Goal: Task Accomplishment & Management: Contribute content

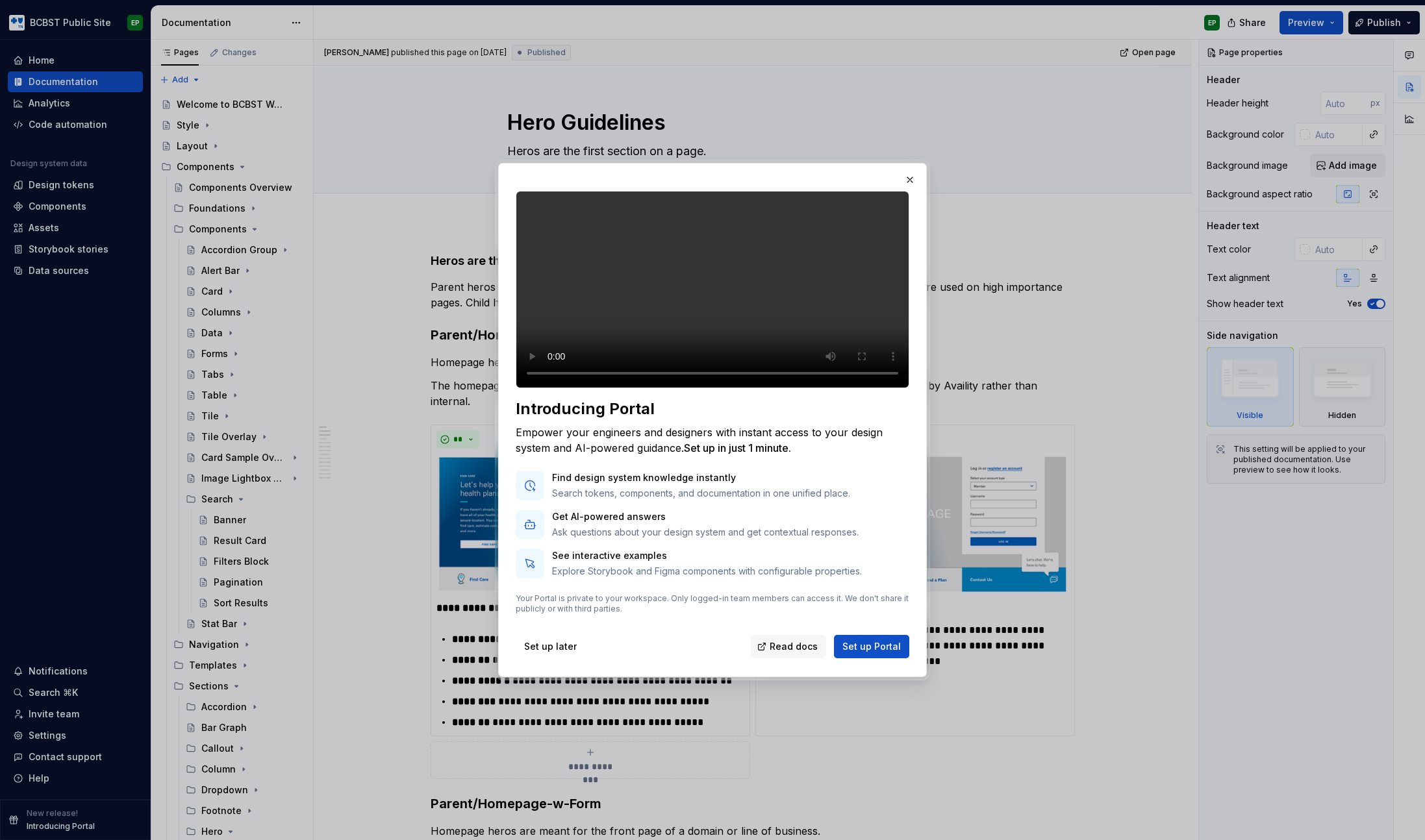
scroll to position [414, 0]
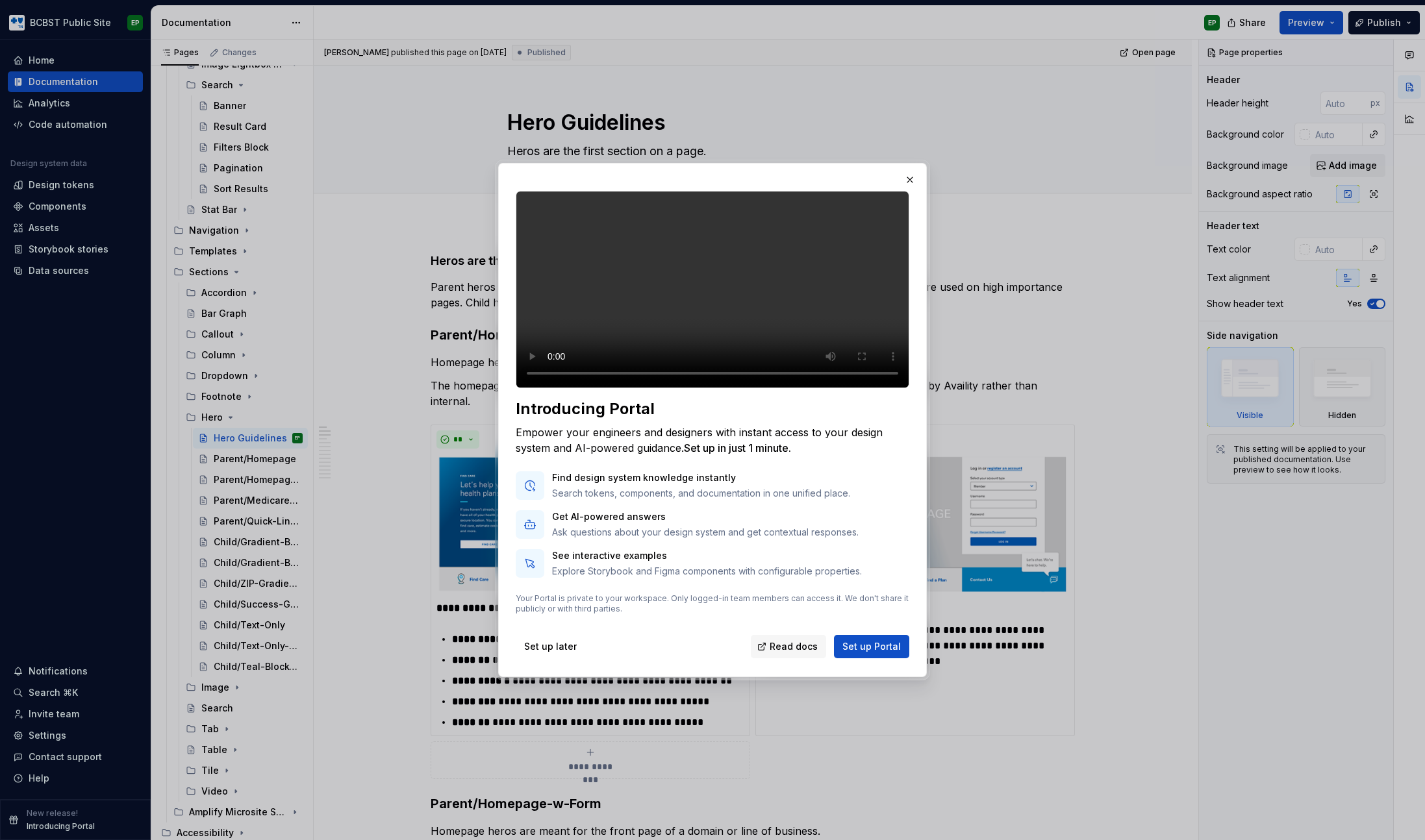
click at [735, 539] on p "Ask questions about your design system and get contextual responses." at bounding box center [705, 533] width 306 height 13
click at [738, 577] on p "Explore Storybook and Figma components with configurable properties." at bounding box center [706, 571] width 310 height 13
click at [543, 653] on span "Set up later" at bounding box center [550, 647] width 53 height 13
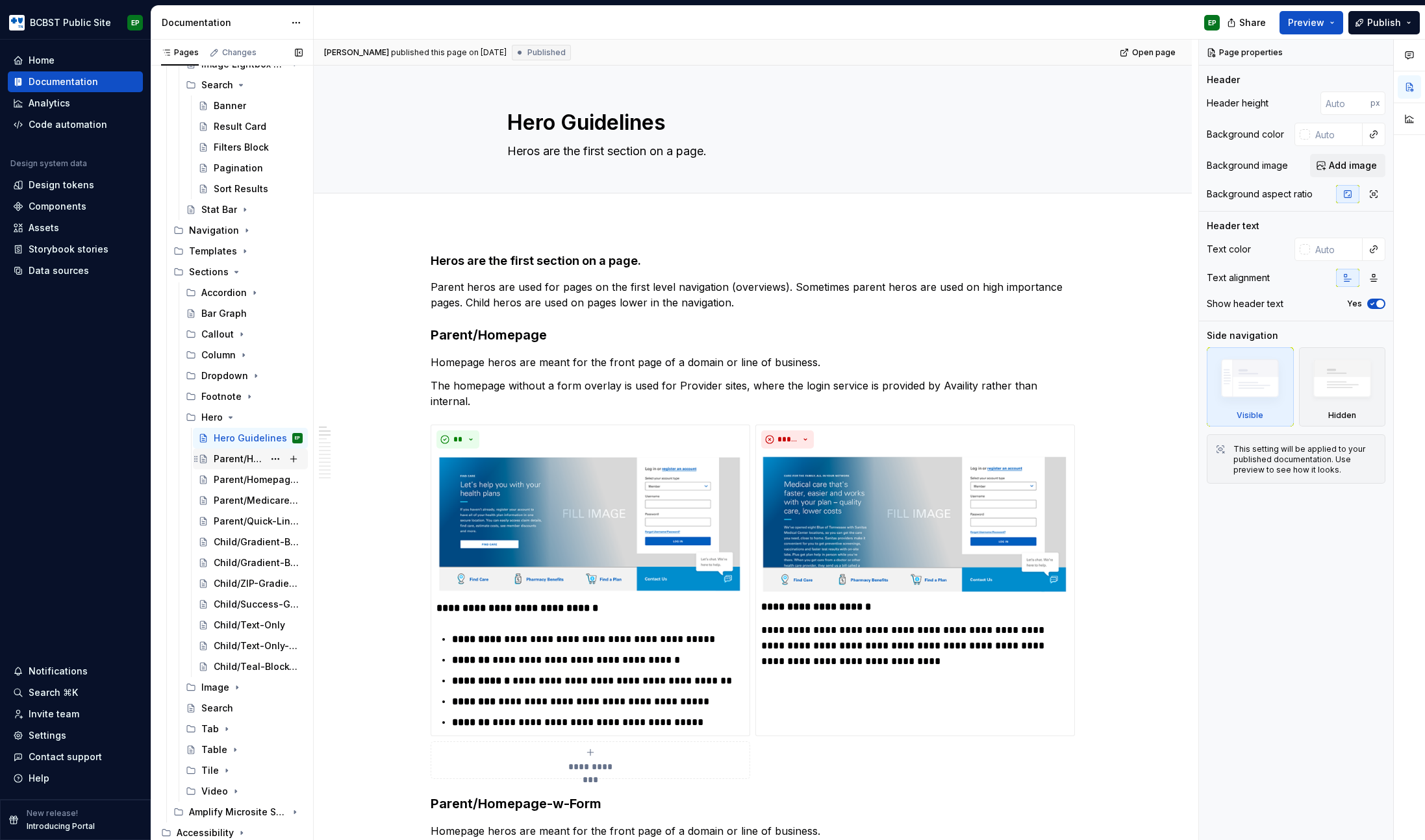
click at [229, 459] on div "Parent/Homepage" at bounding box center [239, 459] width 50 height 13
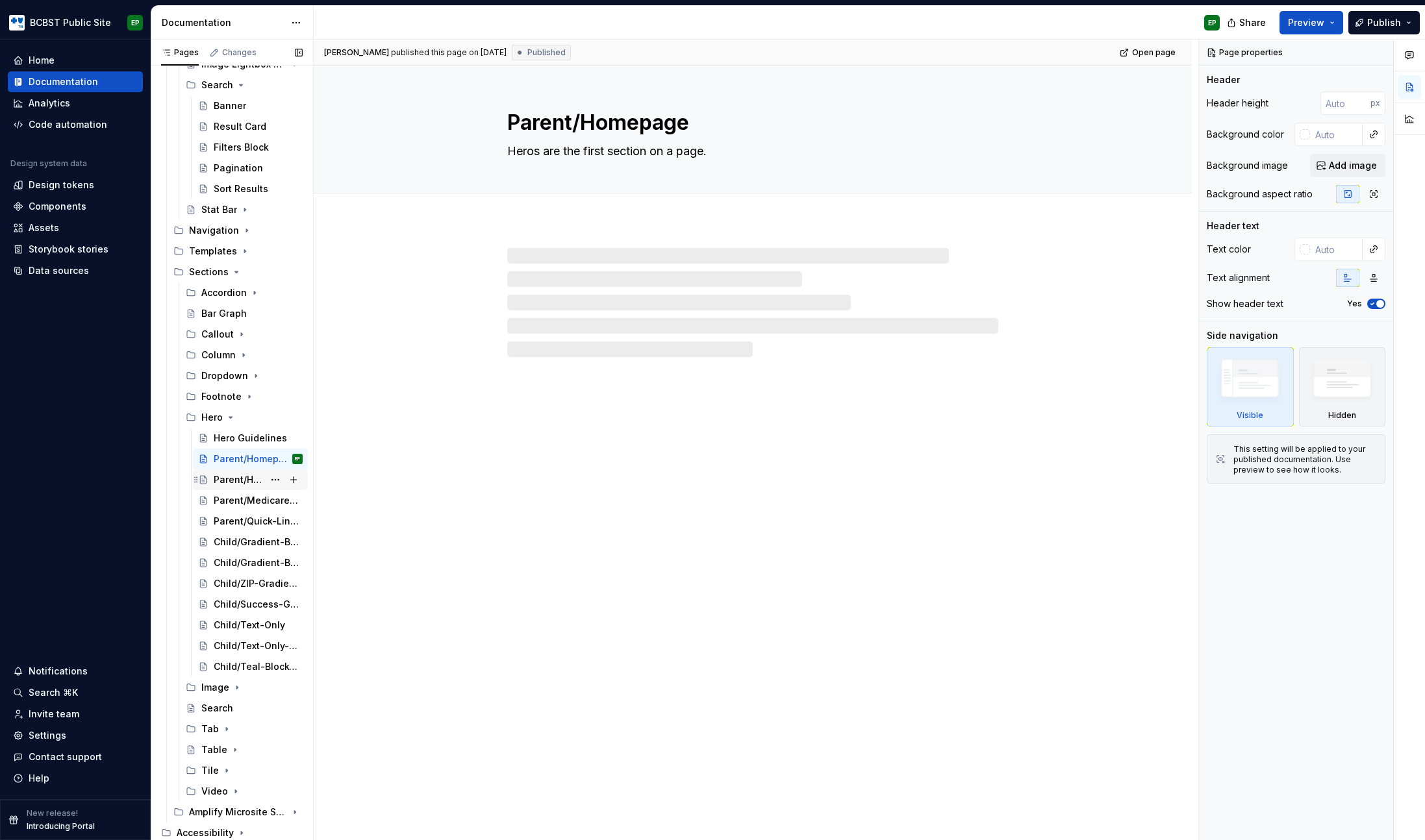
click at [228, 476] on div "Parent/Homepage-w-Form" at bounding box center [239, 480] width 50 height 13
click at [231, 458] on div "Parent/Homepage" at bounding box center [239, 459] width 50 height 13
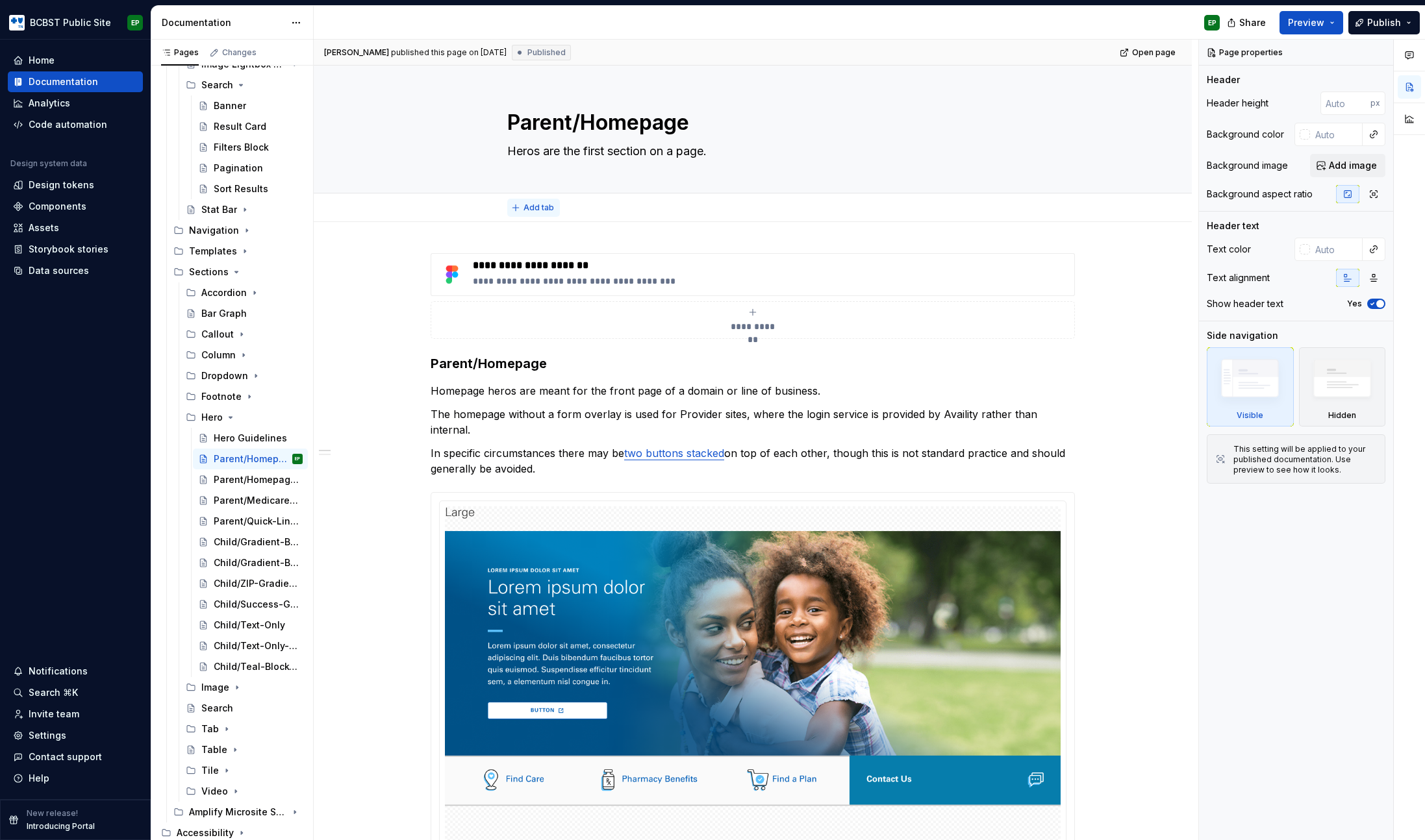
type textarea "*"
click at [528, 205] on span "Add tab" at bounding box center [539, 208] width 30 height 11
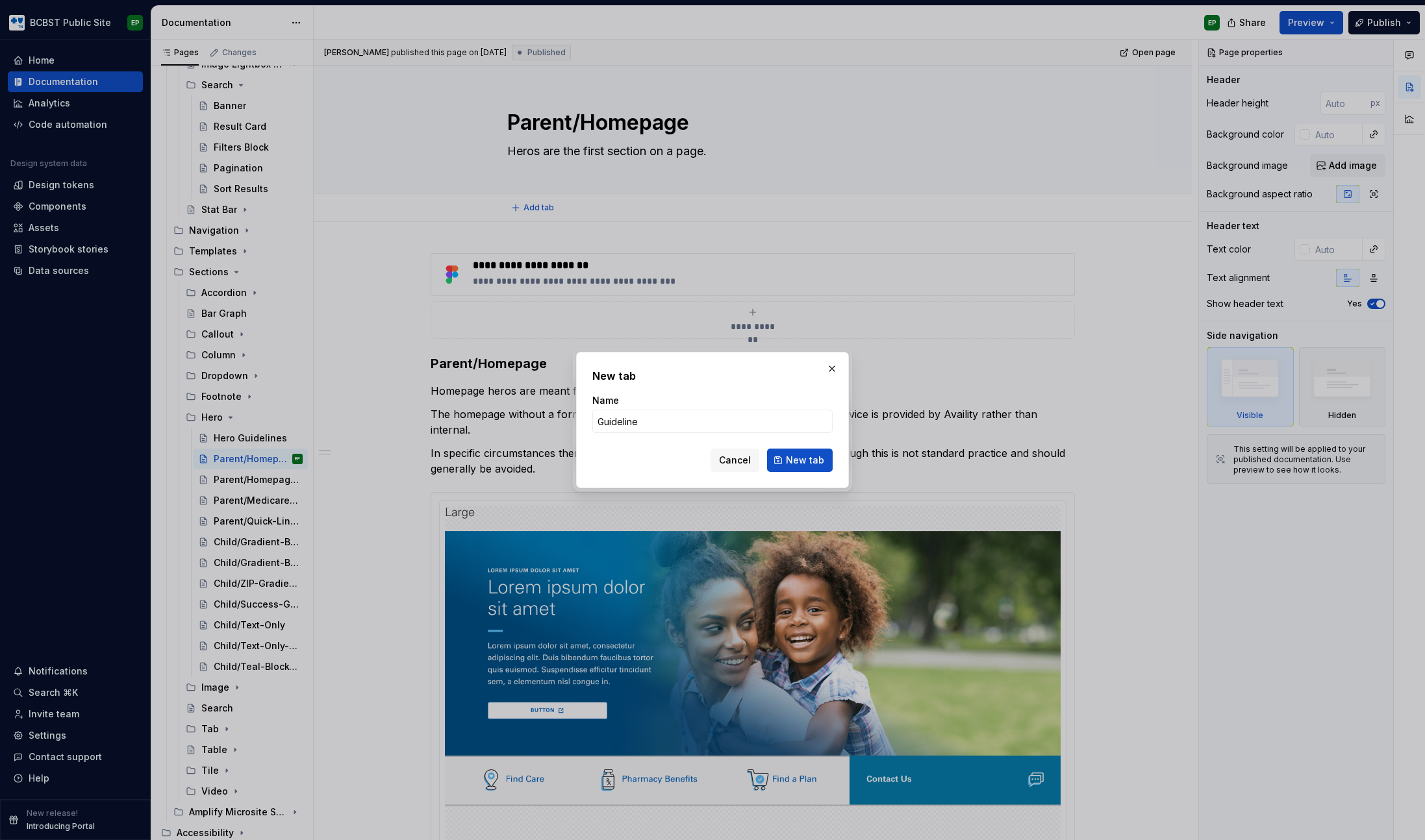
type input "Guidelines"
click button "New tab" at bounding box center [799, 460] width 65 height 23
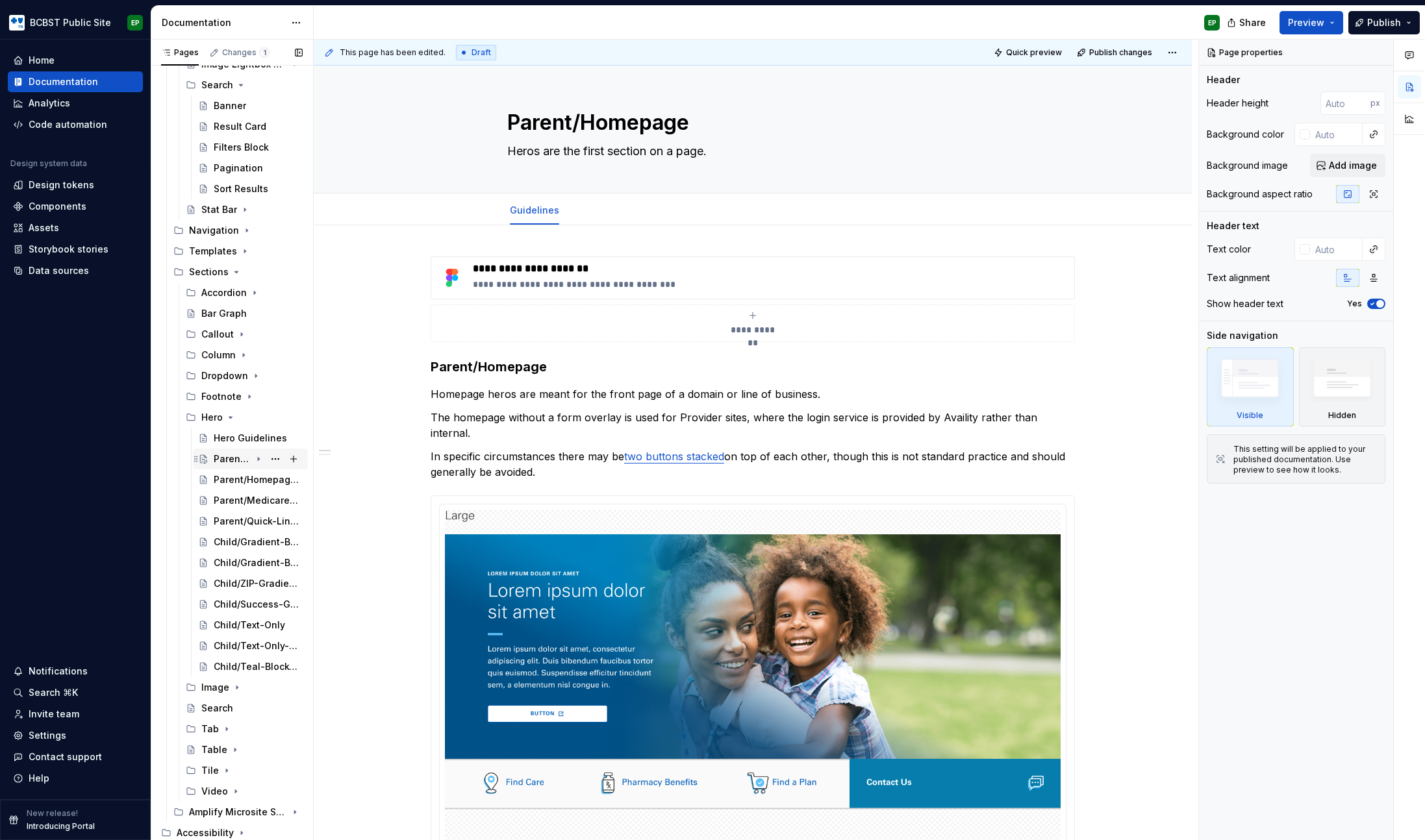
click at [258, 459] on icon "Page tree" at bounding box center [259, 459] width 1 height 3
click at [521, 209] on link "Guidelines" at bounding box center [534, 210] width 50 height 11
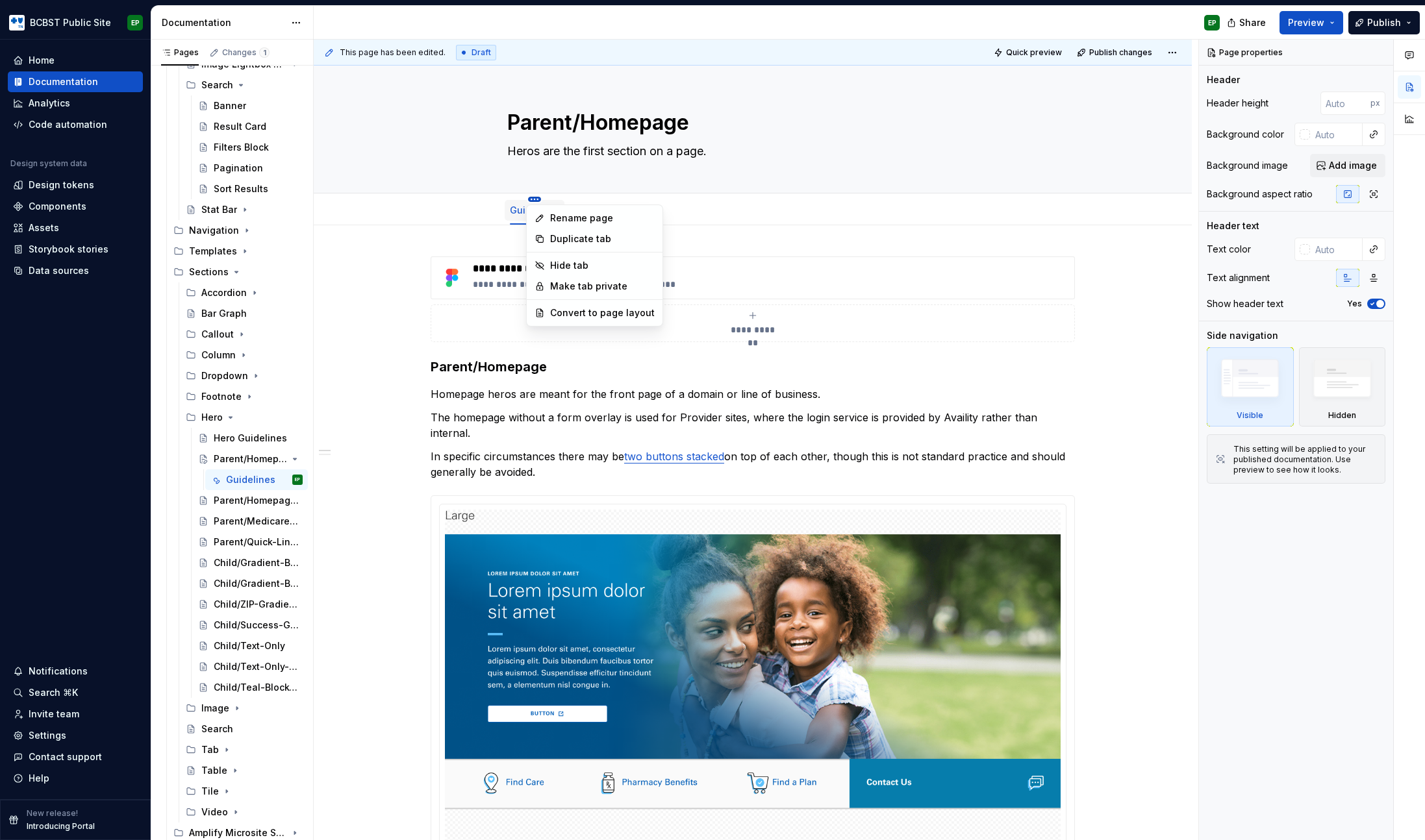
click at [534, 200] on html "BCBST Public Site EP Home Documentation Analytics Code automation Design system…" at bounding box center [712, 420] width 1425 height 840
type textarea "*"
click at [574, 220] on div "Rename page" at bounding box center [602, 218] width 104 height 13
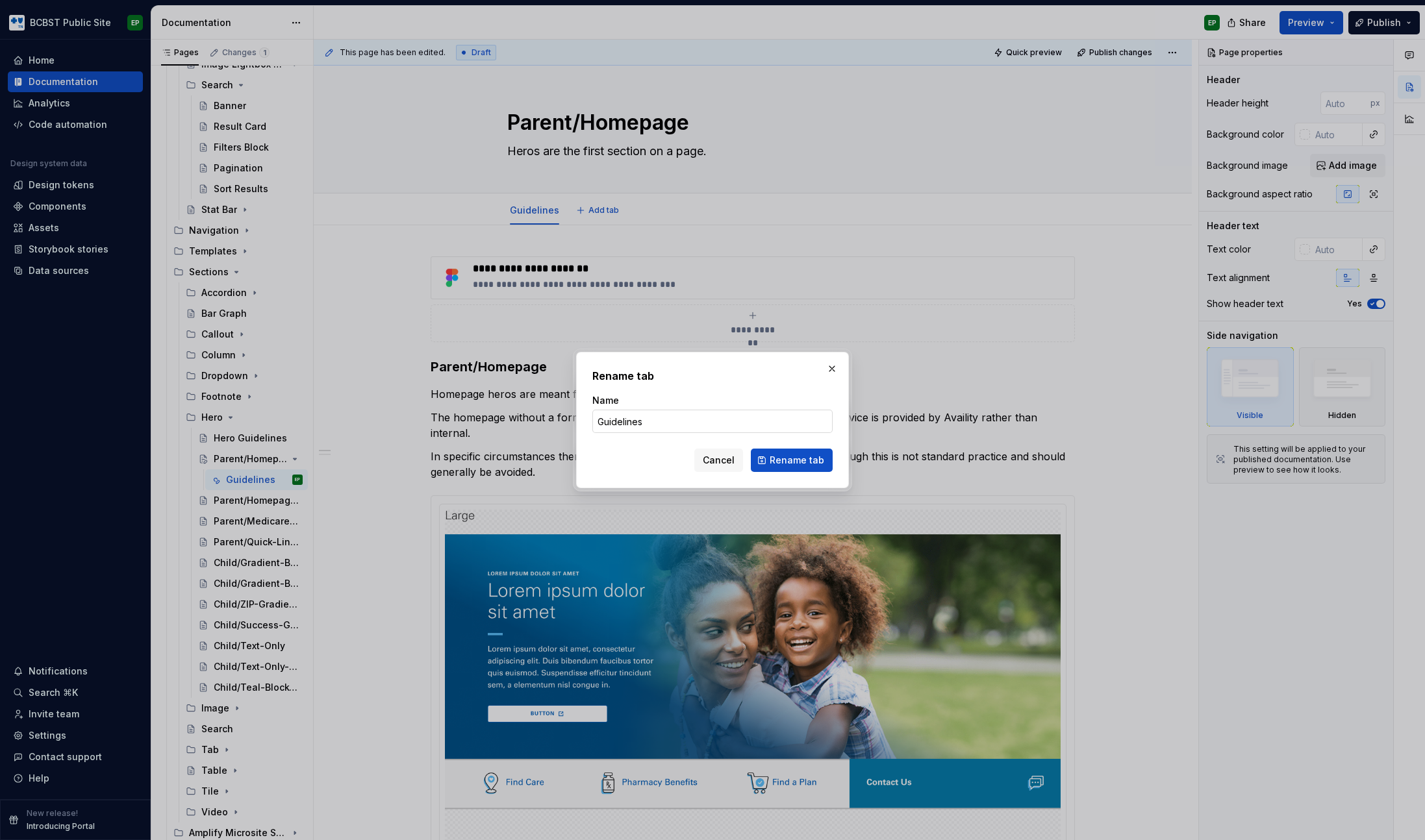
click at [686, 428] on input "Guidelines" at bounding box center [712, 421] width 240 height 23
type input "Preview"
click button "Rename tab" at bounding box center [791, 460] width 82 height 23
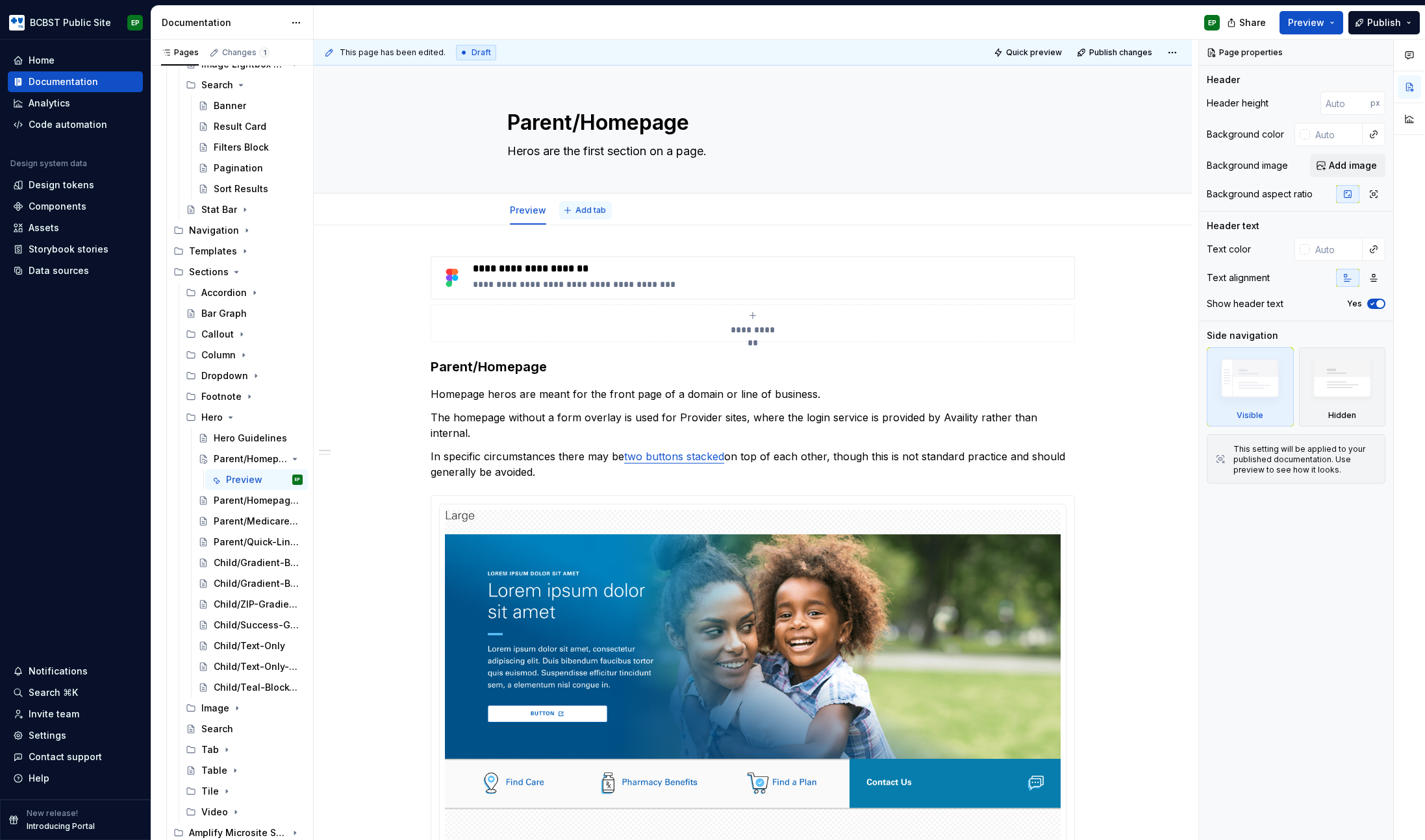
click at [582, 210] on span "Add tab" at bounding box center [591, 210] width 30 height 11
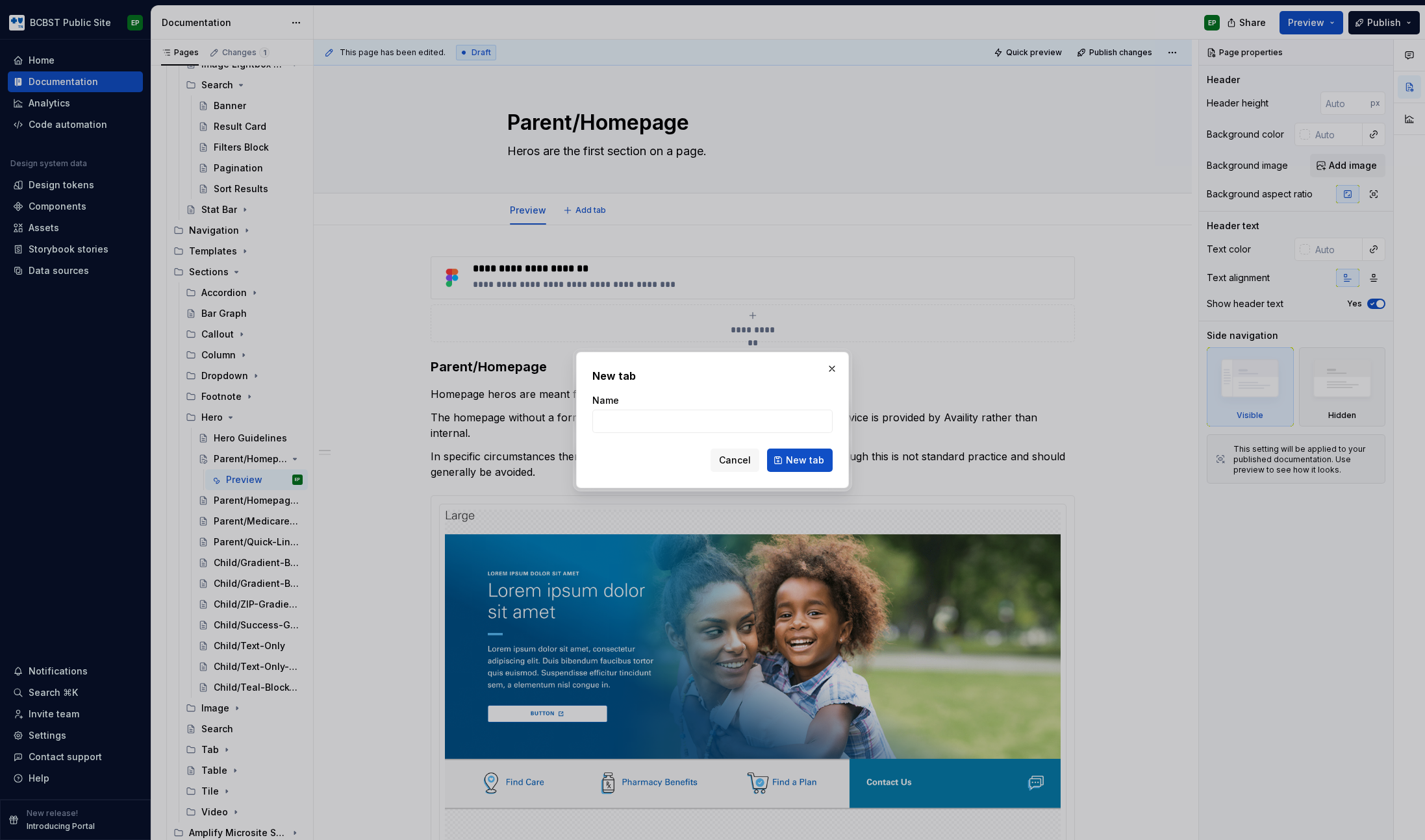
type textarea "*"
type input "Guidelines"
click button "New tab" at bounding box center [799, 460] width 65 height 23
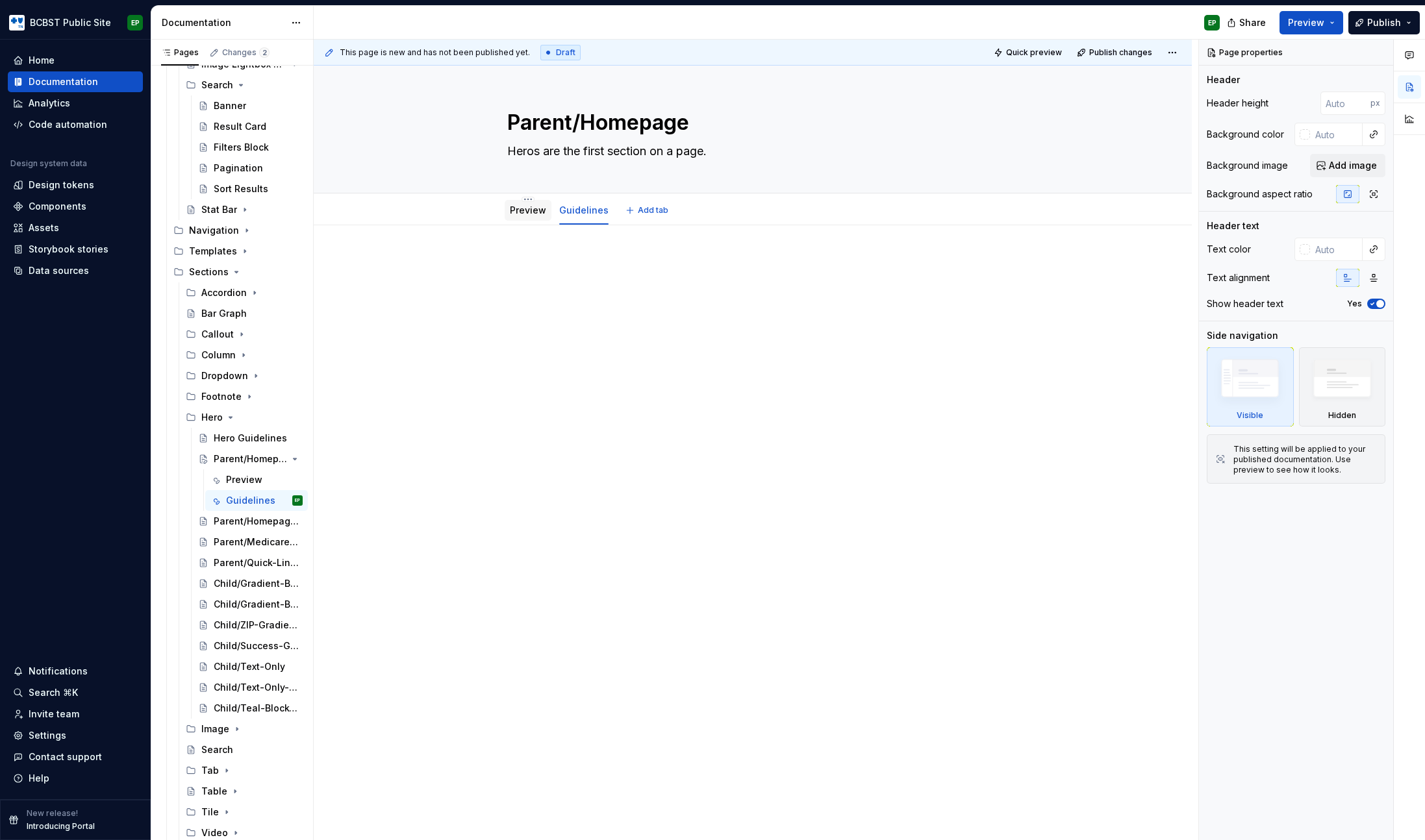
click at [525, 214] on link "Preview" at bounding box center [527, 210] width 36 height 11
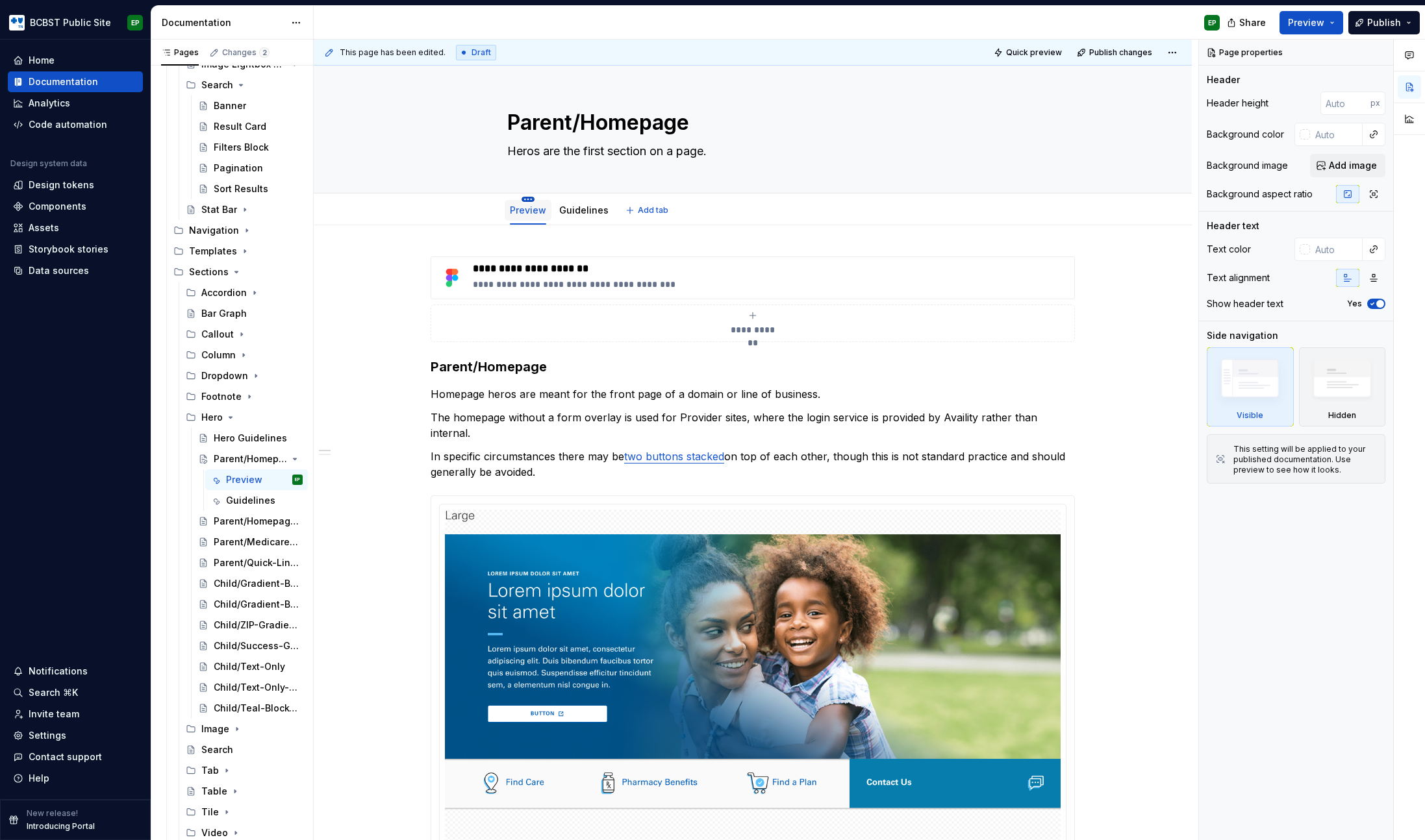
click at [526, 200] on html "BCBST Public Site EP Home Documentation Analytics Code automation Design system…" at bounding box center [712, 420] width 1425 height 840
type textarea "*"
click at [569, 226] on div "Rename tab" at bounding box center [578, 218] width 110 height 20
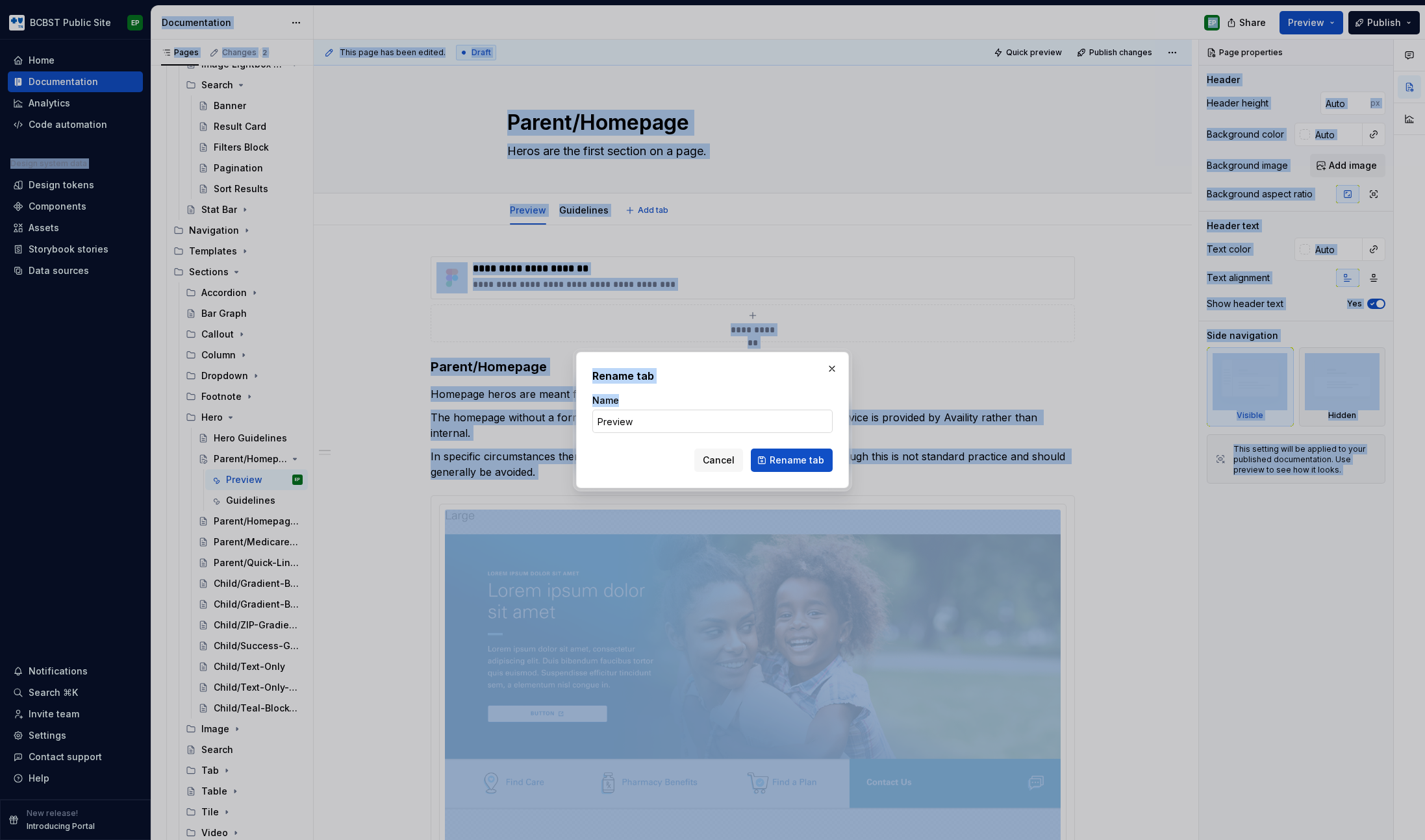
click at [668, 424] on input "Preview" at bounding box center [712, 421] width 240 height 23
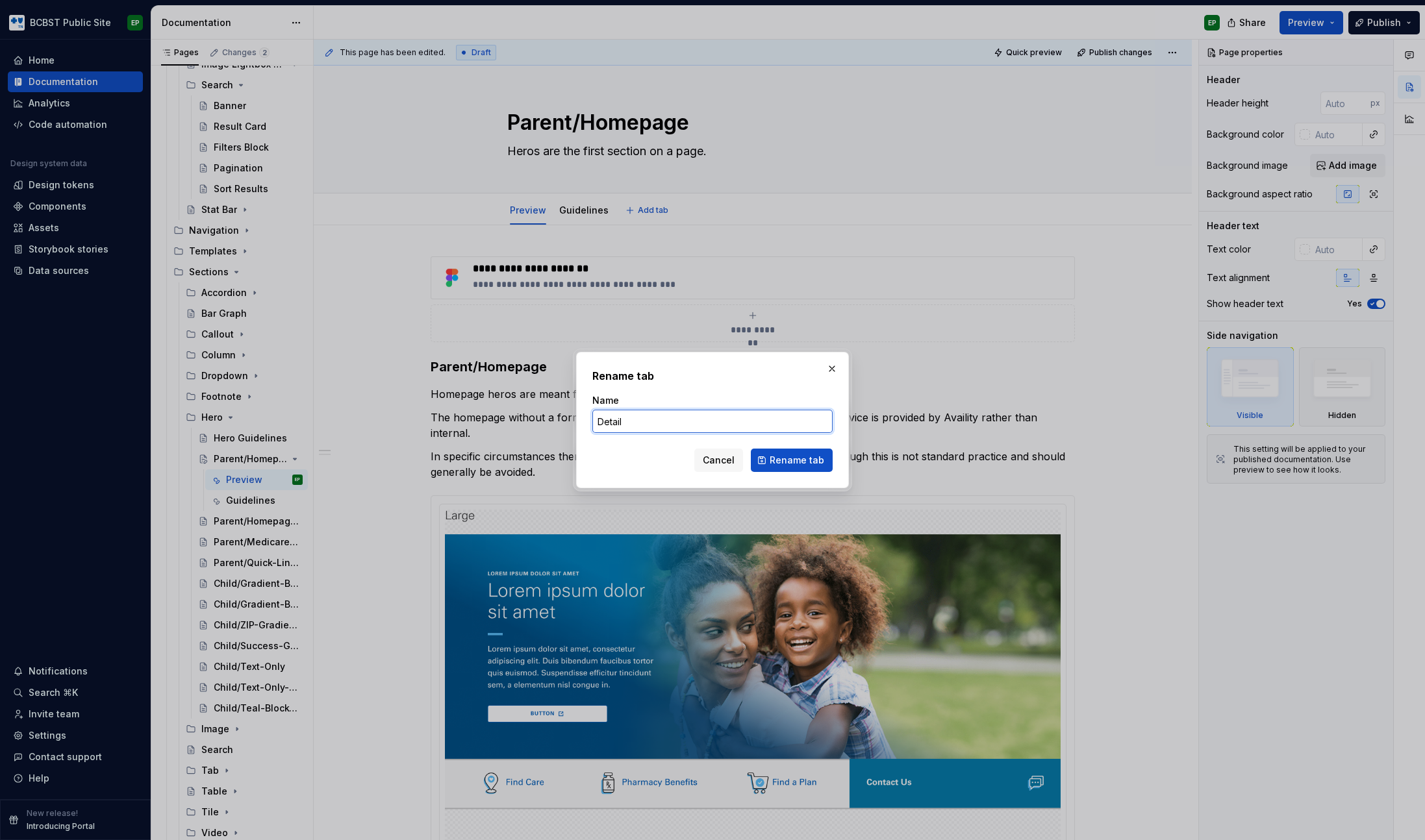
type input "Details"
click button "Rename tab" at bounding box center [791, 460] width 82 height 23
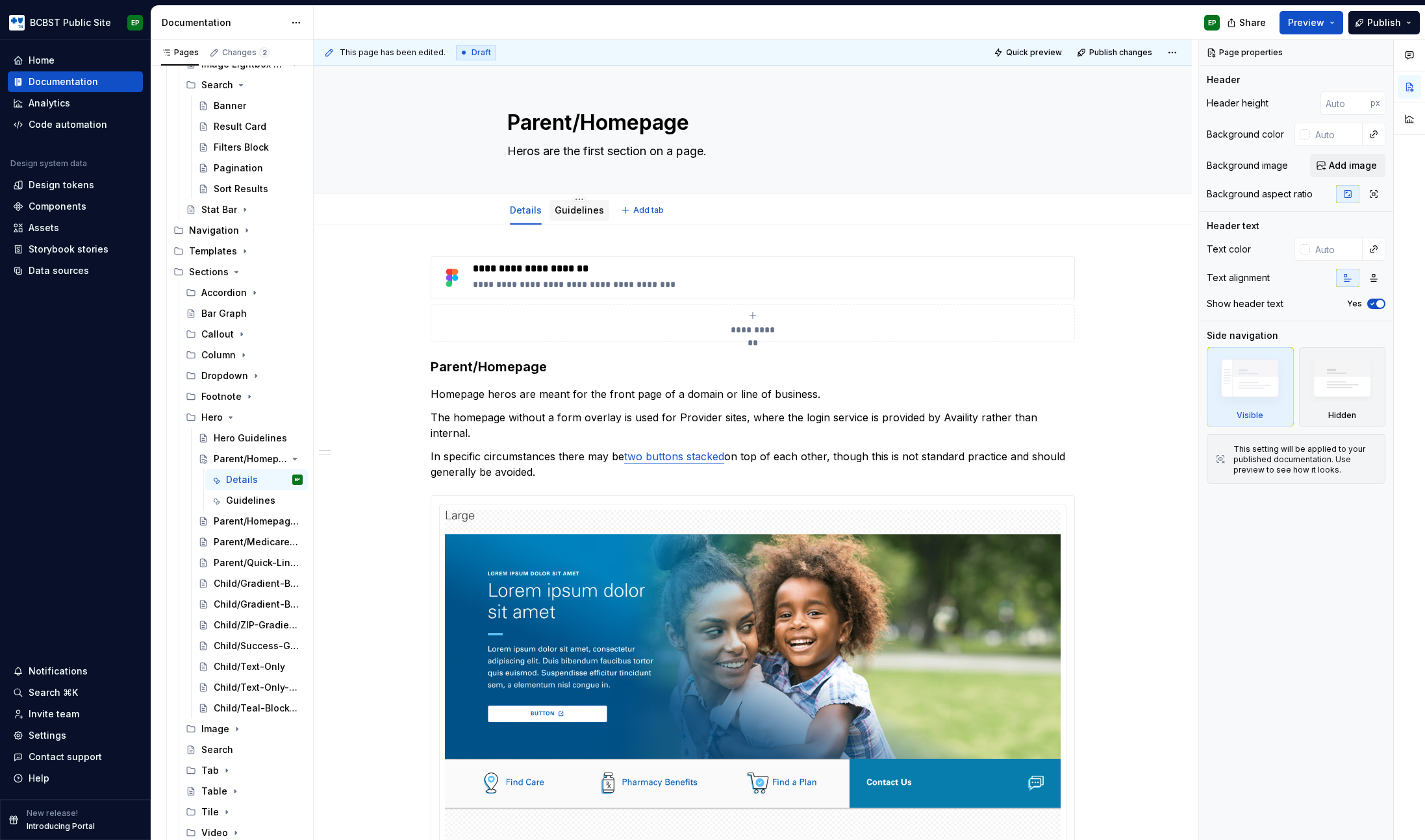
click at [570, 209] on link "Guidelines" at bounding box center [579, 210] width 50 height 11
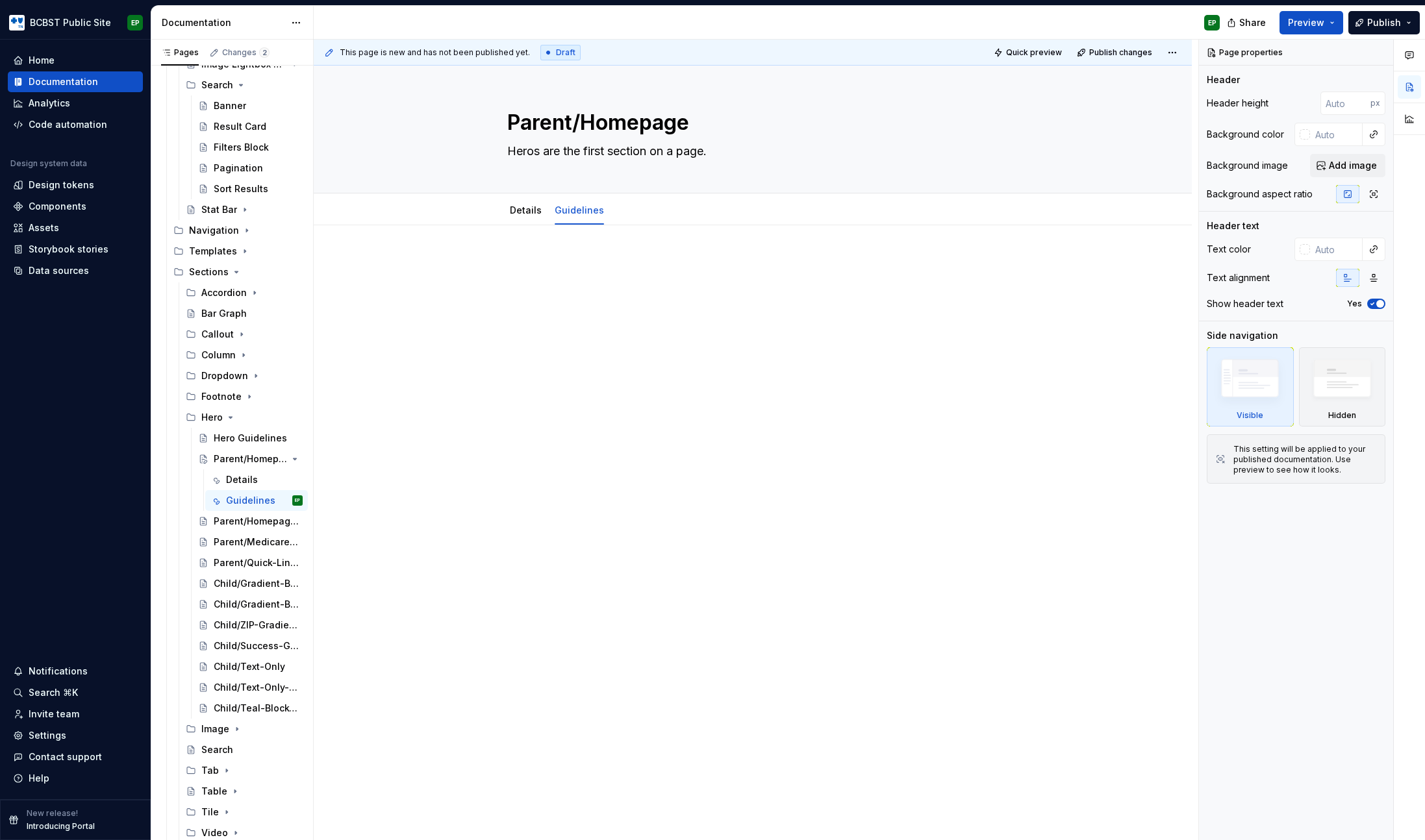
click at [593, 253] on div at bounding box center [752, 399] width 878 height 348
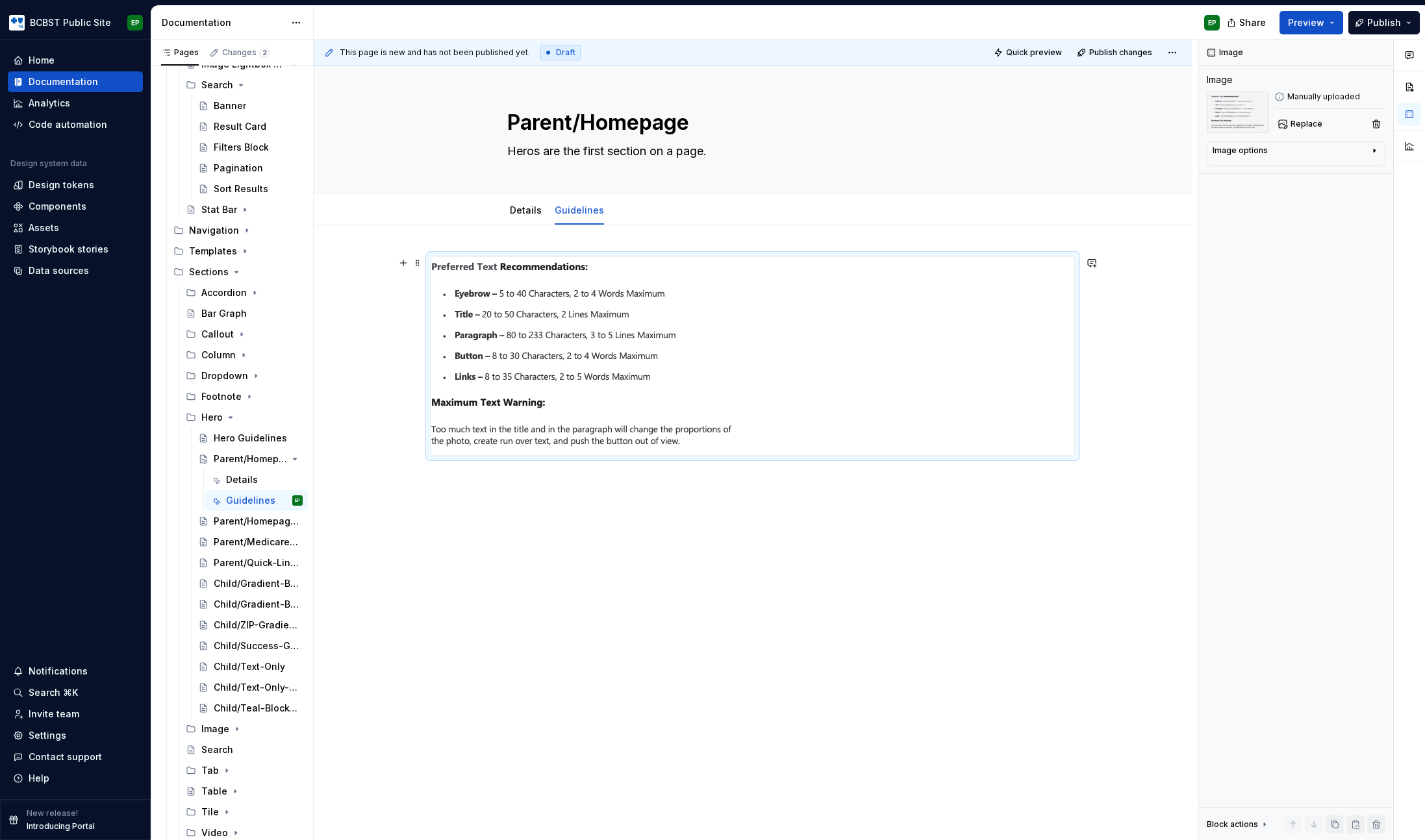
click at [500, 263] on div at bounding box center [752, 356] width 644 height 199
click at [546, 313] on div at bounding box center [752, 364] width 644 height 215
click at [507, 334] on img at bounding box center [583, 356] width 304 height 198
drag, startPoint x: 382, startPoint y: 315, endPoint x: 517, endPoint y: 378, distance: 149.0
click at [517, 378] on div "This page is new and has not been published yet. Draft Quick preview Publish ch…" at bounding box center [756, 440] width 884 height 801
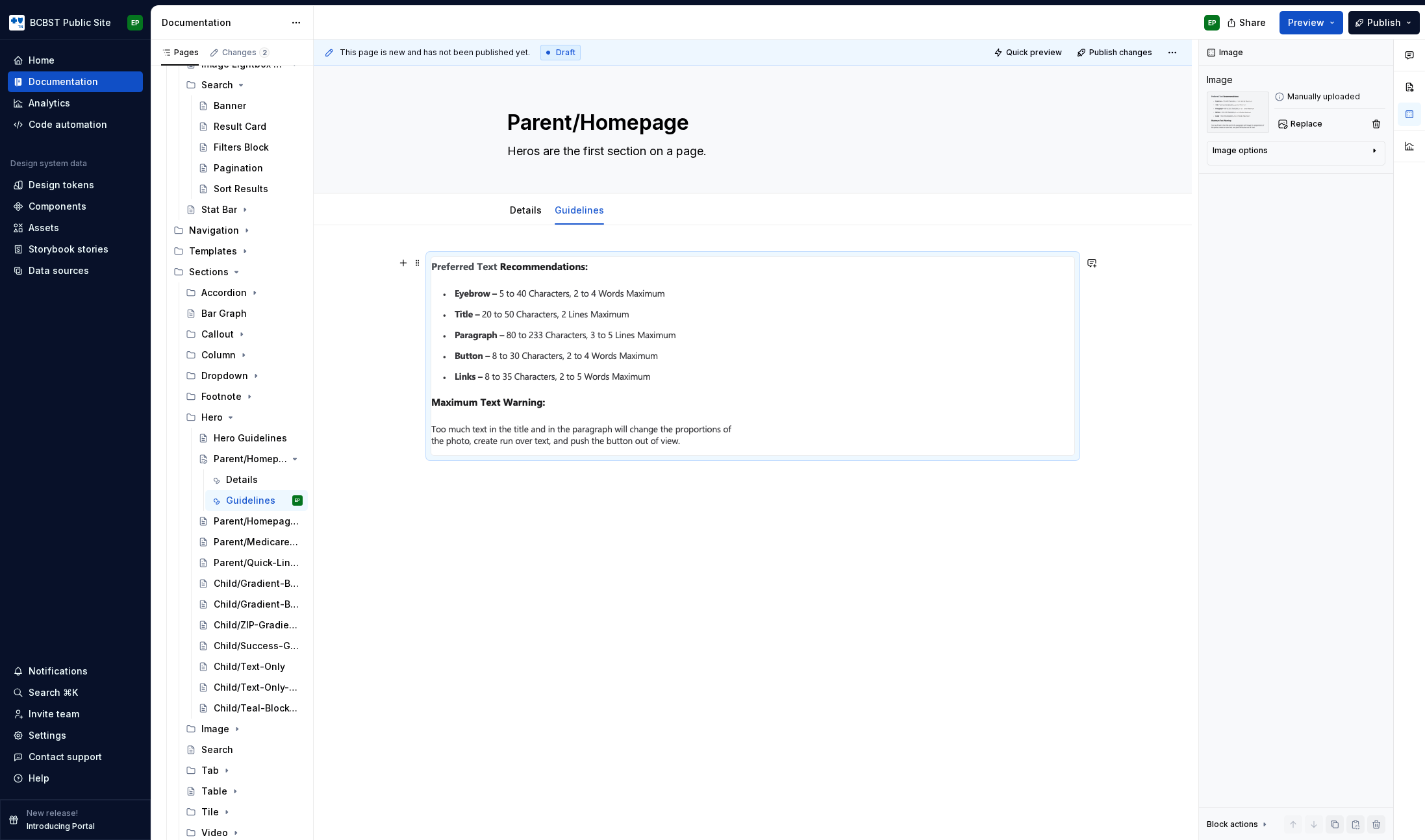
click at [560, 354] on img at bounding box center [583, 356] width 304 height 198
click at [1377, 125] on button "button" at bounding box center [1376, 124] width 18 height 18
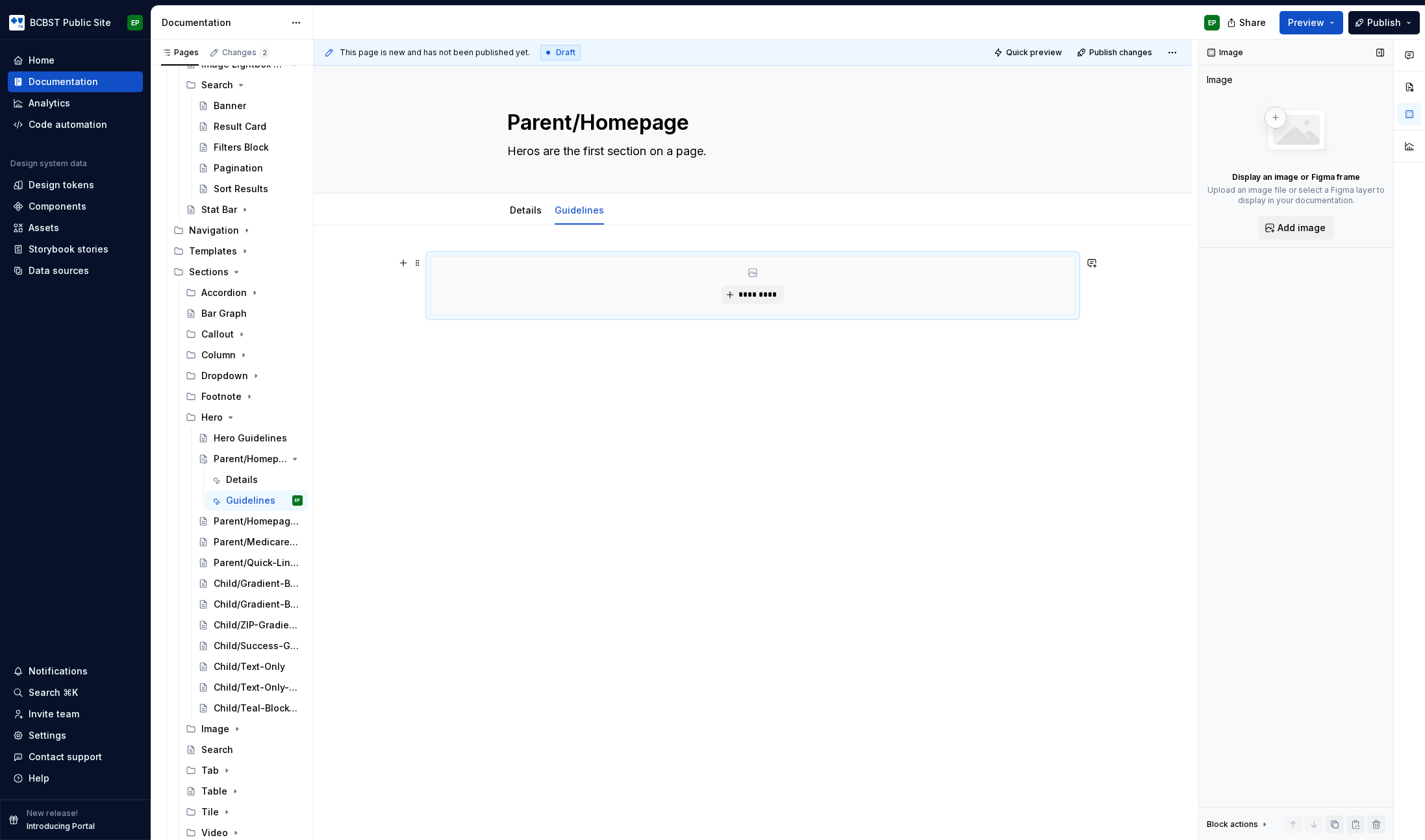
click at [693, 270] on div "*********" at bounding box center [752, 286] width 643 height 57
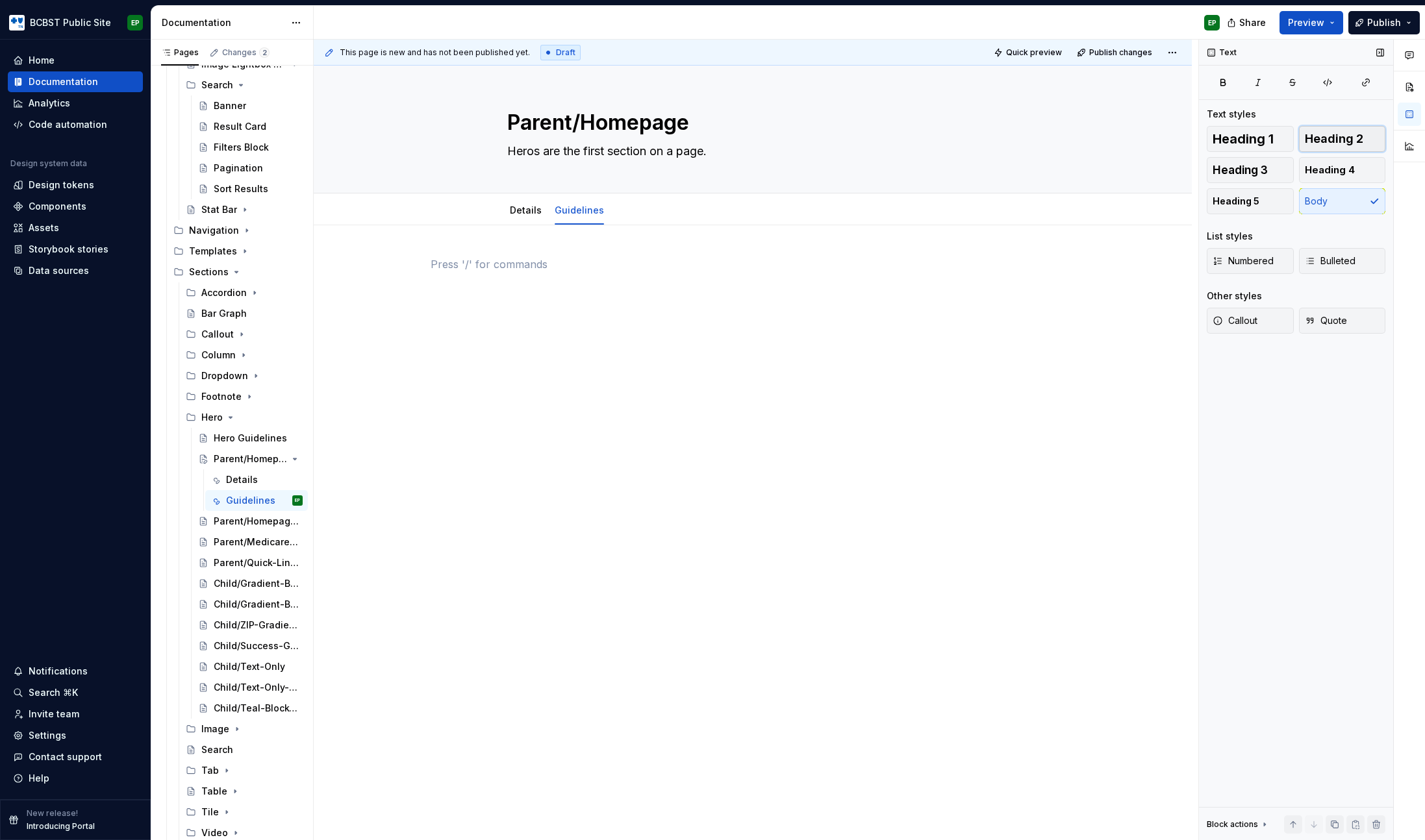
click at [1333, 141] on span "Heading 2" at bounding box center [1334, 139] width 59 height 13
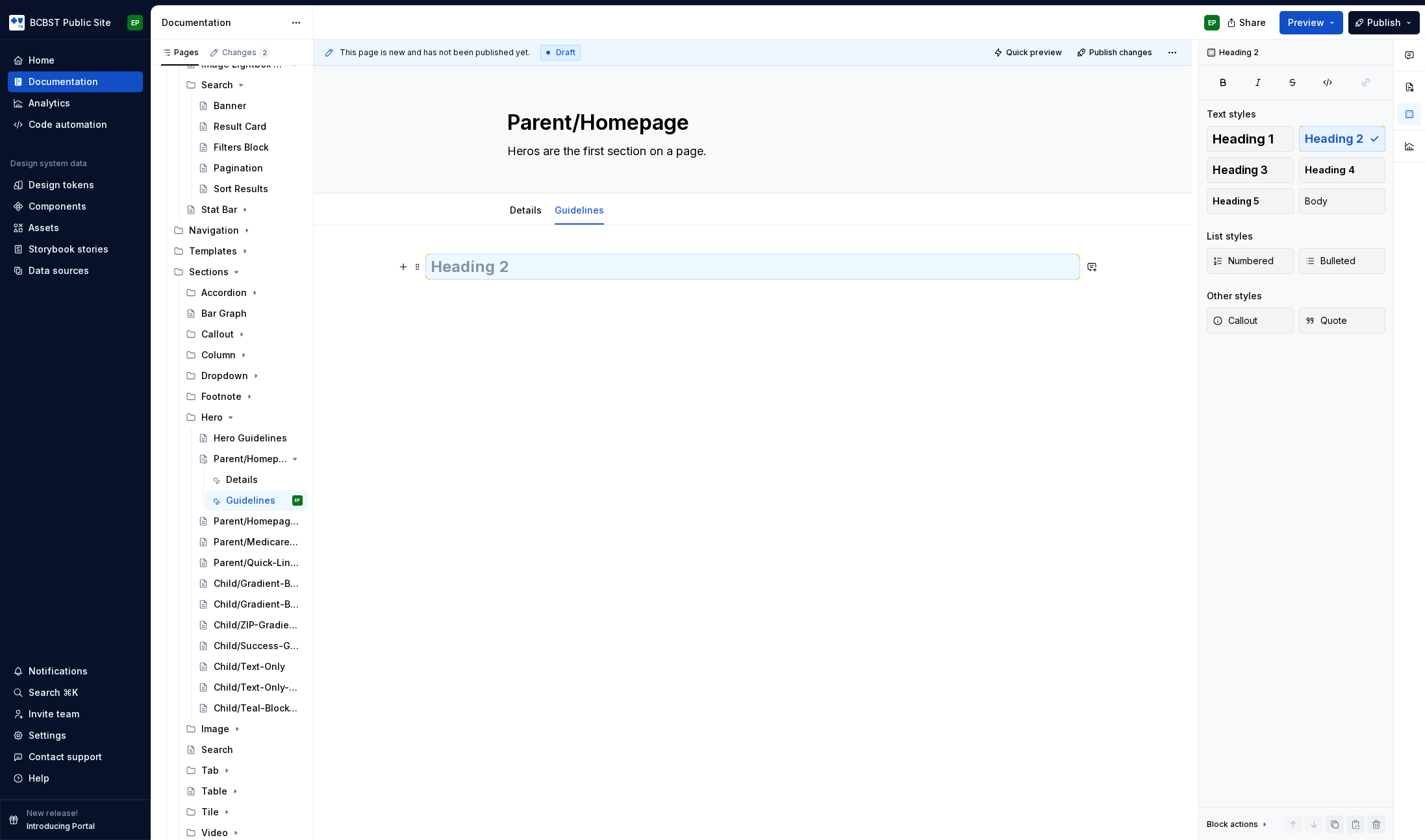
click at [513, 266] on h2 at bounding box center [752, 267] width 644 height 20
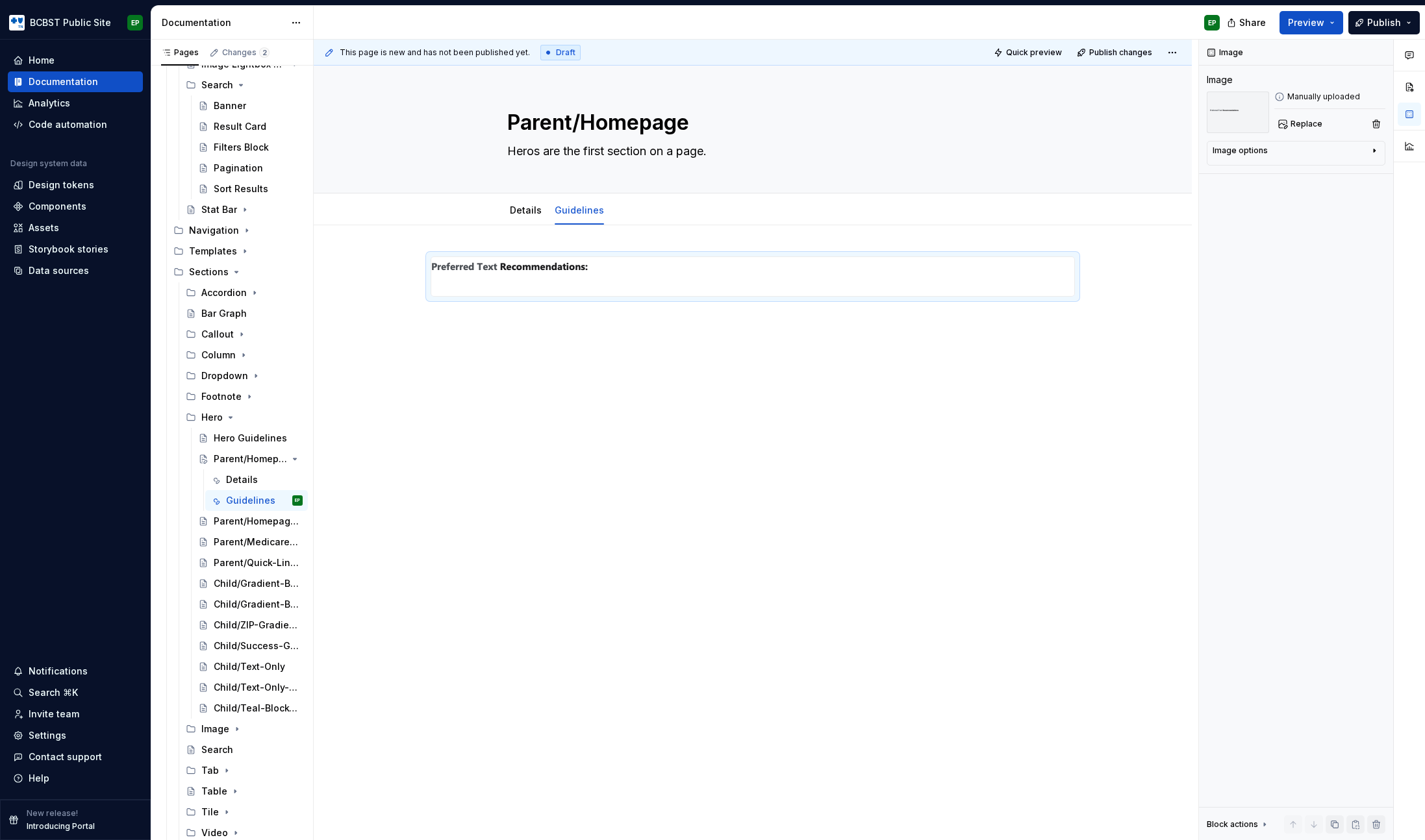
click at [558, 273] on img at bounding box center [583, 276] width 304 height 39
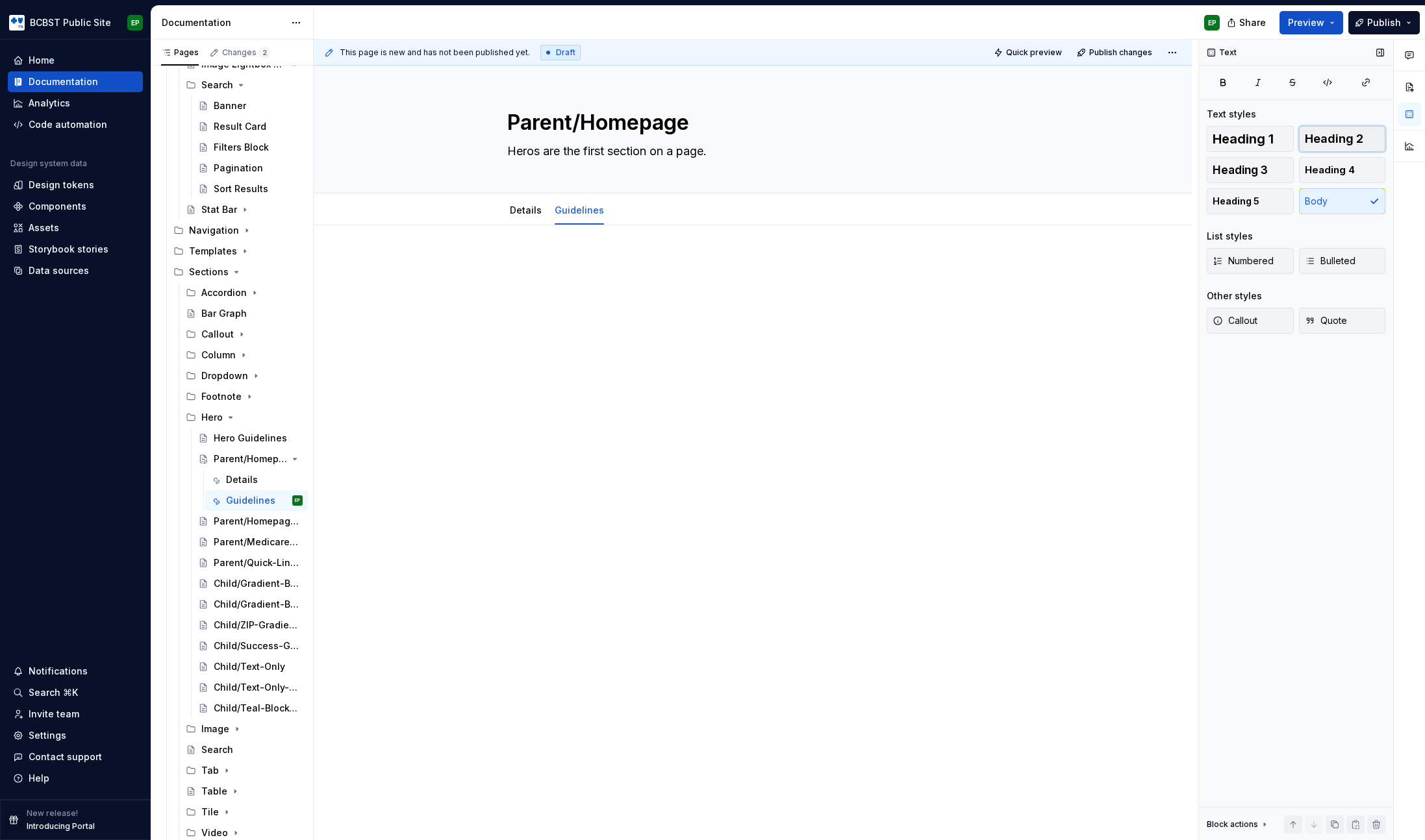
click at [1345, 133] on span "Heading 2" at bounding box center [1334, 139] width 59 height 13
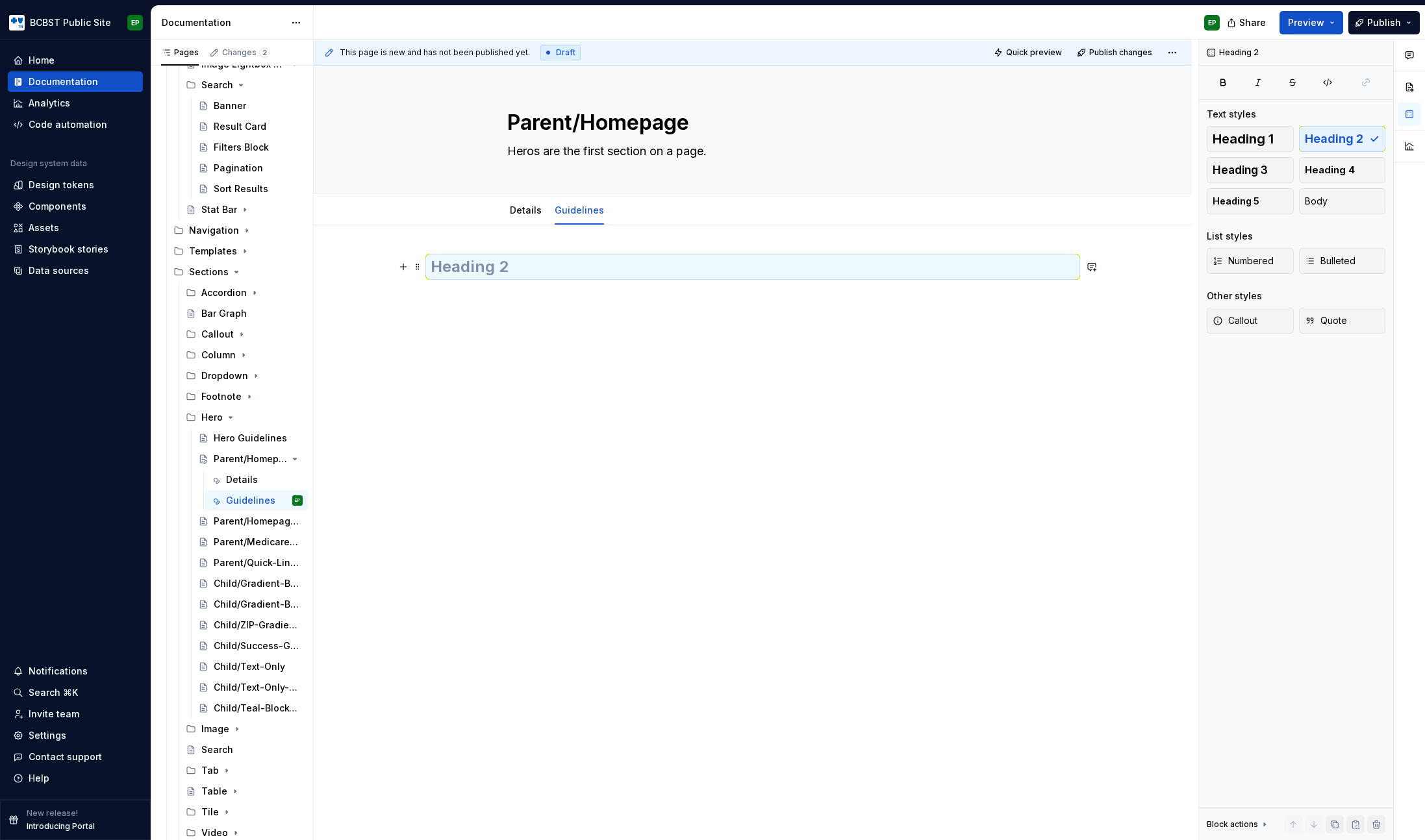
click at [486, 258] on h2 at bounding box center [752, 267] width 644 height 20
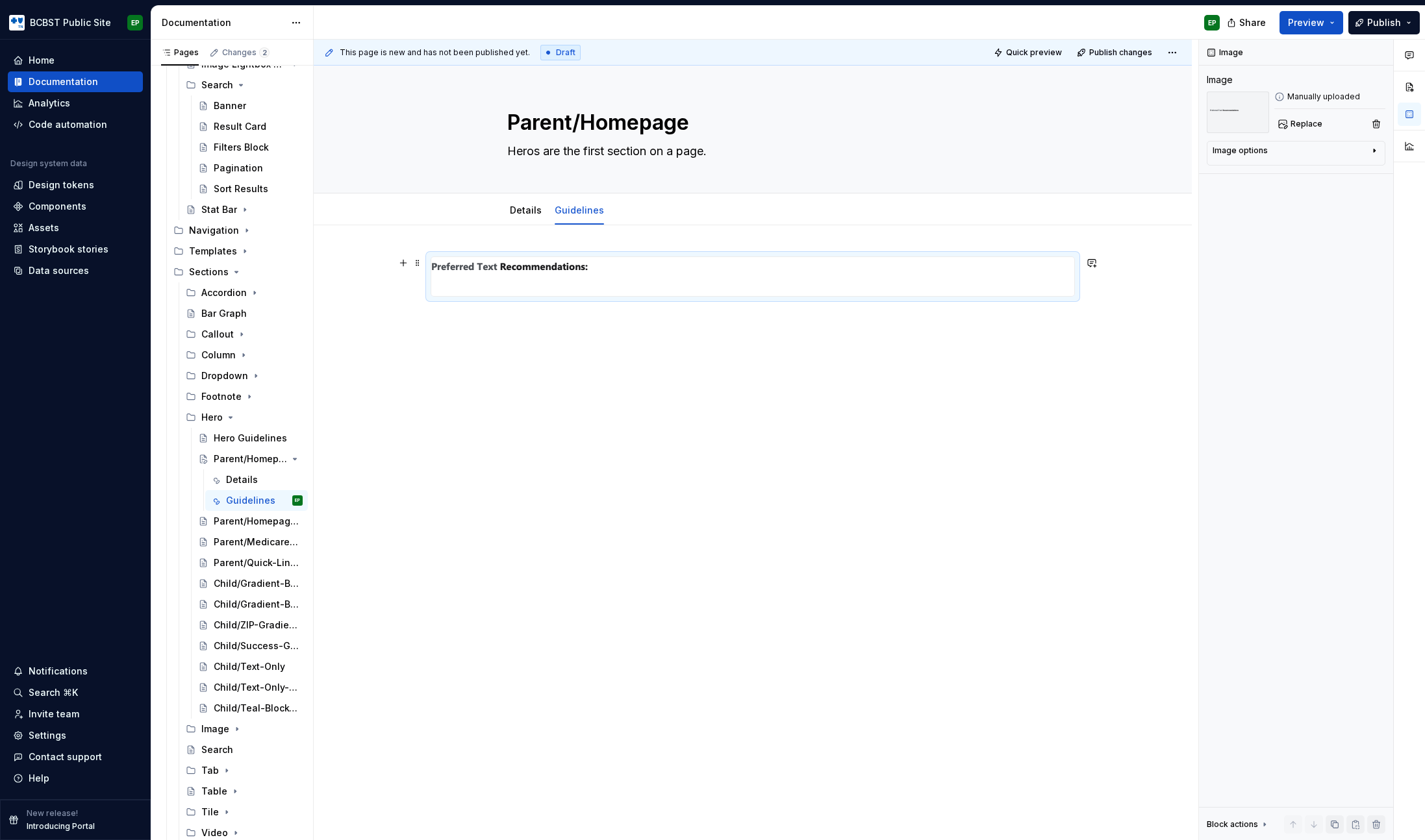
click at [524, 260] on div at bounding box center [752, 276] width 644 height 40
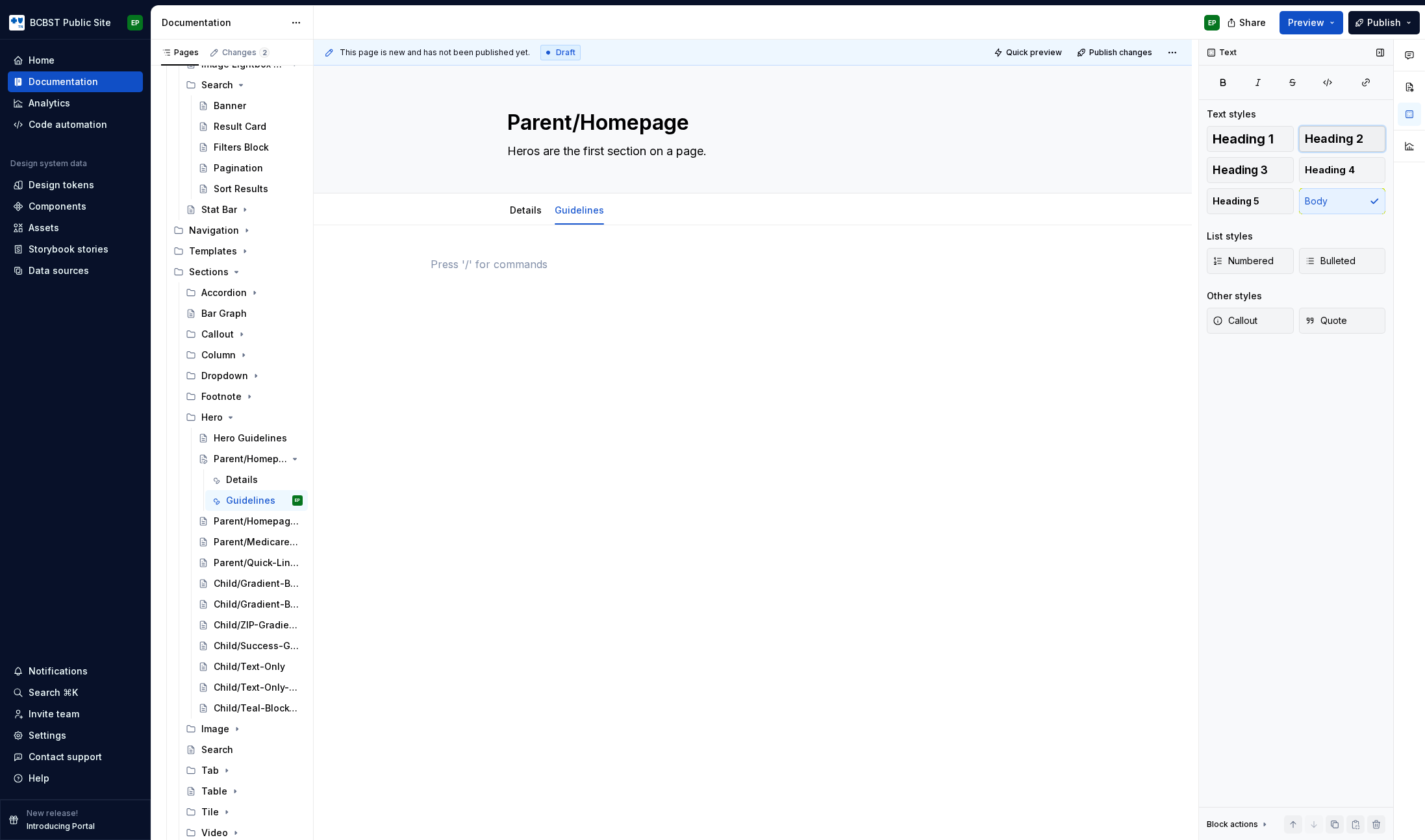
click at [1313, 143] on span "Heading 2" at bounding box center [1334, 139] width 59 height 13
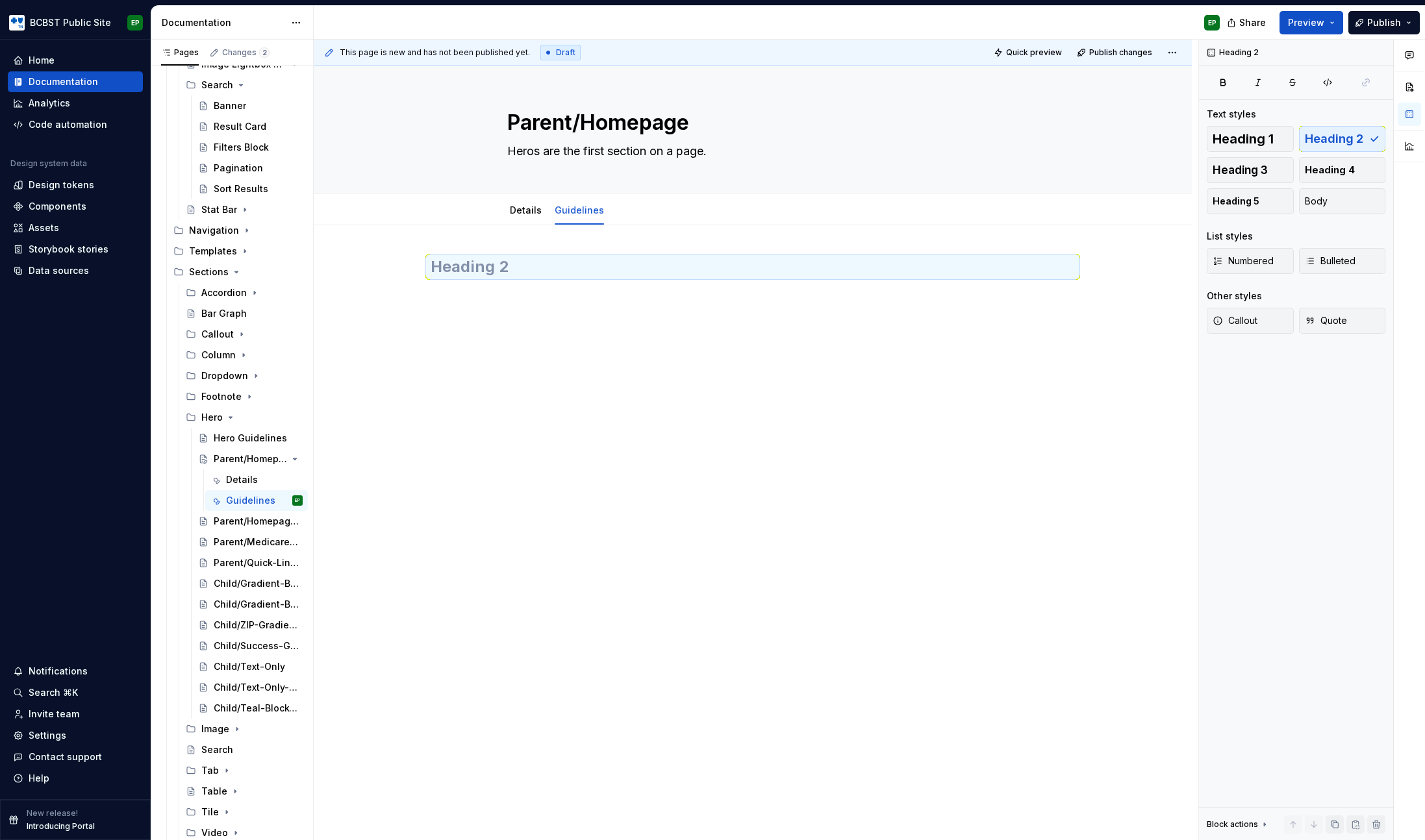
type textarea "*"
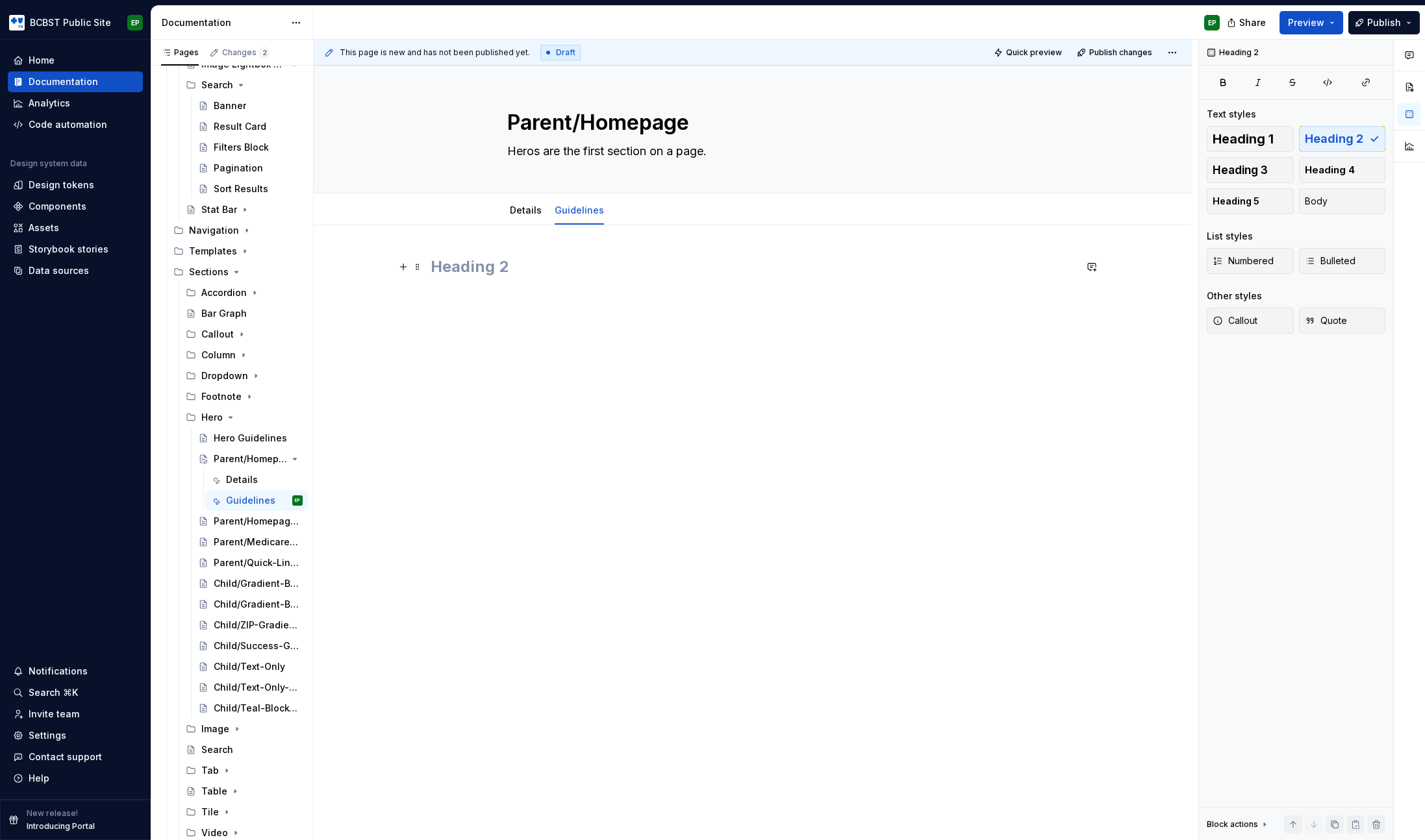
click at [512, 275] on h2 at bounding box center [752, 267] width 644 height 20
click at [1263, 167] on span "Heading 3" at bounding box center [1240, 170] width 55 height 13
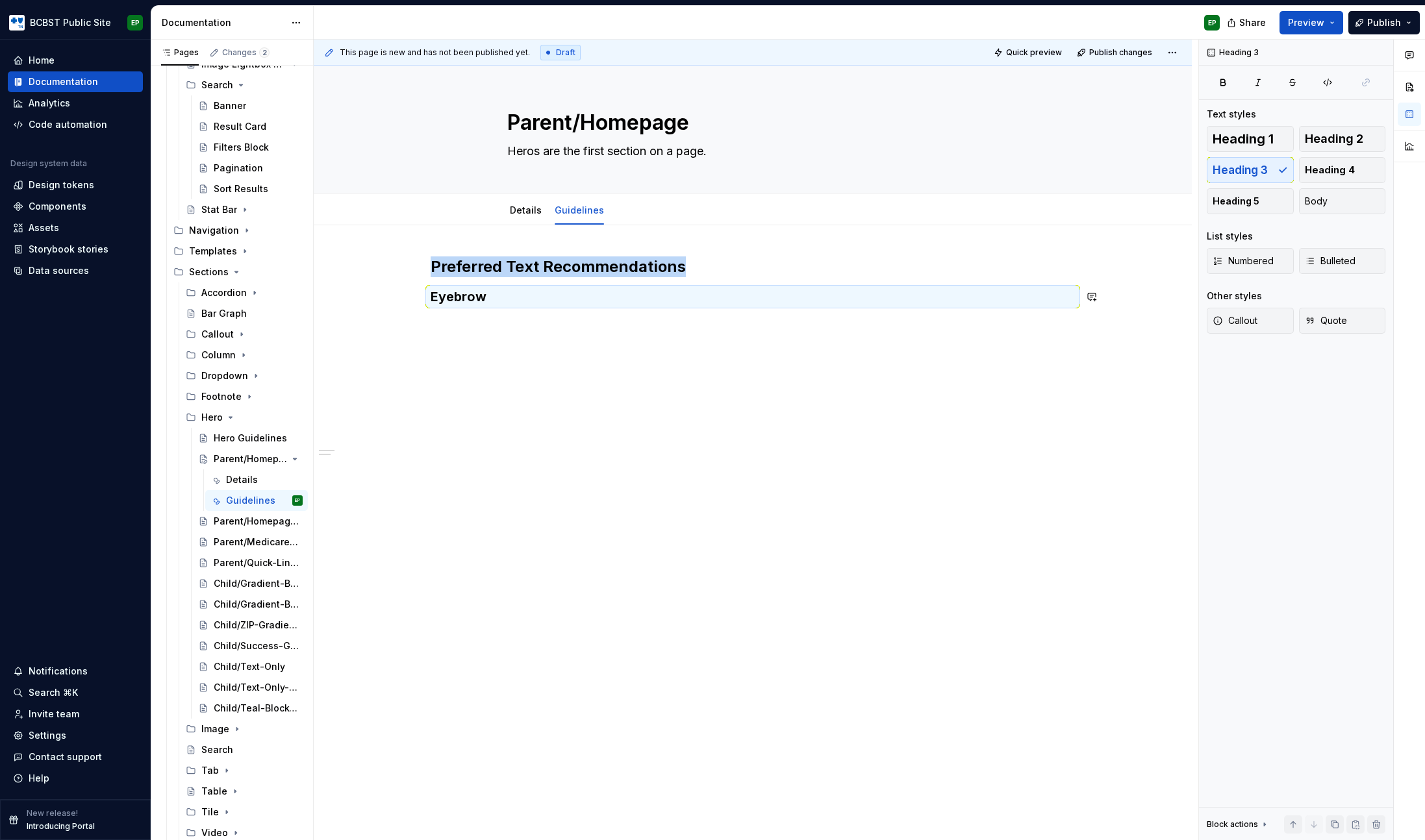
click at [556, 322] on div "Preferred Text Recommendations Eyebrow" at bounding box center [752, 399] width 878 height 348
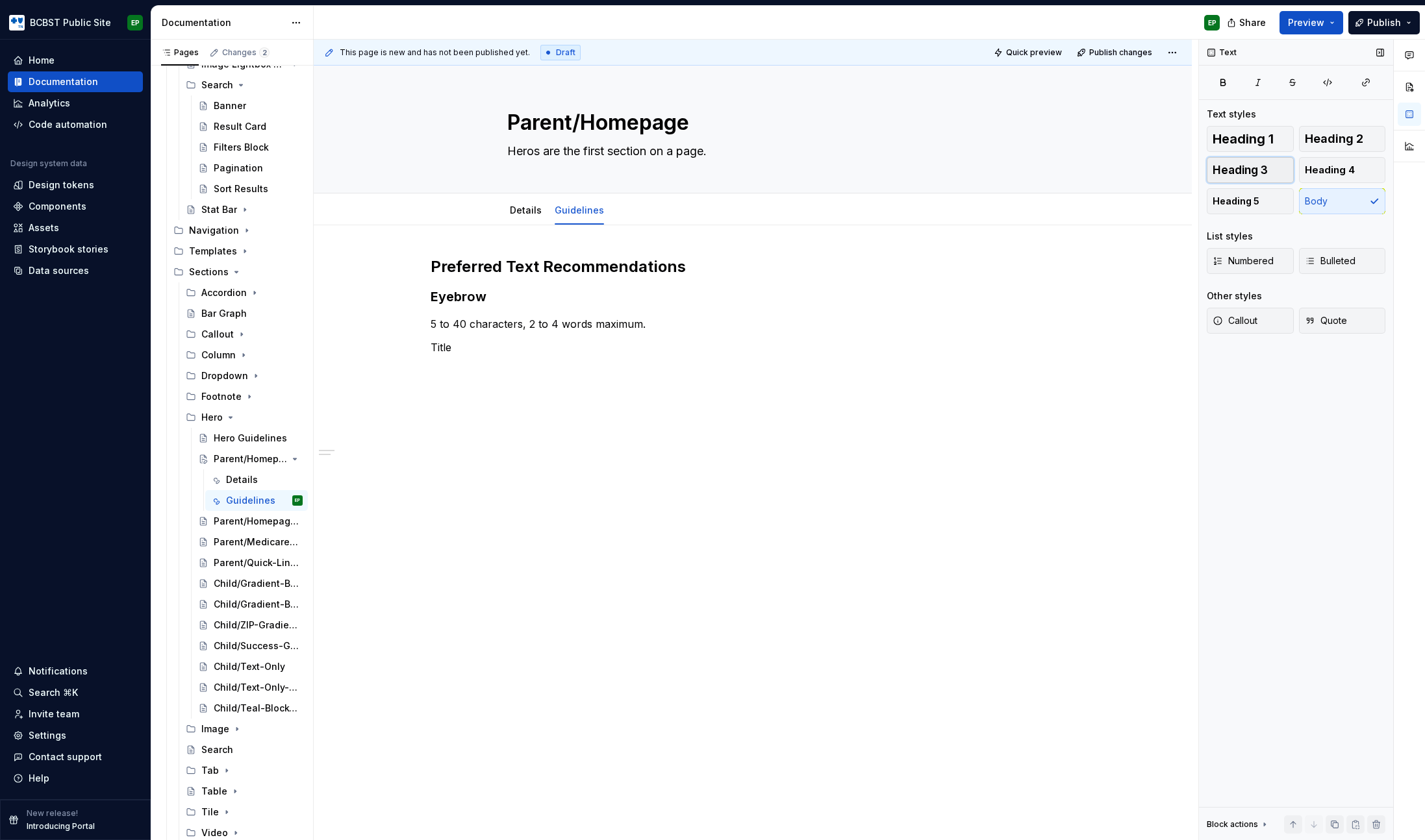
click at [1273, 168] on button "Heading 3" at bounding box center [1250, 170] width 87 height 26
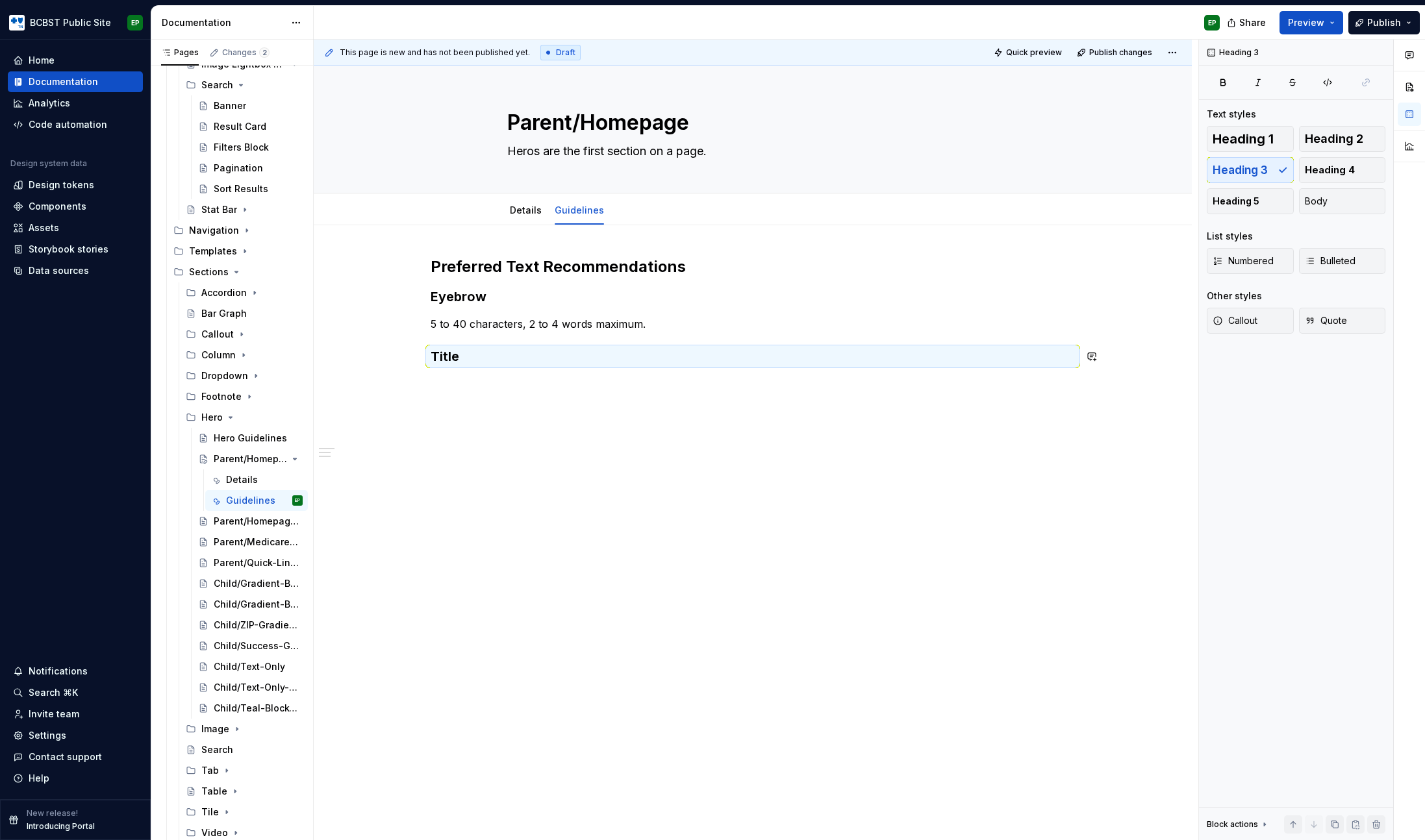
click at [477, 381] on div "Preferred Text Recommendations Eyebrow 5 to 40 characters, 2 to 4 words maximum…" at bounding box center [752, 429] width 878 height 408
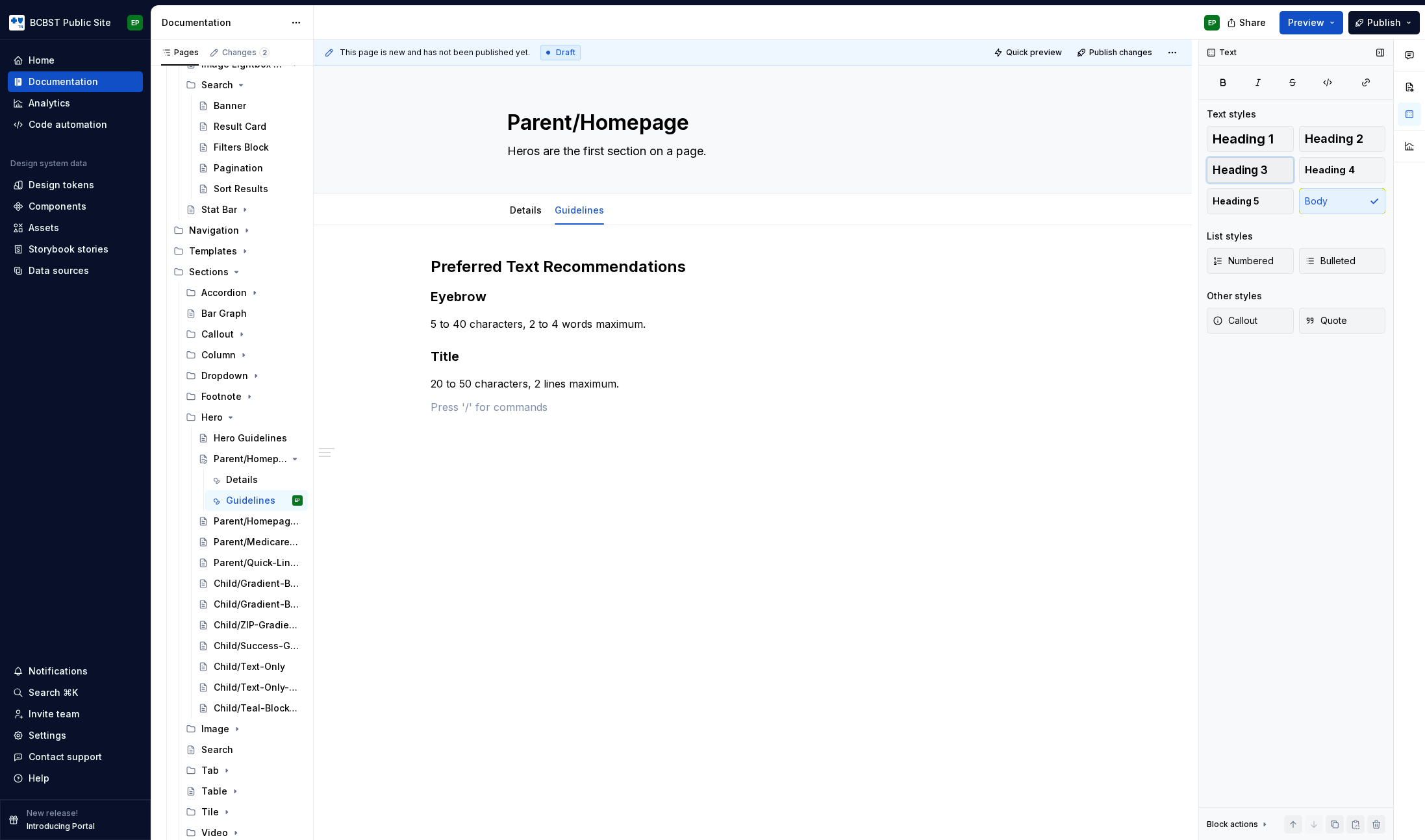
click at [1252, 172] on span "Heading 3" at bounding box center [1240, 170] width 55 height 13
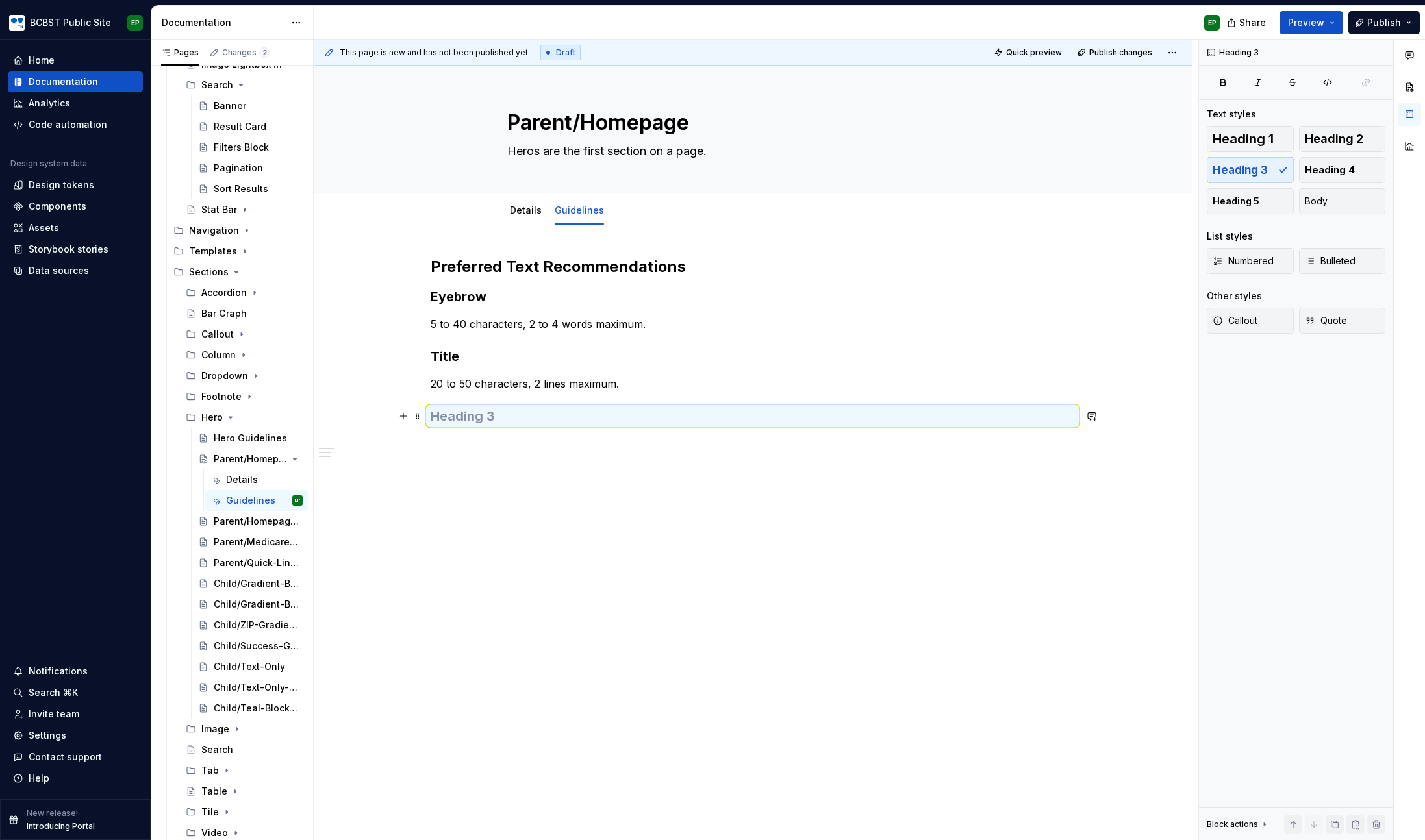
click at [511, 412] on h3 at bounding box center [752, 416] width 644 height 18
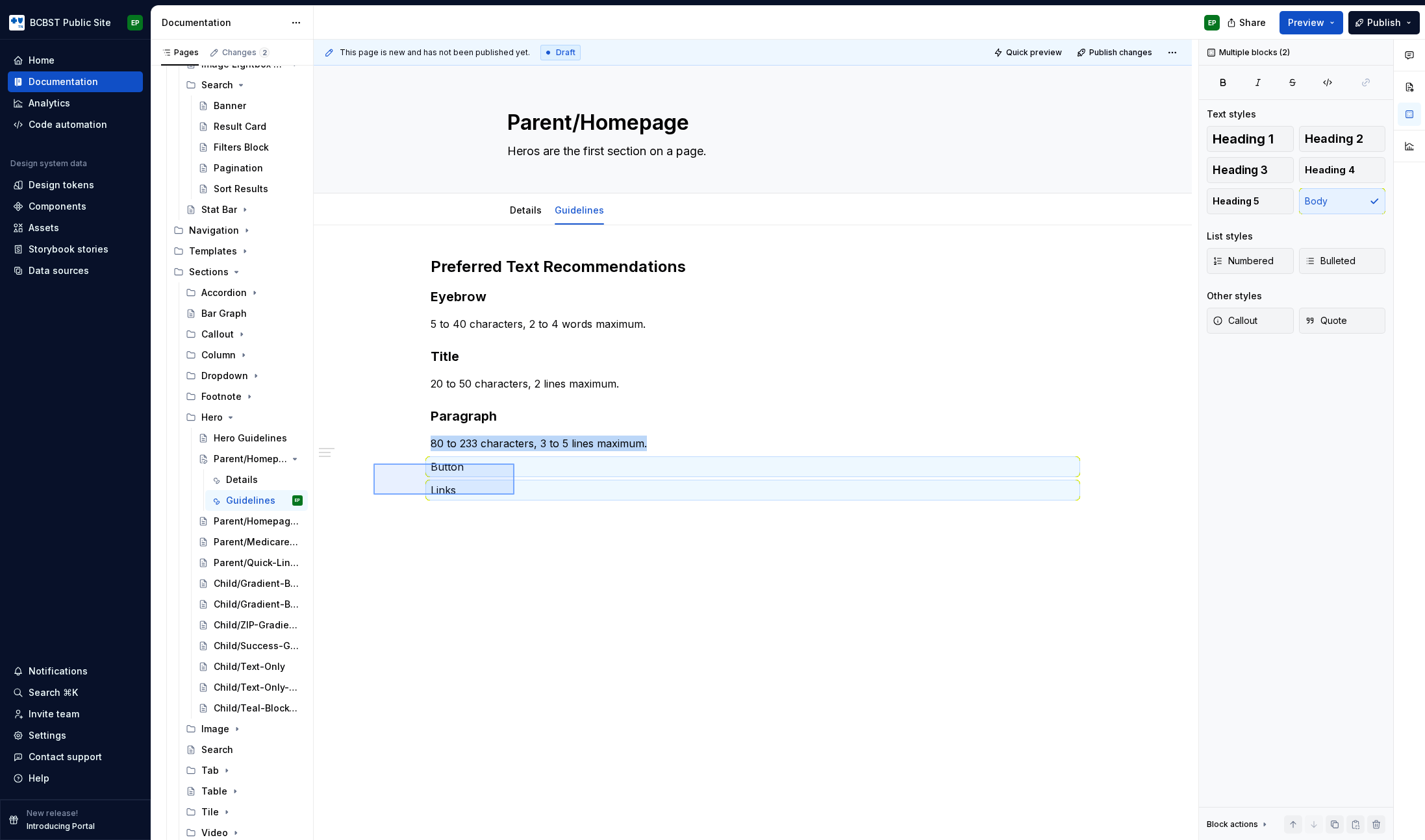
drag, startPoint x: 374, startPoint y: 464, endPoint x: 514, endPoint y: 495, distance: 143.4
click at [514, 495] on div "This page is new and has not been published yet. Draft Quick preview Publish ch…" at bounding box center [756, 440] width 884 height 801
drag, startPoint x: 1252, startPoint y: 169, endPoint x: 1014, endPoint y: 261, distance: 255.2
click at [1252, 169] on span "Heading 3" at bounding box center [1240, 170] width 55 height 13
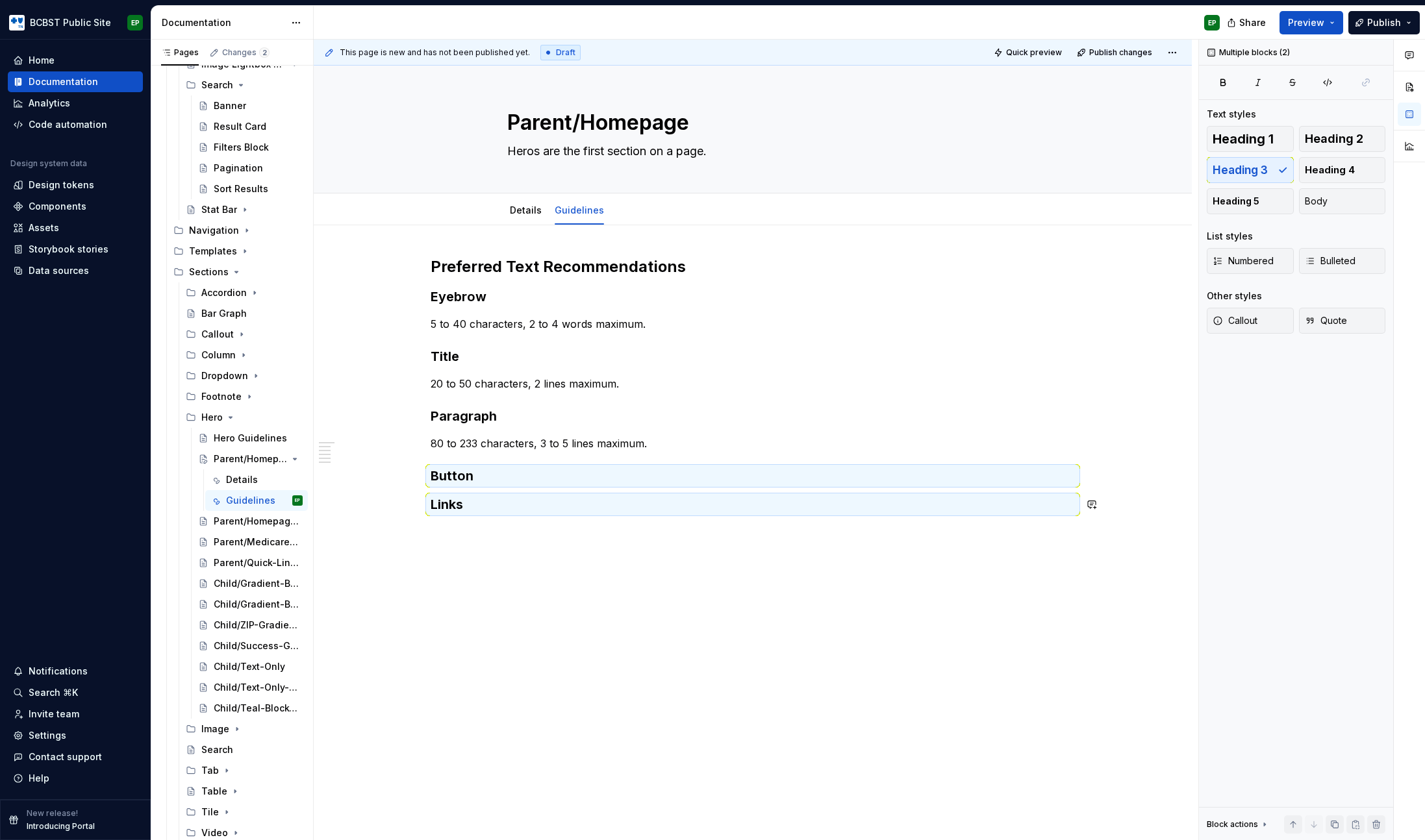
click at [492, 483] on h3 "Button" at bounding box center [752, 476] width 644 height 18
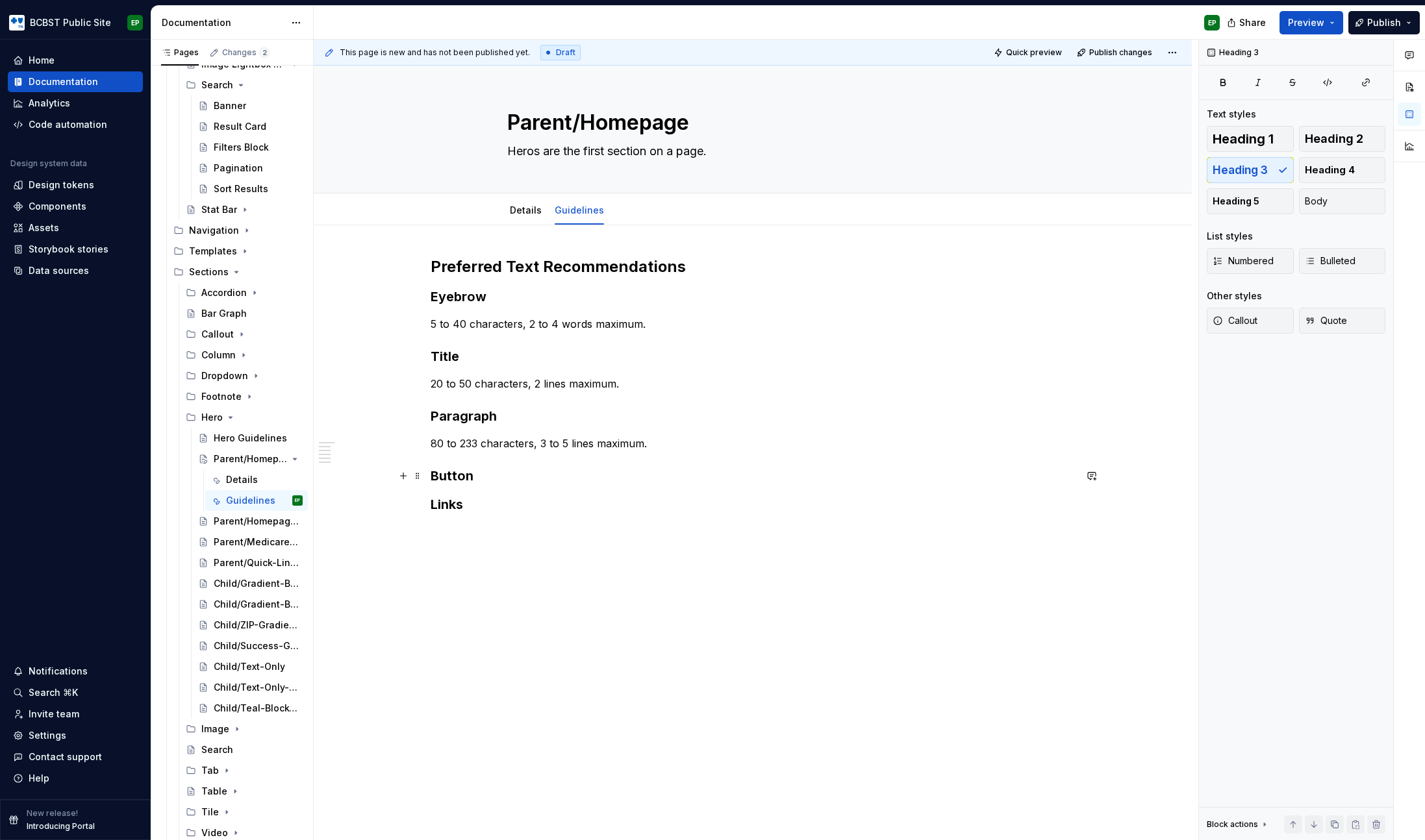
click at [507, 476] on h3 "Button" at bounding box center [752, 476] width 644 height 18
click at [432, 323] on p "5 to 40 characters, 2 to 4 words maximum." at bounding box center [752, 324] width 644 height 16
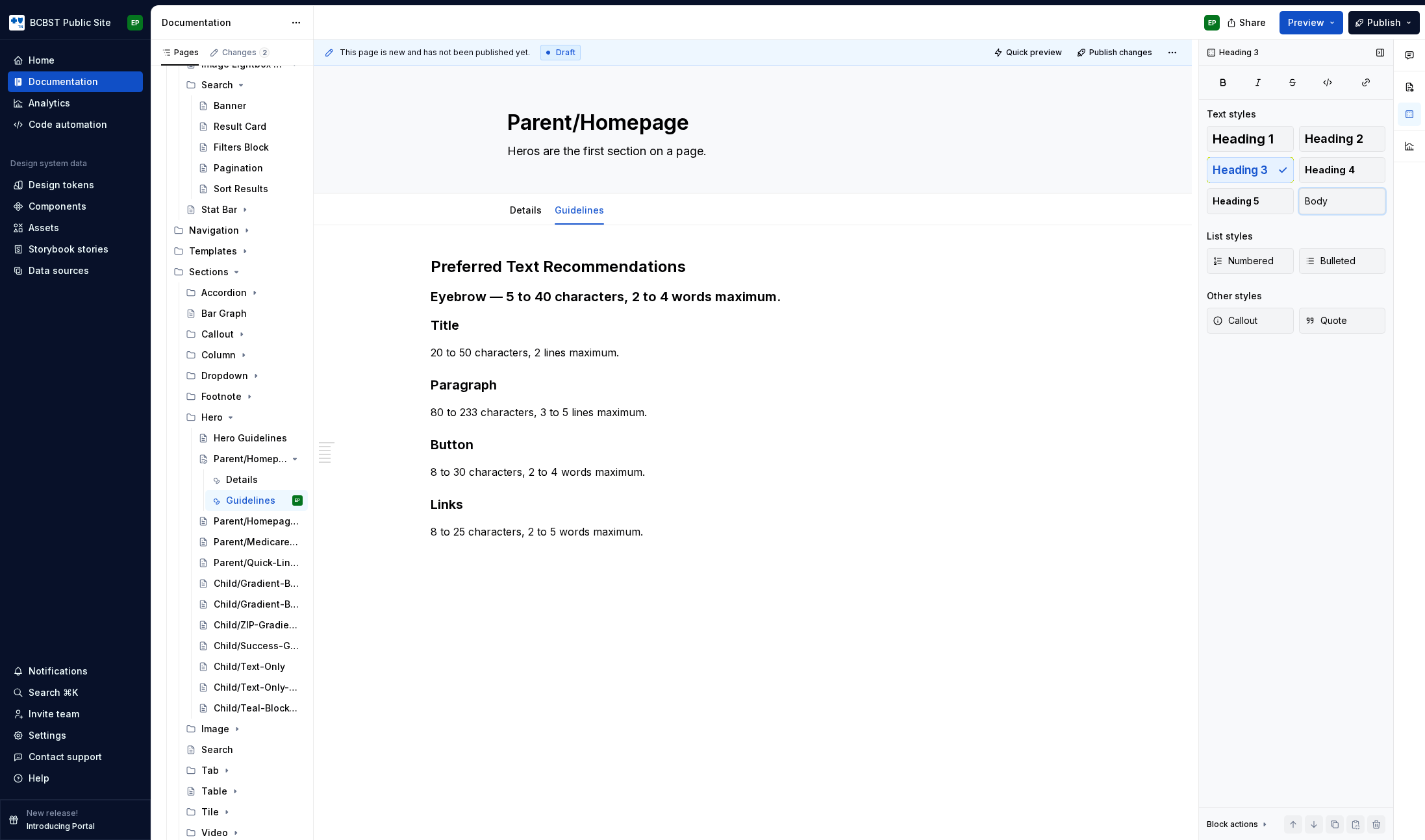
click at [1315, 195] on span "Body" at bounding box center [1316, 201] width 22 height 13
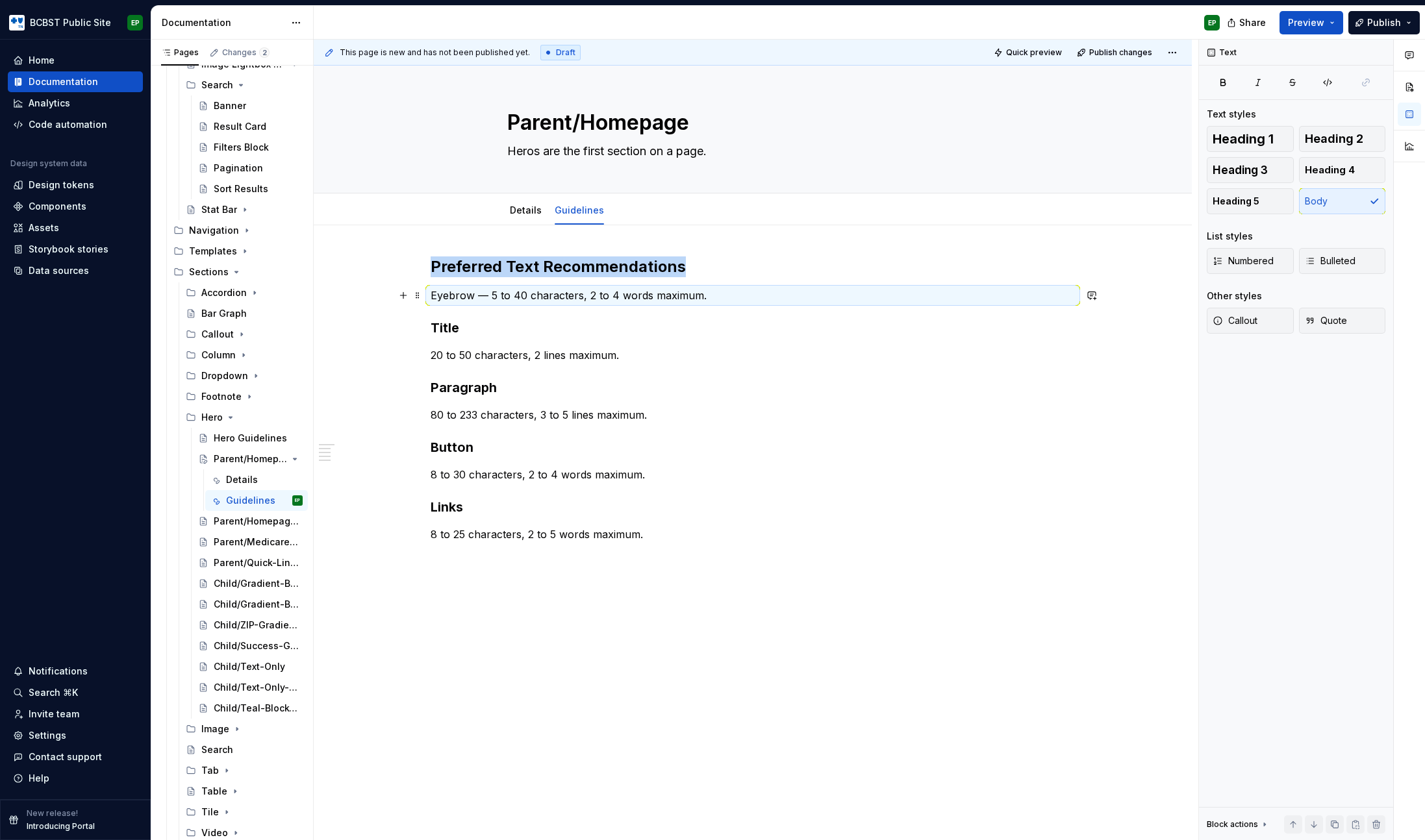
click at [508, 295] on p "Eyebrow — 5 to 40 characters, 2 to 4 words maximum." at bounding box center [752, 296] width 644 height 16
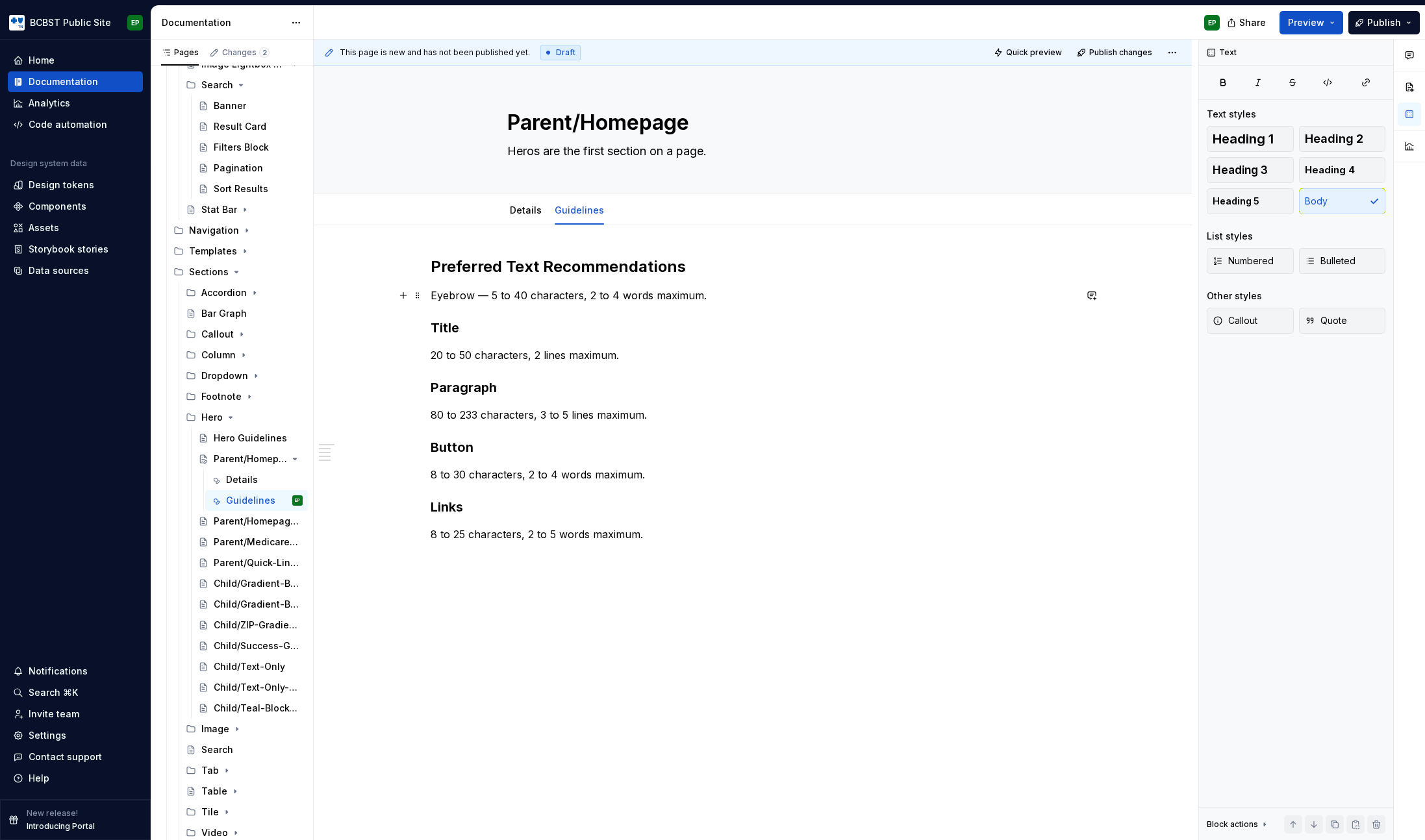
click at [453, 297] on p "Eyebrow — 5 to 40 characters, 2 to 4 words maximum." at bounding box center [752, 296] width 644 height 16
click at [527, 329] on h3 "Title" at bounding box center [752, 328] width 644 height 18
click at [431, 354] on p "20 to 50 characters, 2 lines maximum." at bounding box center [752, 355] width 644 height 16
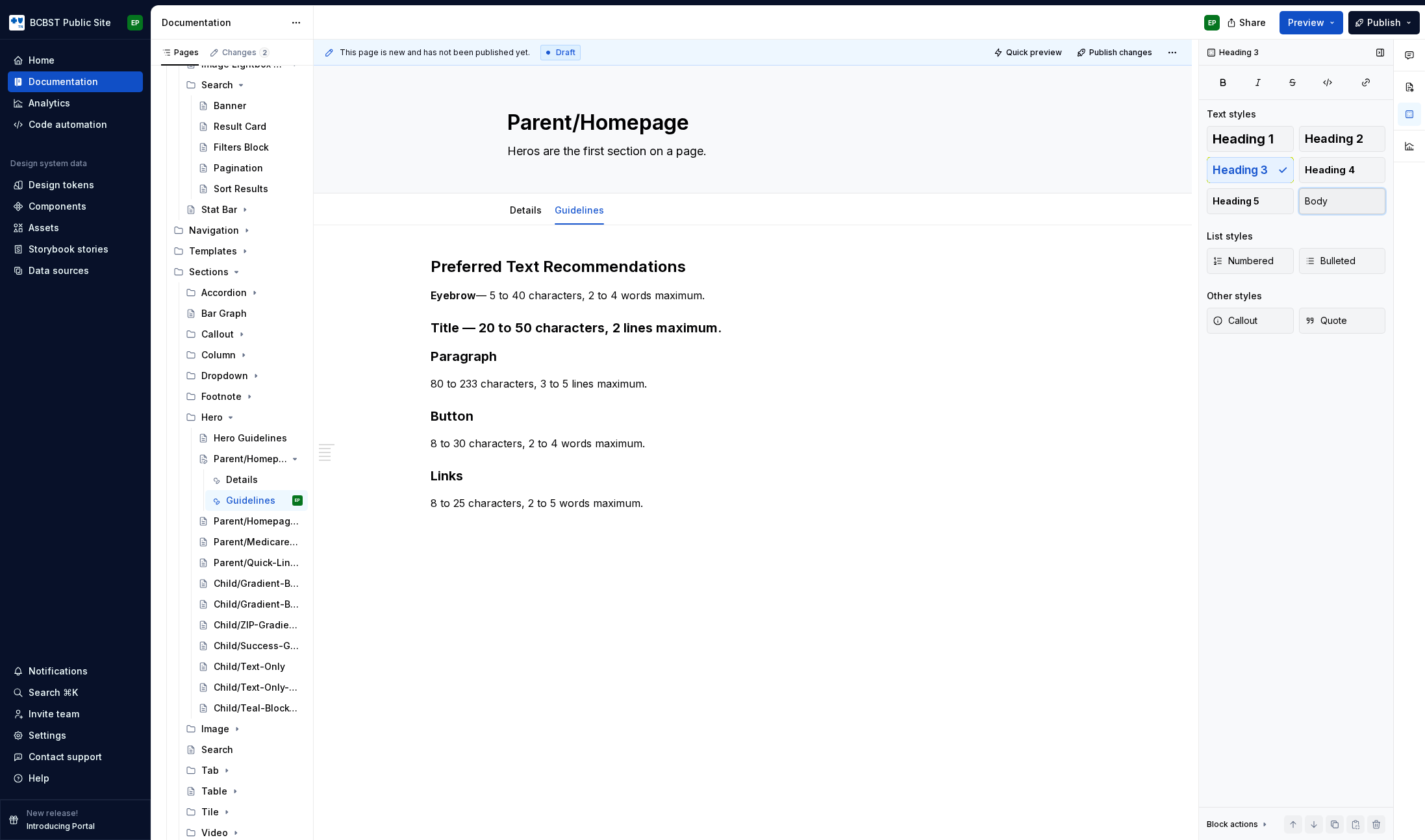
click at [1339, 200] on button "Body" at bounding box center [1342, 201] width 87 height 26
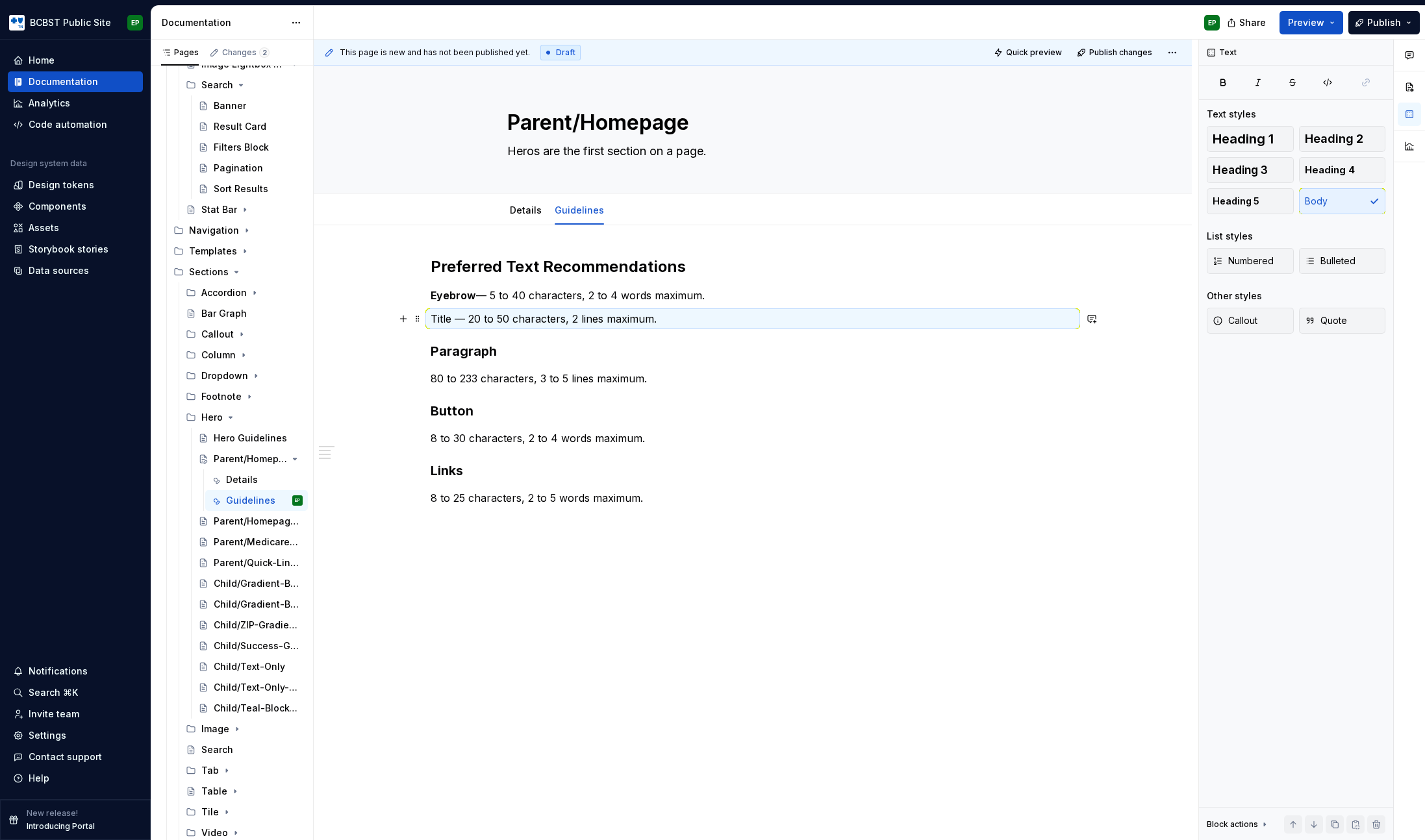
click at [442, 320] on p "Title — 20 to 50 characters, 2 lines maximum." at bounding box center [752, 319] width 644 height 16
click at [526, 389] on div "Preferred Text Recommendations Eyebrow — 5 to 40 characters, 2 to 4 words maxim…" at bounding box center [752, 381] width 644 height 249
click at [488, 296] on p "Eyebrow — 5 to 40 characters, 2 to 4 words maximum." at bounding box center [752, 296] width 644 height 16
click at [468, 319] on p "Title — 20 to 50 characters, 2 lines maximum." at bounding box center [752, 319] width 644 height 16
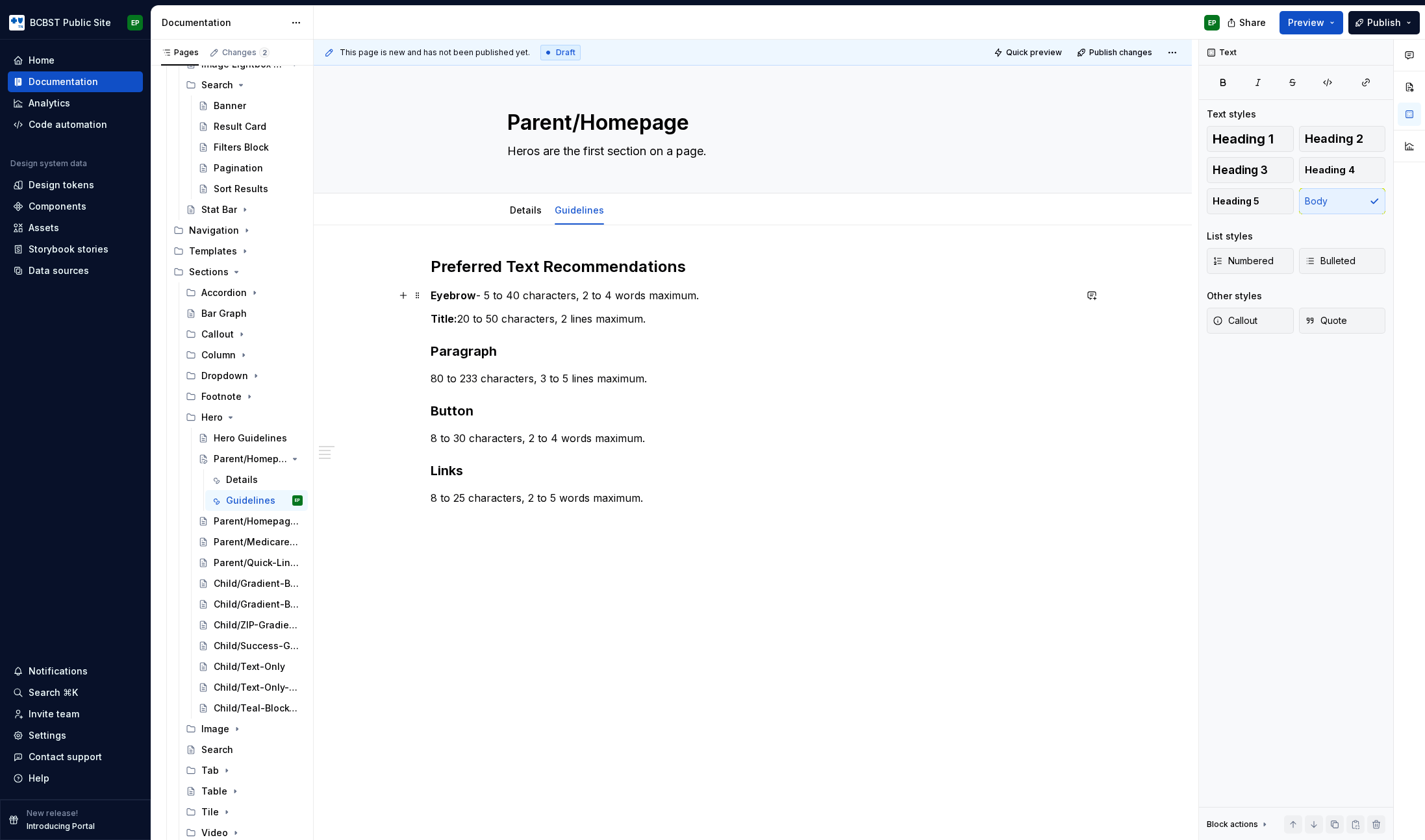
click at [483, 296] on p "Eyebrow - 5 to 40 characters, 2 to 4 words maximum." at bounding box center [752, 296] width 644 height 16
click at [595, 343] on h3 "Paragraph" at bounding box center [752, 352] width 644 height 18
click at [459, 296] on strong "Eyebrow" at bounding box center [453, 296] width 46 height 13
click at [442, 315] on strong "Title:" at bounding box center [444, 319] width 26 height 13
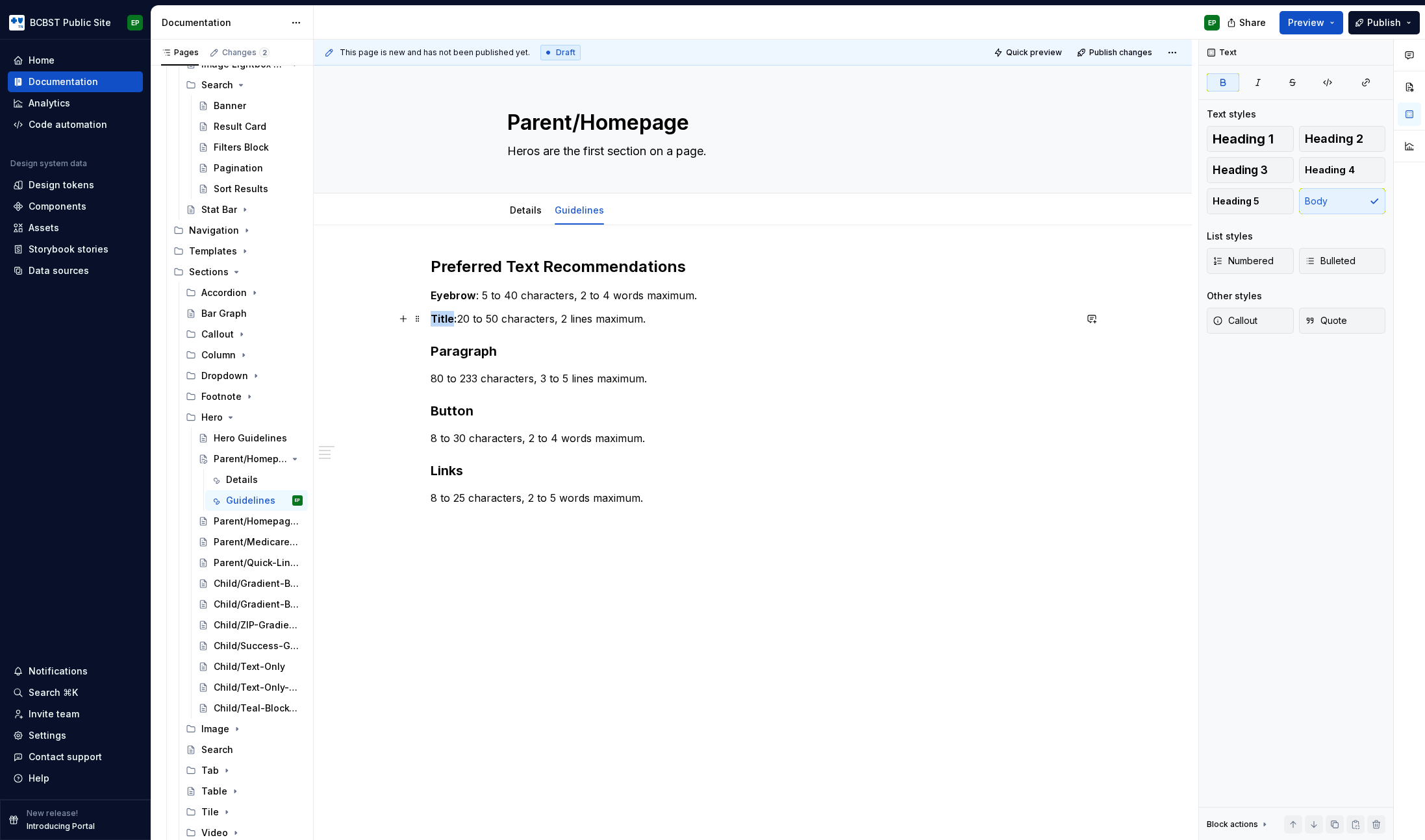
click at [442, 315] on strong "Title:" at bounding box center [444, 319] width 26 height 13
click at [479, 334] on div "Preferred Text Recommendations Eyebrow : 5 to 40 characters, 2 to 4 words maxim…" at bounding box center [752, 381] width 644 height 249
click at [474, 294] on p "Eyebrow : 5 to 40 characters, 2 to 4 words maximum." at bounding box center [752, 296] width 644 height 16
click at [558, 346] on h3 "Paragraph" at bounding box center [752, 352] width 644 height 18
click at [432, 381] on p "80 to 233 characters, 3 to 5 lines maximum." at bounding box center [752, 379] width 644 height 16
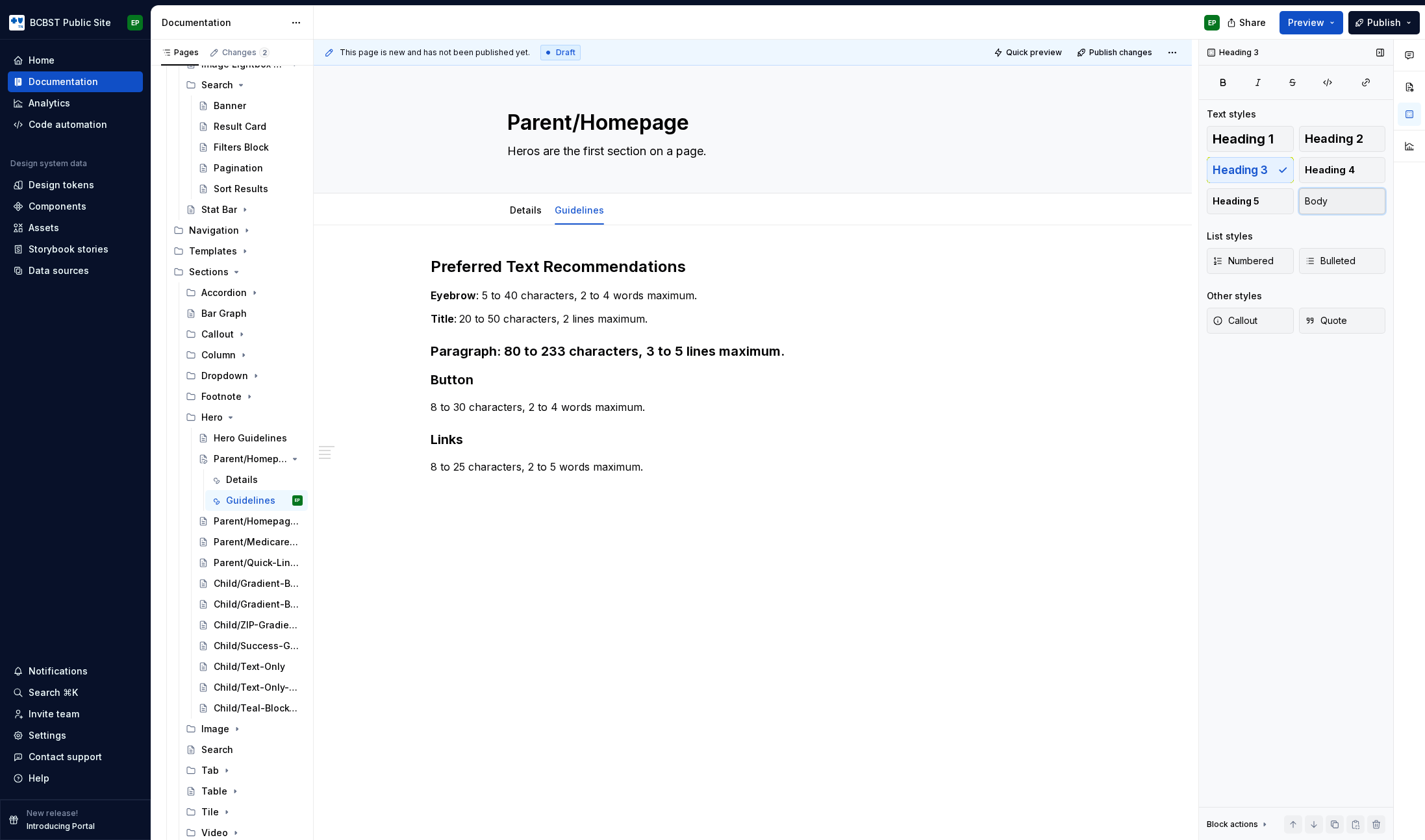
click at [1339, 191] on button "Body" at bounding box center [1342, 201] width 87 height 26
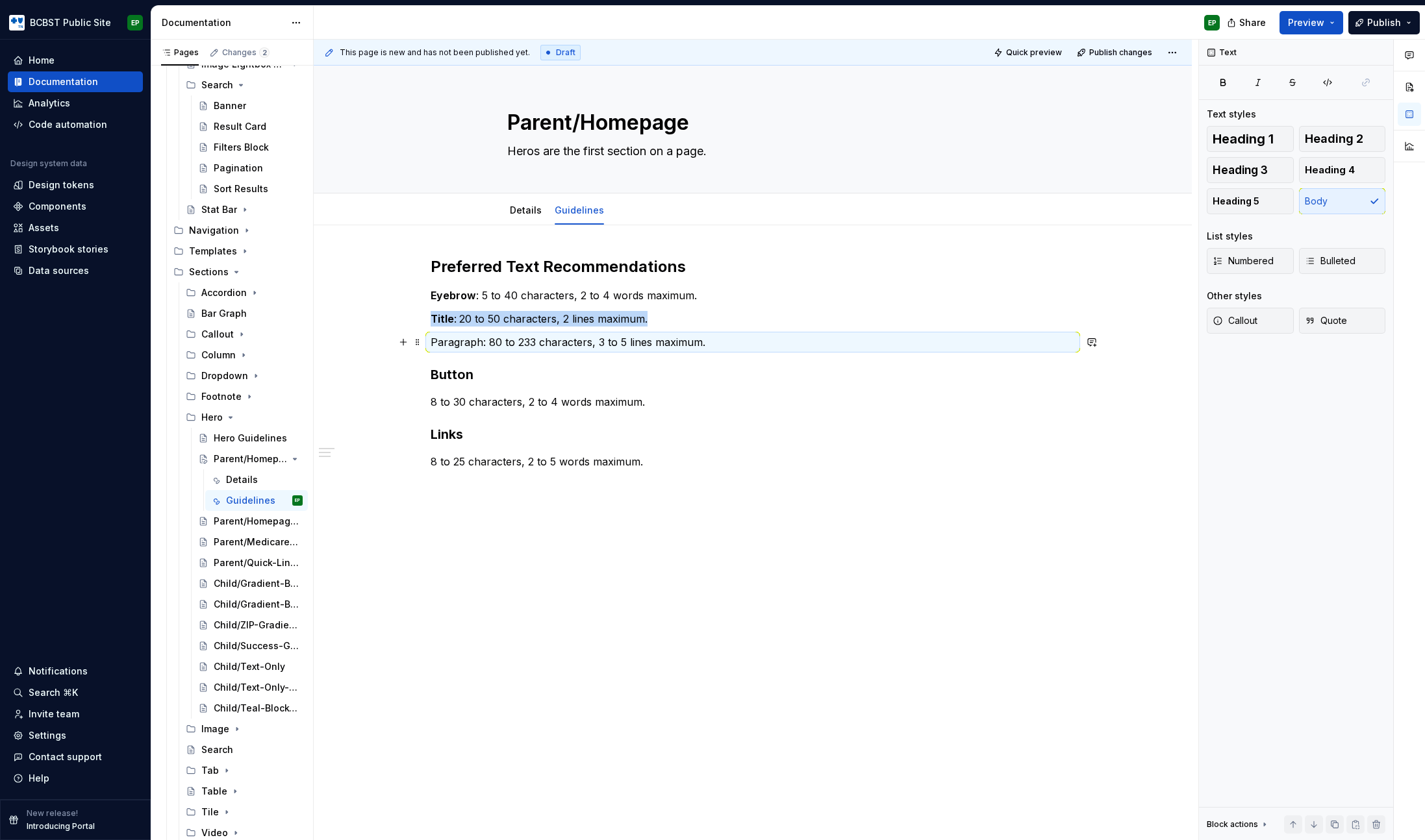
click at [459, 342] on p "Paragraph: 80 to 233 characters, 3 to 5 lines maximum." at bounding box center [752, 342] width 644 height 16
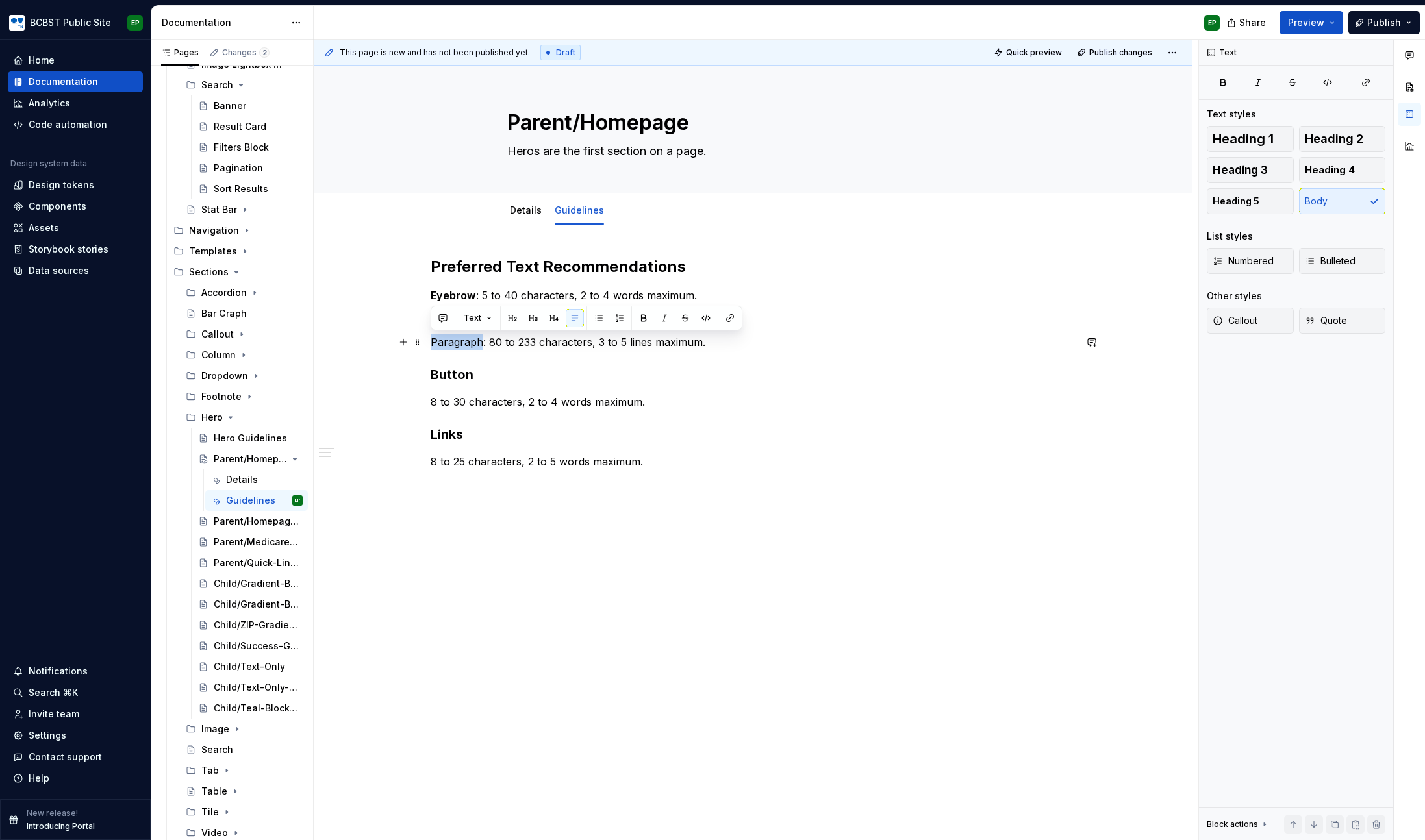
click at [459, 342] on p "Paragraph: 80 to 233 characters, 3 to 5 lines maximum." at bounding box center [752, 342] width 644 height 16
click at [481, 373] on h3 "Button" at bounding box center [752, 375] width 644 height 18
click at [432, 402] on p "8 to 30 characters, 2 to 4 words maximum." at bounding box center [752, 402] width 644 height 16
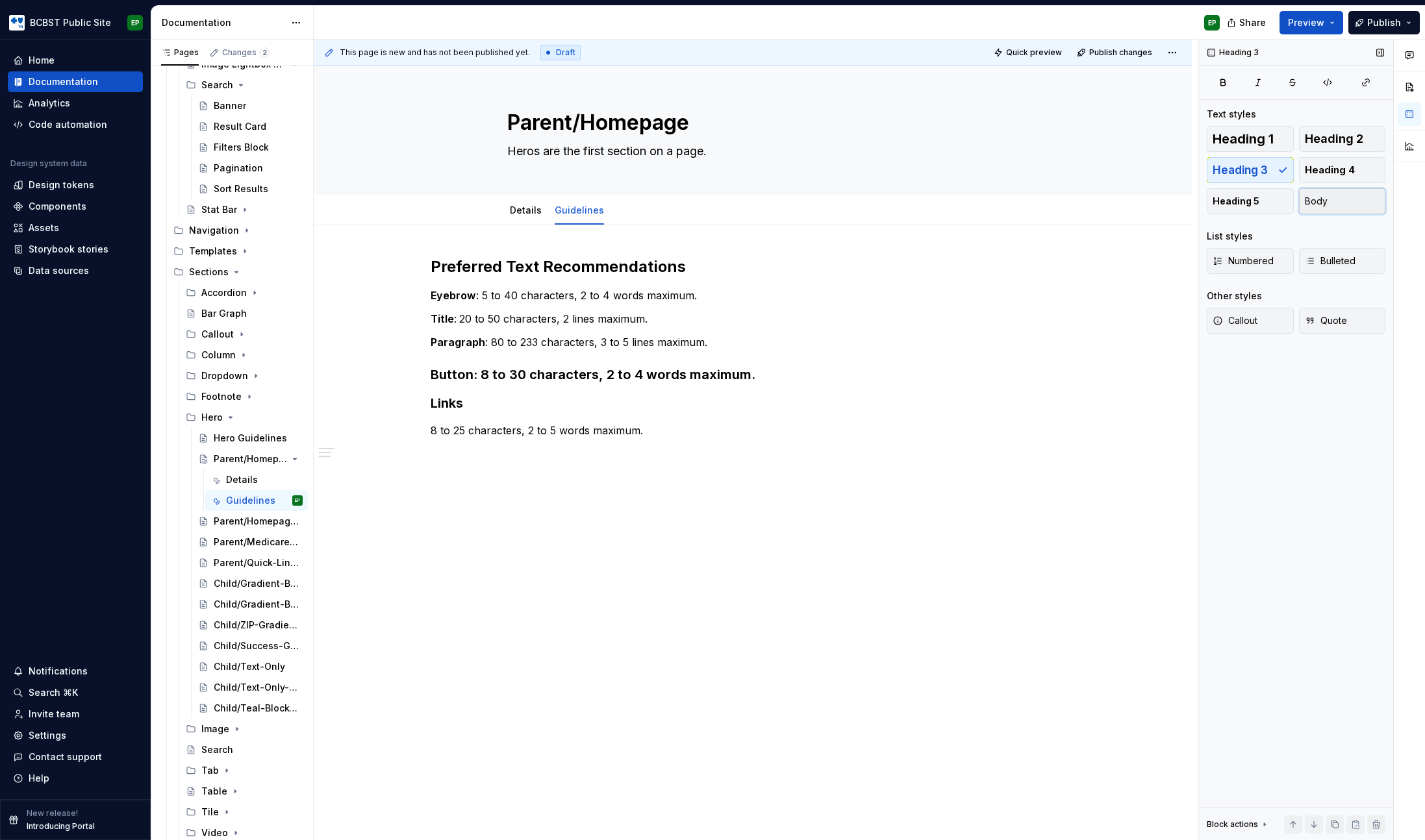
click at [1343, 202] on button "Body" at bounding box center [1342, 201] width 87 height 26
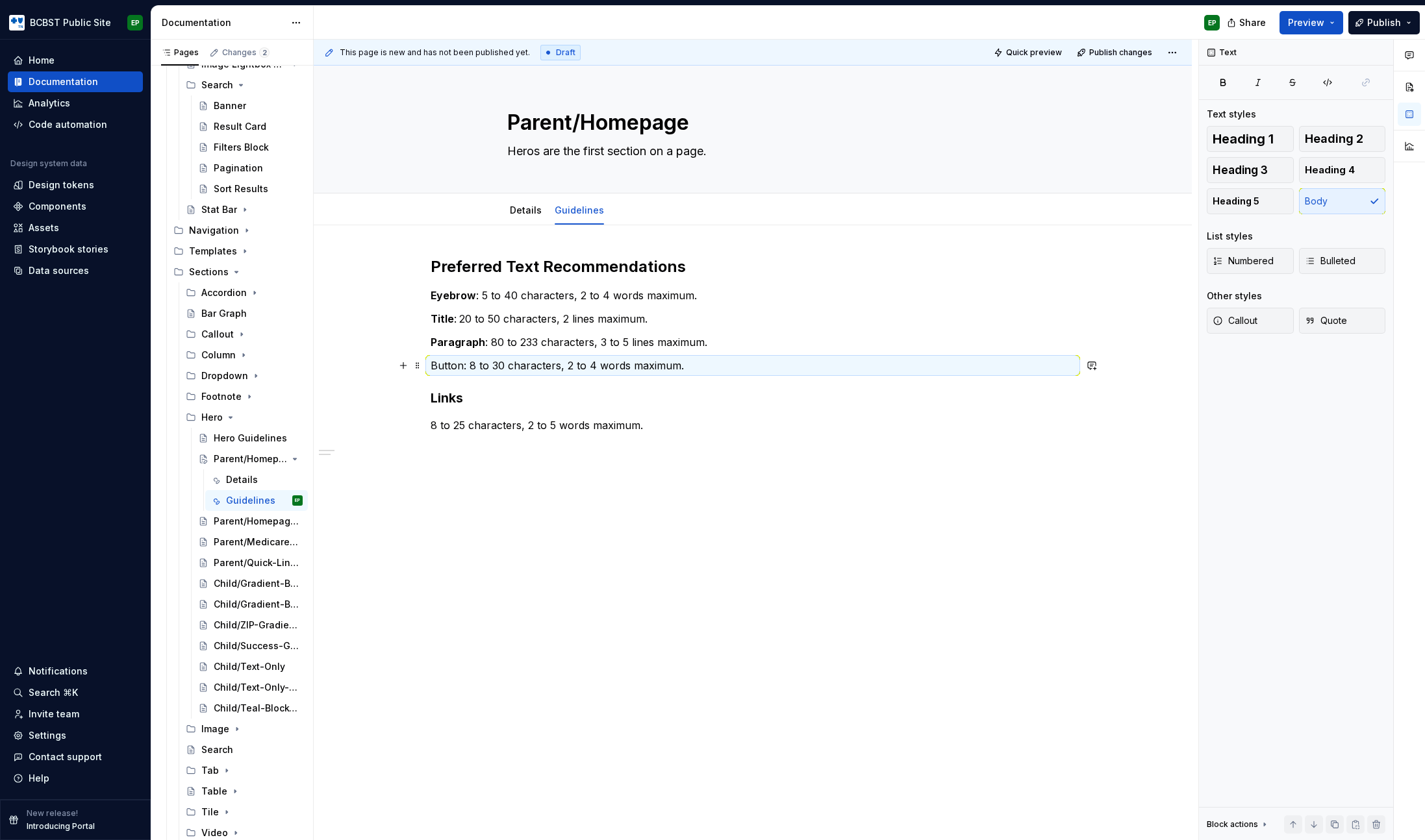
click at [451, 364] on p "Button: 8 to 30 characters, 2 to 4 words maximum." at bounding box center [752, 366] width 644 height 16
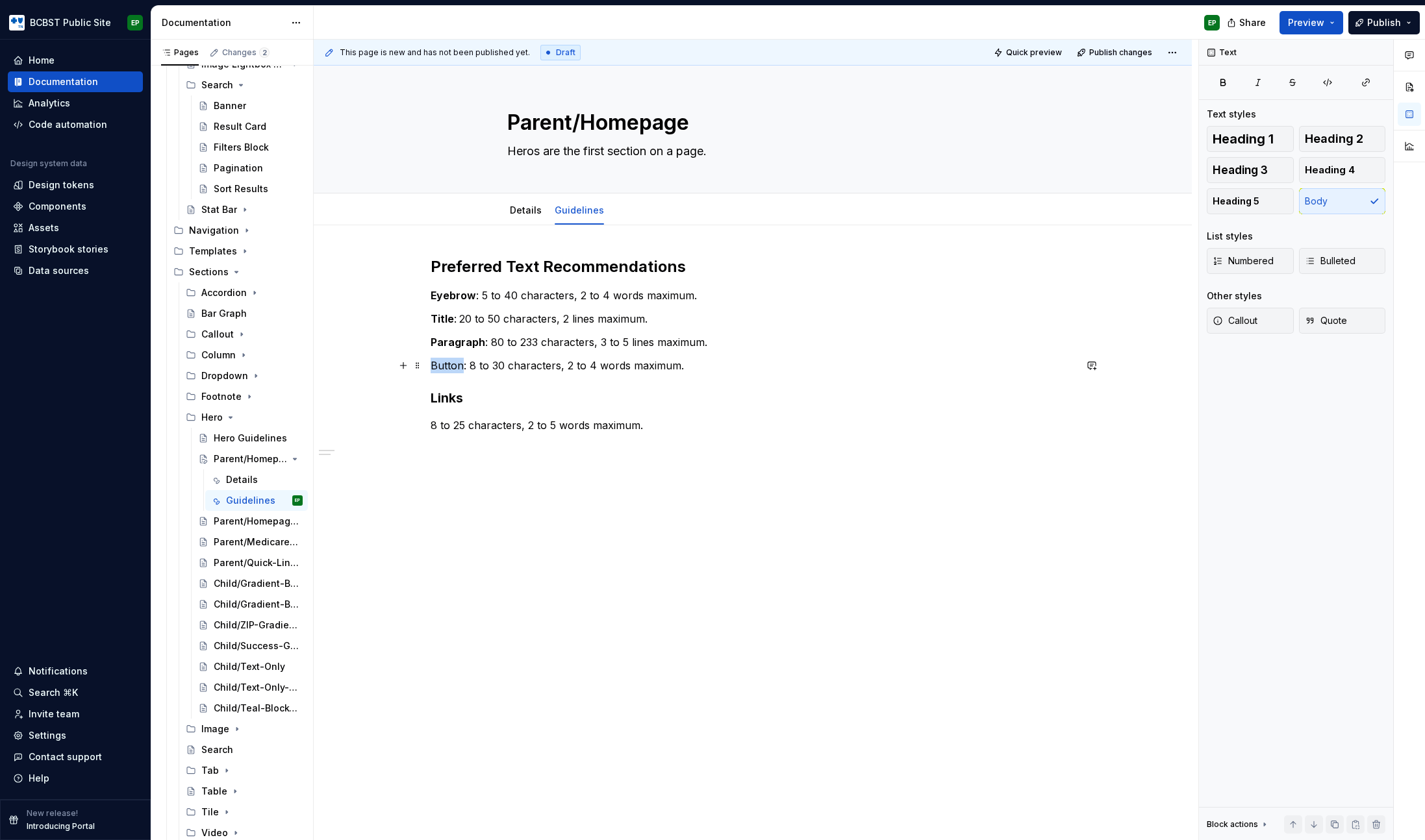
click at [451, 364] on p "Button: 8 to 30 characters, 2 to 4 words maximum." at bounding box center [752, 366] width 644 height 16
click at [430, 424] on p "8 to 25 characters, 2 to 5 words maximum." at bounding box center [752, 426] width 644 height 16
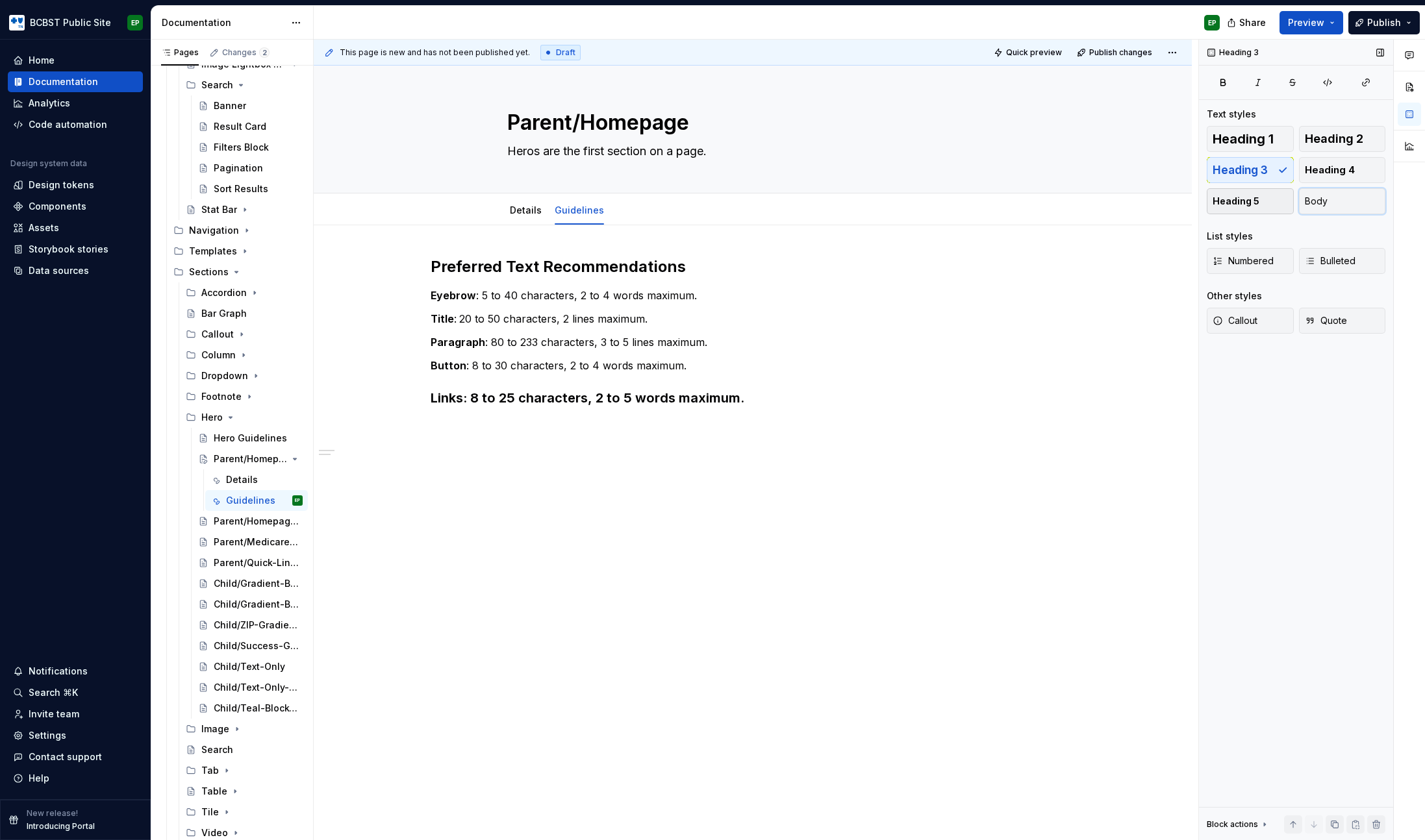
click at [1313, 203] on span "Body" at bounding box center [1316, 201] width 22 height 13
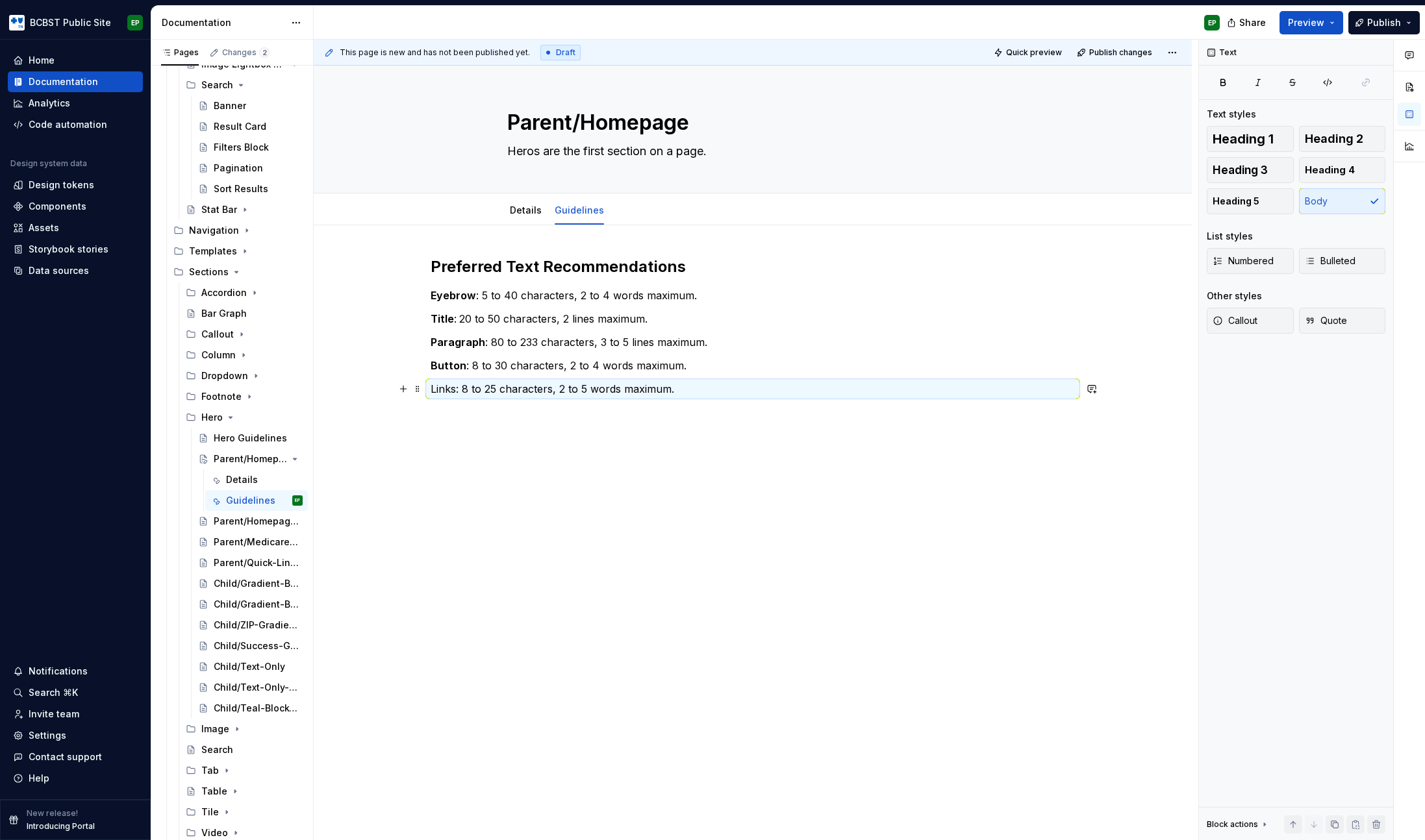
click at [440, 389] on p "Links: 8 to 25 characters, 2 to 5 words maximum." at bounding box center [752, 389] width 644 height 16
click at [774, 384] on p "Links : 8 to 25 characters, 2 to 5 words maximum." at bounding box center [752, 389] width 644 height 16
click at [482, 297] on p "Eyebrow : 5 to 40 characters, 2 to 4 words maximum." at bounding box center [752, 296] width 644 height 16
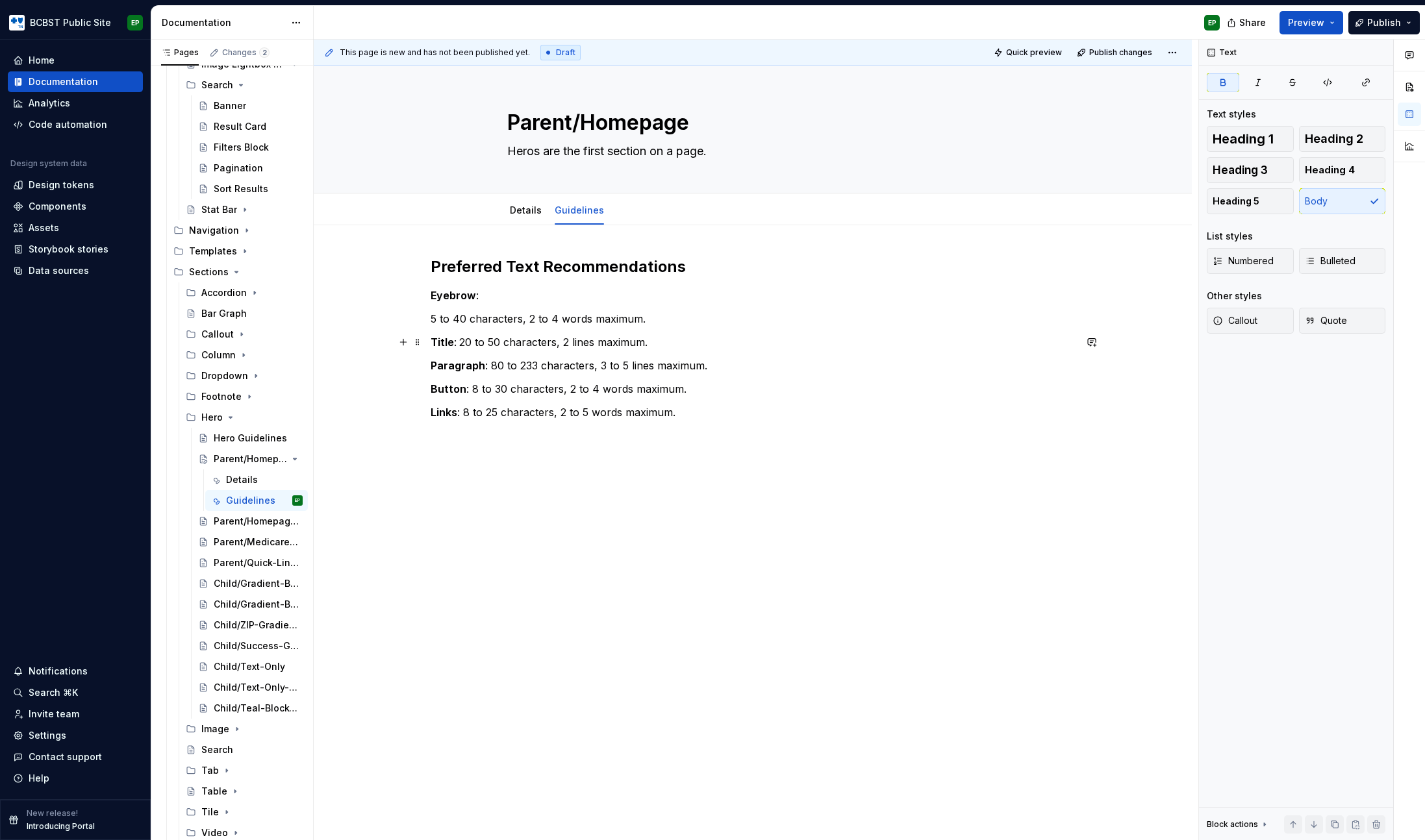
click at [459, 343] on p "Title : 20 to 50 characters, 2 lines maximum." at bounding box center [752, 342] width 644 height 16
click at [489, 388] on p "Paragraph : 80 to 233 characters, 3 to 5 lines maximum." at bounding box center [752, 389] width 644 height 16
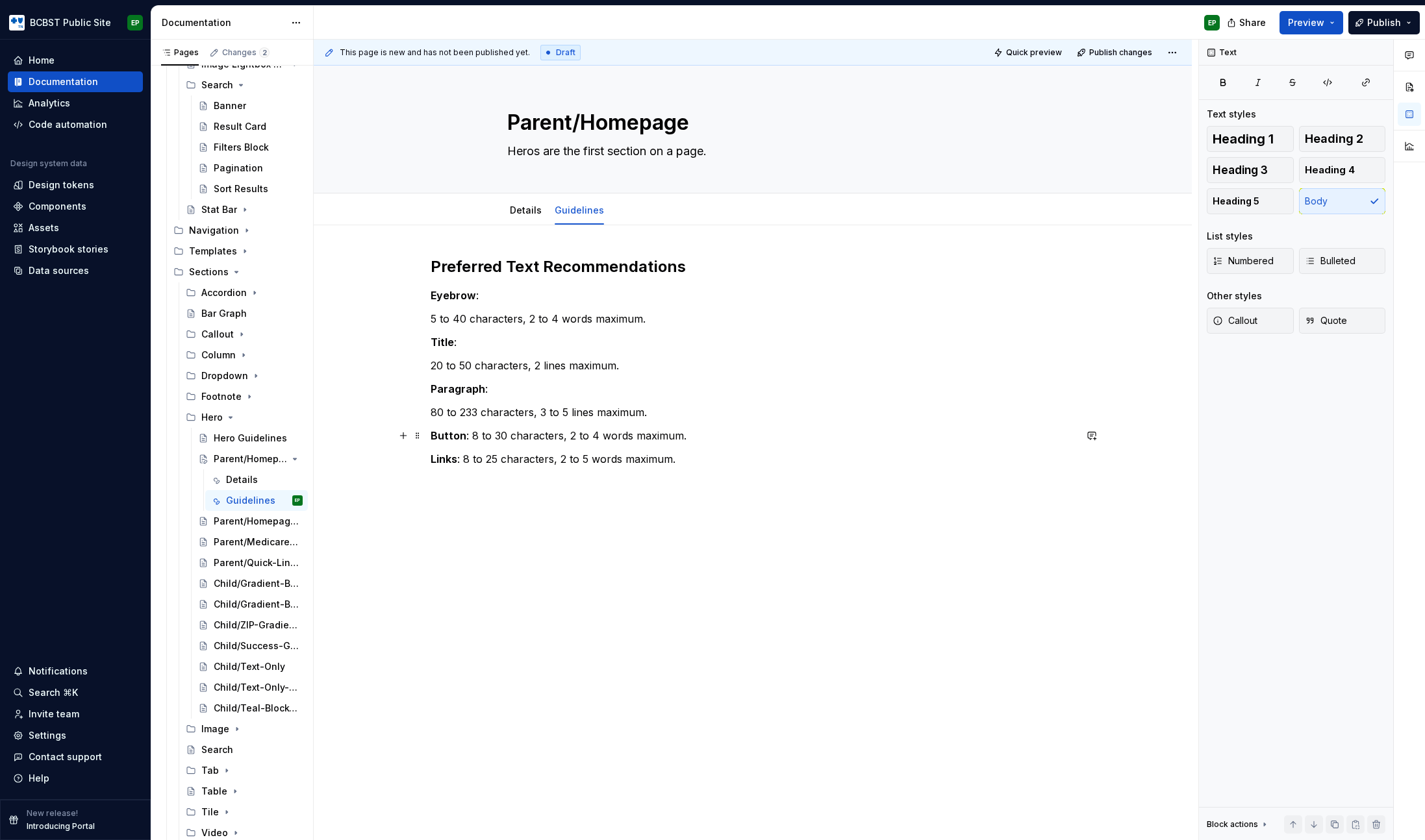
click at [470, 434] on p "Button : 8 to 30 characters, 2 to 4 words maximum." at bounding box center [752, 436] width 644 height 16
click at [465, 478] on p "Links : 8 to 25 characters, 2 to 5 words maximum." at bounding box center [752, 482] width 644 height 16
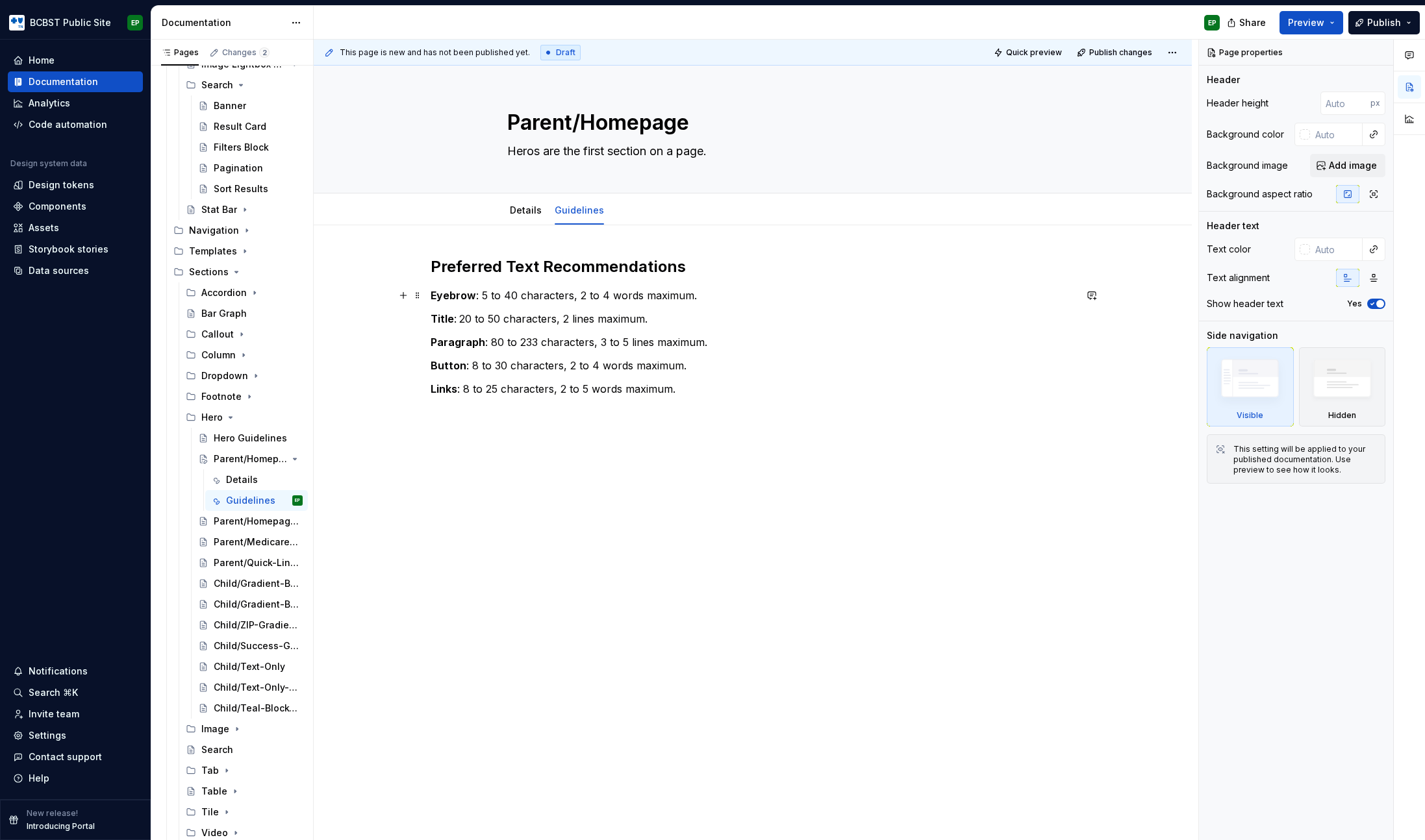
click at [481, 294] on p "Eyebrow : 5 to 40 characters, 2 to 4 words maximum." at bounding box center [752, 296] width 644 height 16
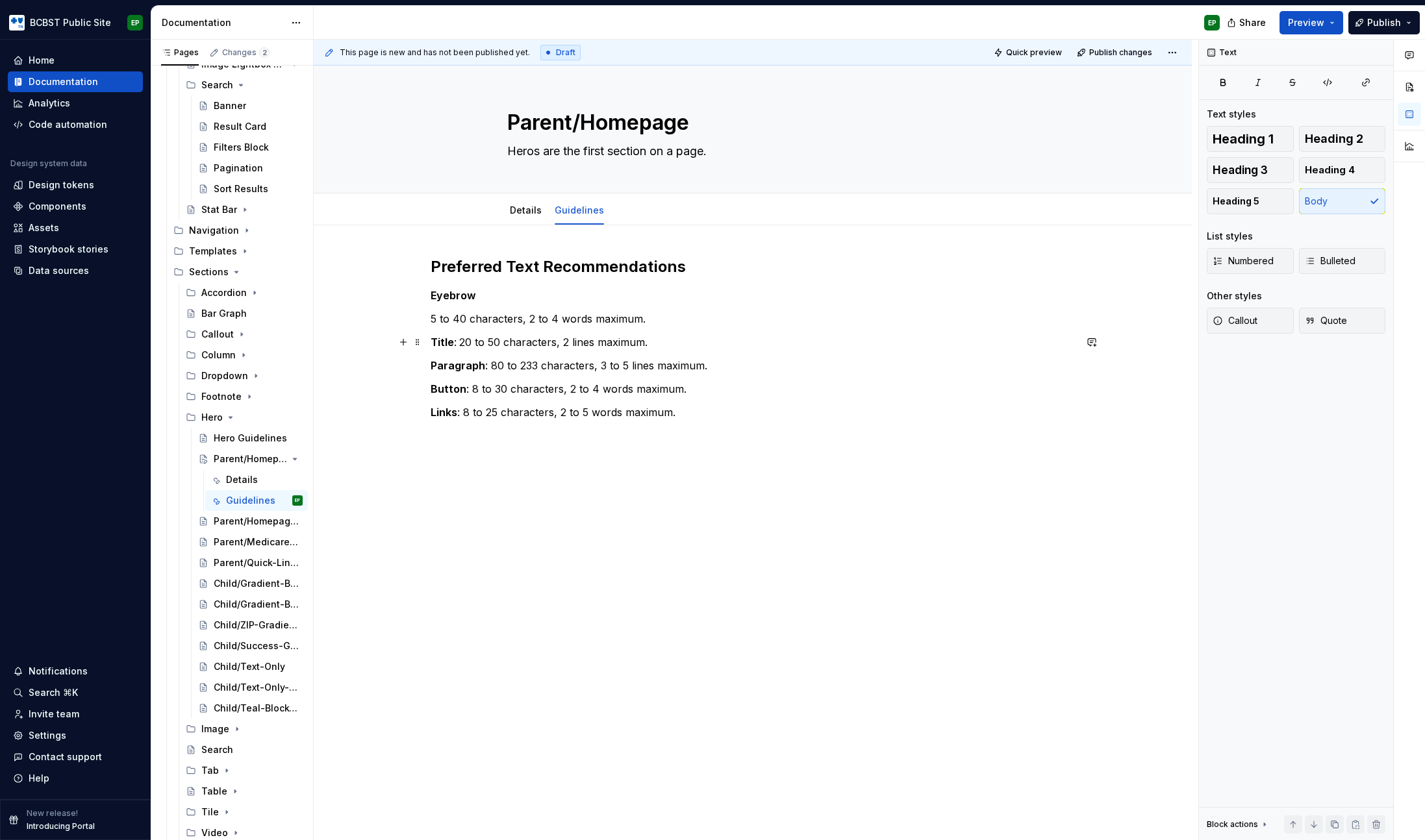
click at [460, 343] on p "Title : 20 to 50 characters, 2 lines maximum." at bounding box center [752, 342] width 644 height 16
click at [489, 388] on p "Paragraph : 80 to 233 characters, 3 to 5 lines maximum." at bounding box center [752, 389] width 644 height 16
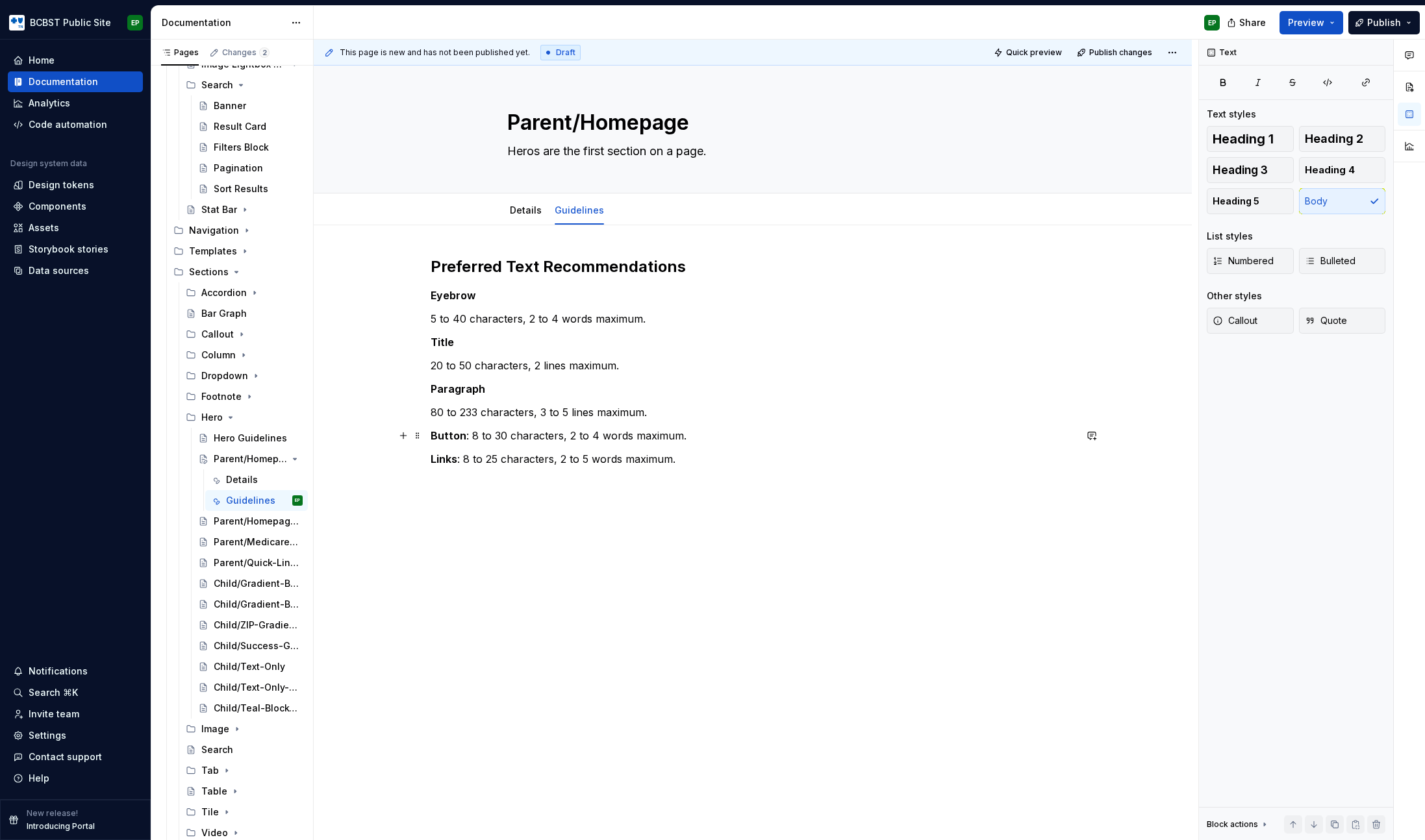
click at [469, 434] on p "Button : 8 to 30 characters, 2 to 4 words maximum." at bounding box center [752, 436] width 644 height 16
click at [465, 482] on p "Links : 8 to 25 characters, 2 to 5 words maximum." at bounding box center [752, 482] width 644 height 16
click at [431, 319] on p "5 to 40 characters, 2 to 4 words maximum." at bounding box center [752, 319] width 644 height 16
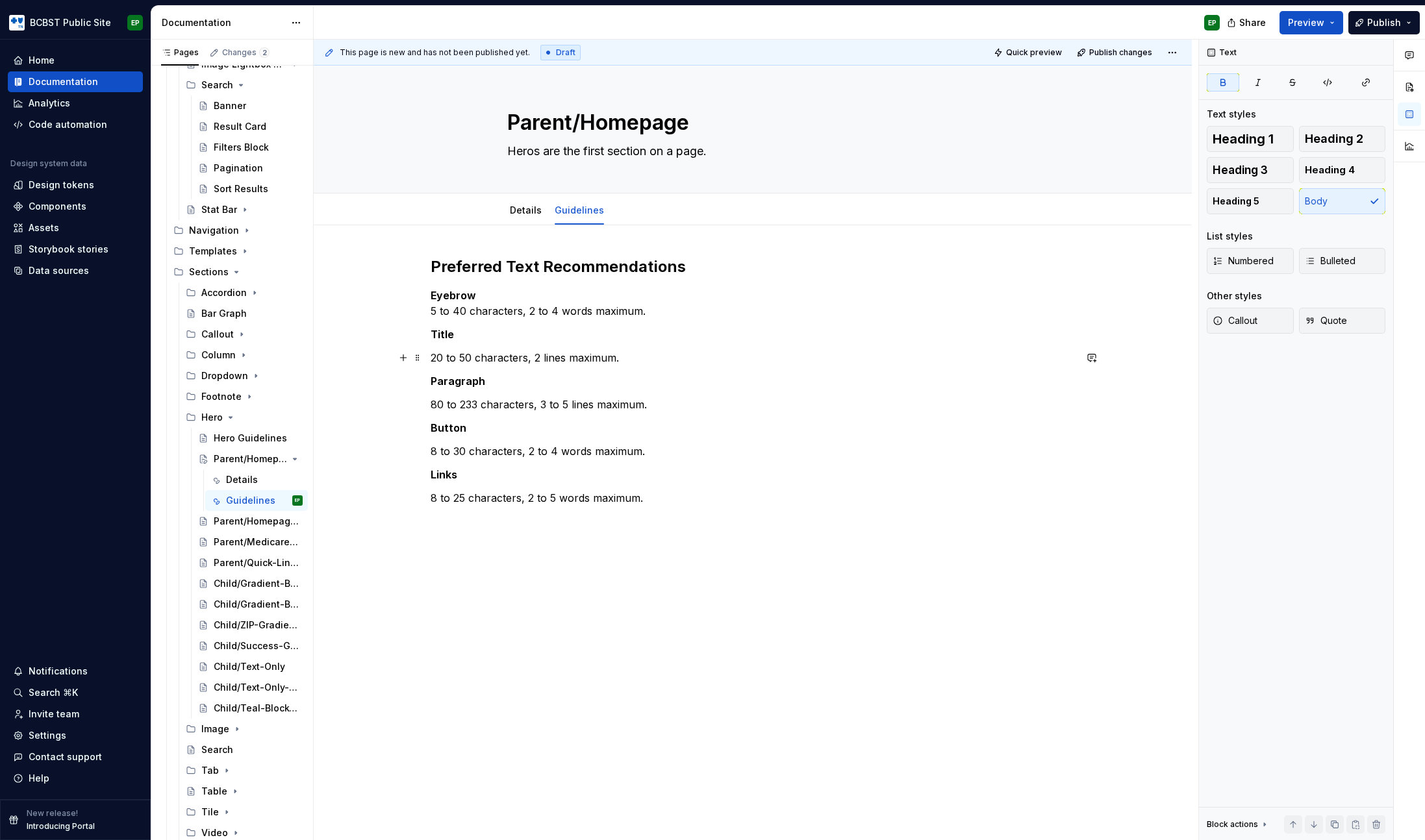
click at [504, 354] on p "20 to 50 characters, 2 lines maximum." at bounding box center [752, 358] width 644 height 16
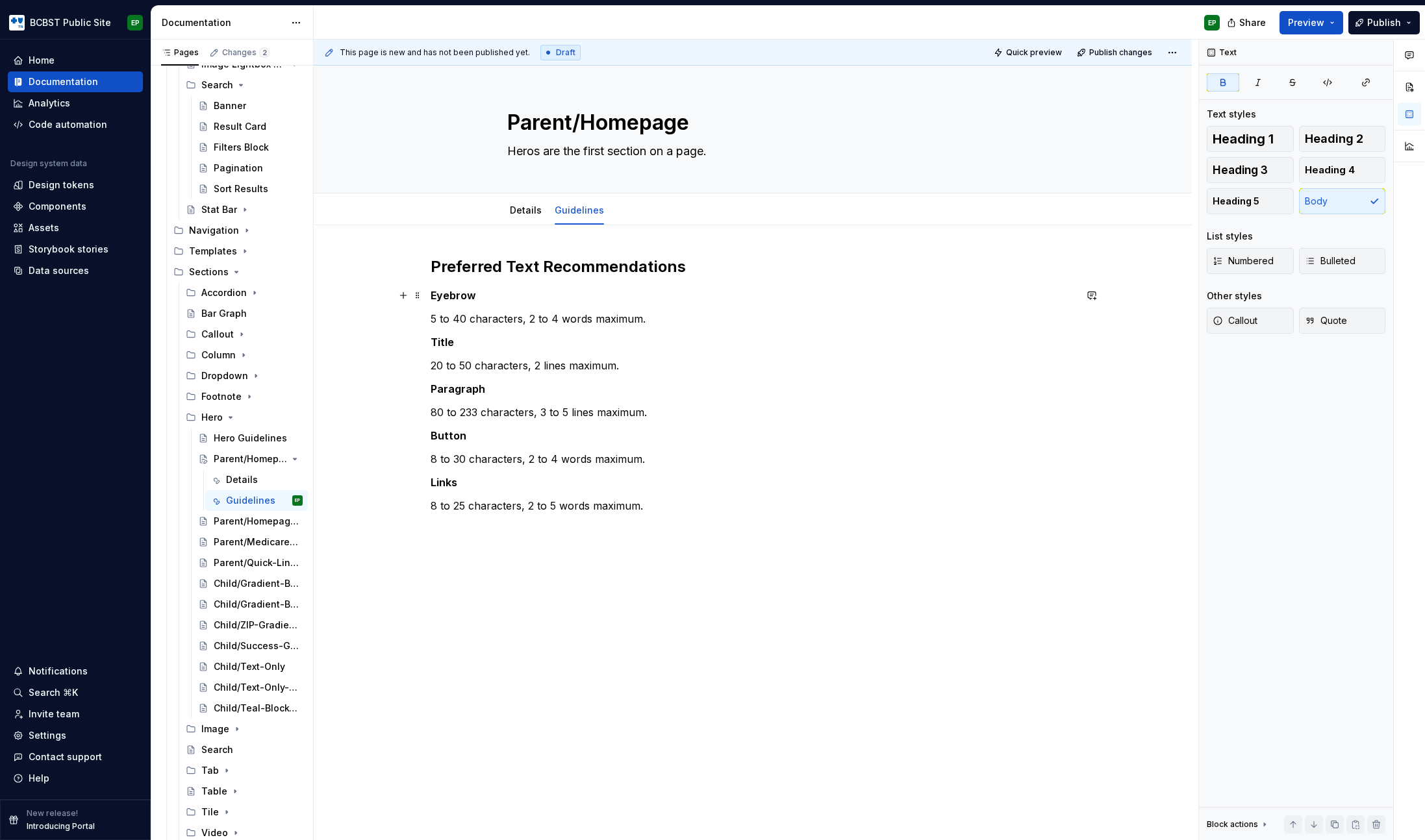
click at [550, 291] on p "Eyebrow" at bounding box center [752, 296] width 644 height 16
click at [1257, 170] on span "Heading 3" at bounding box center [1240, 170] width 55 height 13
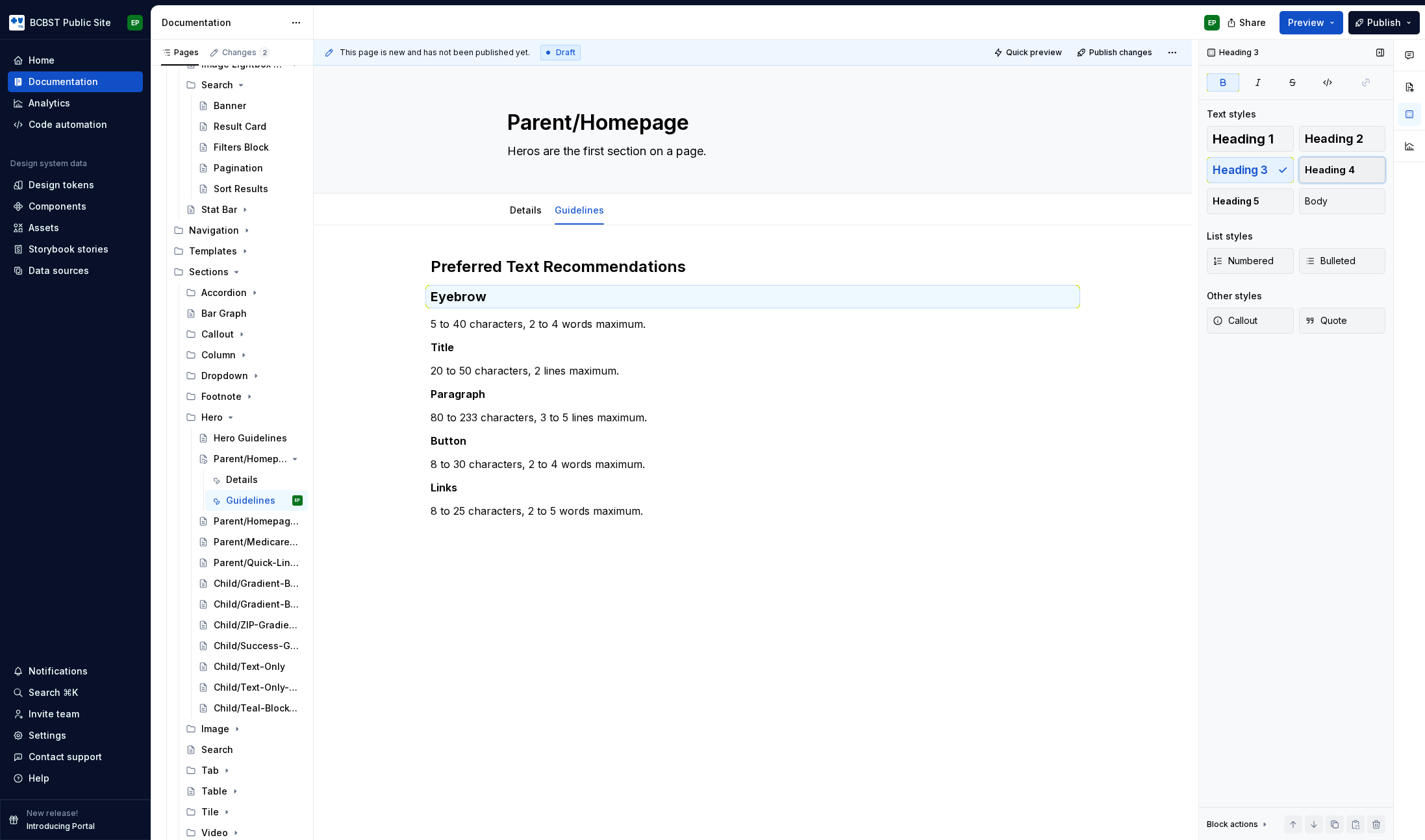
click at [1320, 170] on span "Heading 4" at bounding box center [1330, 170] width 50 height 13
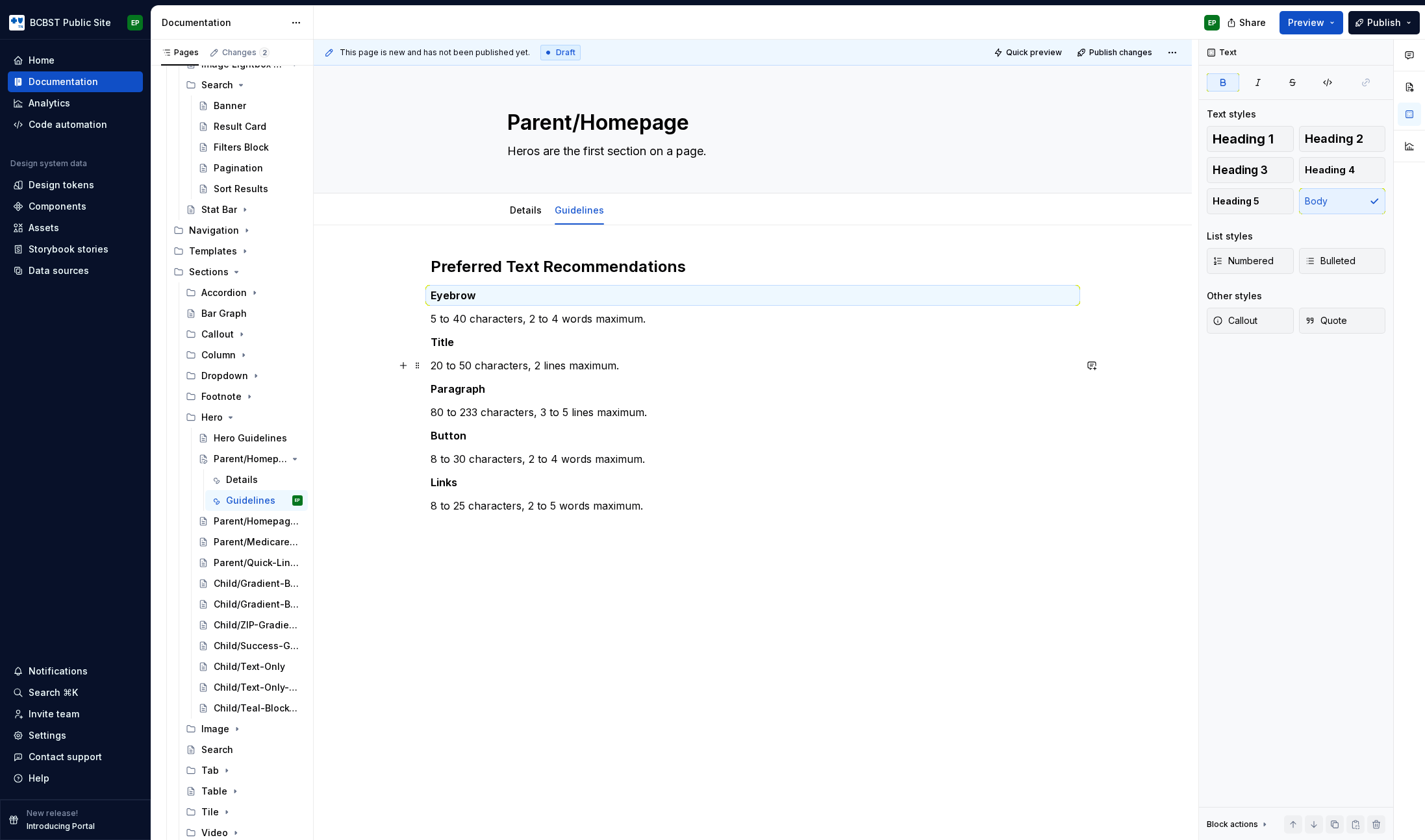
click at [708, 358] on p "20 to 50 characters, 2 lines maximum." at bounding box center [752, 366] width 644 height 16
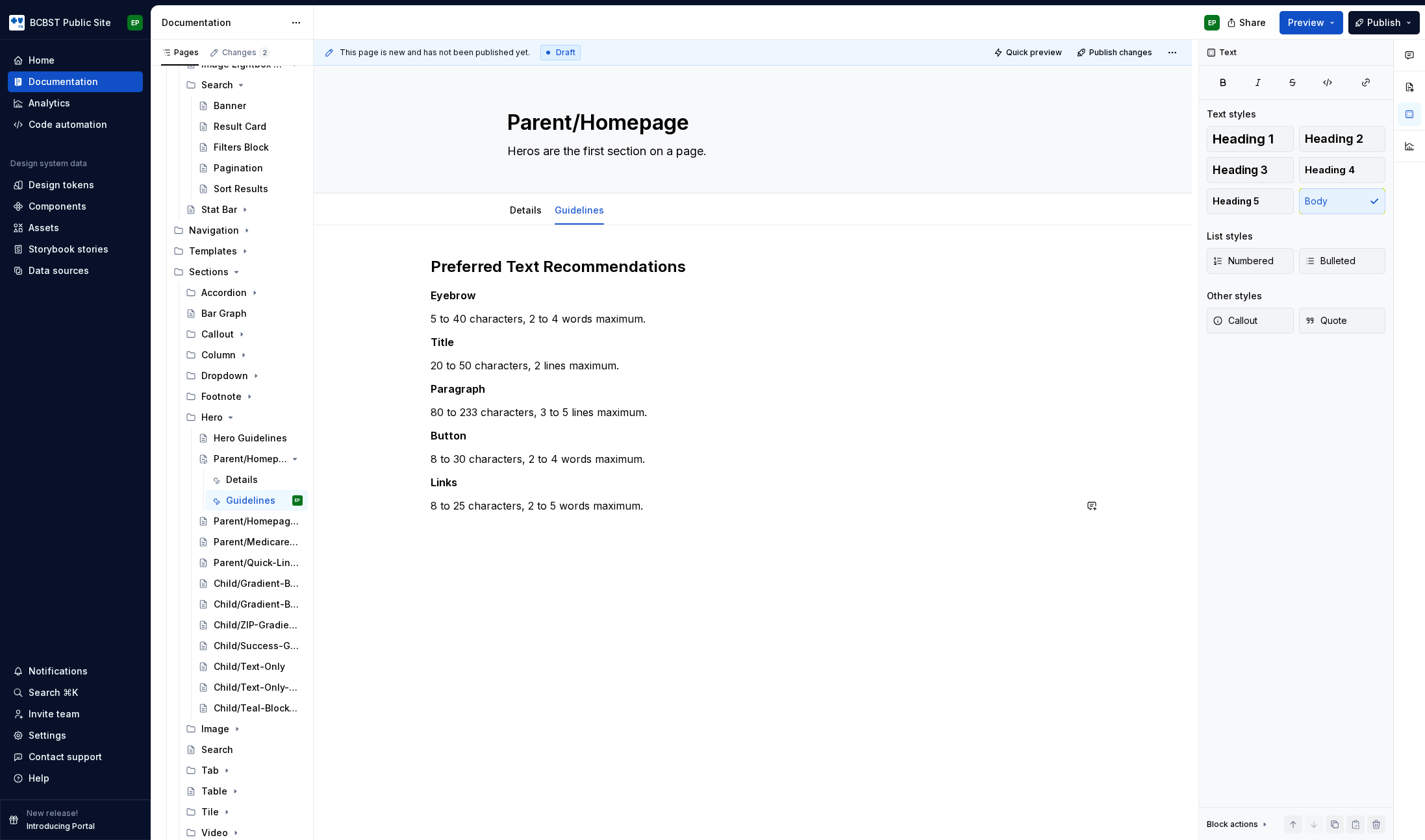
click at [721, 522] on div "Preferred Text Recommendations Eyebrow 5 to 40 characters, 2 to 4 words maximum…" at bounding box center [752, 393] width 644 height 273
click at [1238, 168] on span "Heading 3" at bounding box center [1240, 170] width 55 height 13
click at [651, 564] on div "Preferred Text Recommendations Eyebrow 5 to 40 characters, 2 to 4 words maximum…" at bounding box center [752, 519] width 878 height 589
click at [669, 447] on div "Preferred Text Recommendations Eyebrow 5 to 40 characters, 2 to 4 words maximum…" at bounding box center [752, 423] width 644 height 333
click at [721, 414] on p "80 to 233 characters, 3 to 5 lines maximum." at bounding box center [752, 412] width 644 height 16
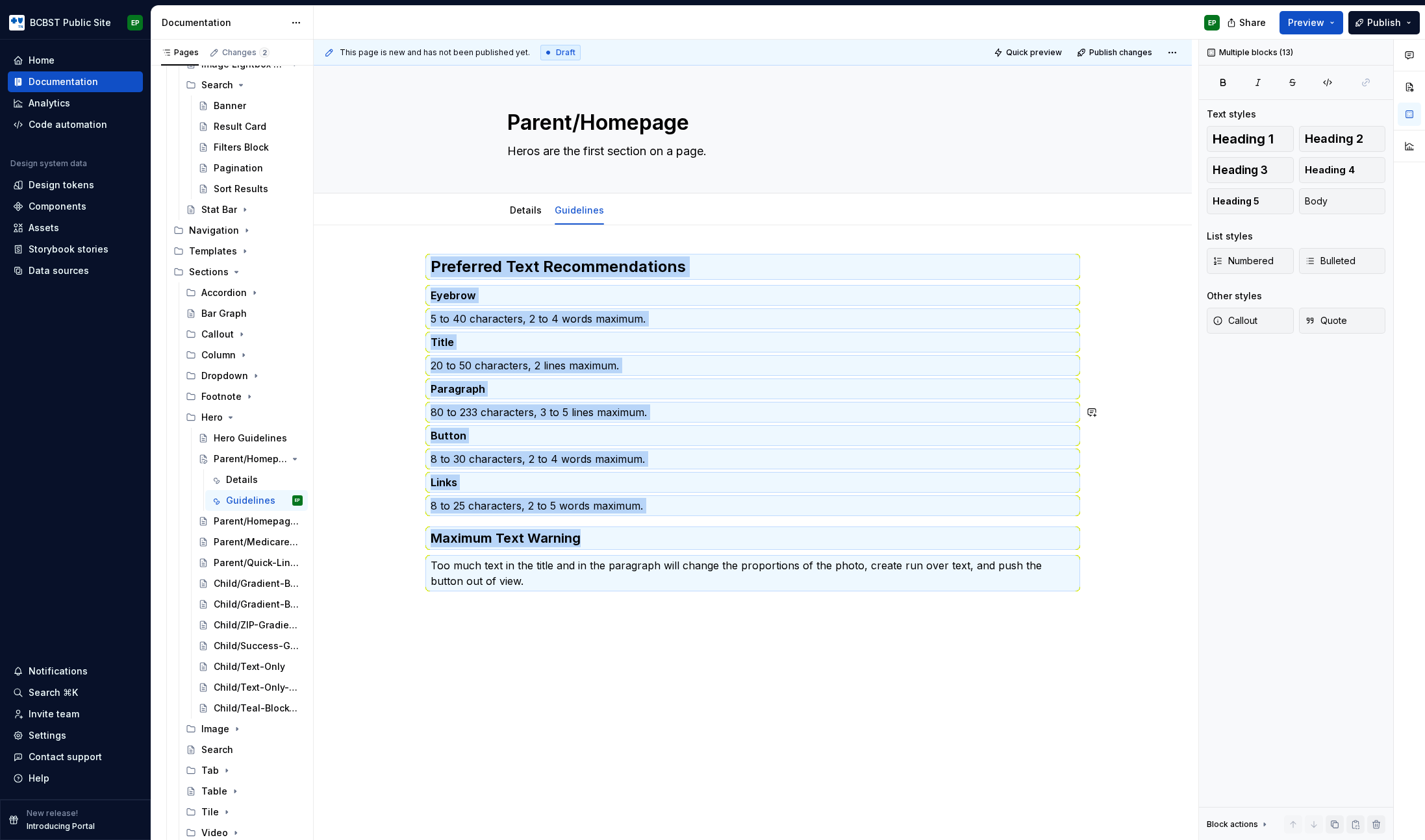
copy div "Preferred Text Recommendations Eyebrow 5 to 40 characters, 2 to 4 words maximum…"
click at [224, 519] on div "Parent/Homepage-w-Form" at bounding box center [239, 521] width 50 height 13
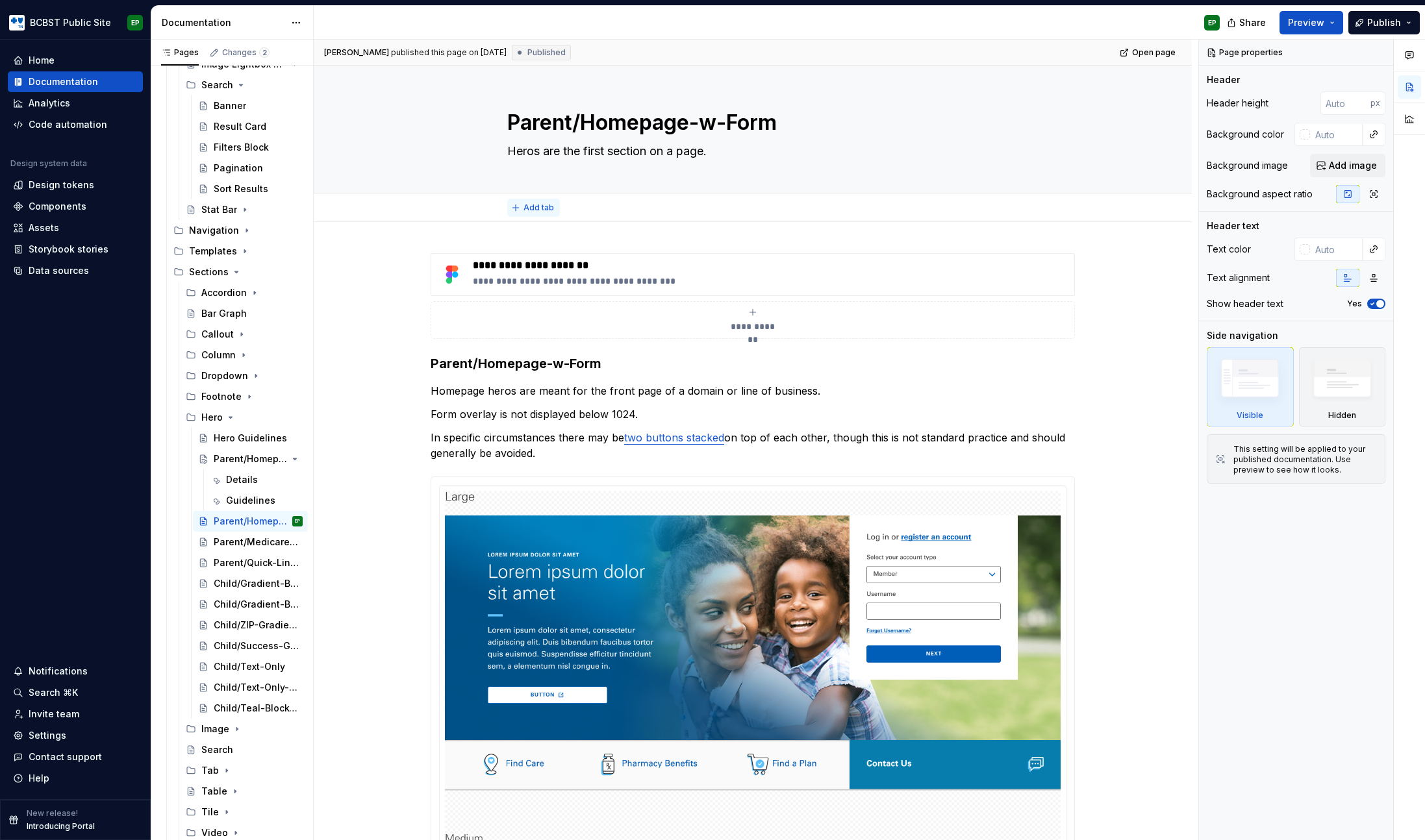
type textarea "*"
click at [543, 207] on span "Add tab" at bounding box center [539, 208] width 30 height 11
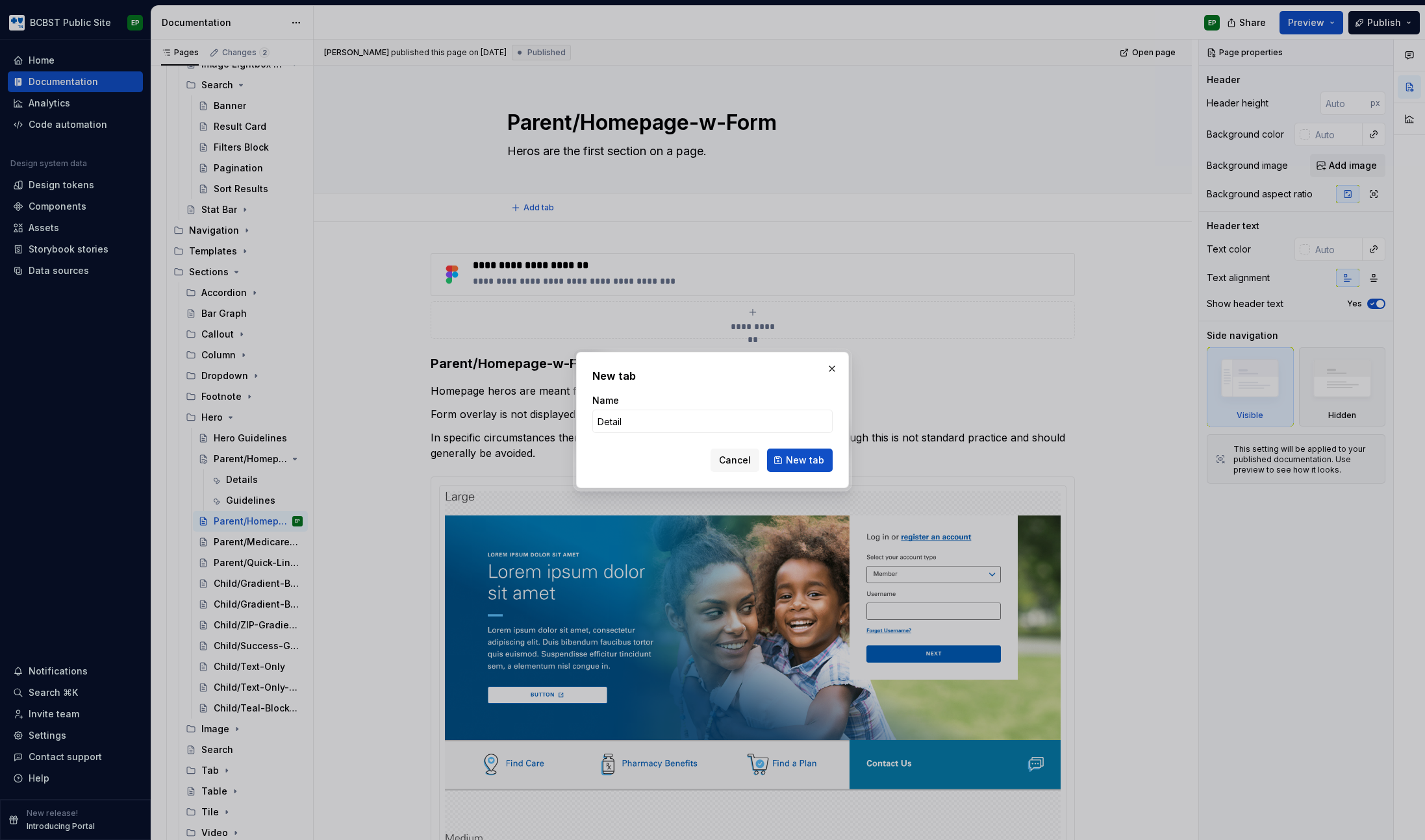
type input "Details"
click button "New tab" at bounding box center [799, 460] width 65 height 23
type textarea "*"
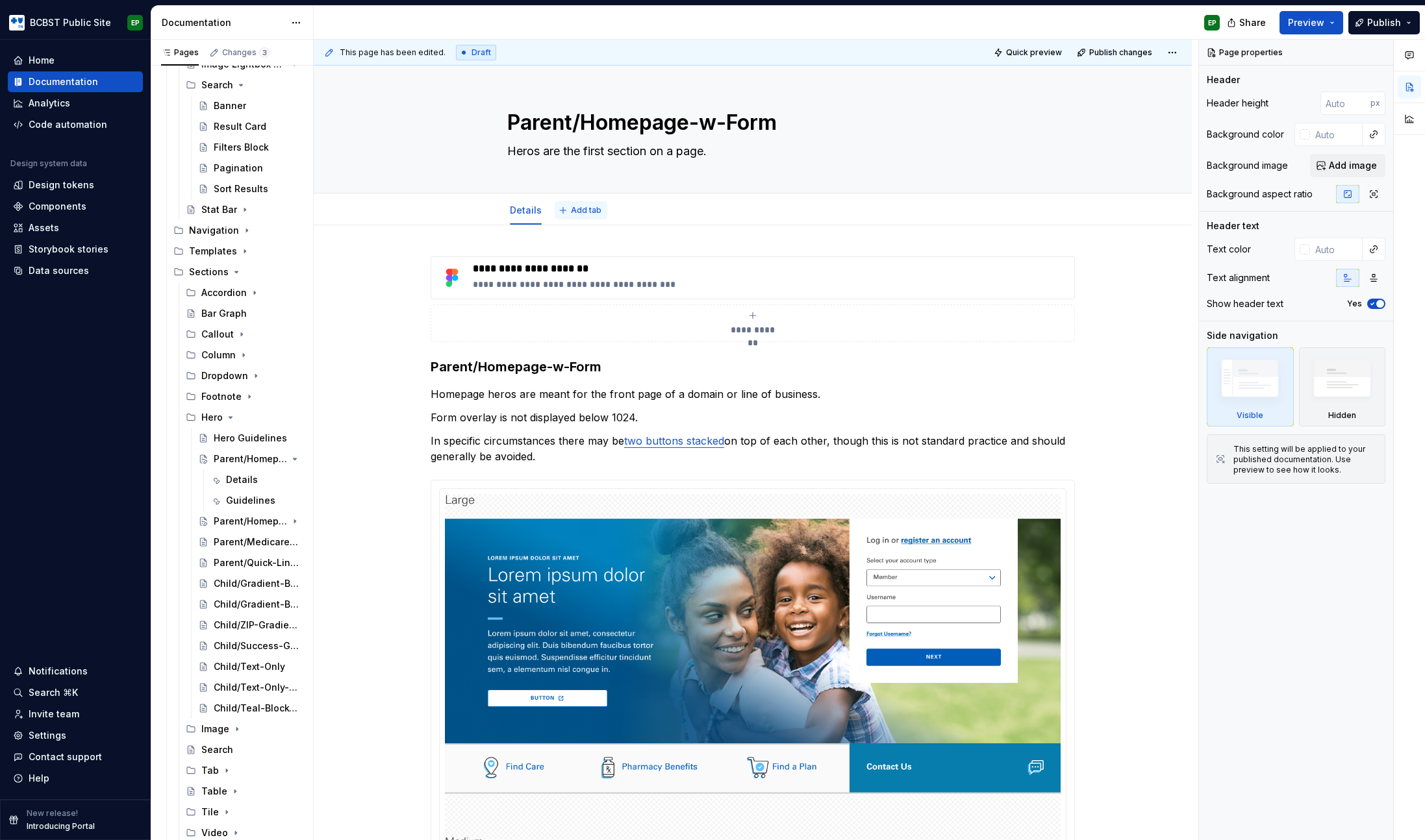
click at [587, 205] on span "Add tab" at bounding box center [586, 210] width 30 height 11
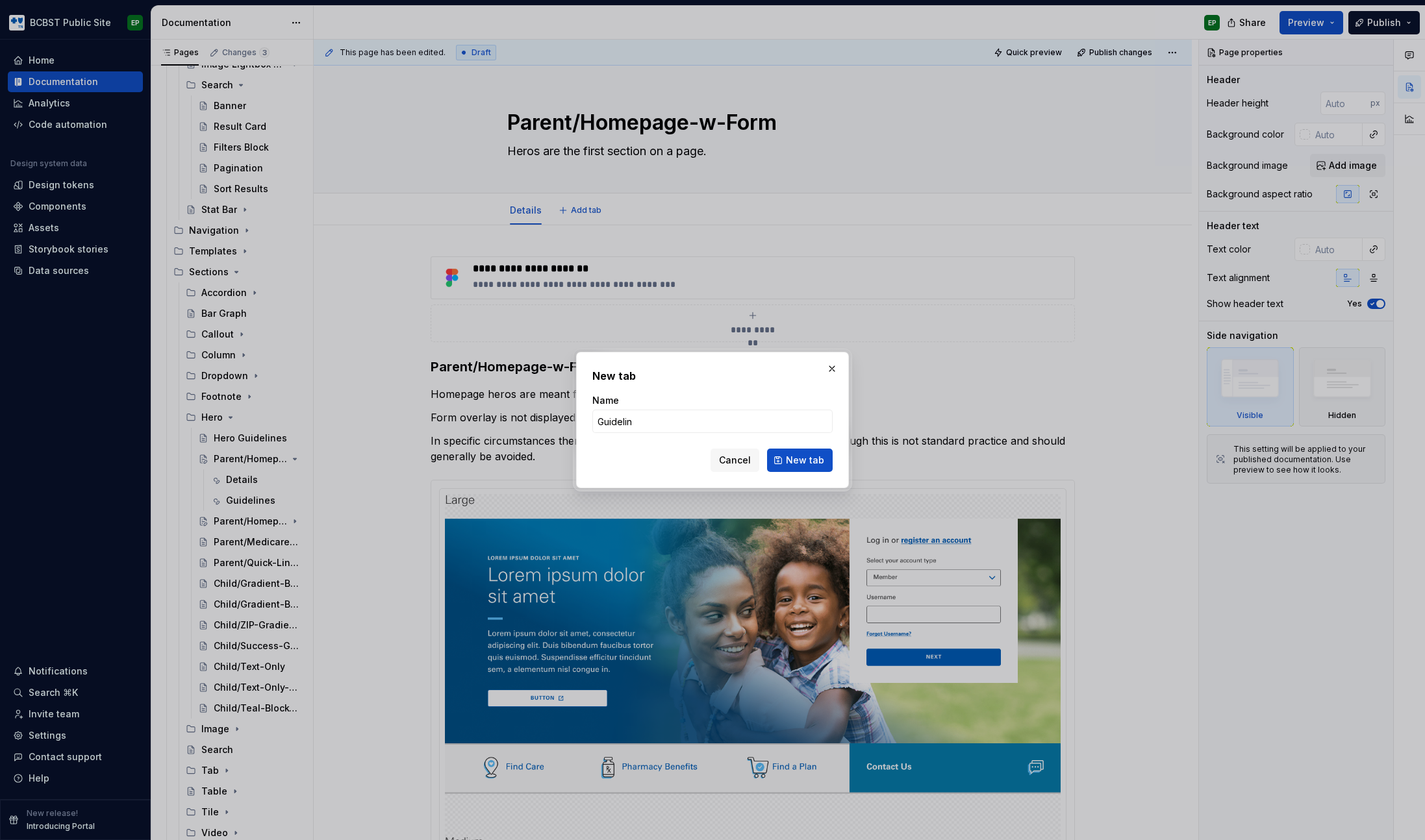
type input "Guideline"
type textarea "*"
type input "Guidelines"
click button "New tab" at bounding box center [799, 460] width 65 height 23
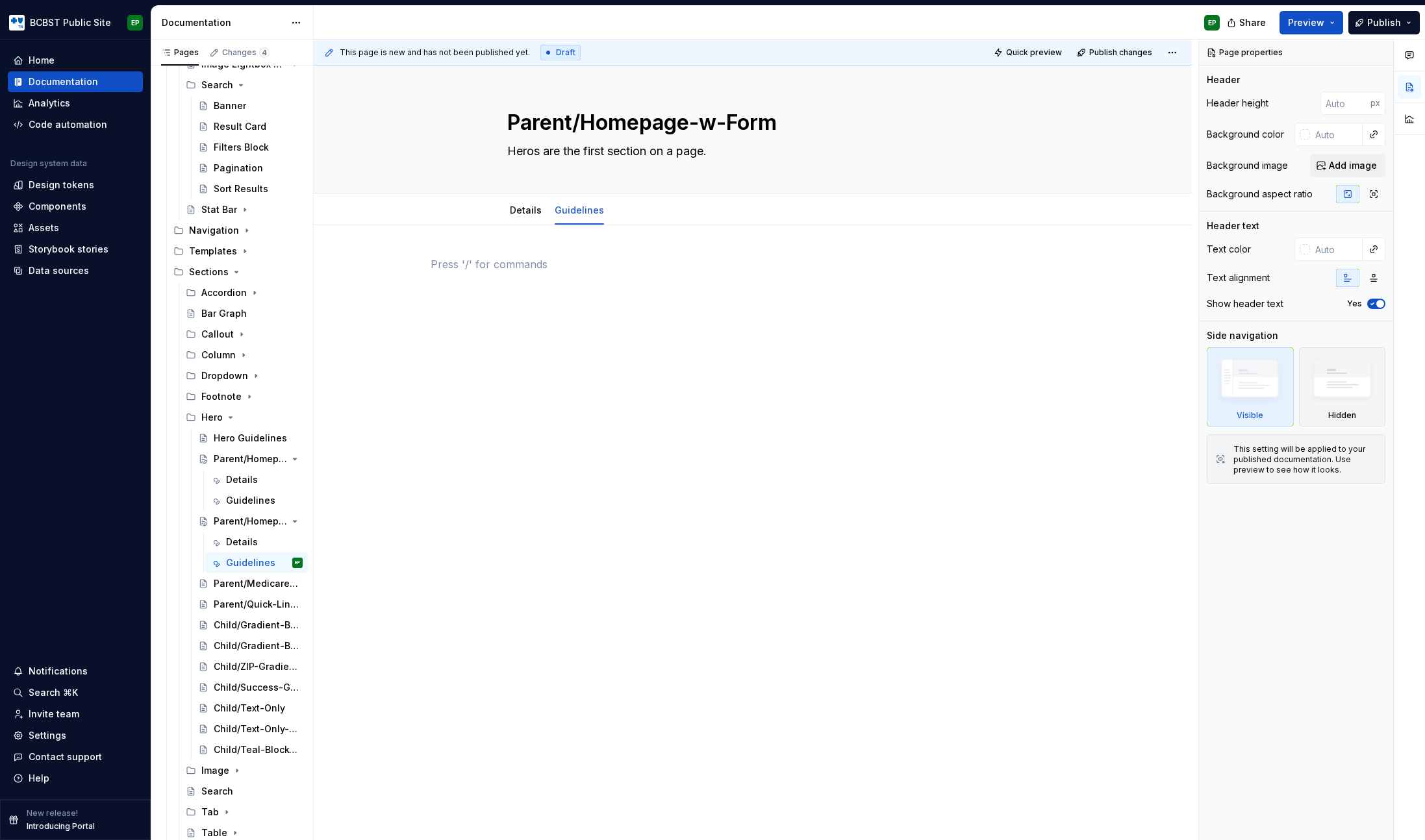
click at [587, 278] on div at bounding box center [752, 281] width 644 height 49
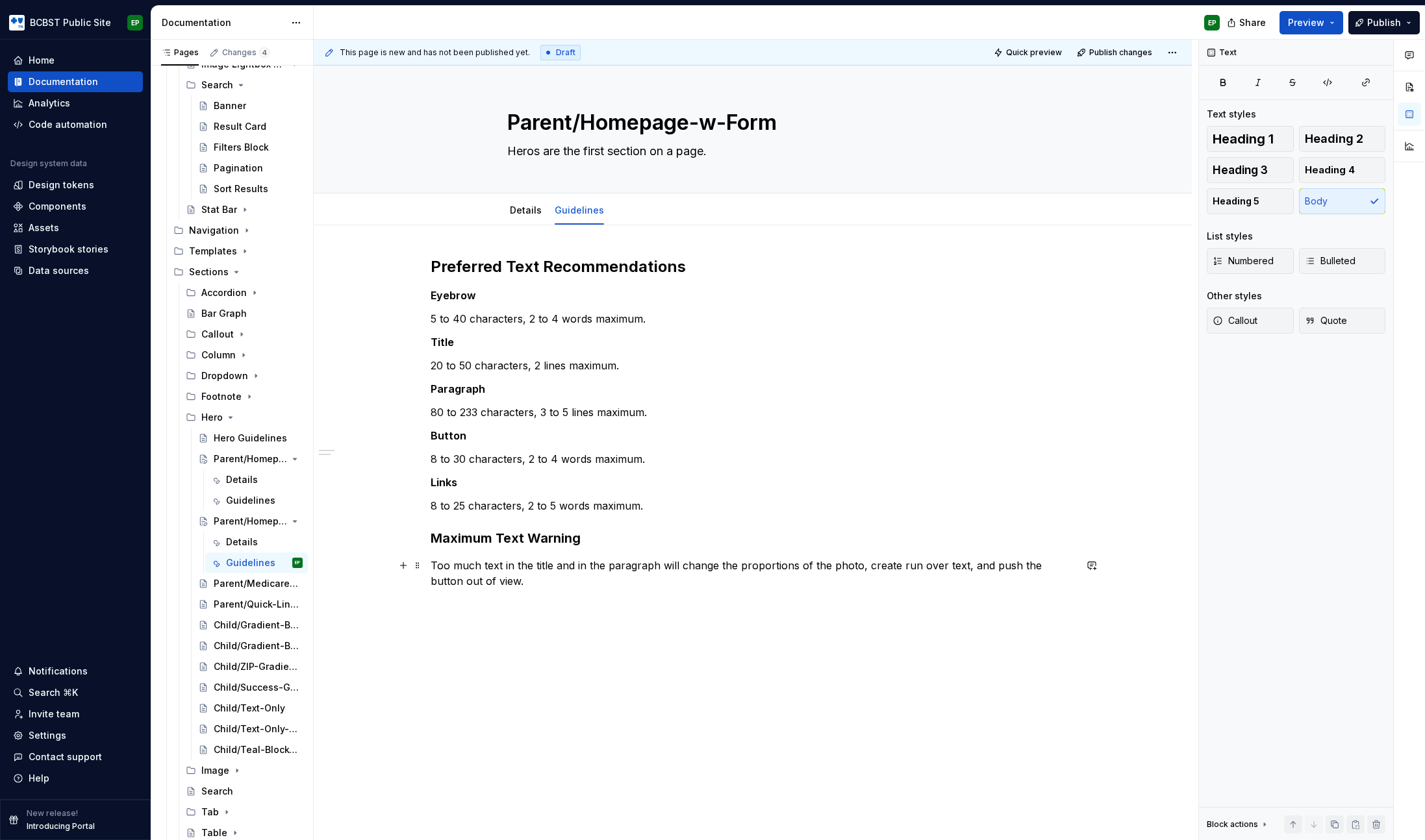
click at [525, 571] on p "Too much text in the title and in the paragraph will change the proportions of …" at bounding box center [752, 573] width 644 height 31
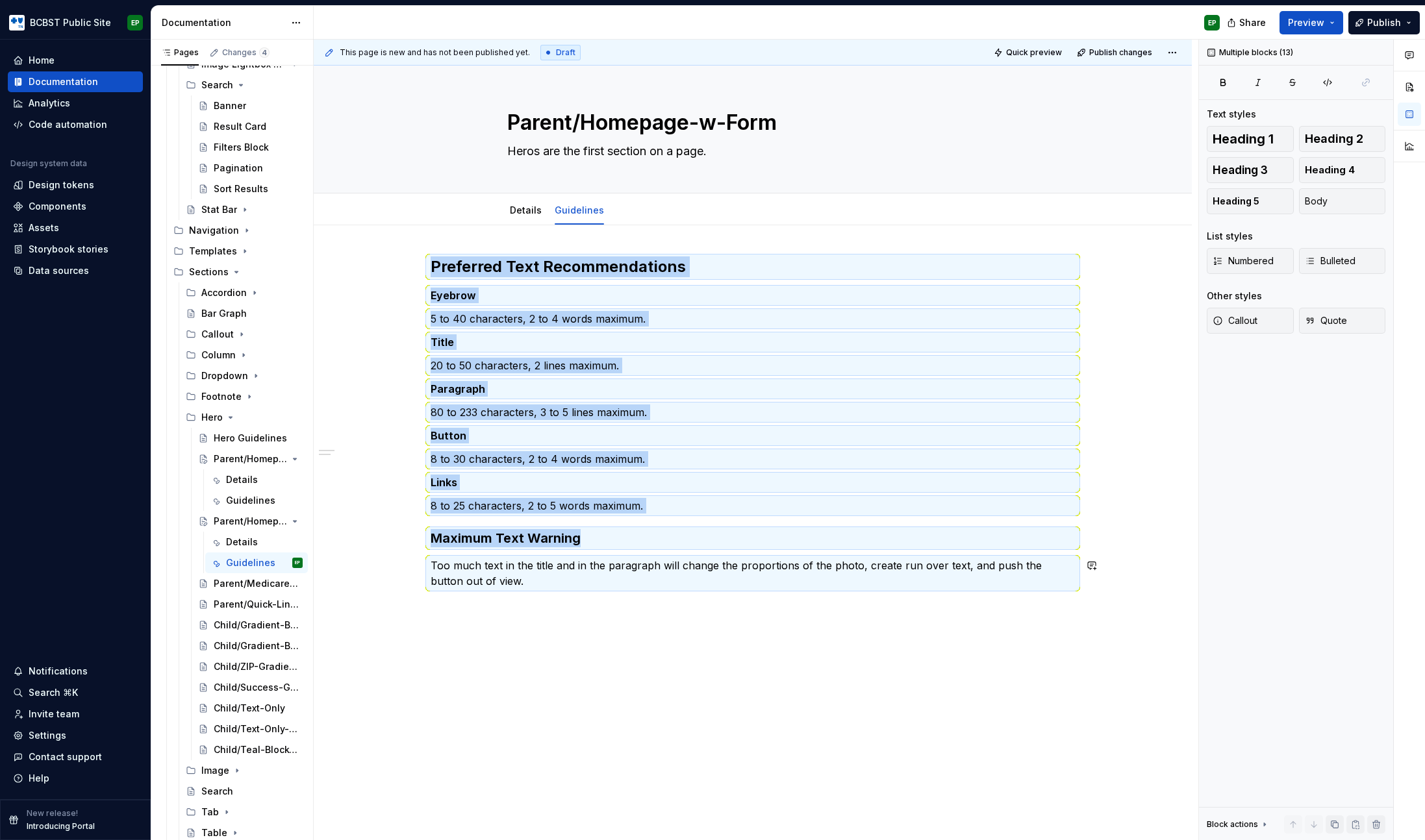
copy div "Preferred Text Recommendations Eyebrow 5 to 40 characters, 2 to 4 words maximum…"
click at [234, 583] on div "Parent/Medicare-Homepage-w-Form" at bounding box center [239, 584] width 50 height 13
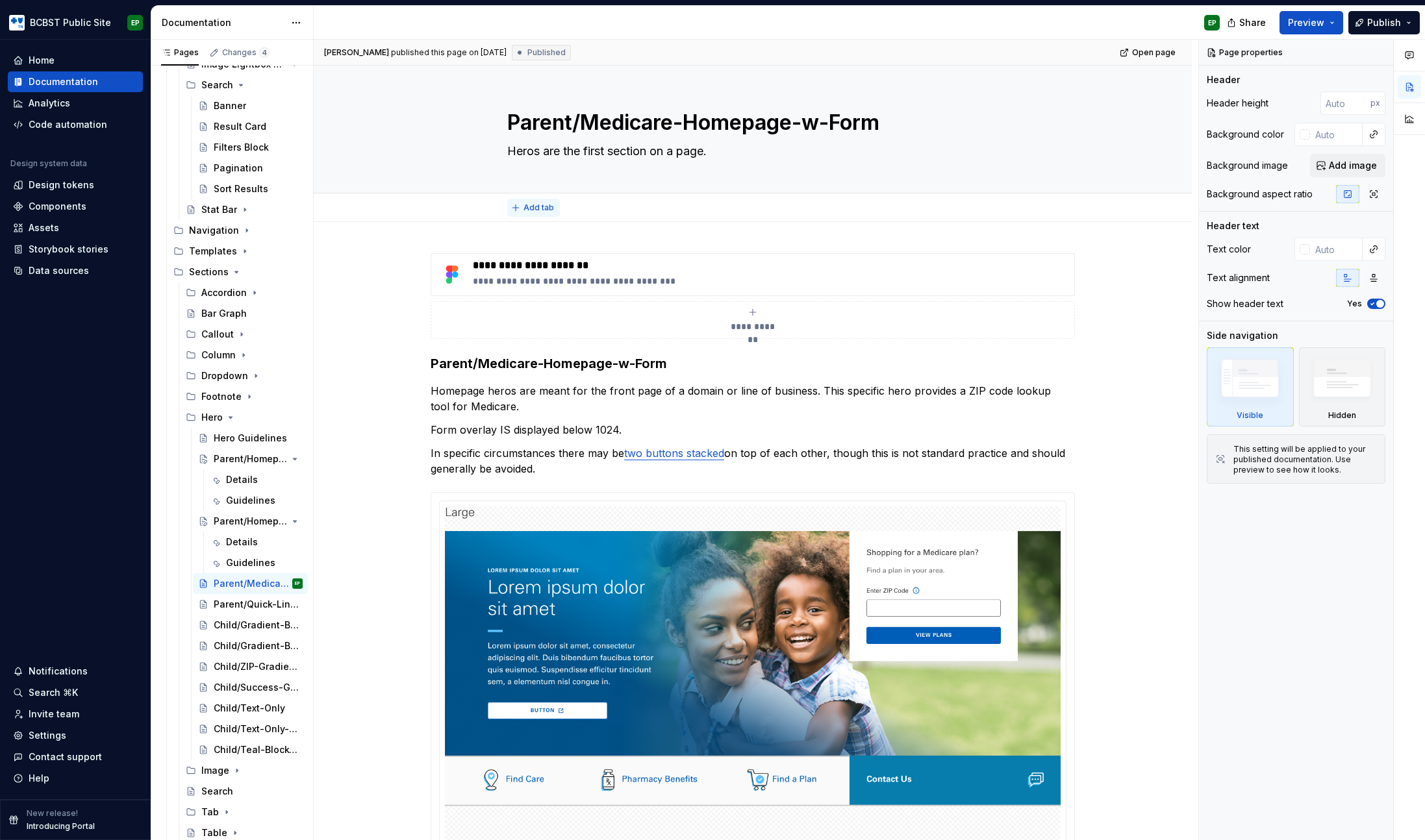
type textarea "*"
click at [537, 206] on span "Add tab" at bounding box center [539, 208] width 30 height 11
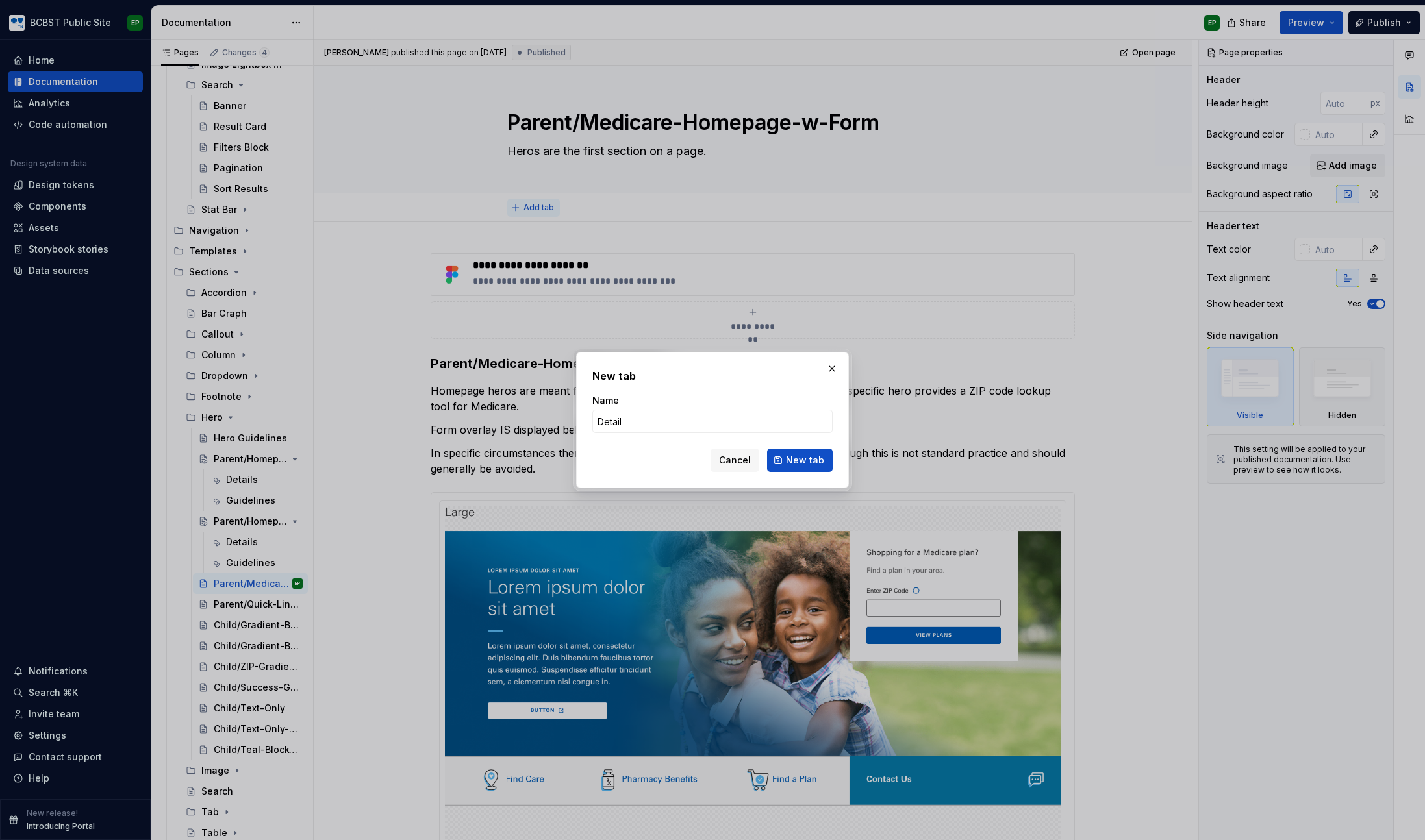
type input "Details"
click button "New tab" at bounding box center [799, 460] width 65 height 23
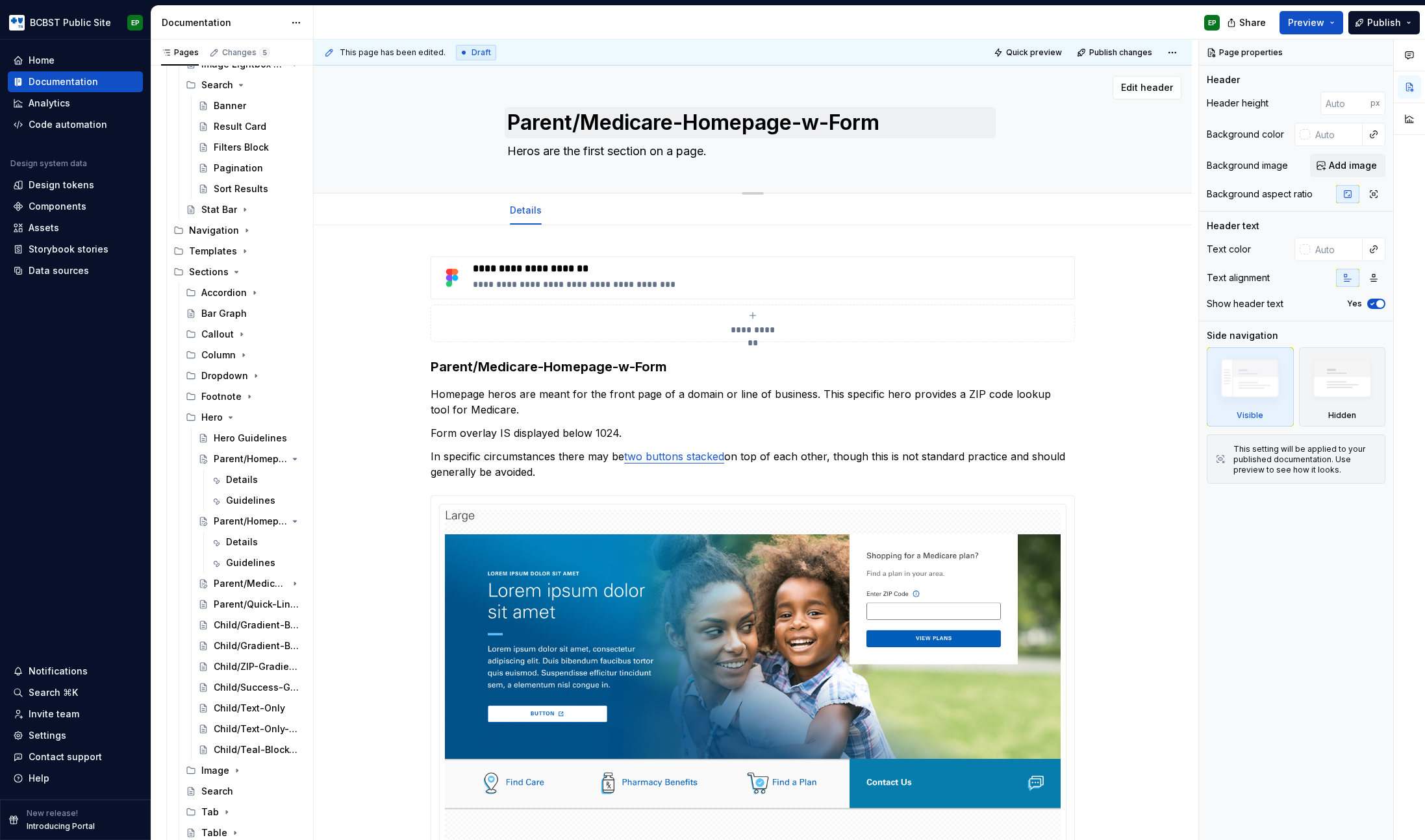
type textarea "*"
click at [582, 209] on span "Add tab" at bounding box center [586, 210] width 30 height 11
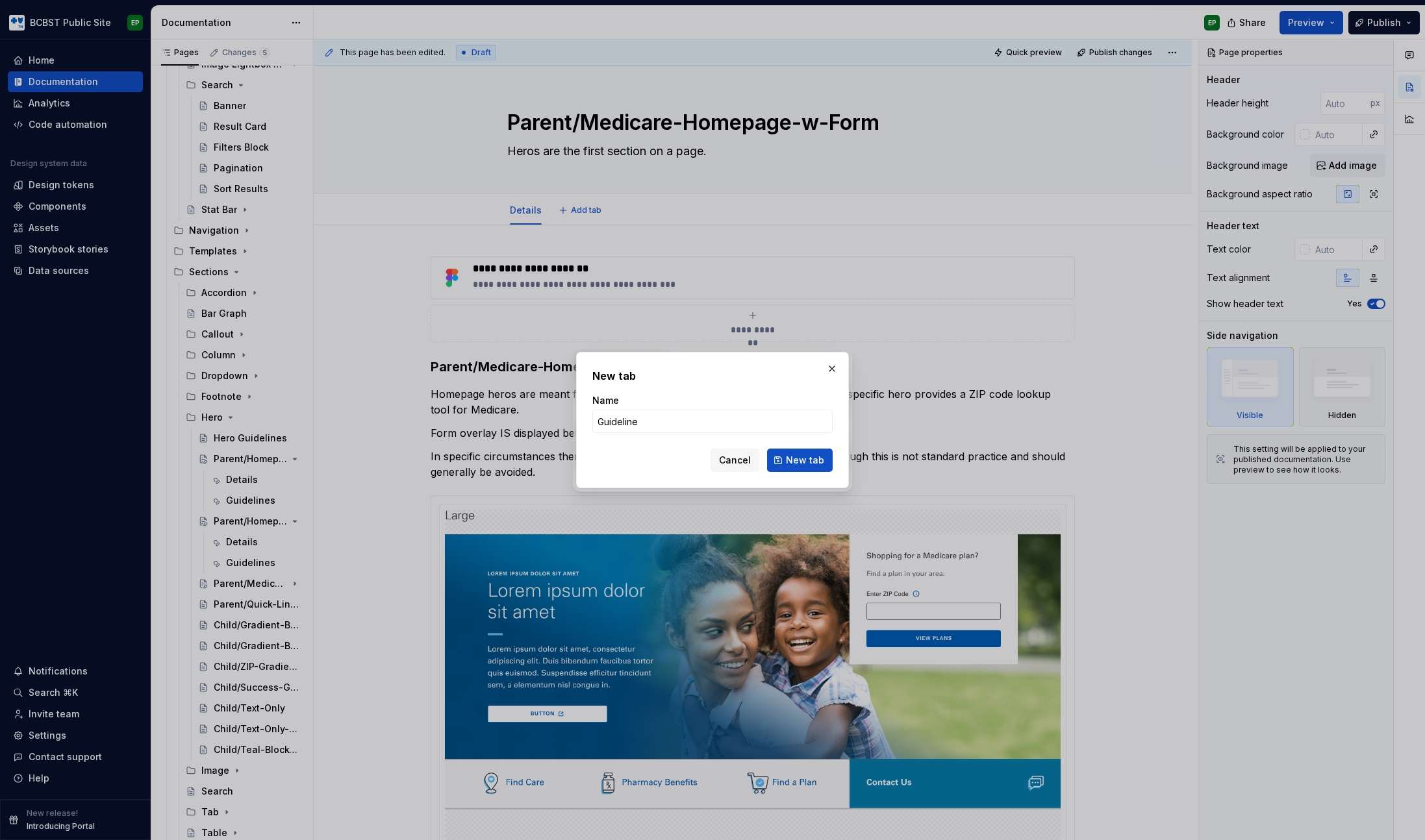
type input "Guidelines"
click button "New tab" at bounding box center [799, 460] width 65 height 23
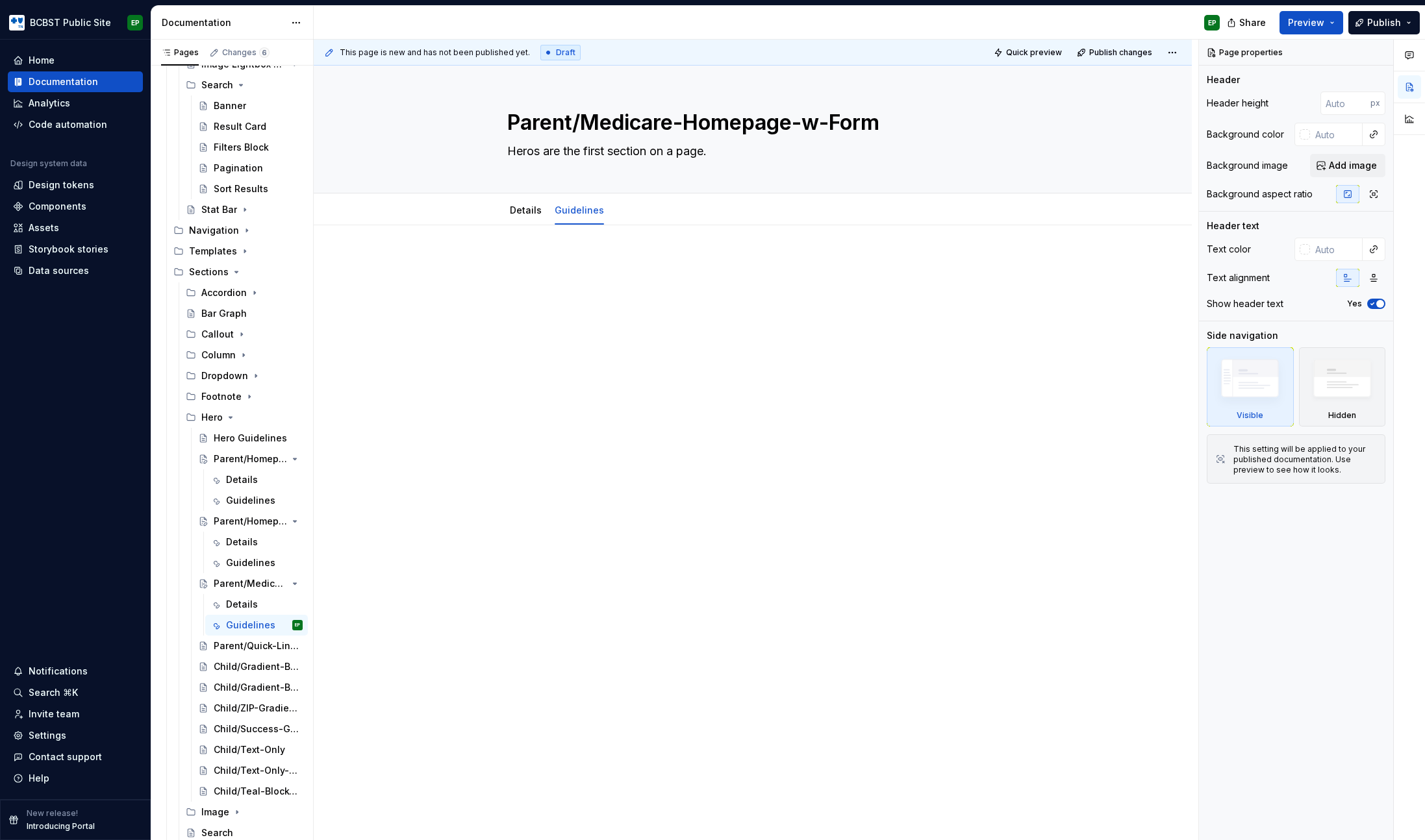
click at [647, 329] on div at bounding box center [752, 399] width 878 height 348
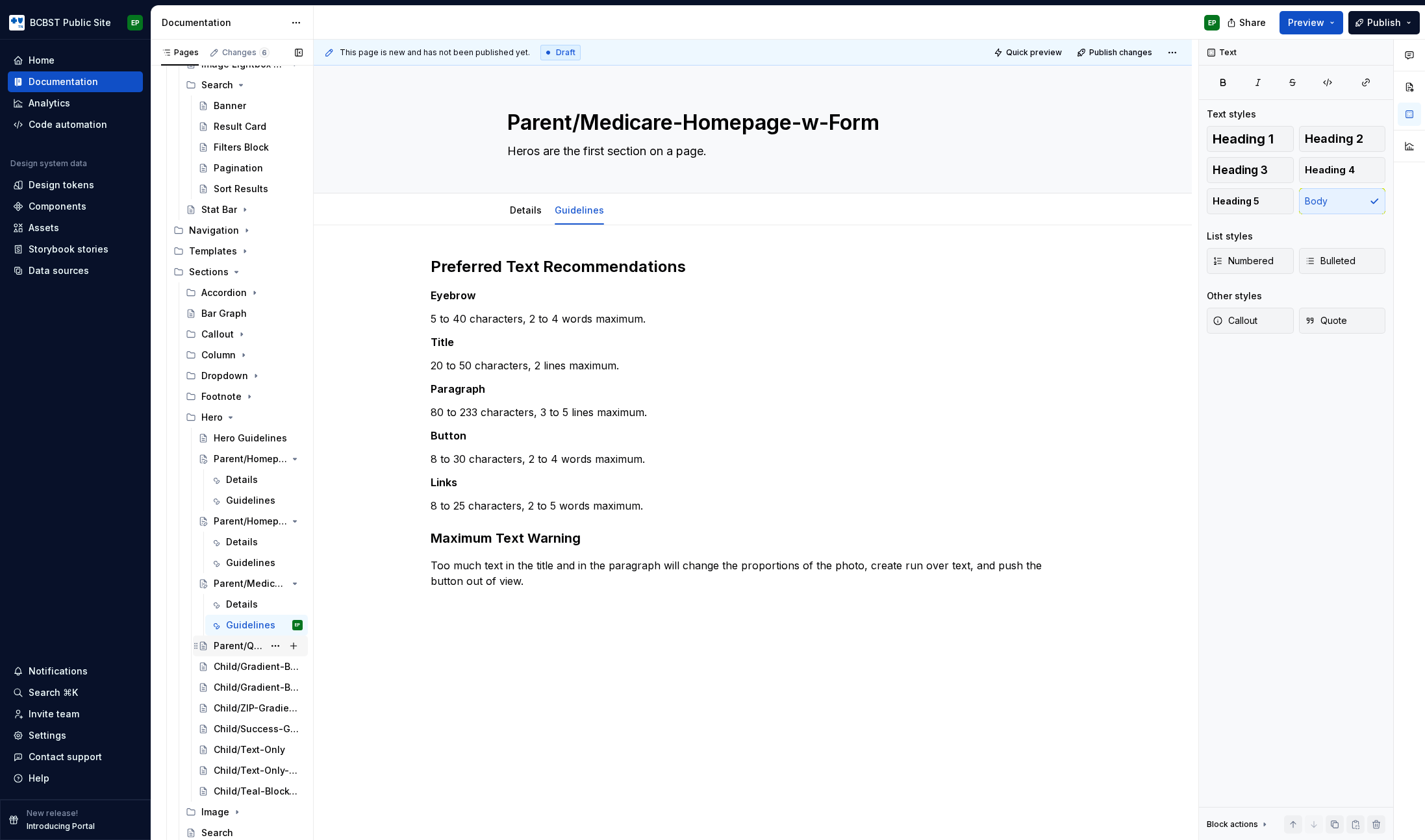
click at [230, 650] on div "Parent/Quick-Link-Gradient" at bounding box center [239, 646] width 50 height 13
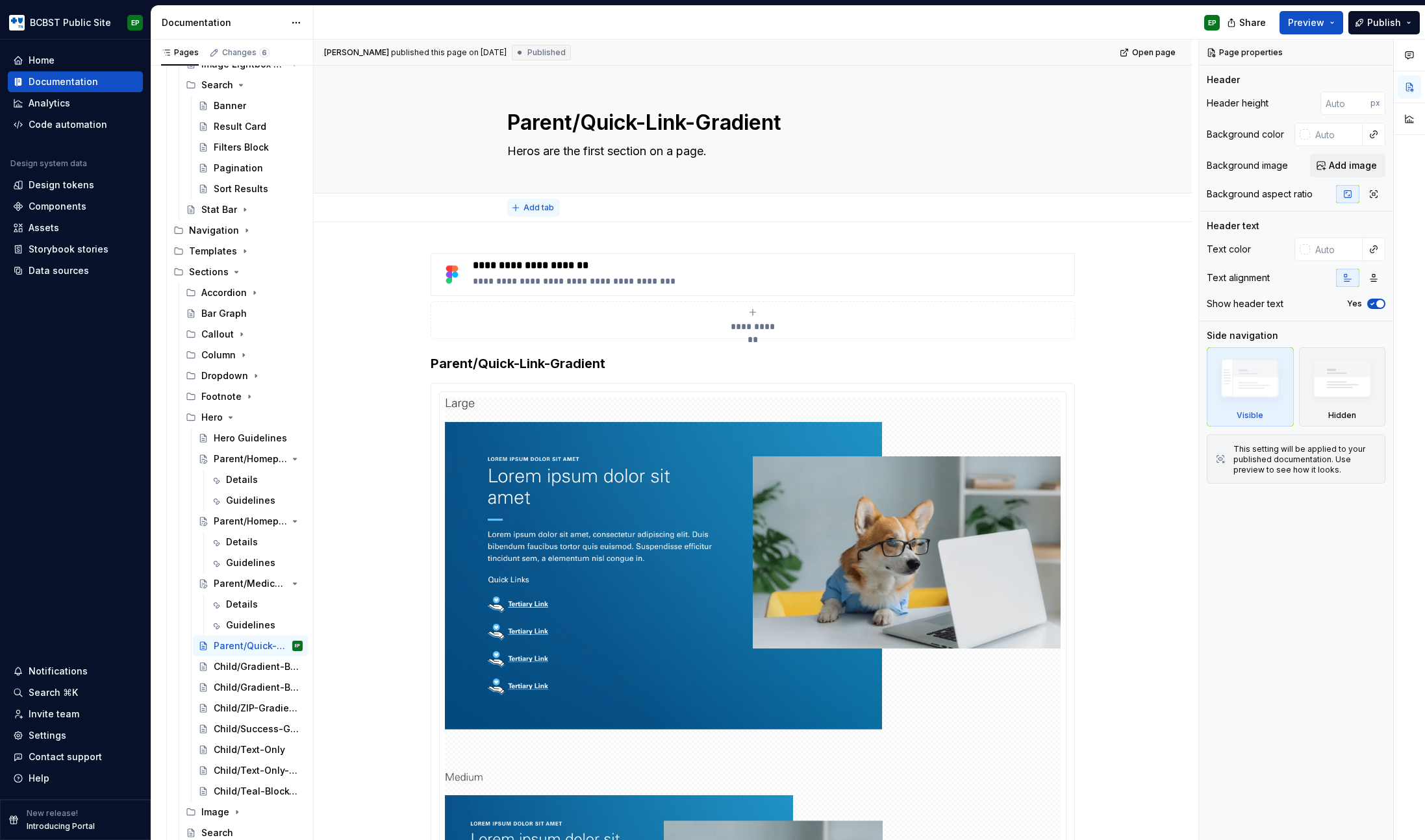
click at [539, 212] on span "Add tab" at bounding box center [539, 208] width 30 height 11
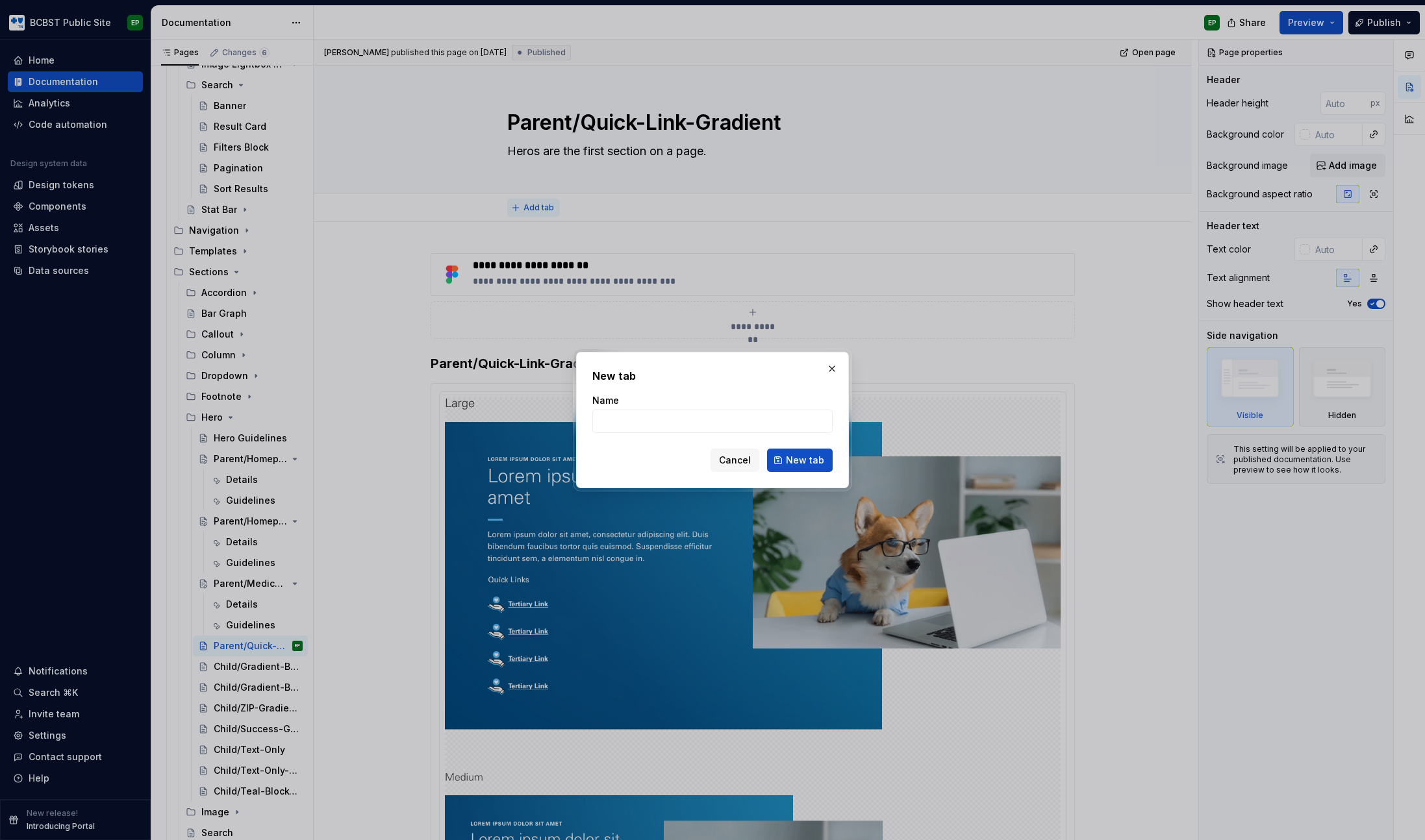
type textarea "*"
type input "D"
type textarea "*"
type input "Details"
click button "New tab" at bounding box center [799, 460] width 65 height 23
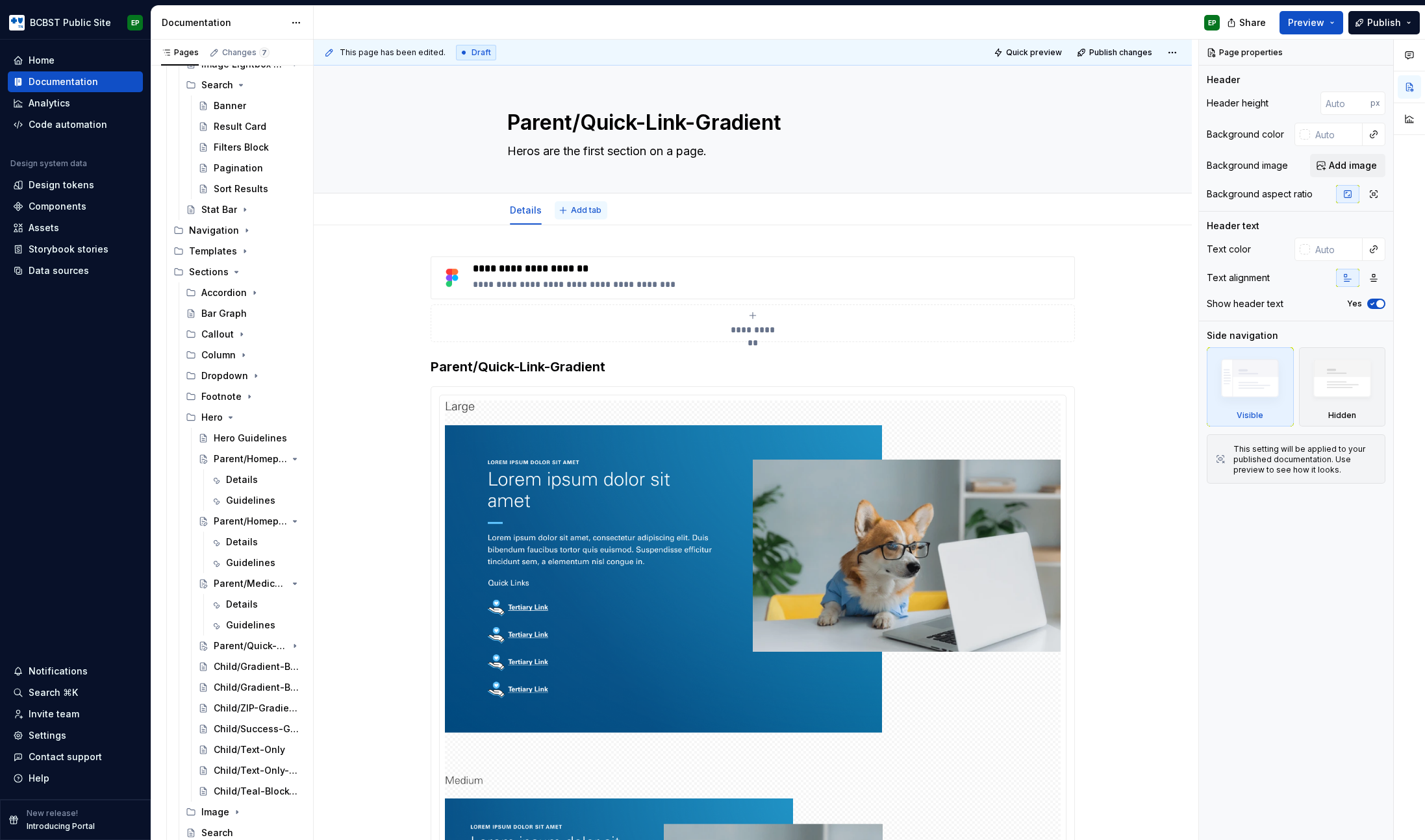
click at [572, 211] on span "Add tab" at bounding box center [586, 210] width 30 height 11
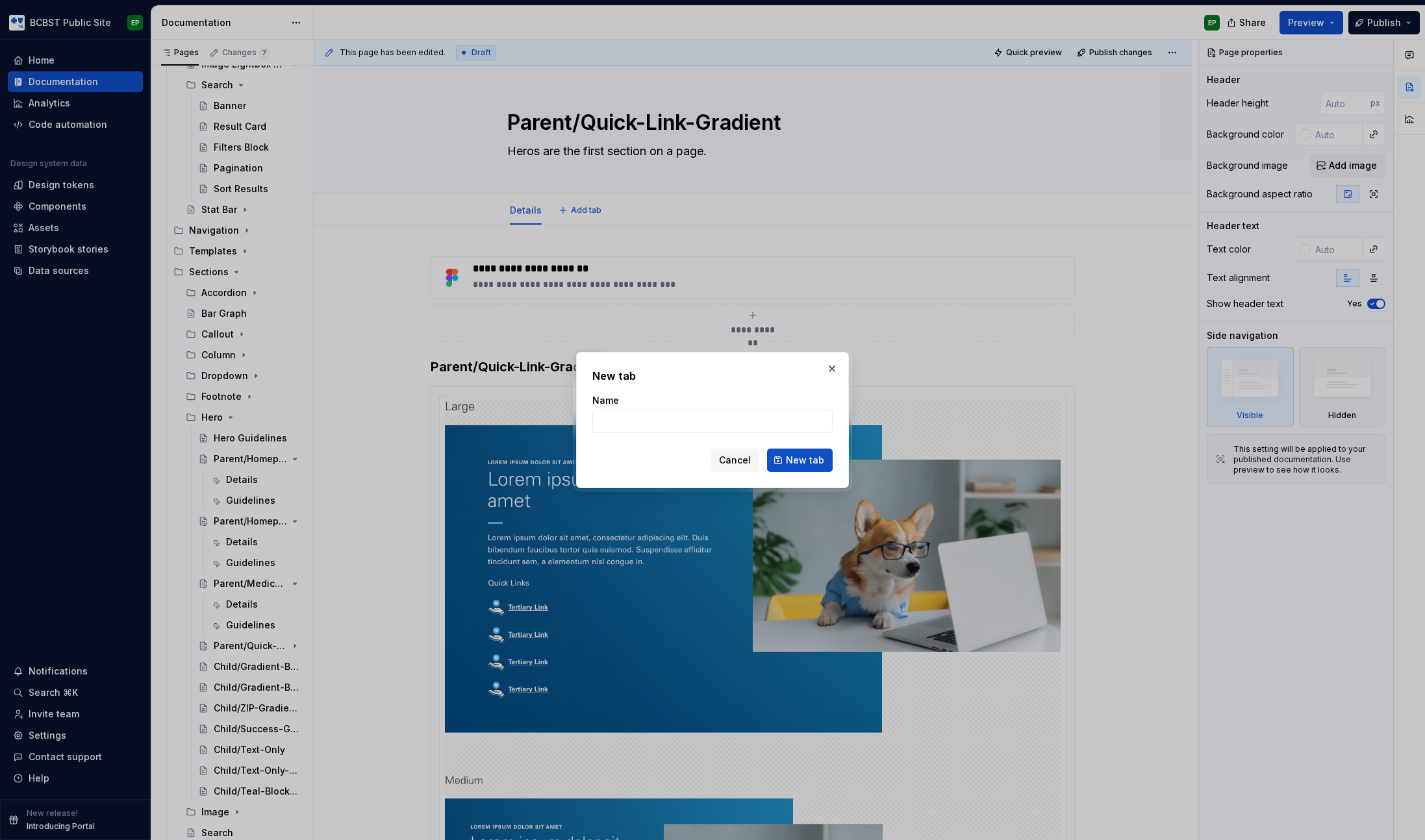
type textarea "*"
type input "Guide"
type textarea "*"
type input "Guidelines"
click button "New tab" at bounding box center [799, 460] width 65 height 23
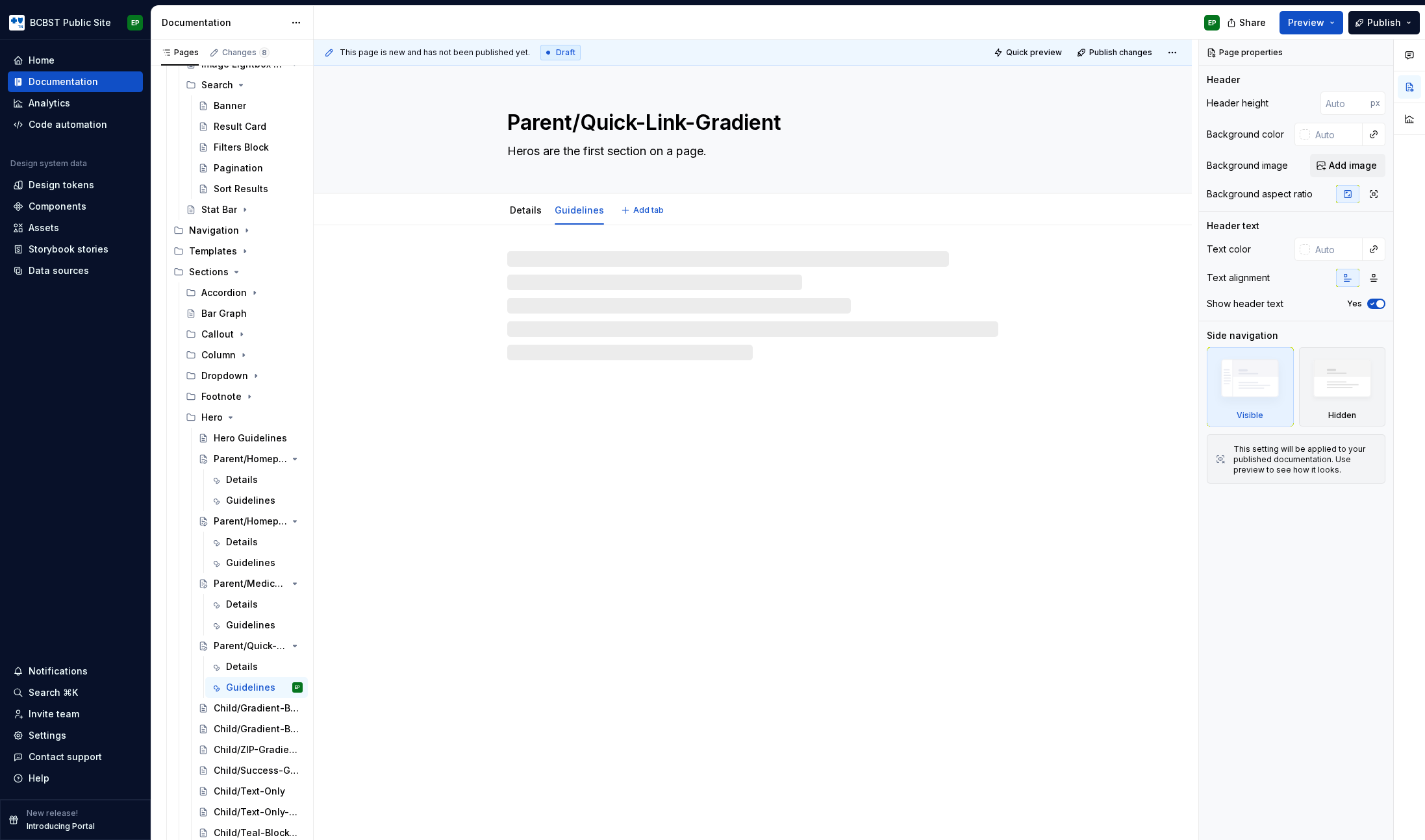
click at [566, 212] on link "Guidelines" at bounding box center [579, 210] width 50 height 11
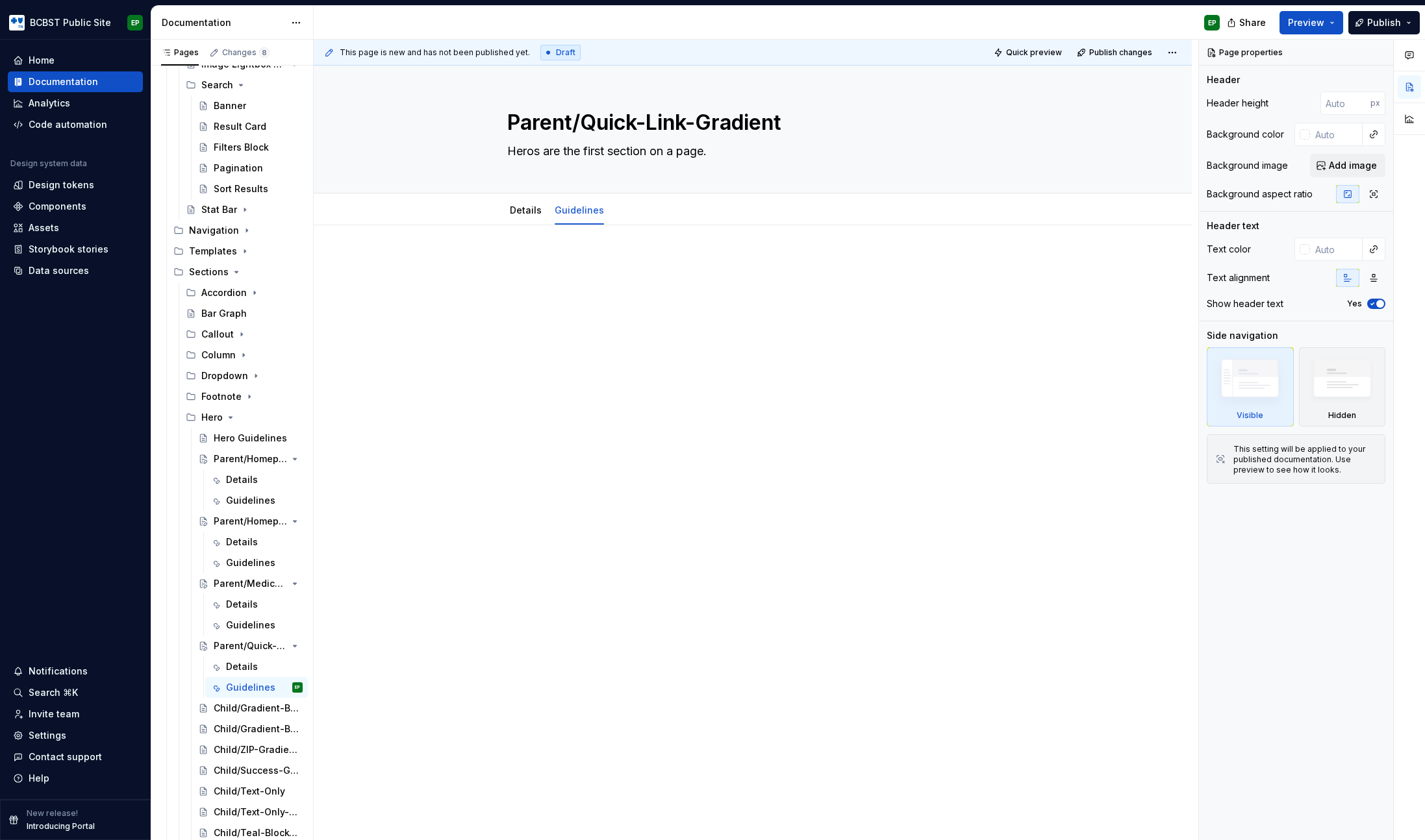
click at [637, 291] on div at bounding box center [752, 281] width 644 height 49
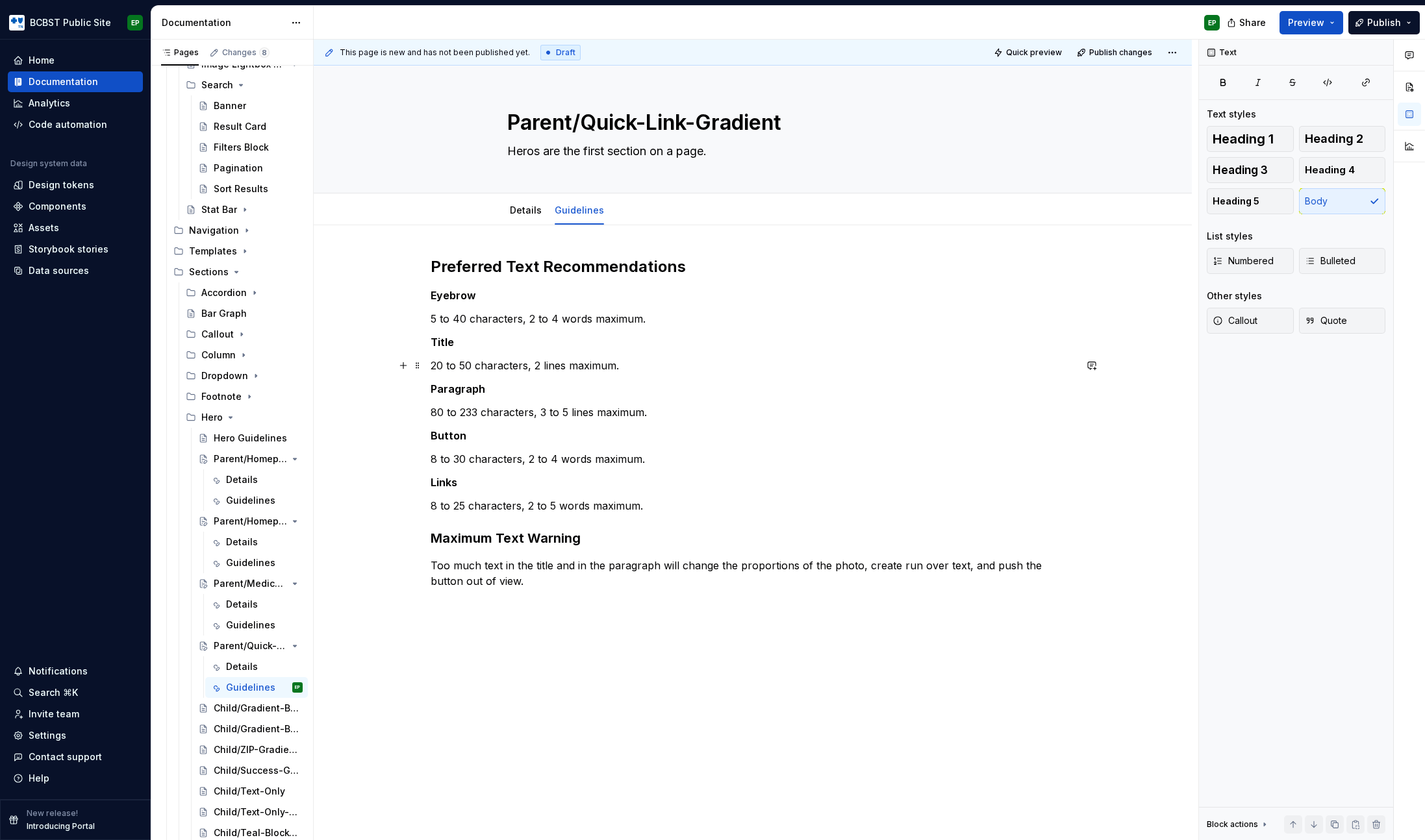
click at [535, 367] on p "20 to 50 characters, 2 lines maximum." at bounding box center [752, 366] width 644 height 16
type textarea "*"
drag, startPoint x: 657, startPoint y: 459, endPoint x: 401, endPoint y: 427, distance: 258.0
click at [401, 427] on div "Preferred Text Recommendations Eyebrow 5 to 40 characters, 2 to 4 words maximum…" at bounding box center [752, 540] width 878 height 631
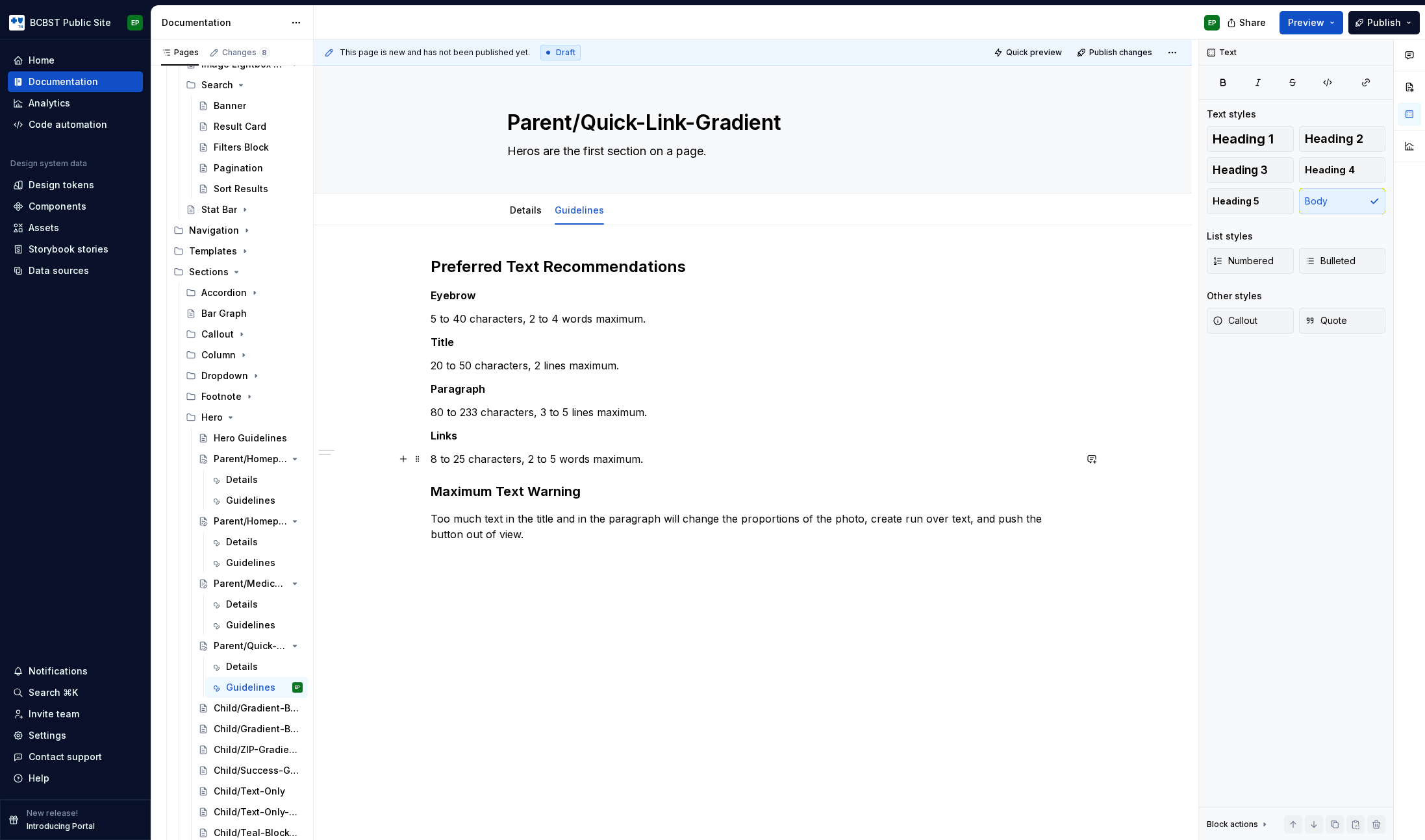
click at [461, 457] on p "8 to 25 characters, 2 to 5 words maximum." at bounding box center [752, 459] width 644 height 16
click at [244, 619] on div "Guidelines" at bounding box center [244, 626] width 38 height 13
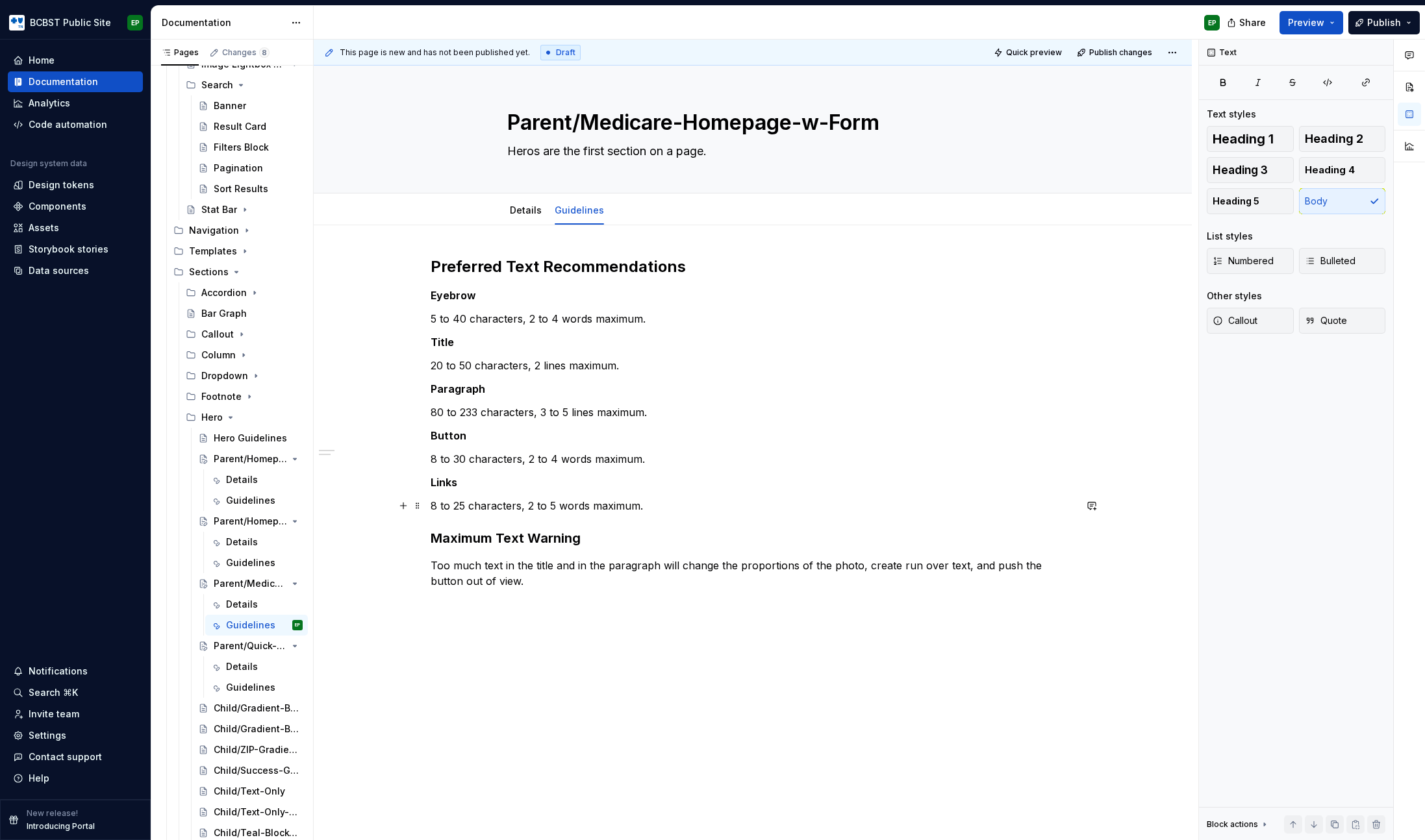
click at [457, 505] on p "8 to 25 characters, 2 to 5 words maximum." at bounding box center [752, 506] width 644 height 16
type textarea "*"
click at [244, 564] on div "Guidelines" at bounding box center [244, 563] width 38 height 13
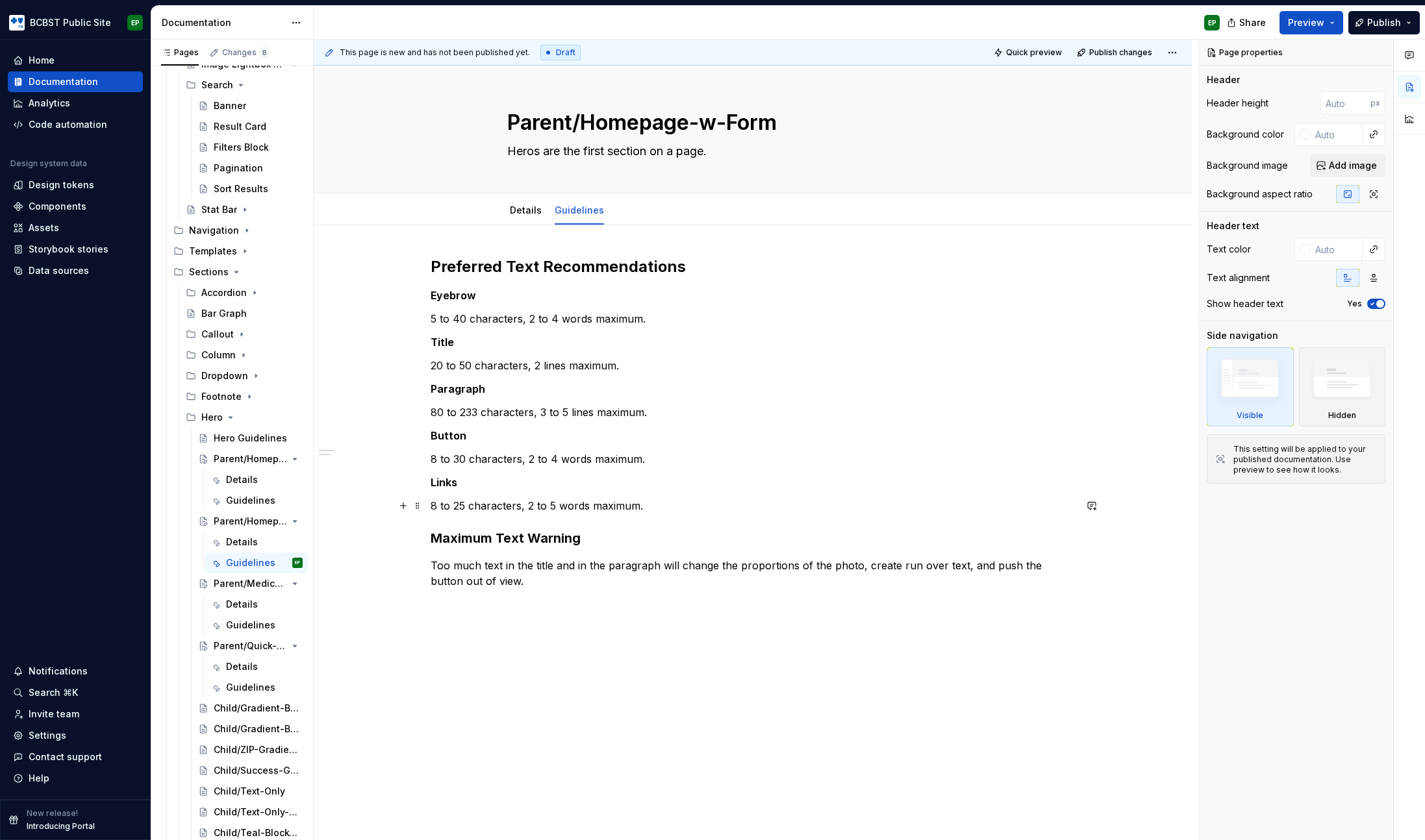
type textarea "*"
click at [459, 505] on p "8 to 25 characters, 2 to 5 words maximum." at bounding box center [752, 506] width 644 height 16
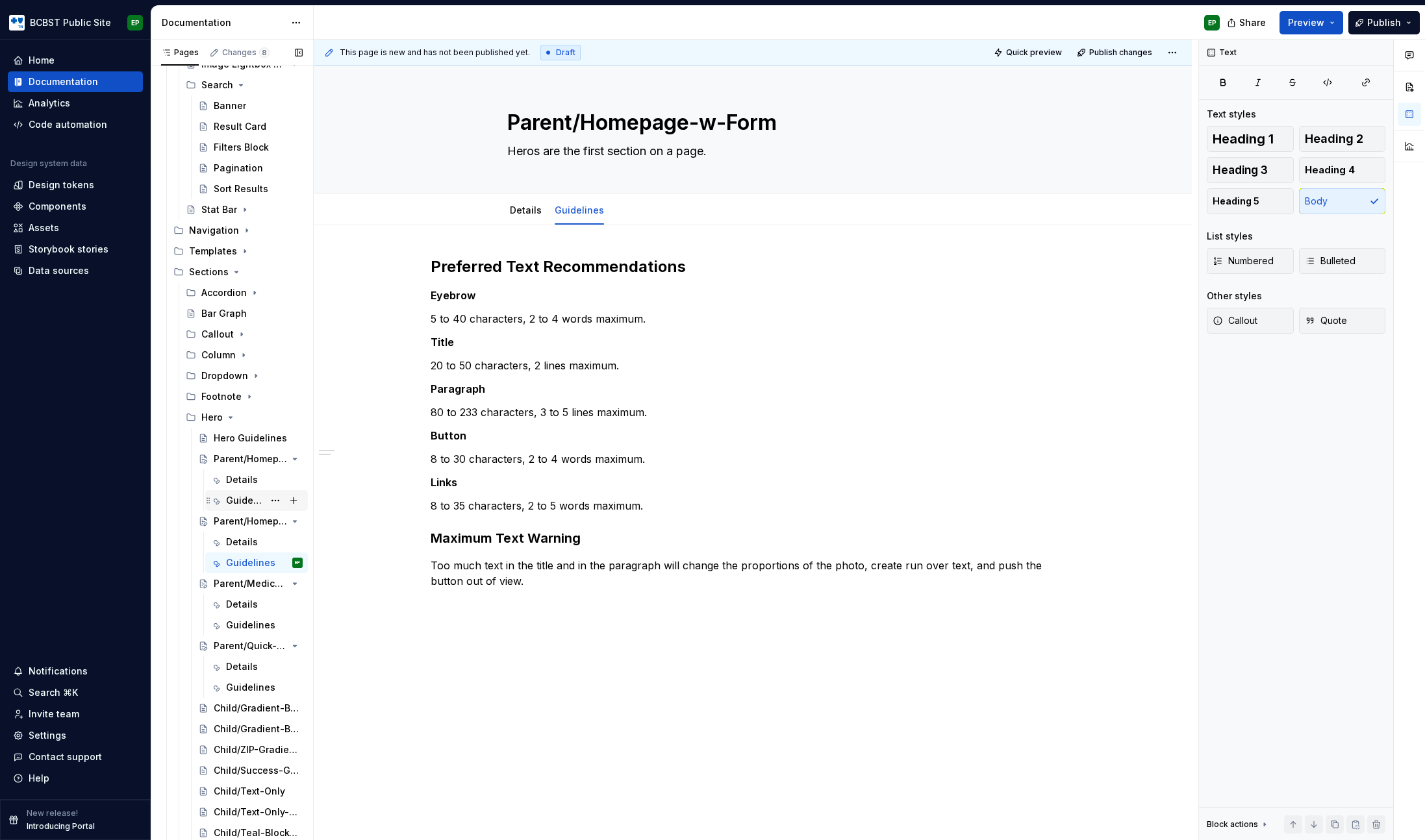
click at [244, 501] on div "Guidelines" at bounding box center [244, 501] width 38 height 13
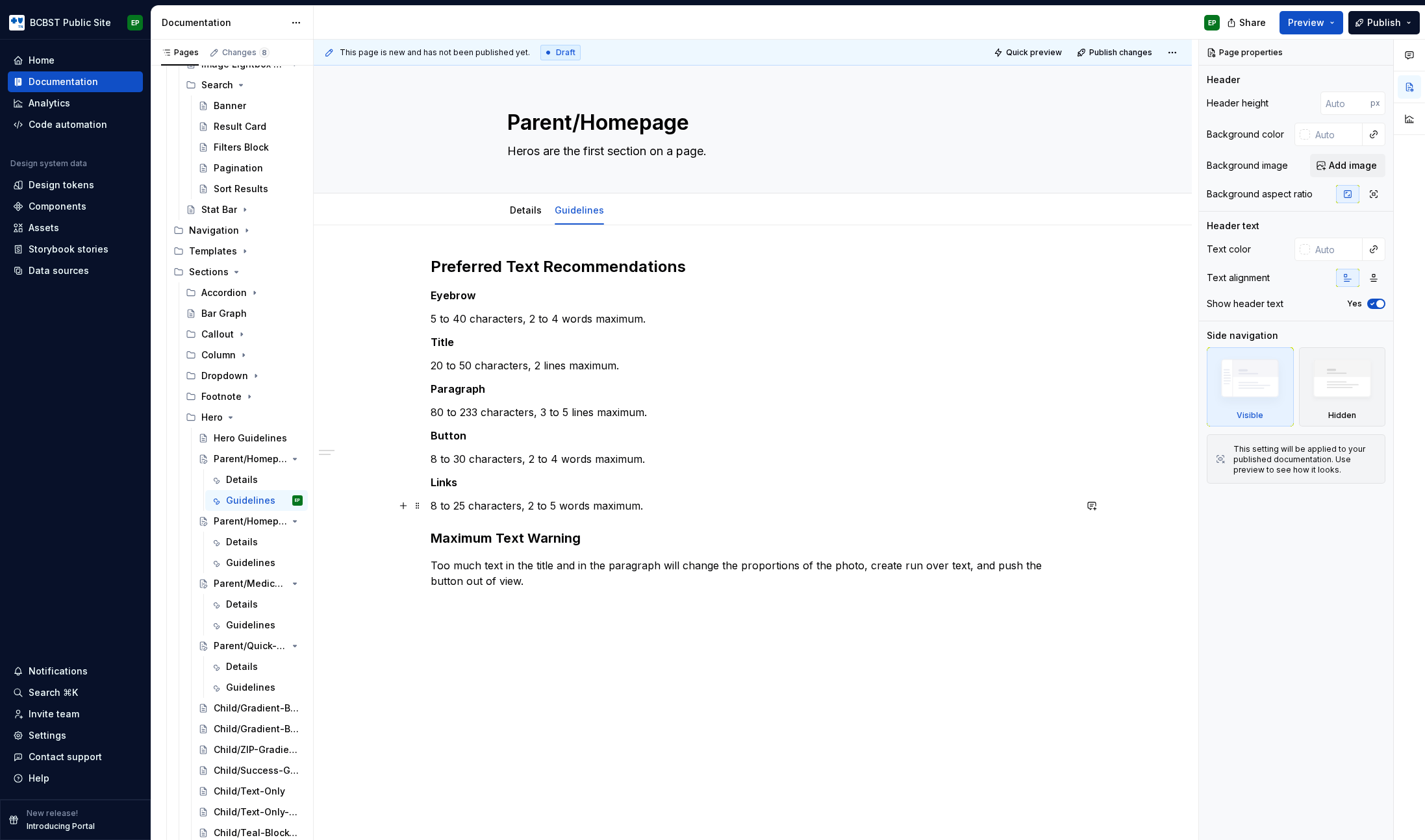
type textarea "*"
click at [459, 503] on p "8 to 25 characters, 2 to 5 words maximum." at bounding box center [752, 506] width 644 height 16
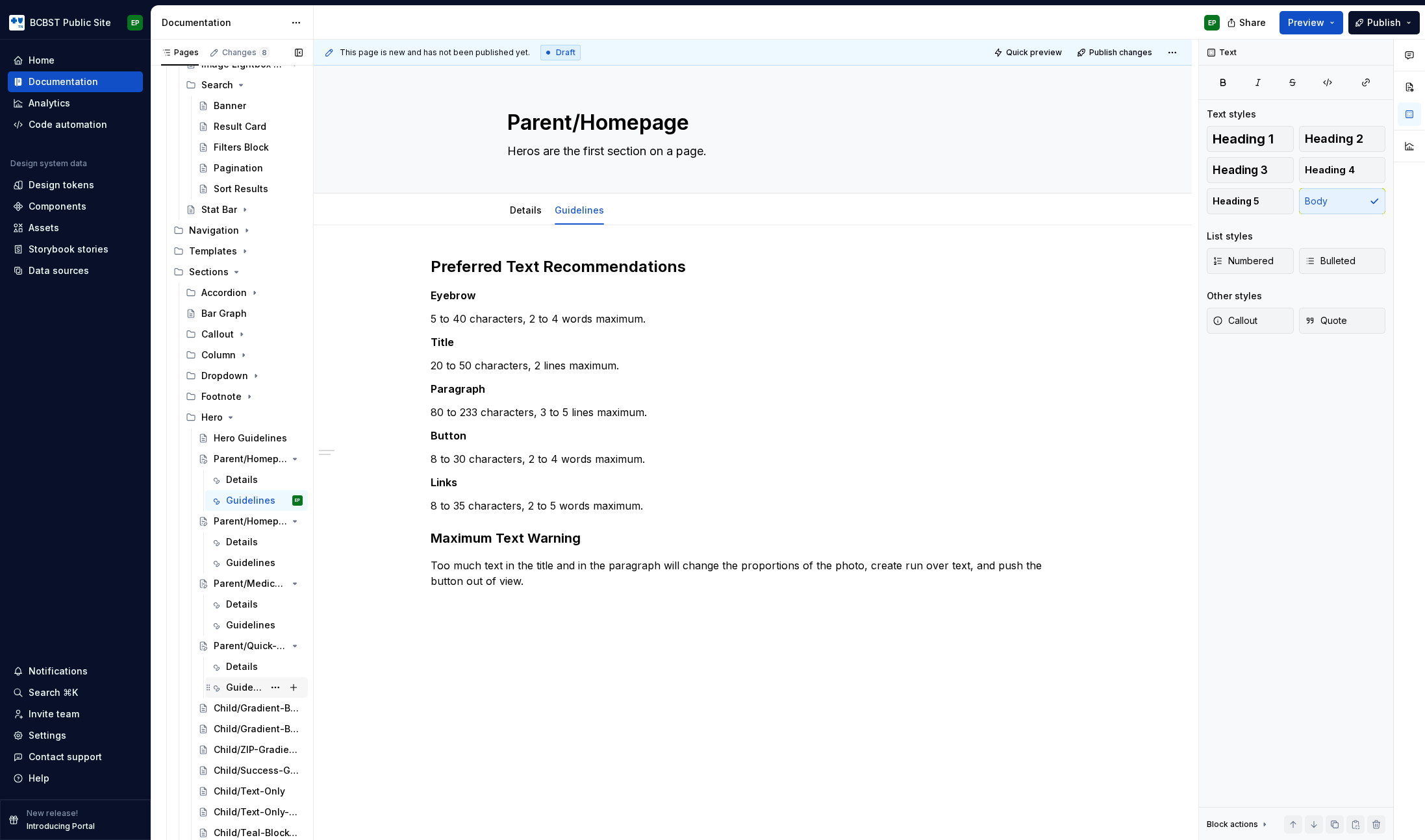
drag, startPoint x: 218, startPoint y: 686, endPoint x: 227, endPoint y: 684, distance: 9.2
click at [218, 686] on icon "Page tree" at bounding box center [216, 688] width 11 height 11
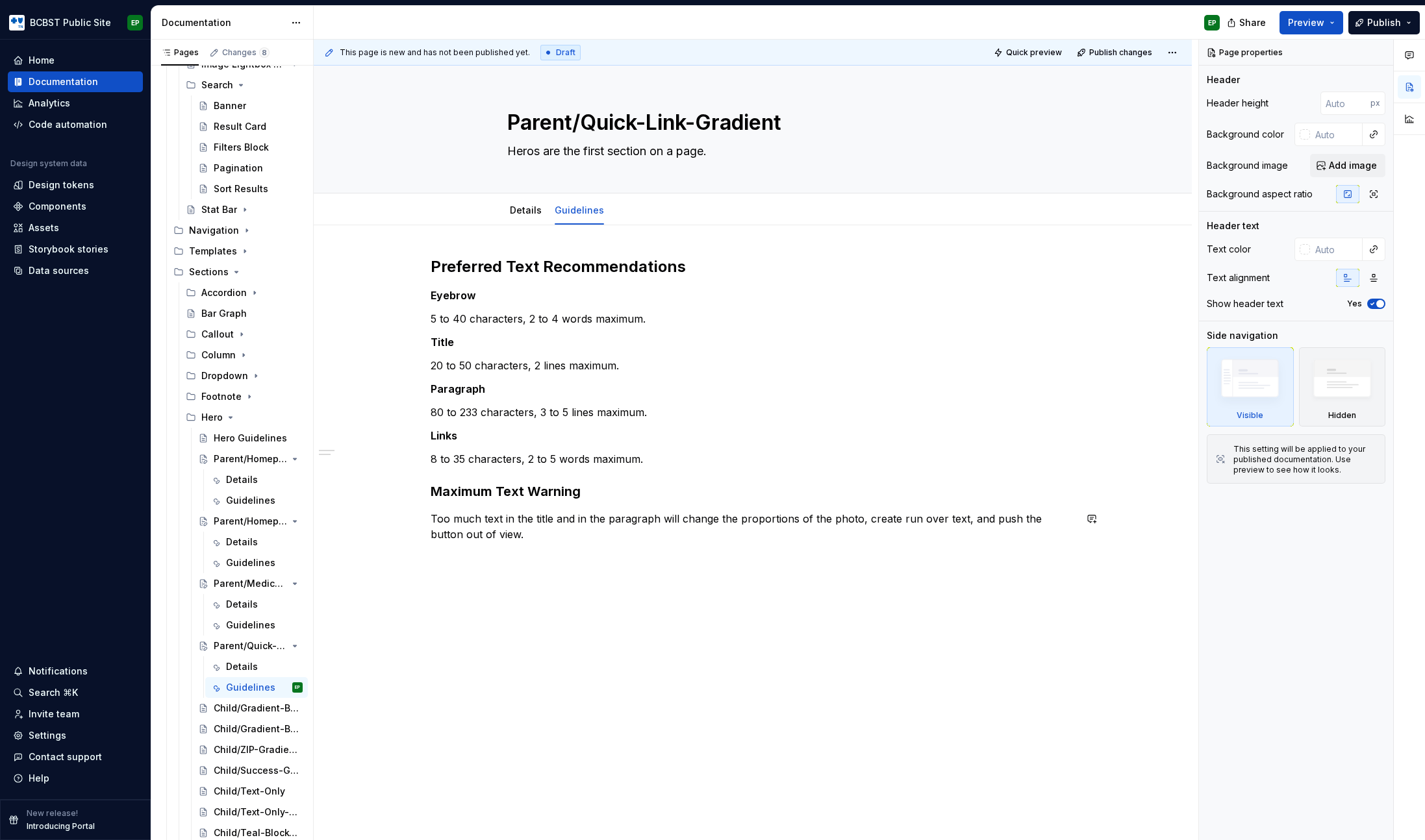
type textarea "*"
click at [496, 534] on p "Too much text in the title and in the paragraph will change the proportions of …" at bounding box center [752, 526] width 644 height 31
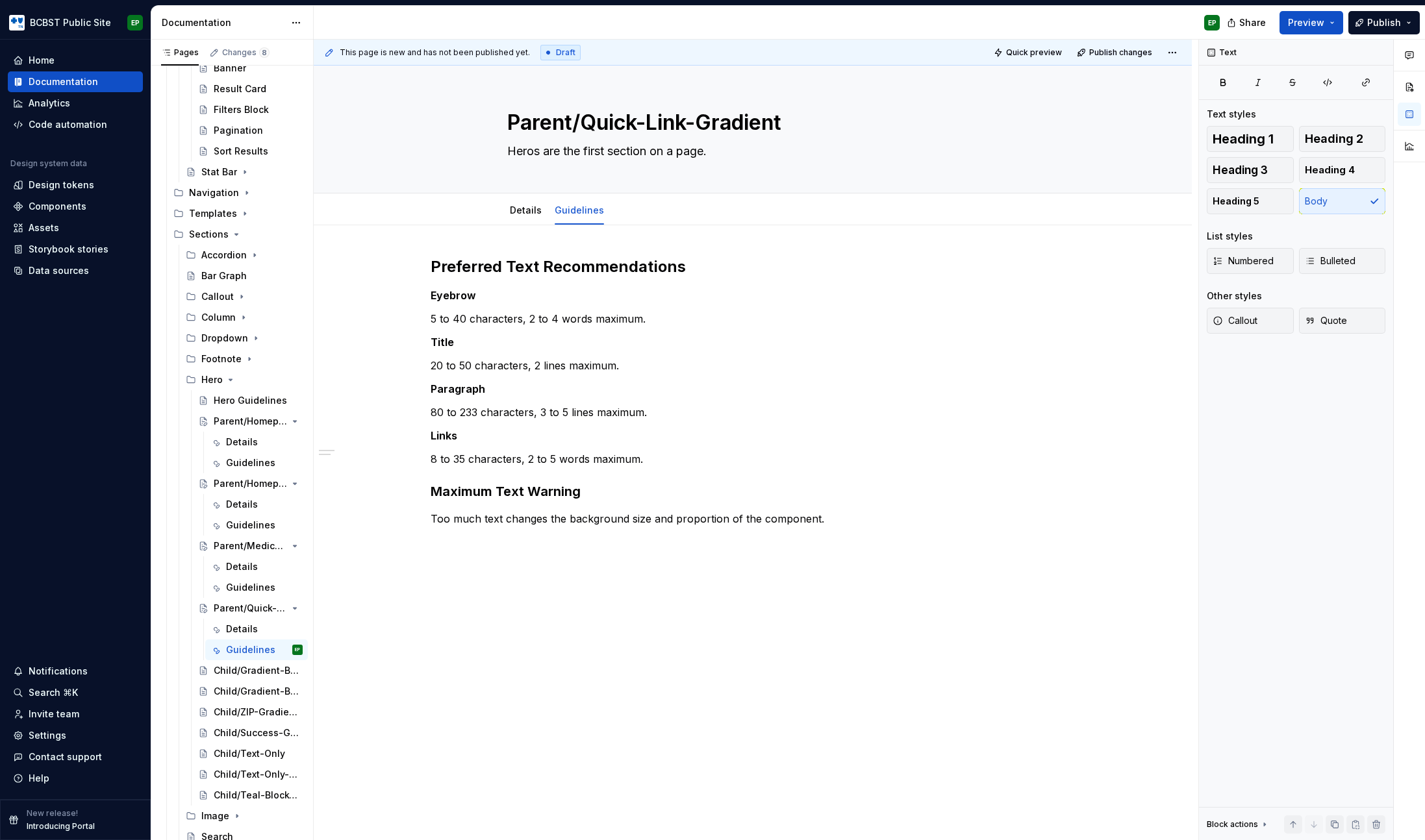
scroll to position [521, 0]
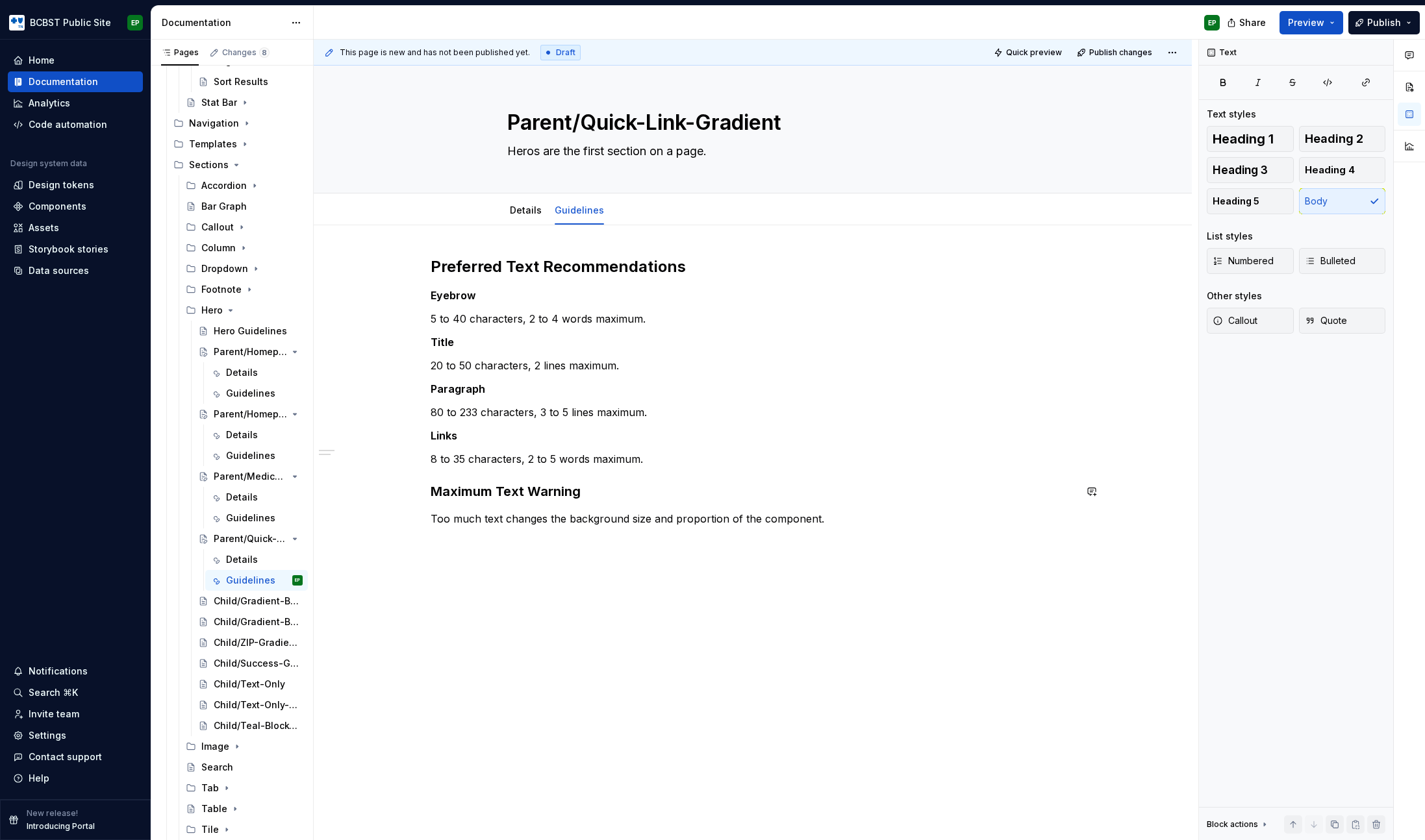
click at [557, 475] on div "Preferred Text Recommendations Eyebrow 5 to 40 characters, 2 to 4 words maximum…" at bounding box center [752, 391] width 644 height 270
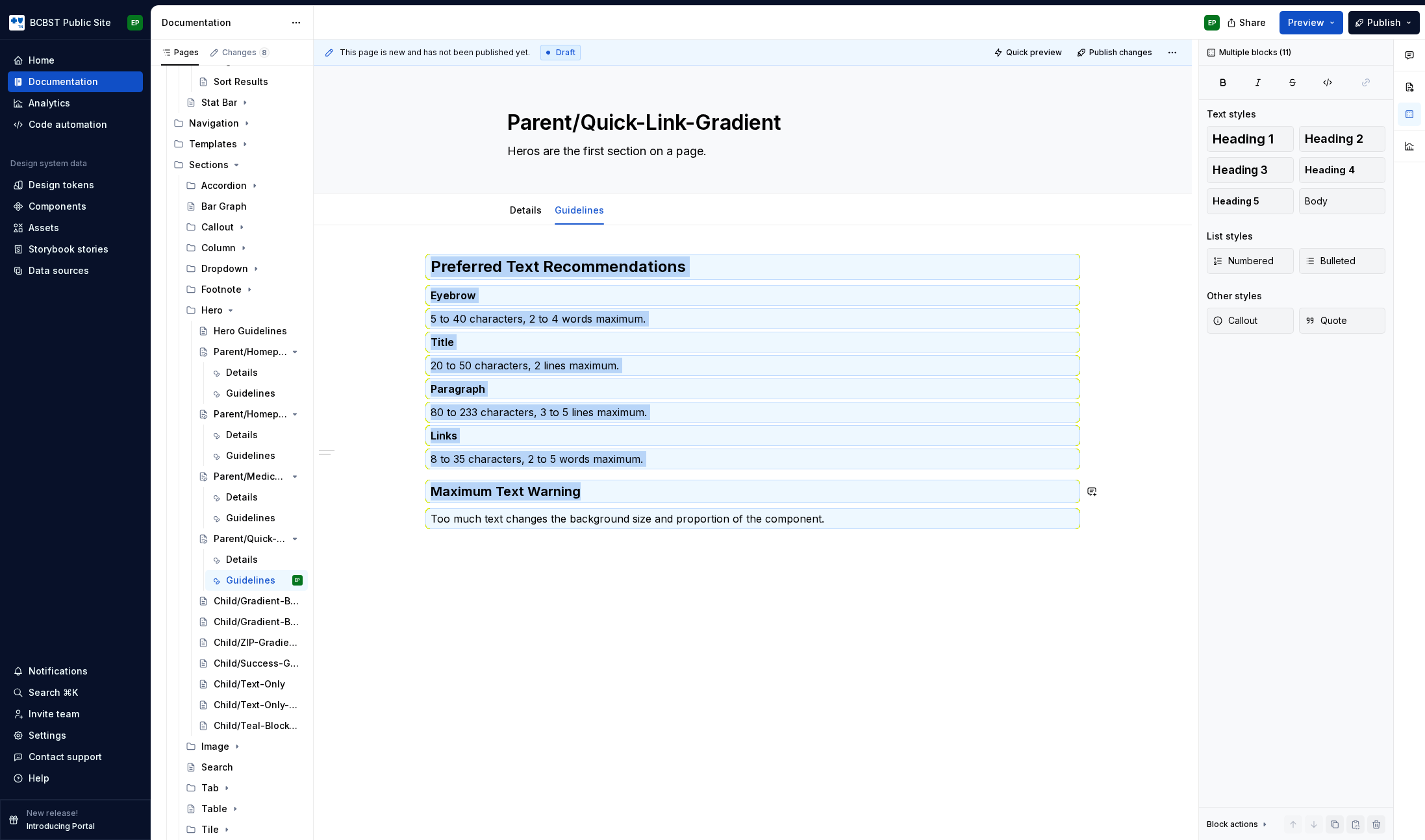
copy div "Preferred Text Recommendations Eyebrow 5 to 40 characters, 2 to 4 words maximum…"
click at [235, 601] on div "Child/Gradient-Block" at bounding box center [239, 601] width 50 height 13
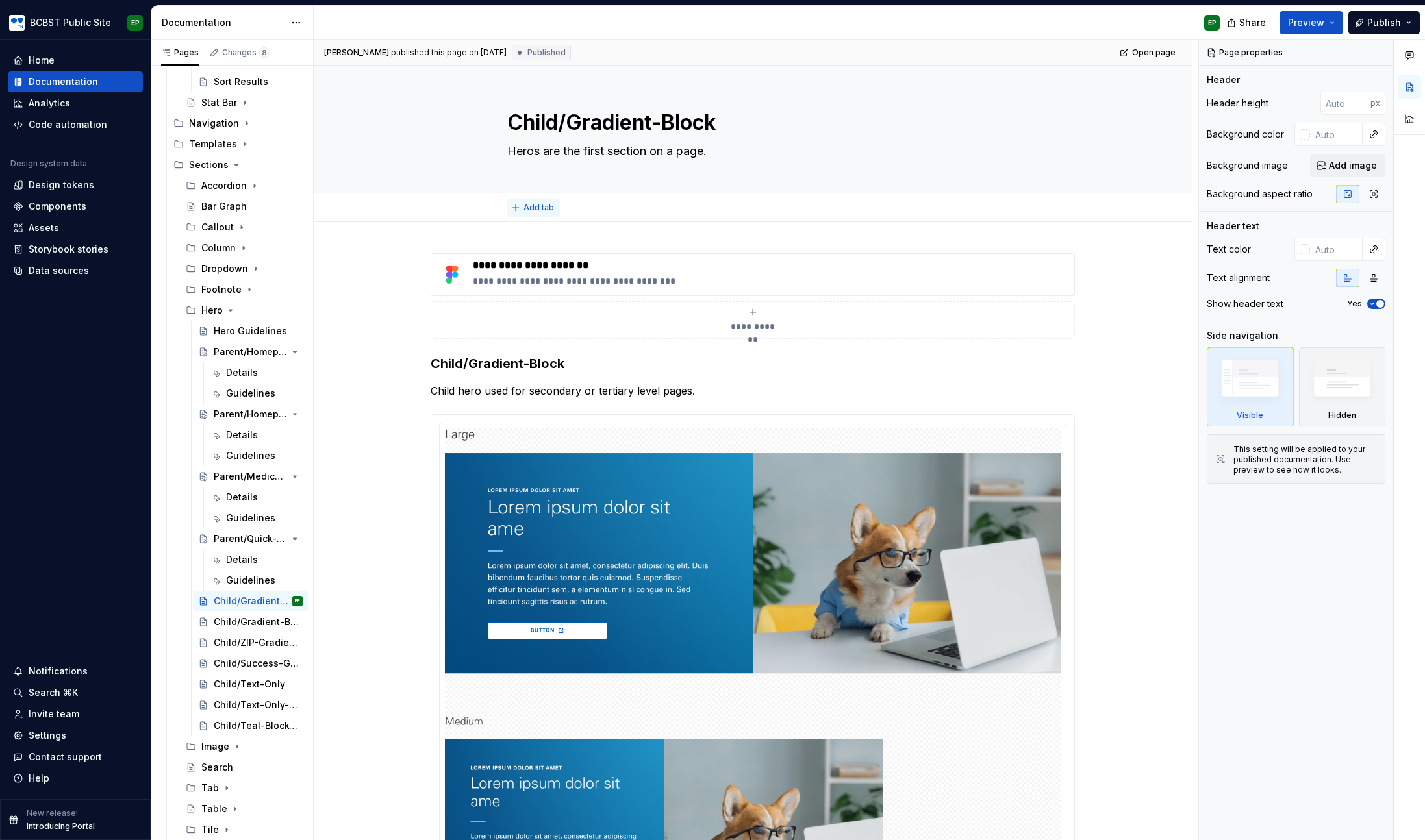
type textarea "*"
click at [528, 206] on span "Add tab" at bounding box center [539, 208] width 30 height 11
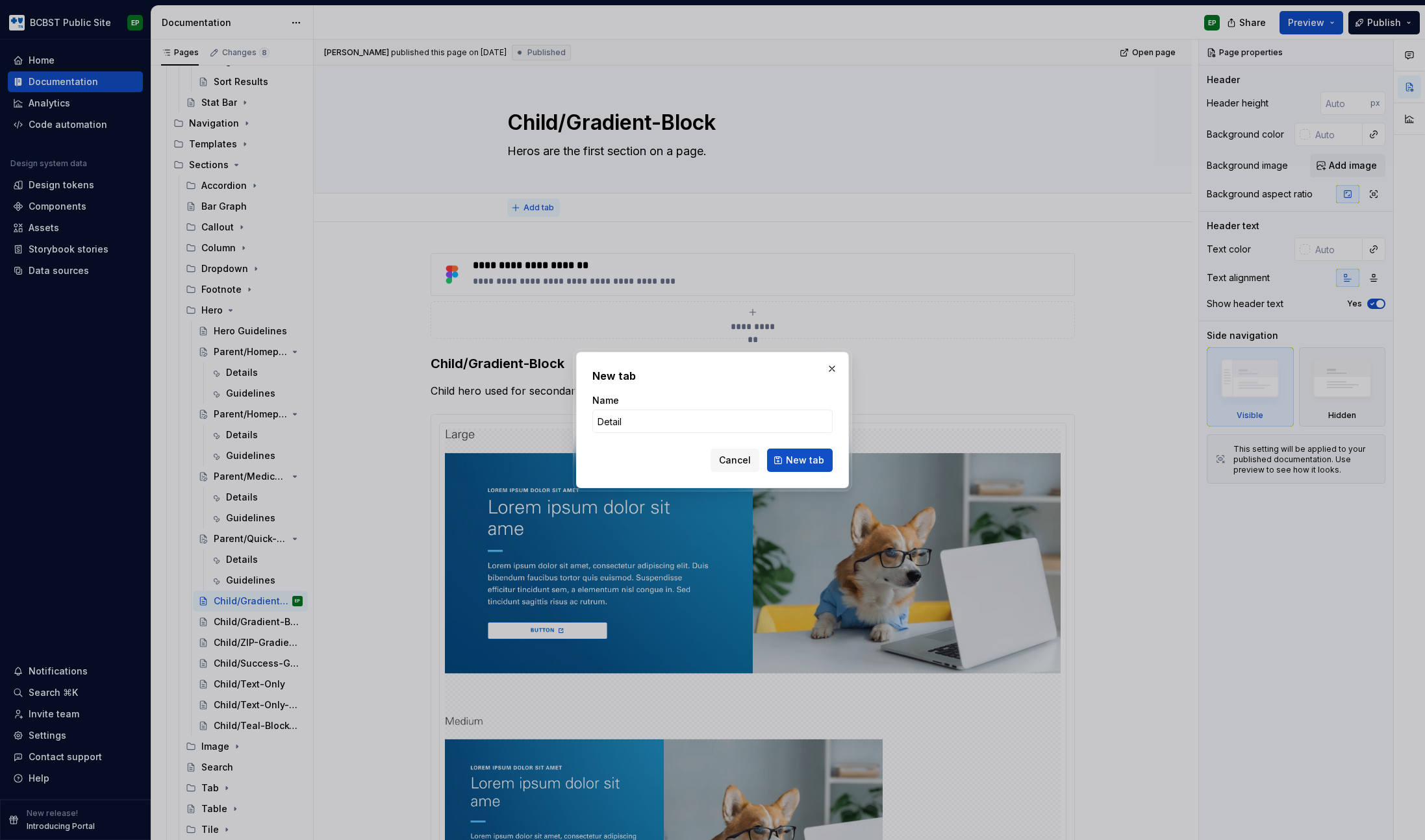
type input "Details"
click button "New tab" at bounding box center [799, 460] width 65 height 23
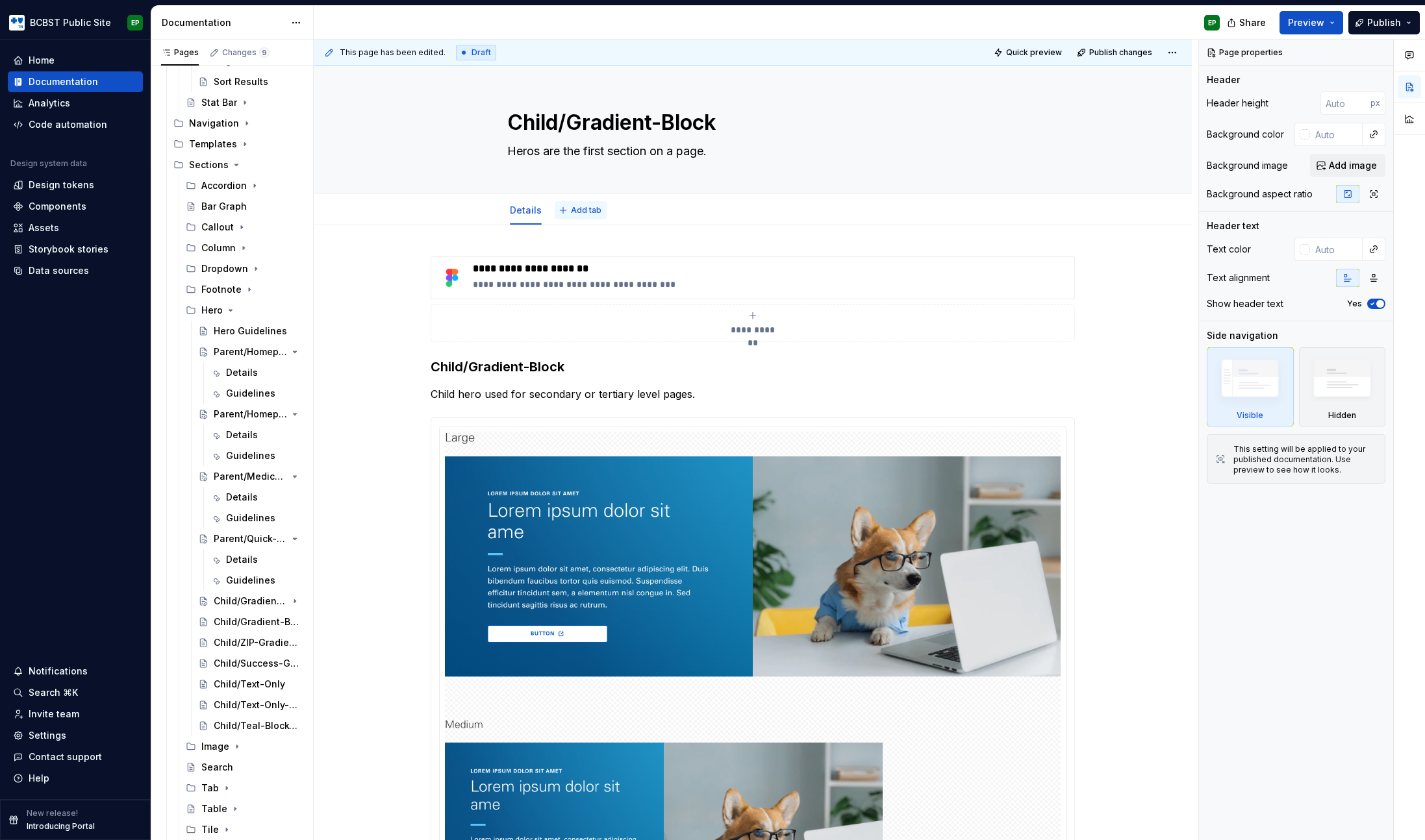
type textarea "*"
click at [578, 203] on button "Add tab" at bounding box center [581, 210] width 53 height 18
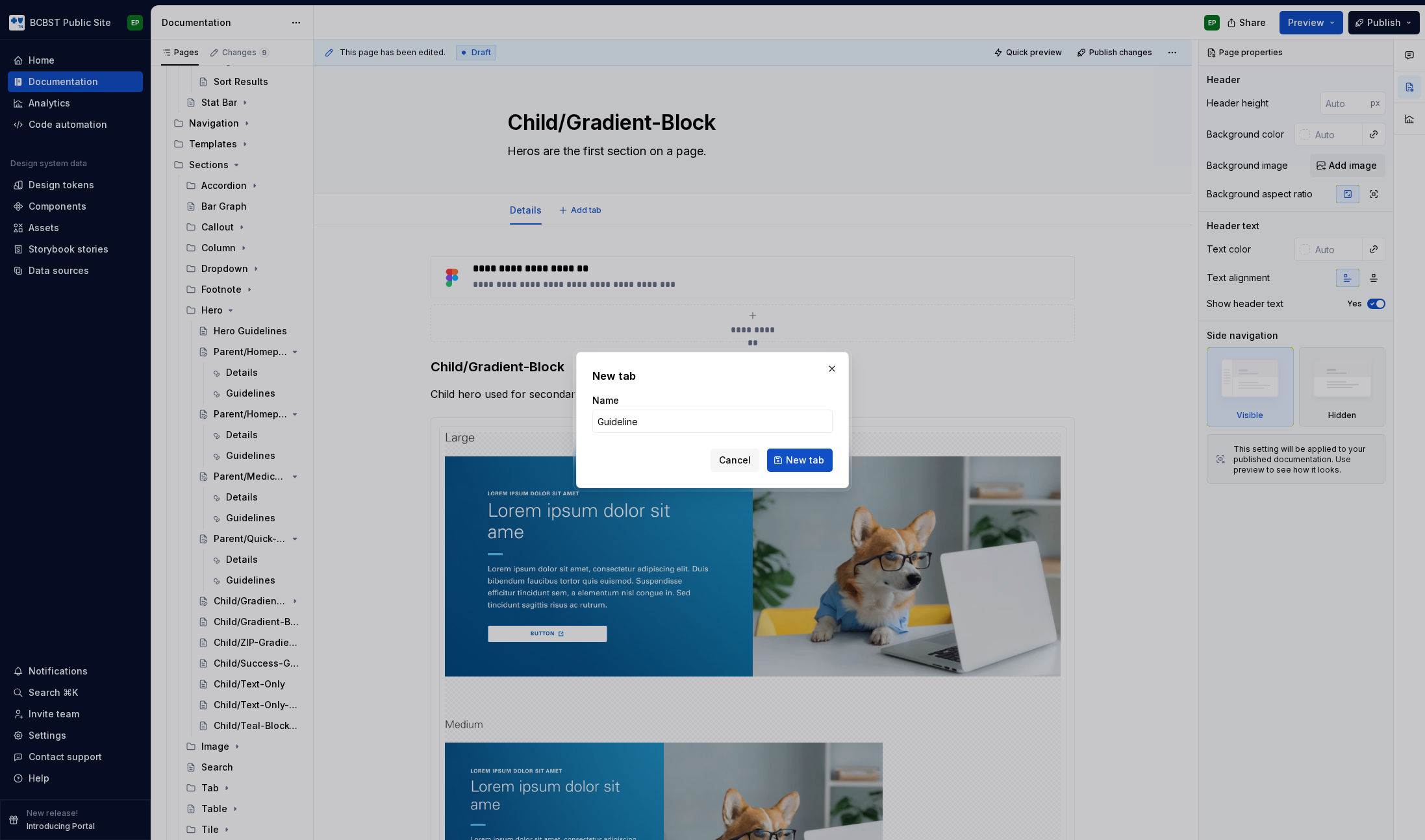
type input "Guidelines"
click button "New tab" at bounding box center [799, 460] width 65 height 23
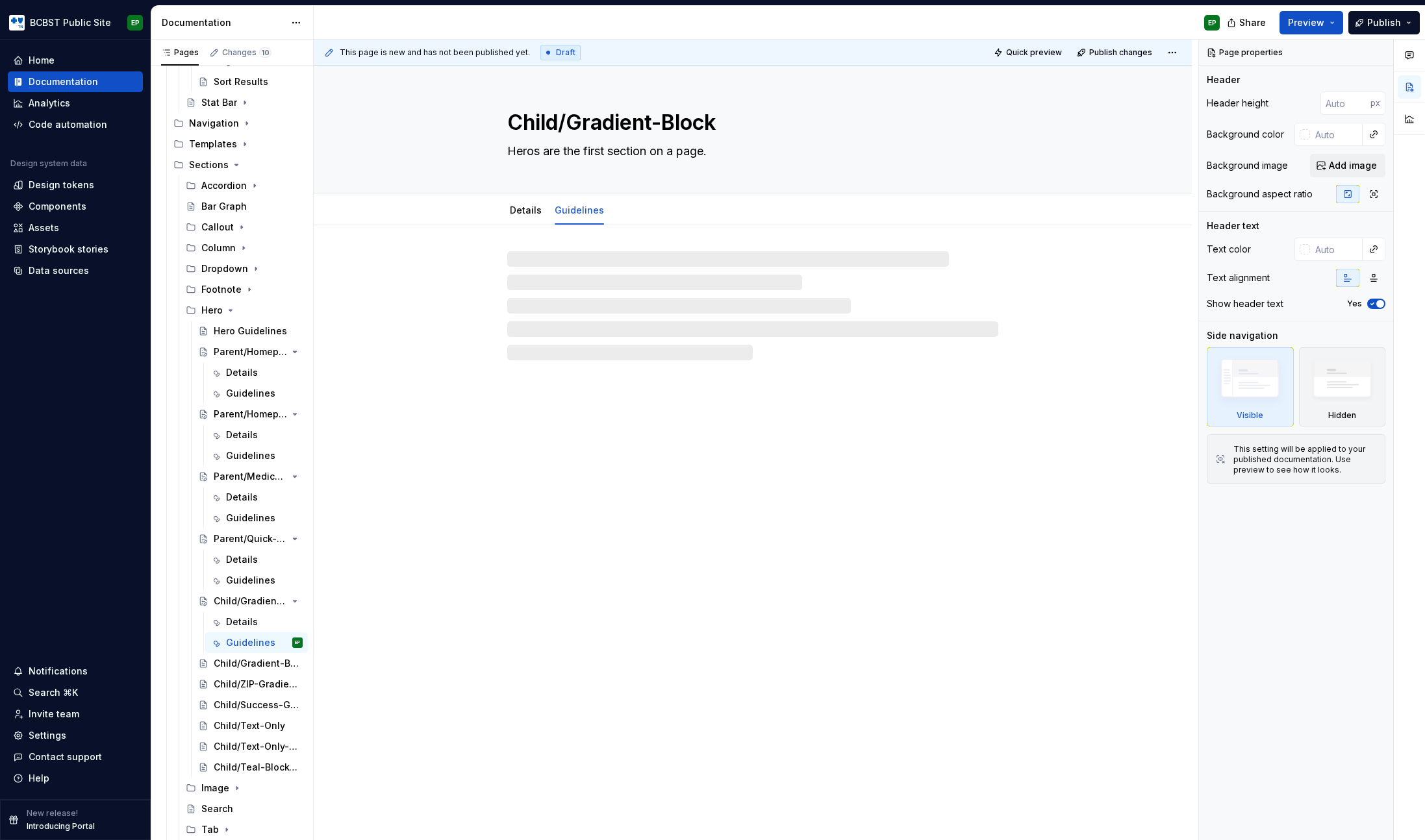
type textarea "*"
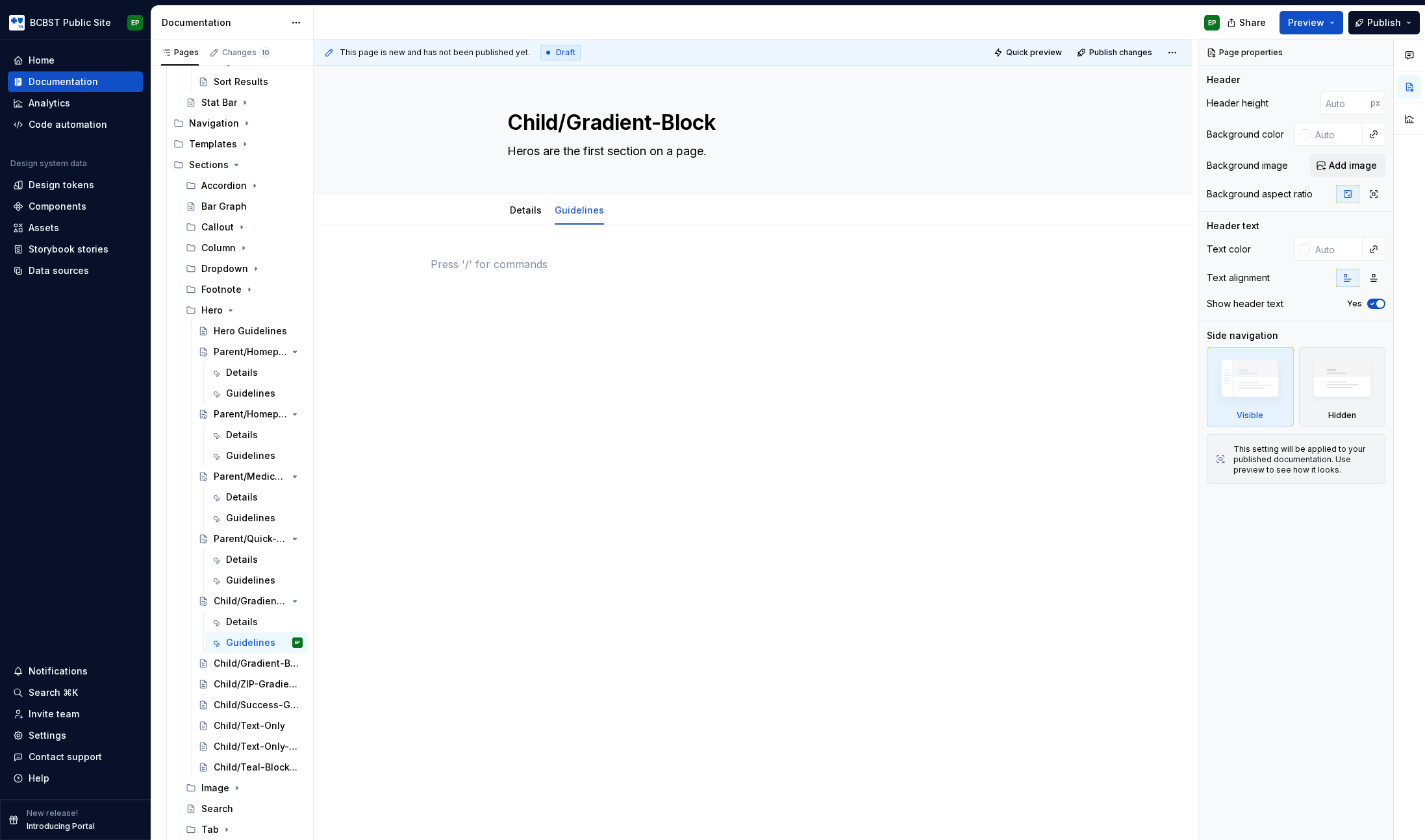
click at [588, 266] on p at bounding box center [752, 265] width 644 height 16
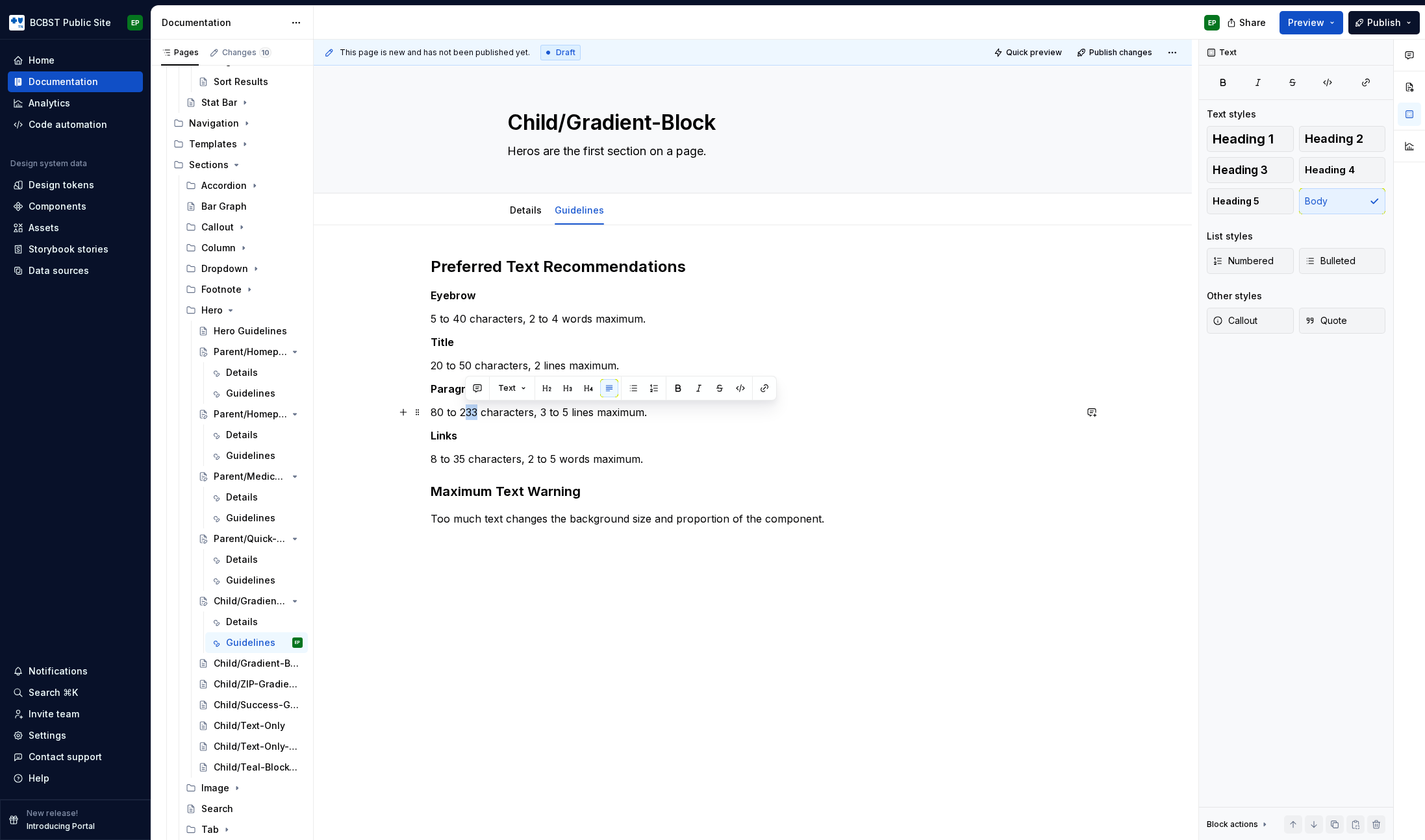
drag, startPoint x: 467, startPoint y: 413, endPoint x: 475, endPoint y: 412, distance: 8.1
click at [475, 412] on p "80 to 233 characters, 3 to 5 lines maximum." at bounding box center [752, 412] width 644 height 16
click at [448, 439] on strong "Links" at bounding box center [444, 436] width 26 height 13
click at [448, 440] on strong "Links" at bounding box center [444, 436] width 26 height 13
click at [465, 459] on p "8 to 35 characters, 2 to 5 words maximum." at bounding box center [752, 459] width 644 height 16
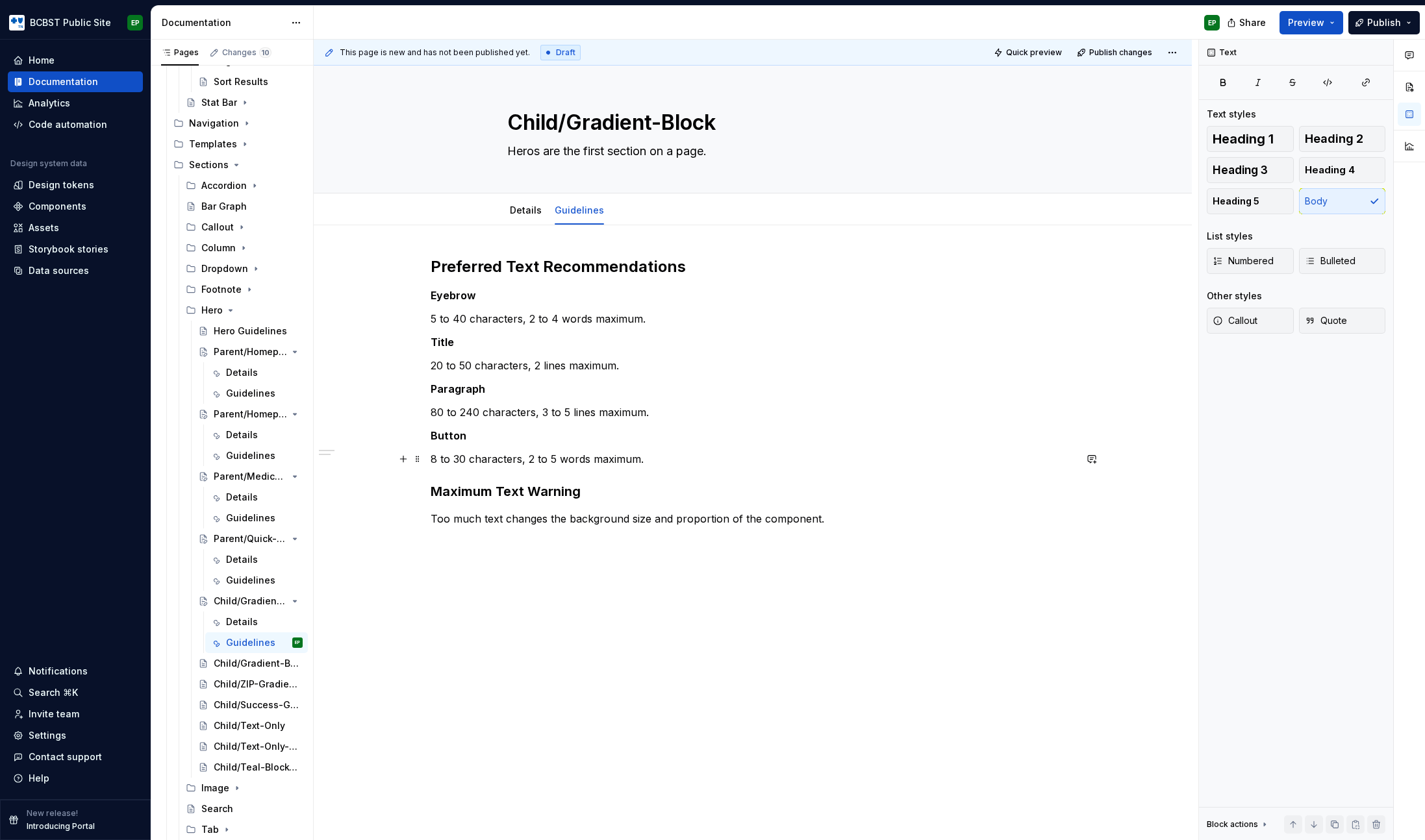
click at [554, 459] on p "8 to 30 characters, 2 to 5 words maximum." at bounding box center [752, 459] width 644 height 16
click at [532, 517] on p "Too much text changes the background size and proportion of the component." at bounding box center [752, 519] width 644 height 16
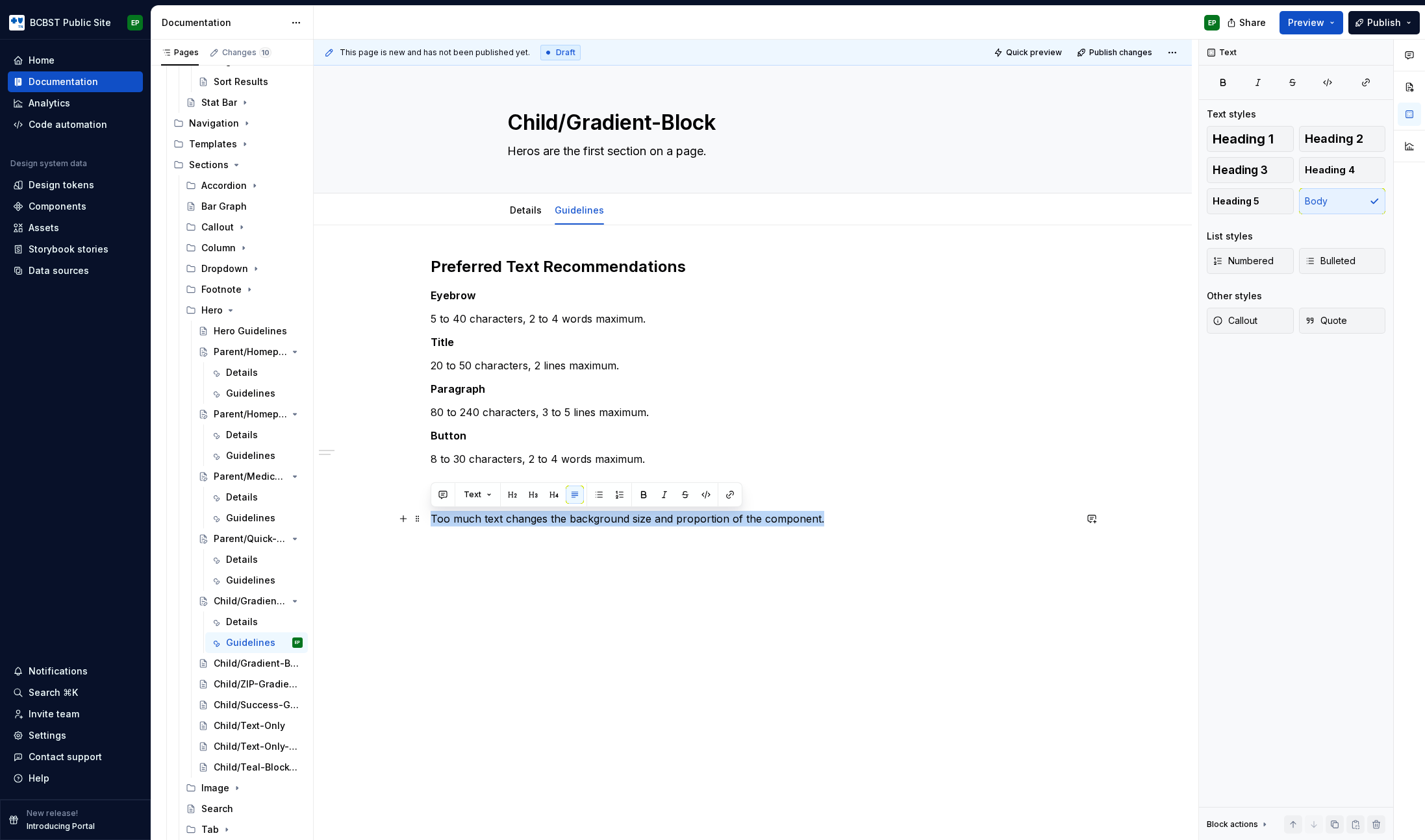
click at [837, 515] on p "Too much text changes the background size and proportion of the component." at bounding box center [752, 519] width 644 height 16
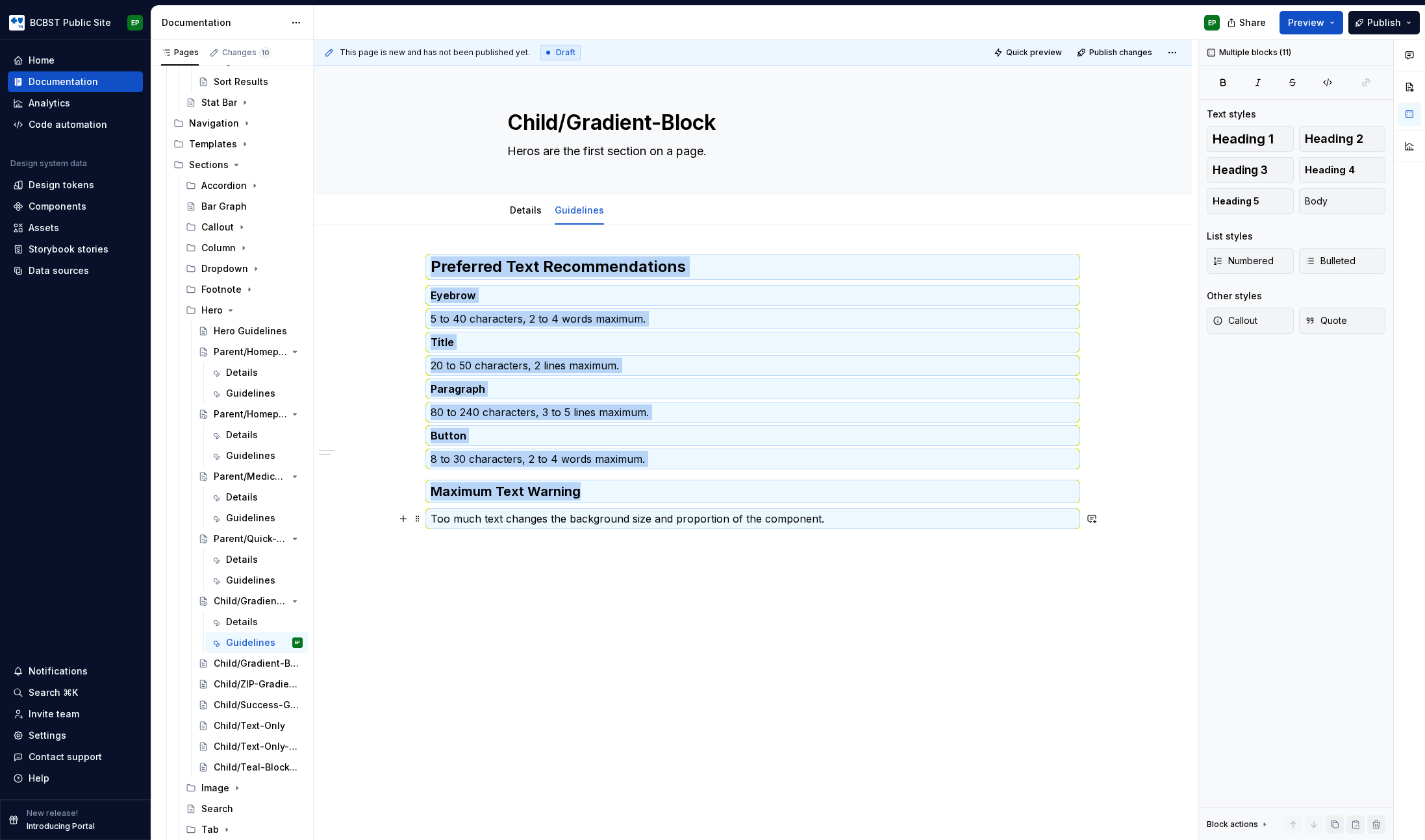
copy div "Preferred Text Recommendations Eyebrow 5 to 40 characters, 2 to 4 words maximum…"
click at [814, 551] on div "Preferred Text Recommendations Eyebrow 5 to 40 characters, 2 to 4 words maximum…" at bounding box center [752, 509] width 878 height 569
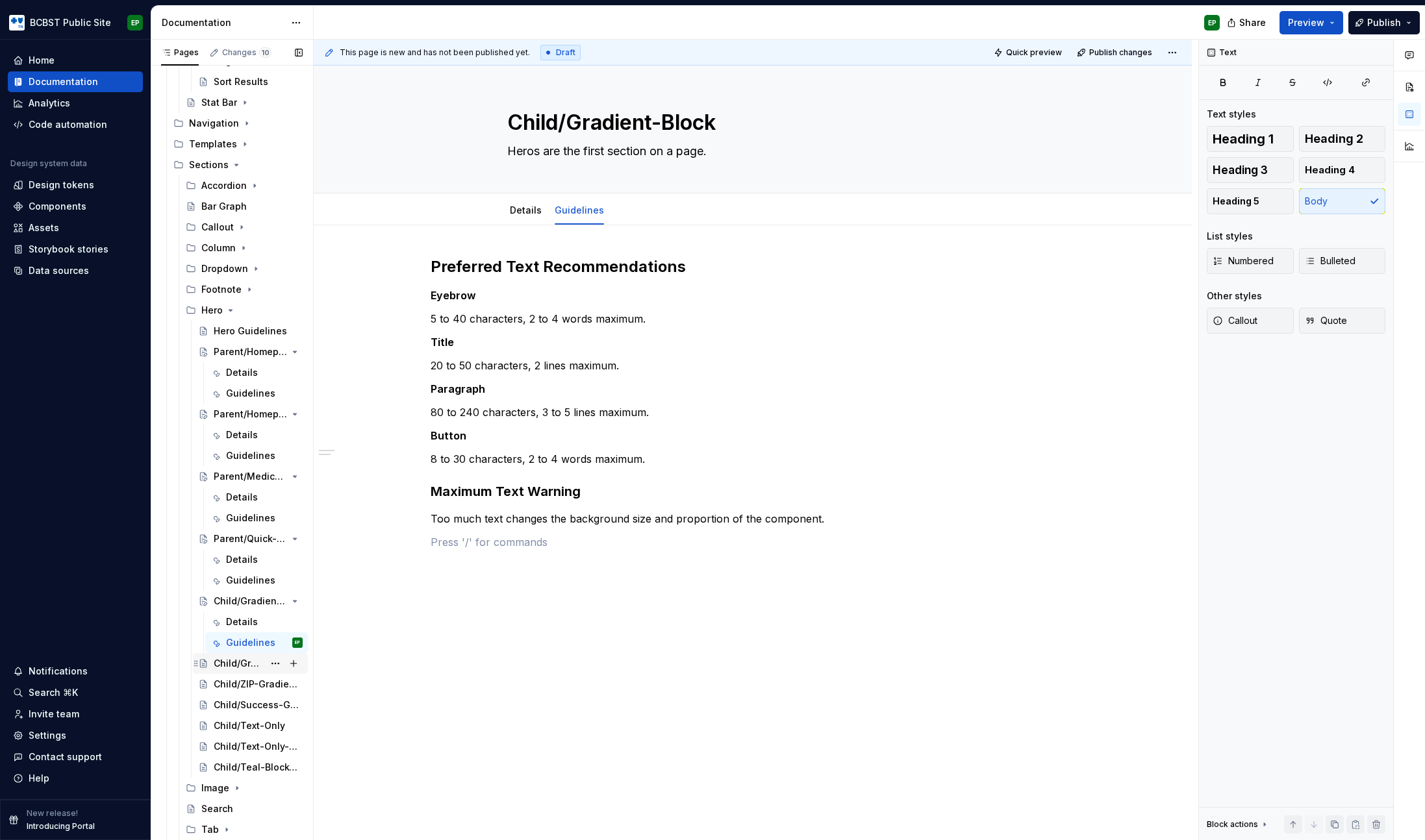
click at [238, 662] on div "Child/Gradient-Block-Form-Overlay" at bounding box center [239, 664] width 50 height 13
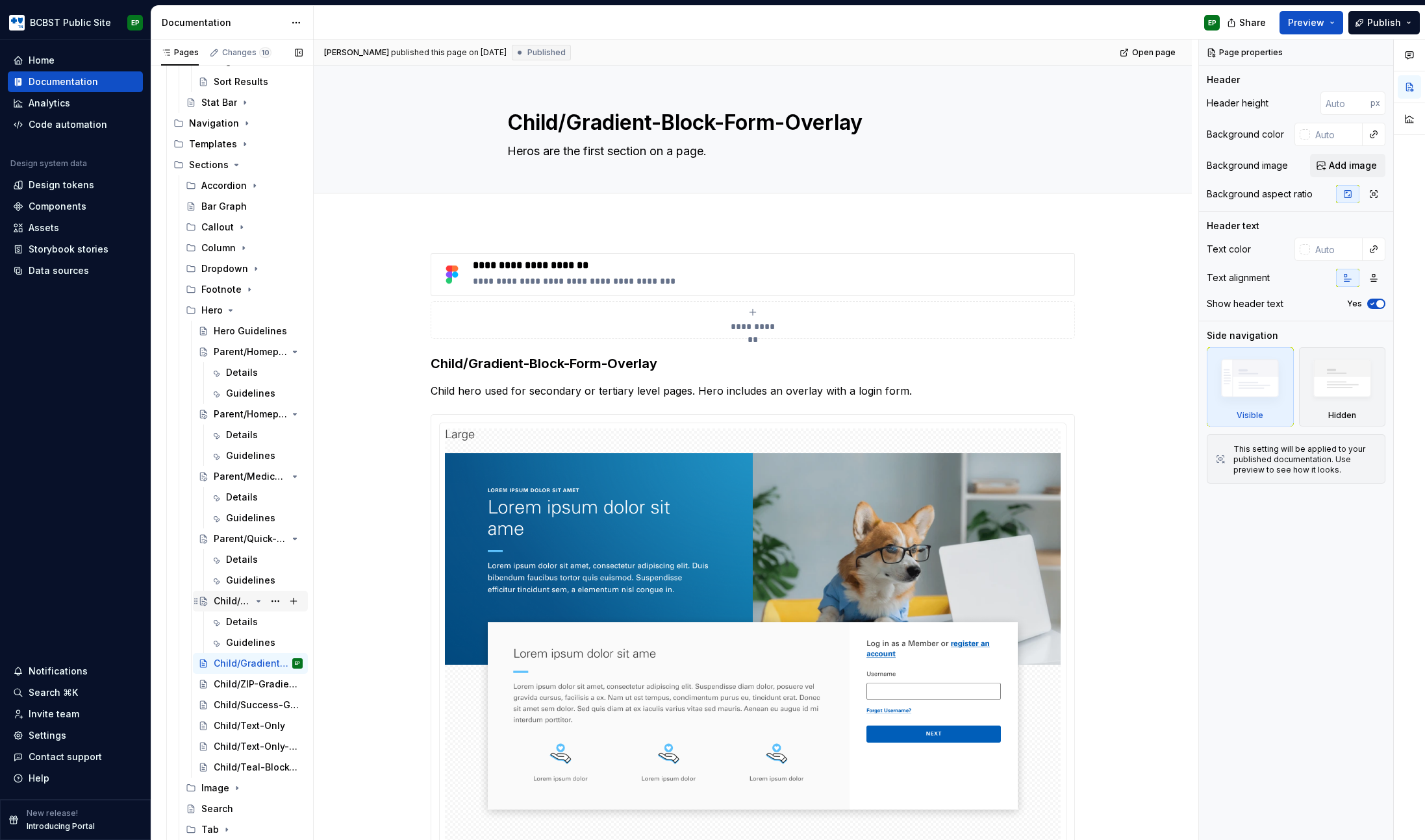
click at [224, 603] on div "Child/Gradient-Block" at bounding box center [232, 601] width 37 height 13
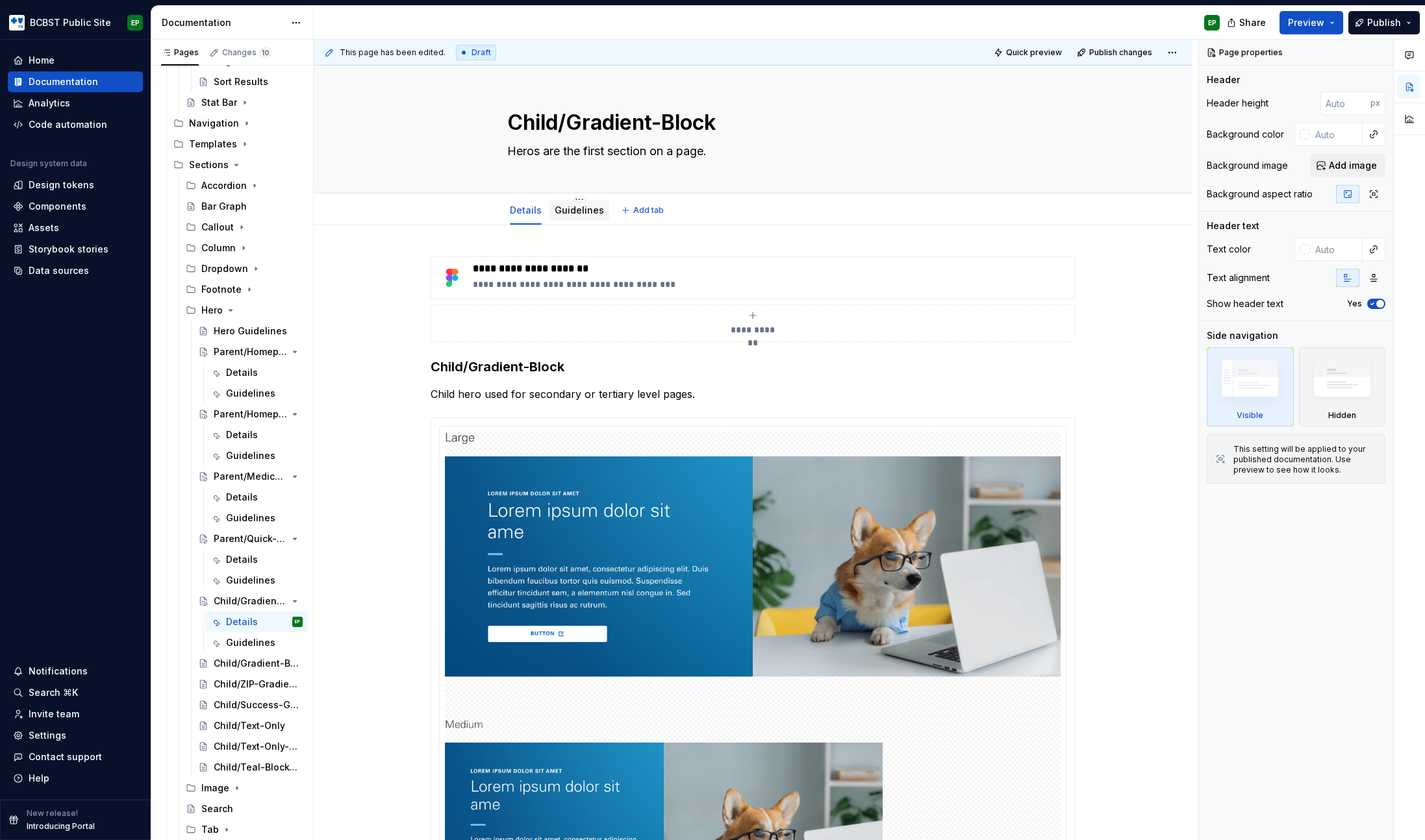
click at [573, 214] on link "Guidelines" at bounding box center [579, 210] width 50 height 11
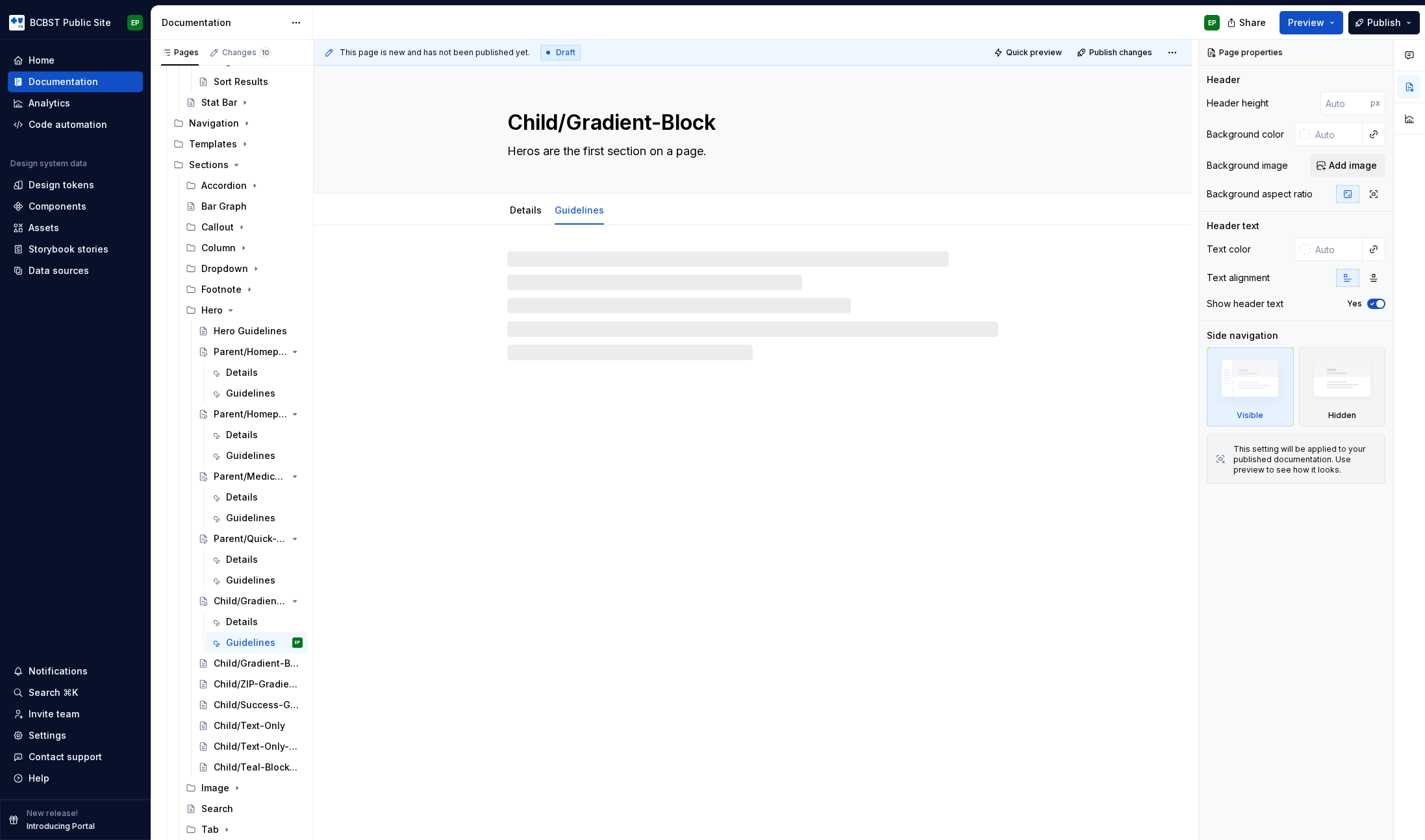
type textarea "*"
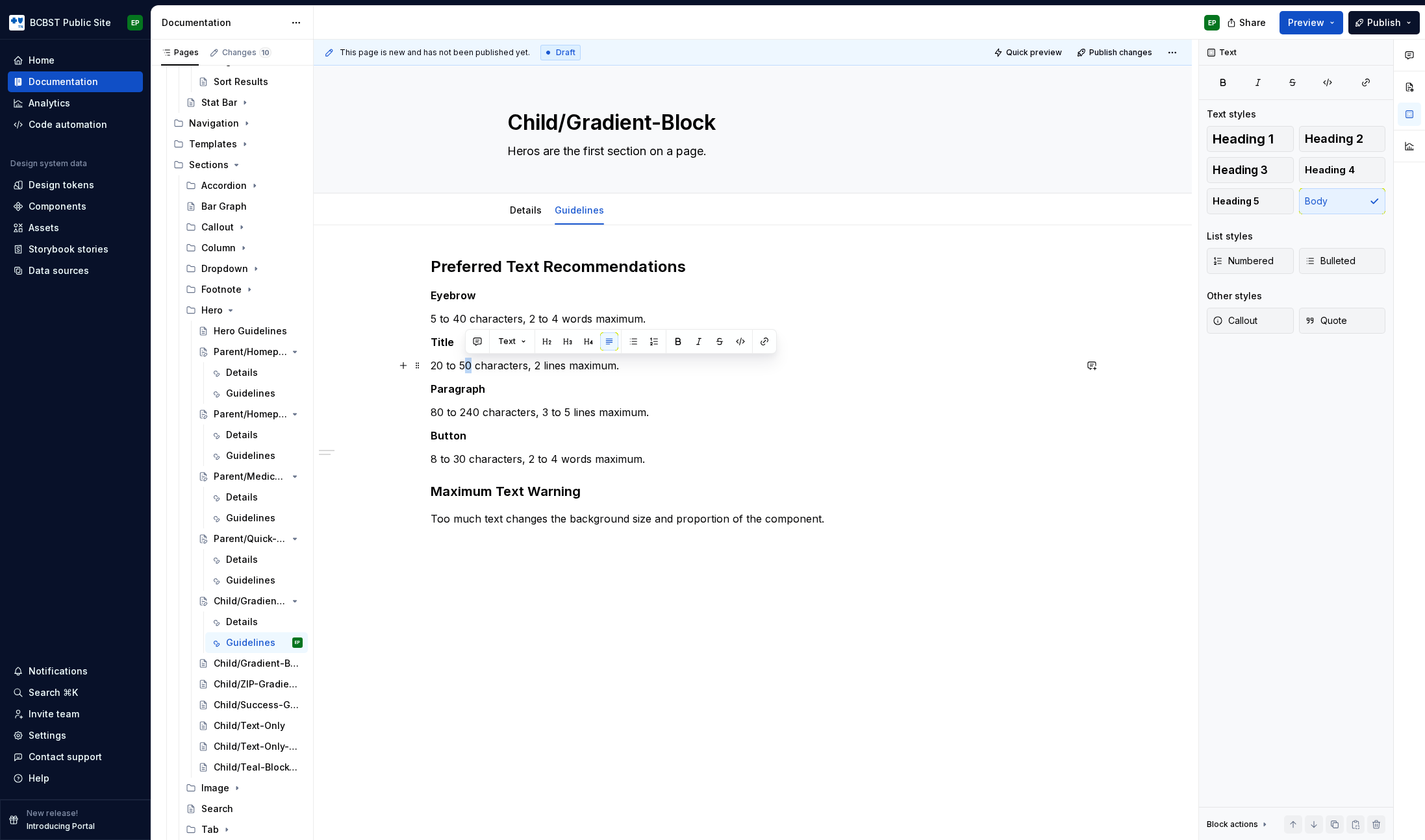
click at [468, 366] on p "20 to 50 characters, 2 lines maximum." at bounding box center [752, 366] width 644 height 16
click at [441, 413] on p "80 to 240 characters, 3 to 5 lines maximum." at bounding box center [752, 412] width 644 height 16
click at [566, 412] on p "95 to 220 characters, 3 to 5 lines maximum." at bounding box center [752, 412] width 644 height 16
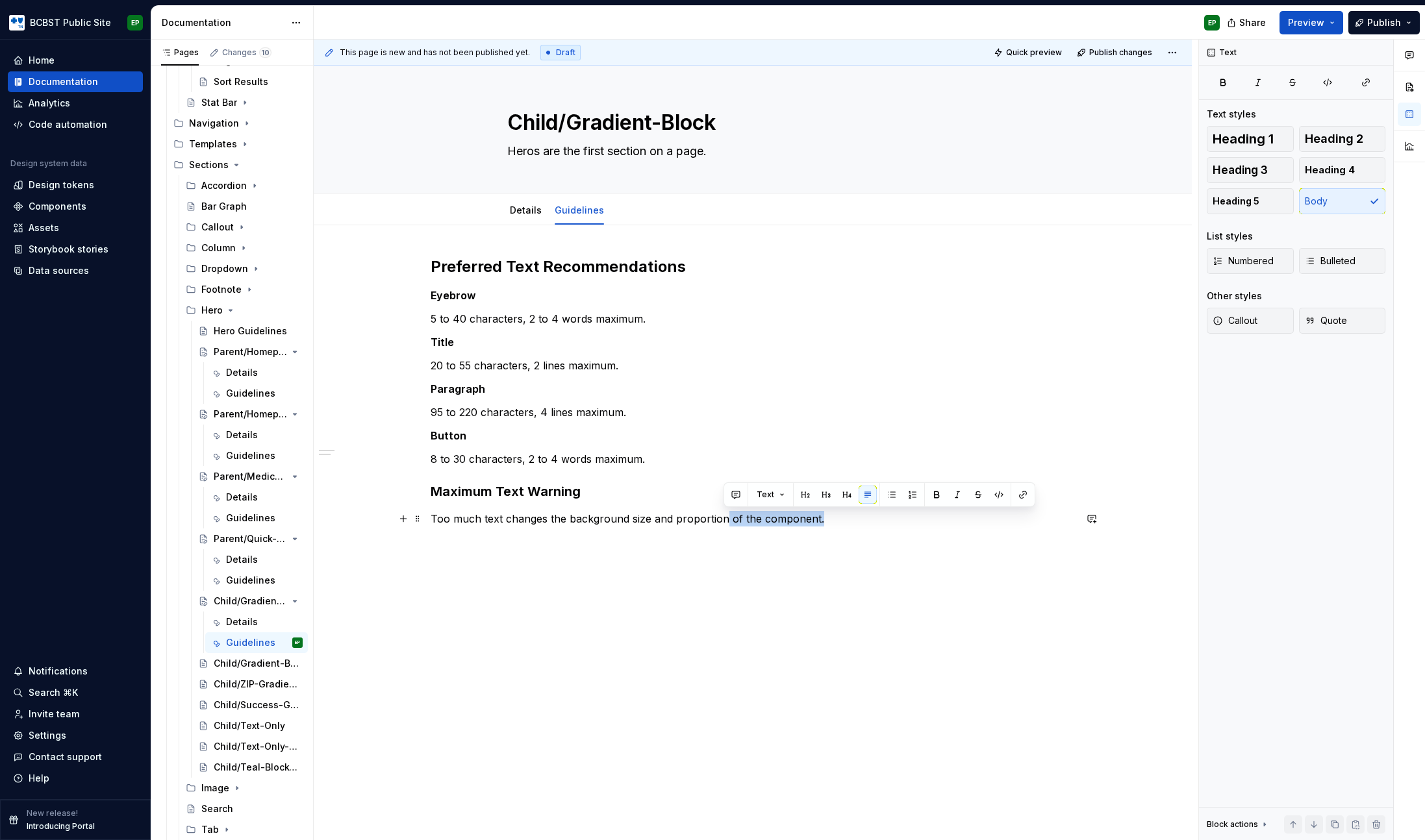
drag, startPoint x: 832, startPoint y: 521, endPoint x: 723, endPoint y: 519, distance: 109.0
click at [723, 519] on p "Too much text changes the background size and proportion of the component." at bounding box center [752, 519] width 644 height 16
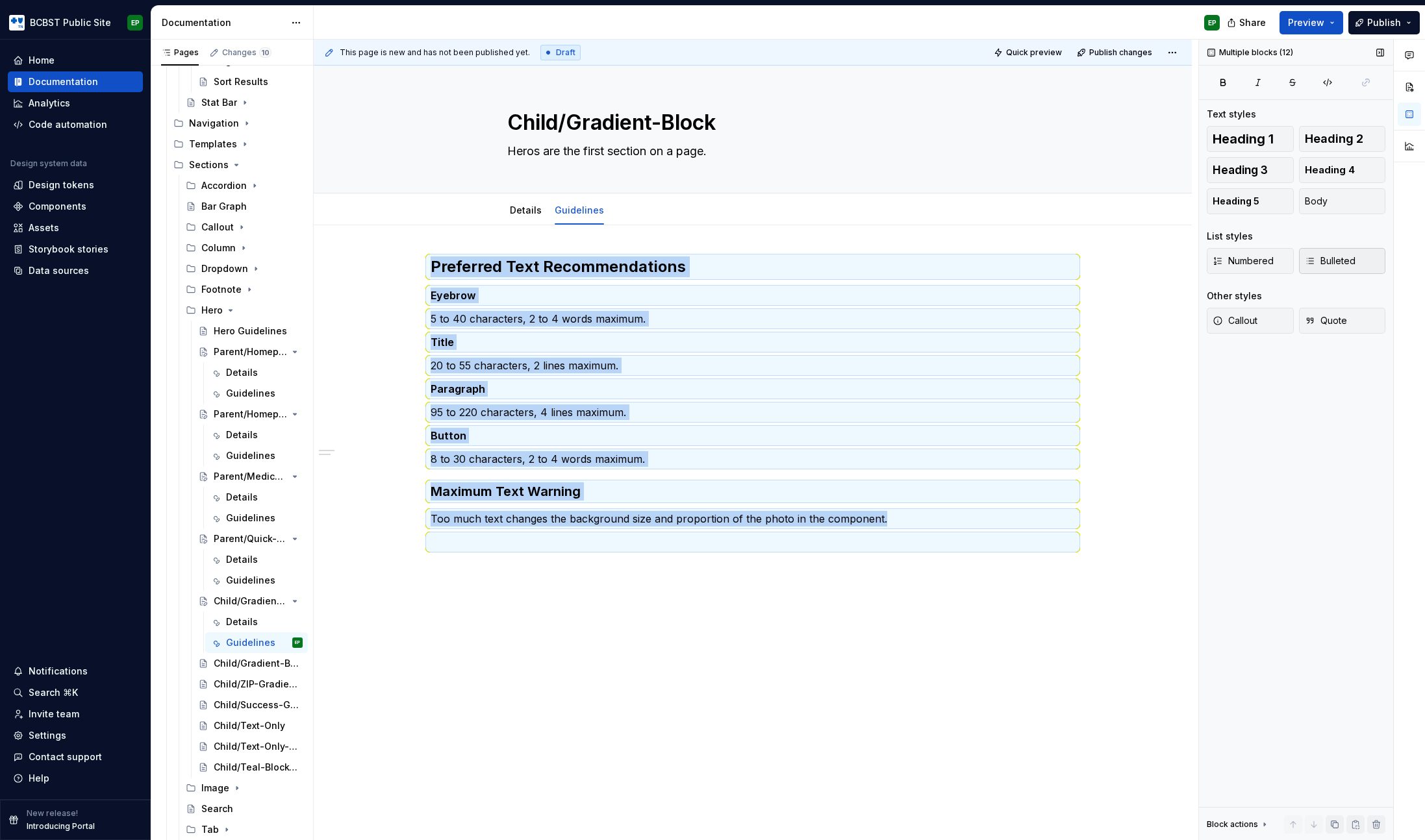
copy div "Preferred Text Recommendations Eyebrow 5 to 40 characters, 2 to 4 words maximum…"
click at [551, 547] on p at bounding box center [752, 542] width 644 height 16
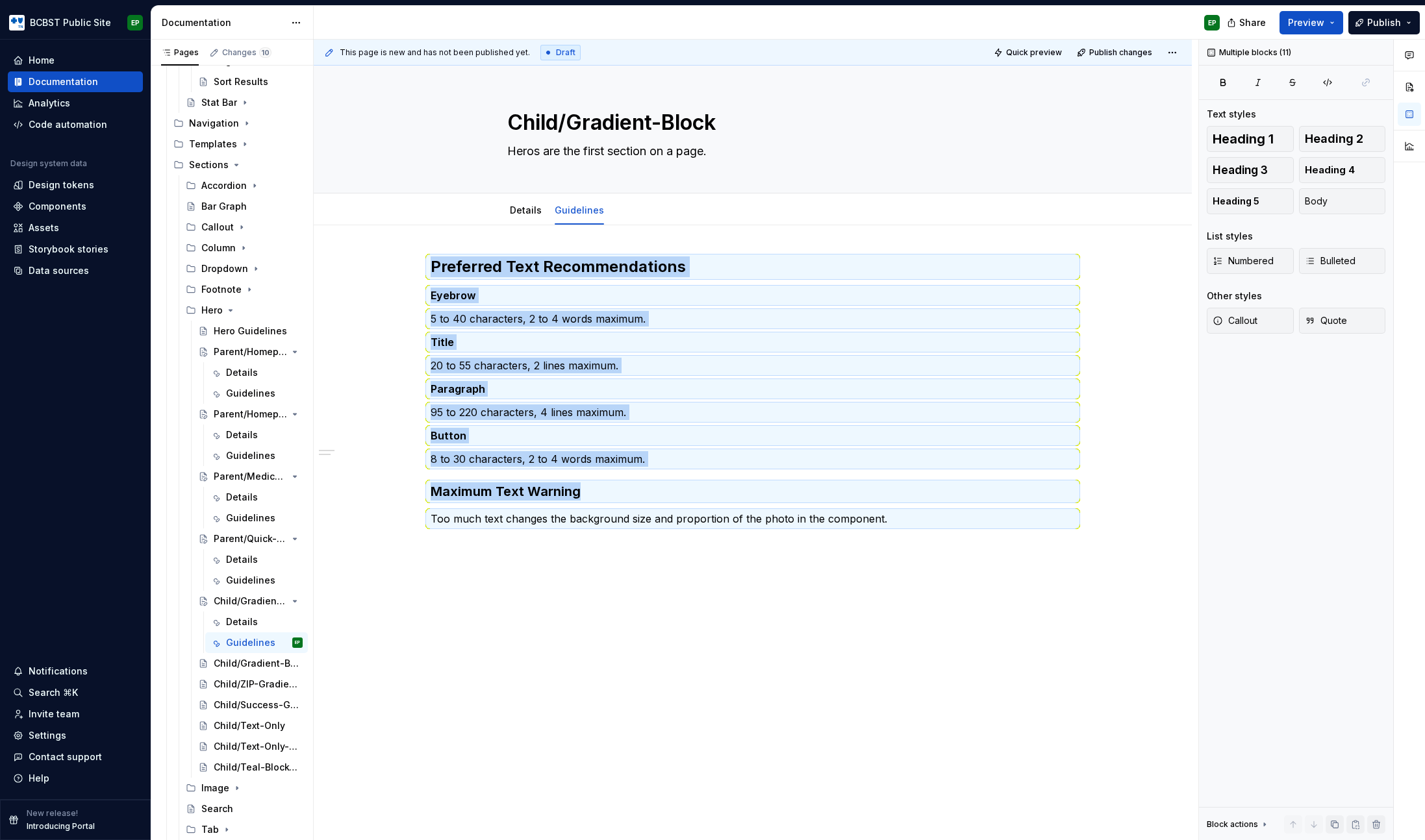
copy div "Preferred Text Recommendations Eyebrow 5 to 40 characters, 2 to 4 words maximum…"
click at [237, 662] on div "Child/Gradient-Block-Form-Overlay" at bounding box center [239, 664] width 50 height 13
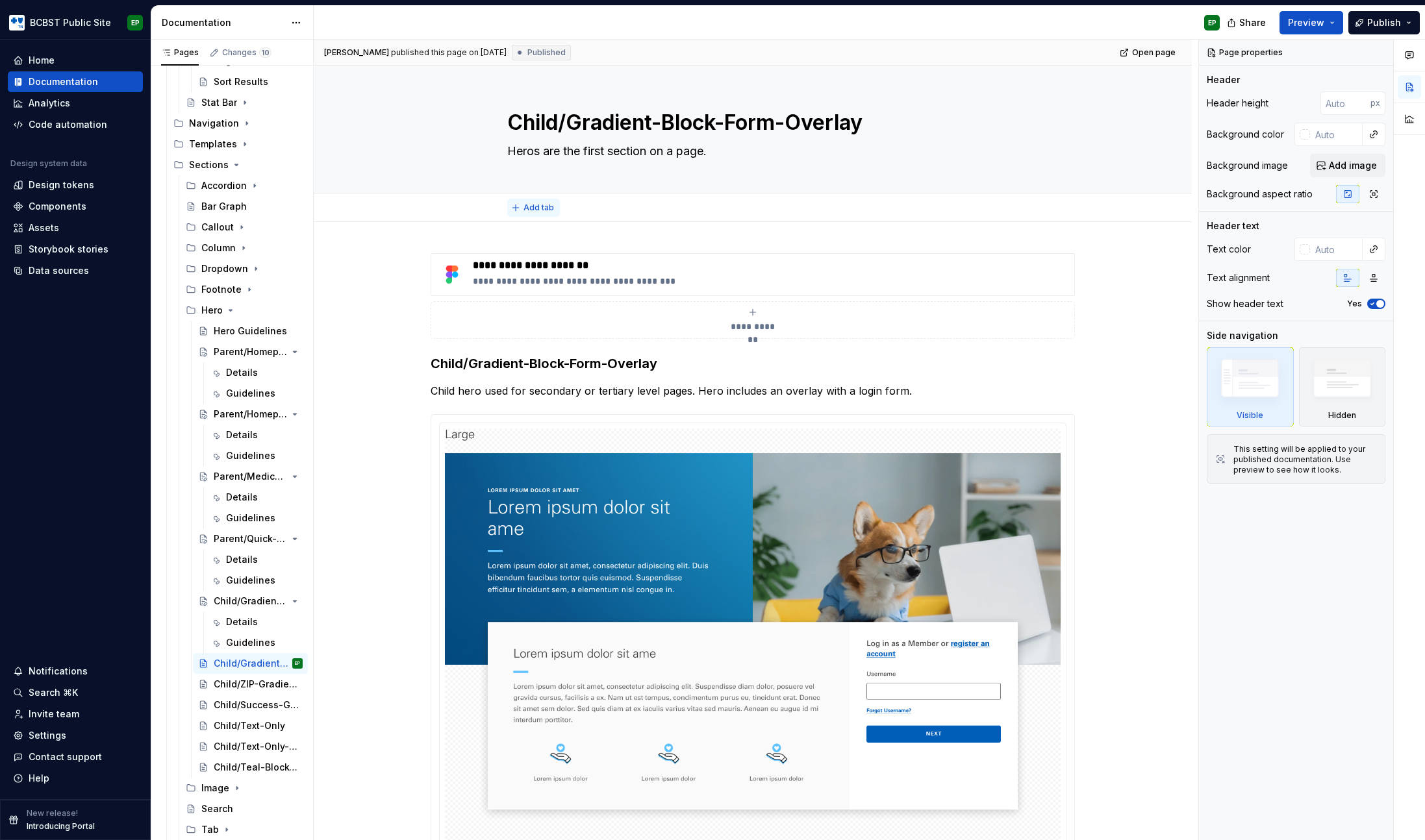
type textarea "*"
click at [534, 203] on span "Add tab" at bounding box center [539, 208] width 30 height 11
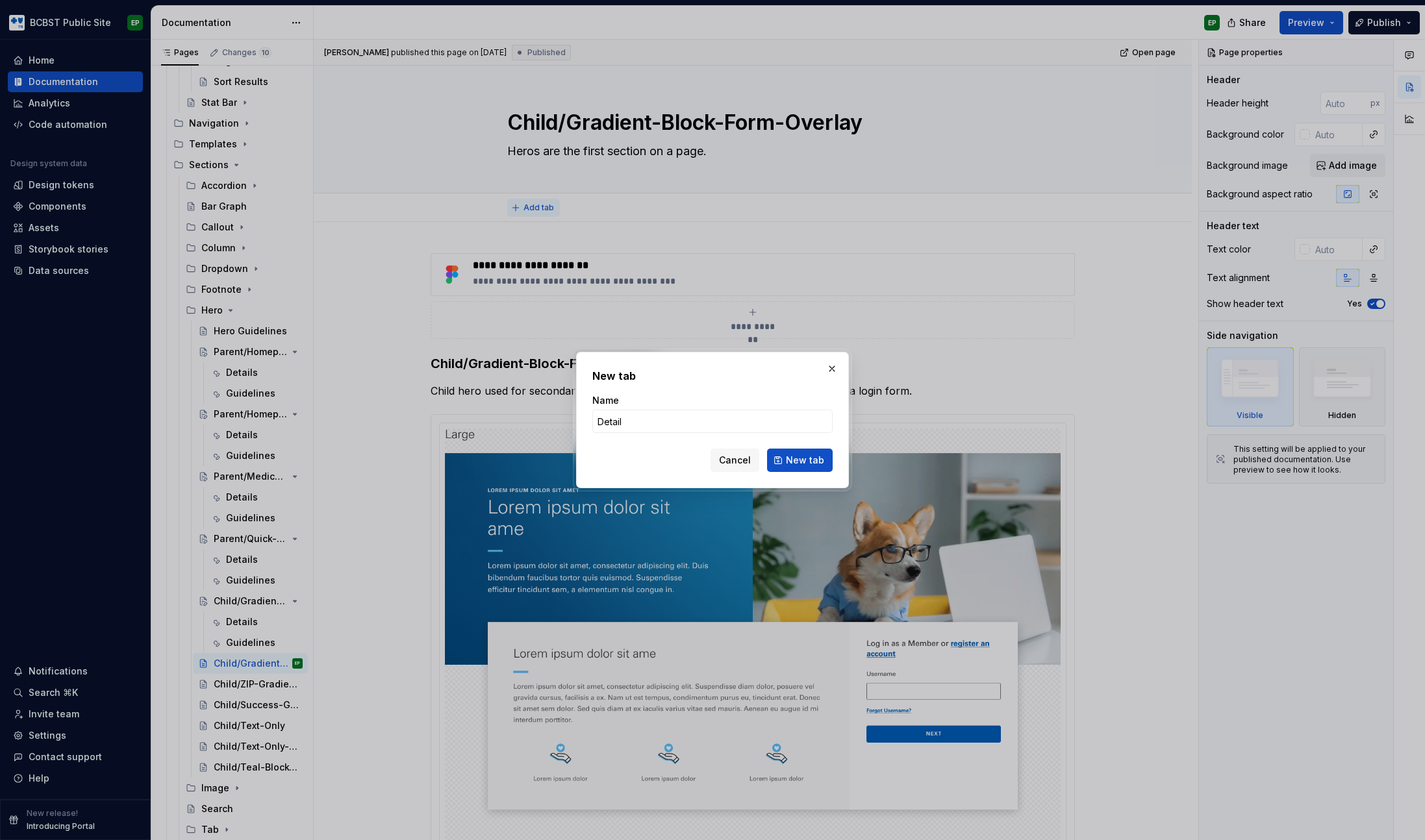
type input "Details"
click button "New tab" at bounding box center [799, 460] width 65 height 23
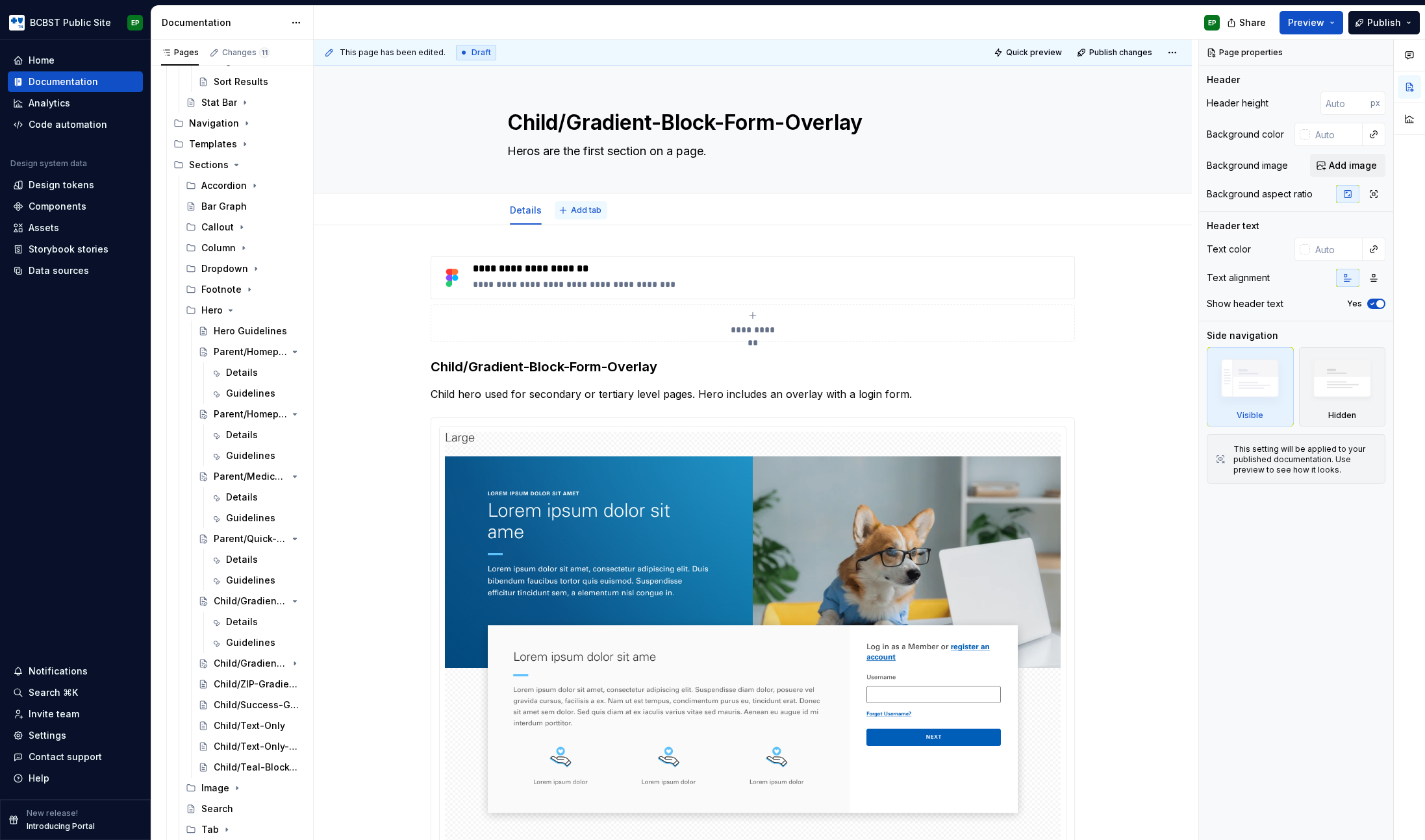
type textarea "*"
click at [587, 215] on button "Add tab" at bounding box center [581, 210] width 53 height 18
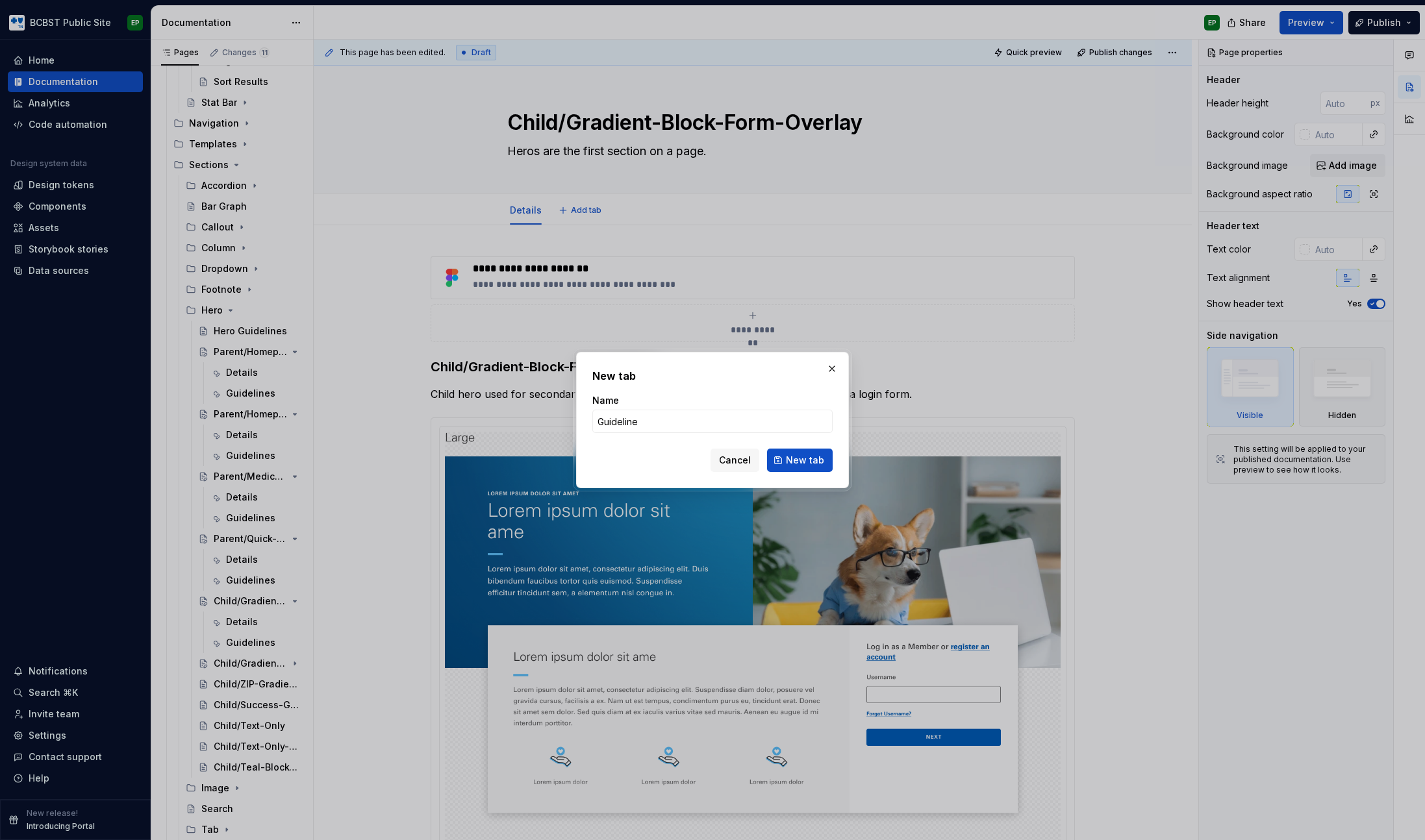
type input "Guidelines"
click button "New tab" at bounding box center [799, 460] width 65 height 23
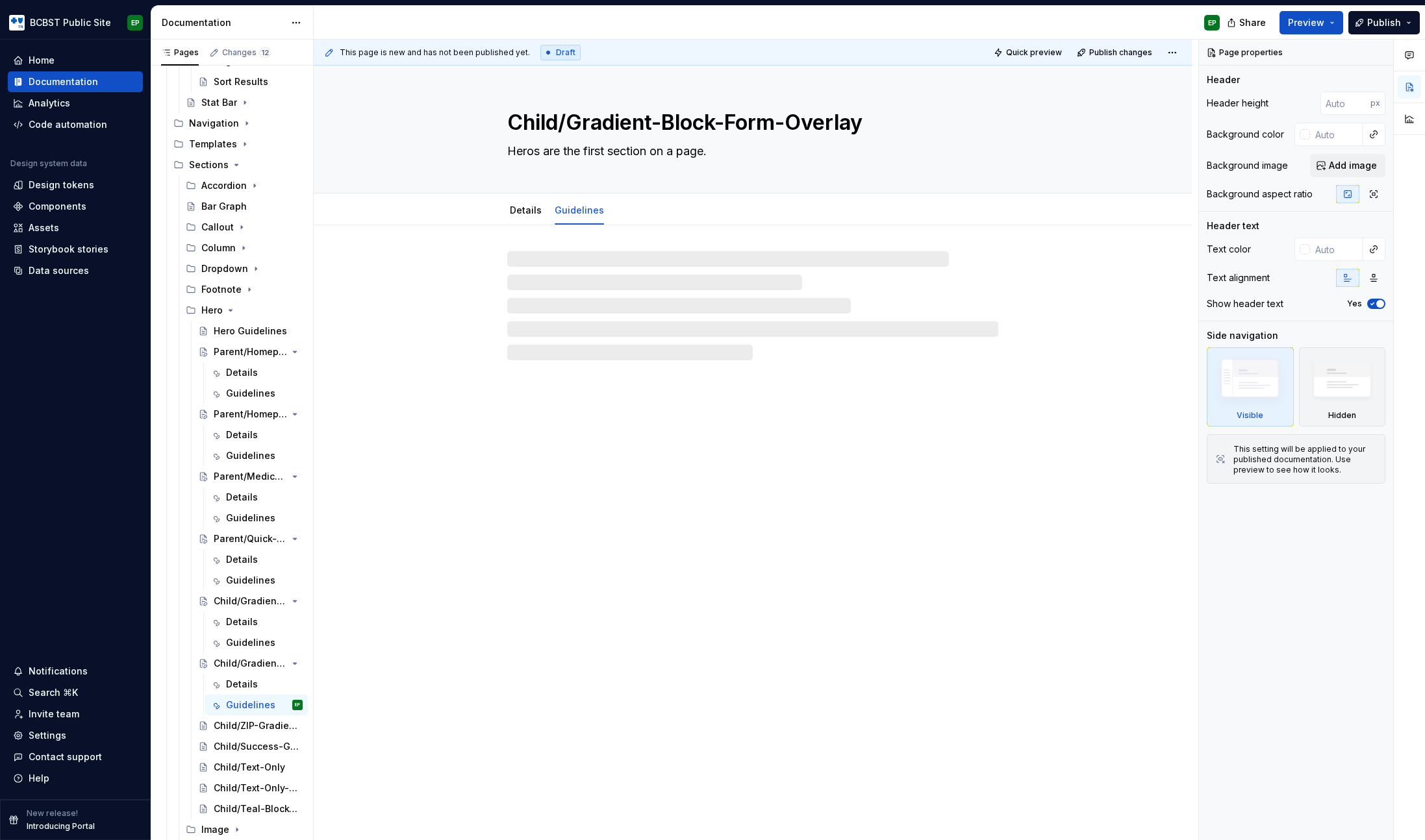
type textarea "*"
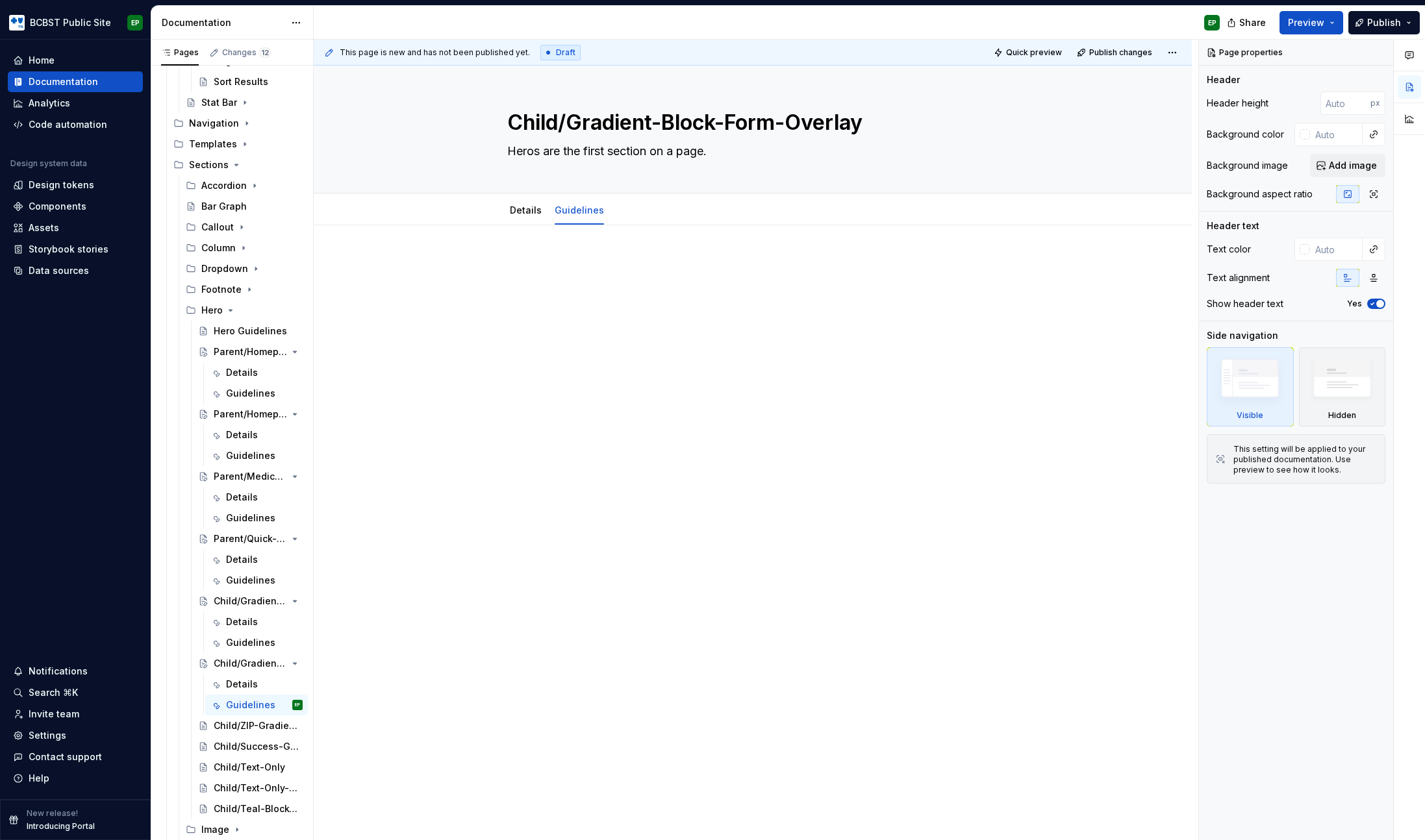
click at [637, 259] on p at bounding box center [752, 265] width 644 height 16
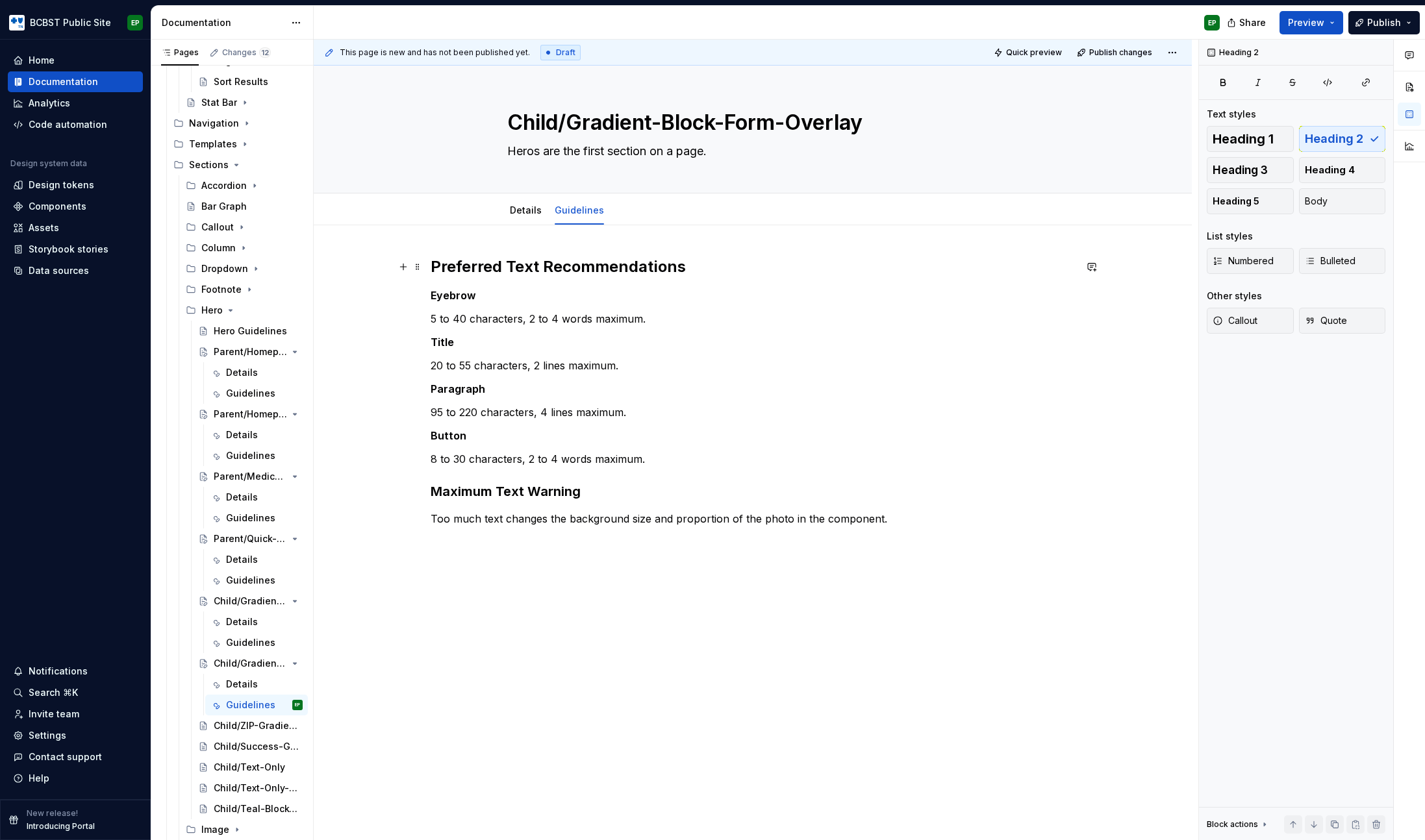
click at [695, 269] on h2 "Preferred Text Recommendations" at bounding box center [752, 267] width 644 height 20
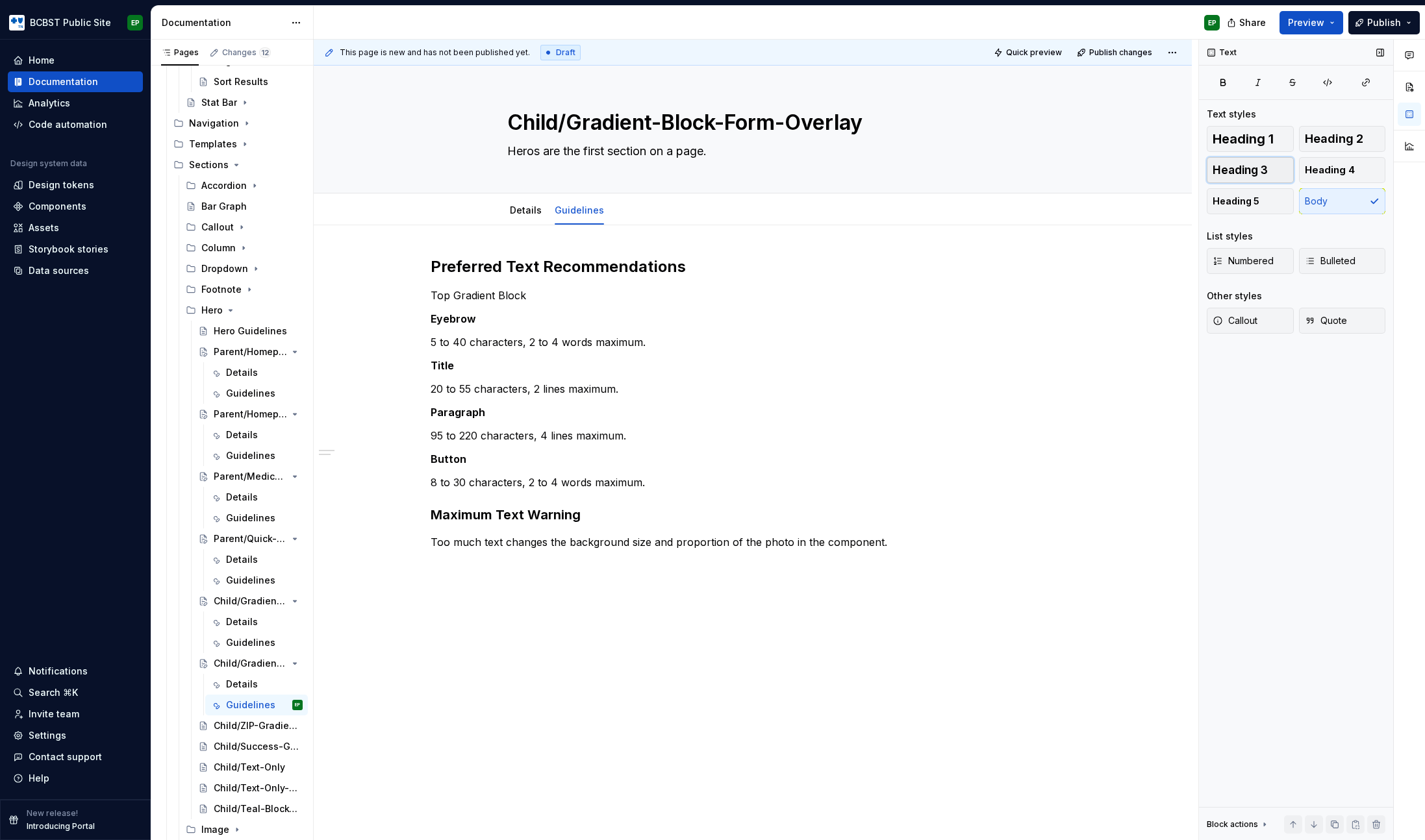
click at [1256, 167] on span "Heading 3" at bounding box center [1240, 170] width 55 height 13
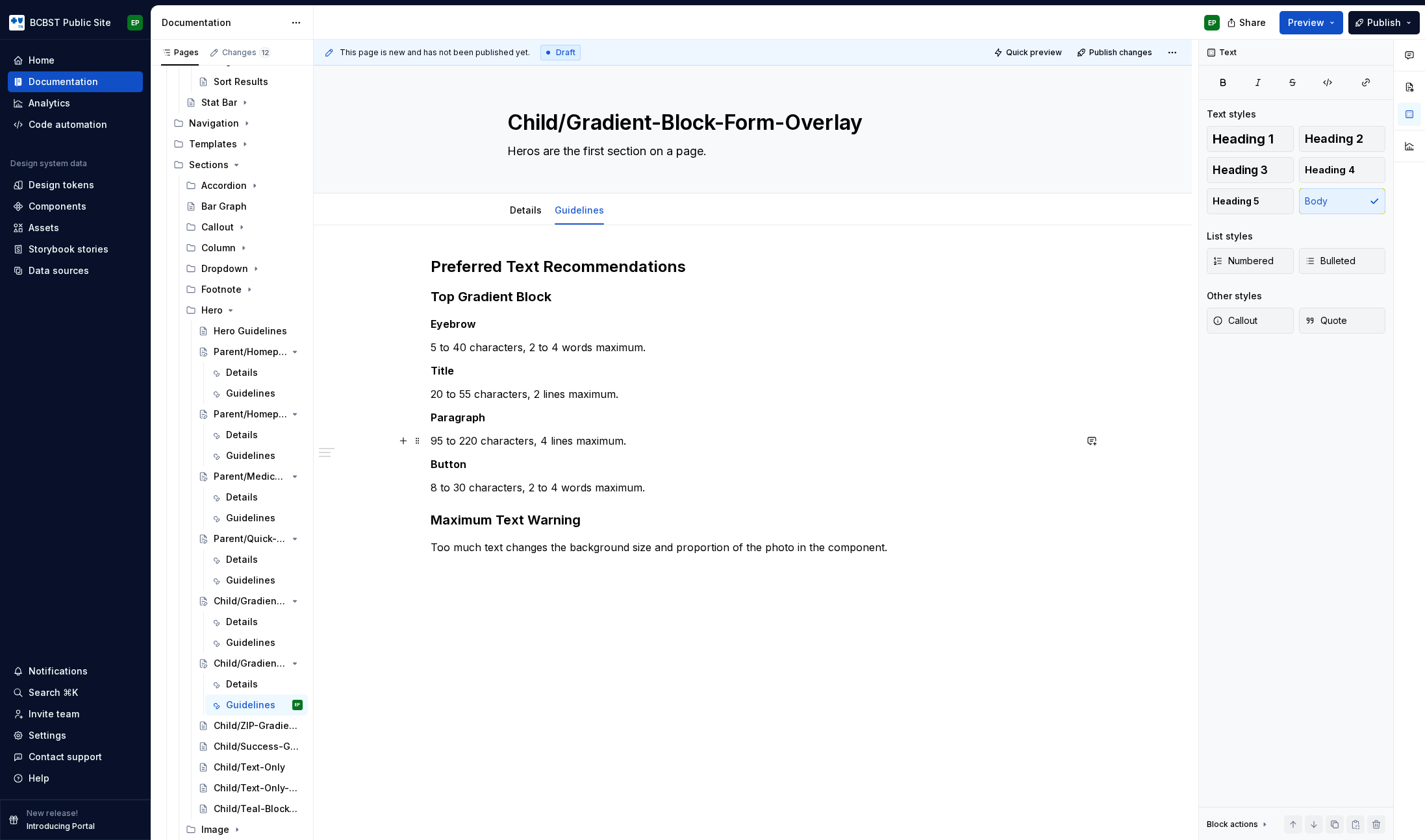
click at [437, 440] on p "95 to 220 characters, 4 lines maximum." at bounding box center [752, 441] width 644 height 16
click at [471, 439] on p "120 to 220 characters, 4 lines maximum." at bounding box center [752, 441] width 644 height 16
click at [547, 438] on p "120 to 230 characters, 4 lines maximum." at bounding box center [752, 441] width 644 height 16
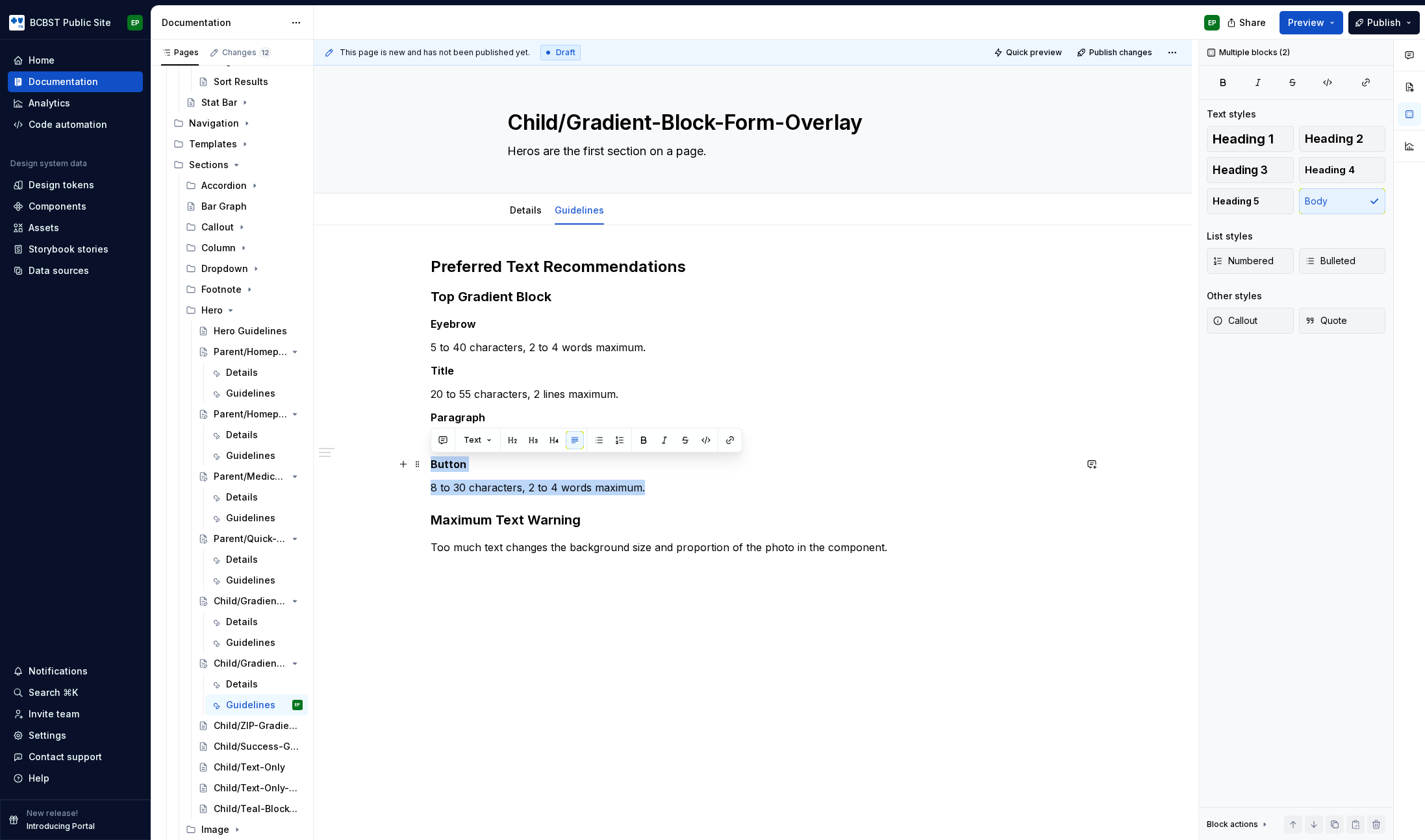
drag, startPoint x: 653, startPoint y: 494, endPoint x: 360, endPoint y: 460, distance: 295.0
click at [360, 460] on div "Preferred Text Recommendations Top Gradient Block Eyebrow 5 to 40 characters, 2…" at bounding box center [752, 523] width 878 height 597
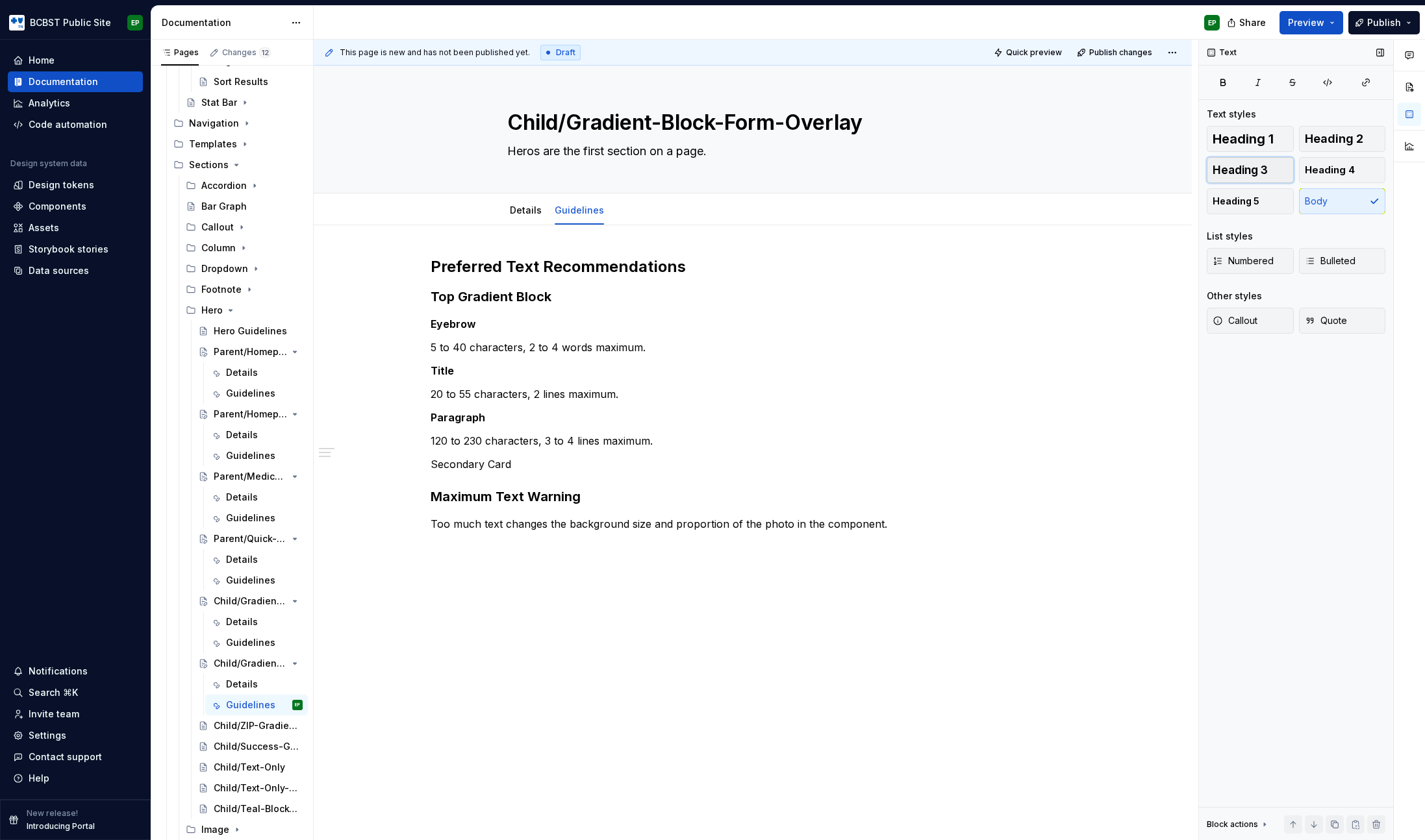
click at [1233, 168] on span "Heading 3" at bounding box center [1240, 170] width 55 height 13
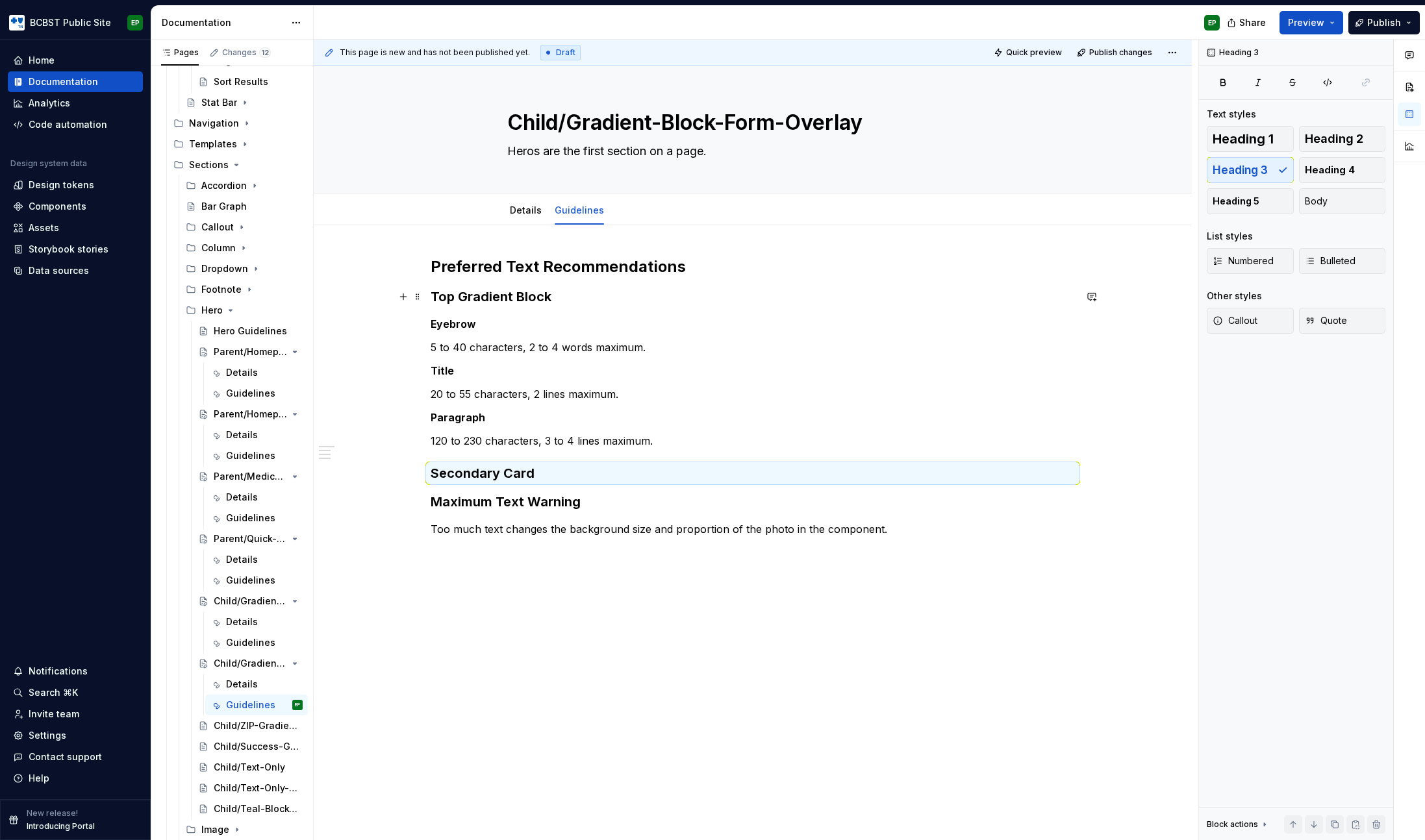
click at [512, 290] on h3 "Top Gradient Block" at bounding box center [752, 297] width 644 height 18
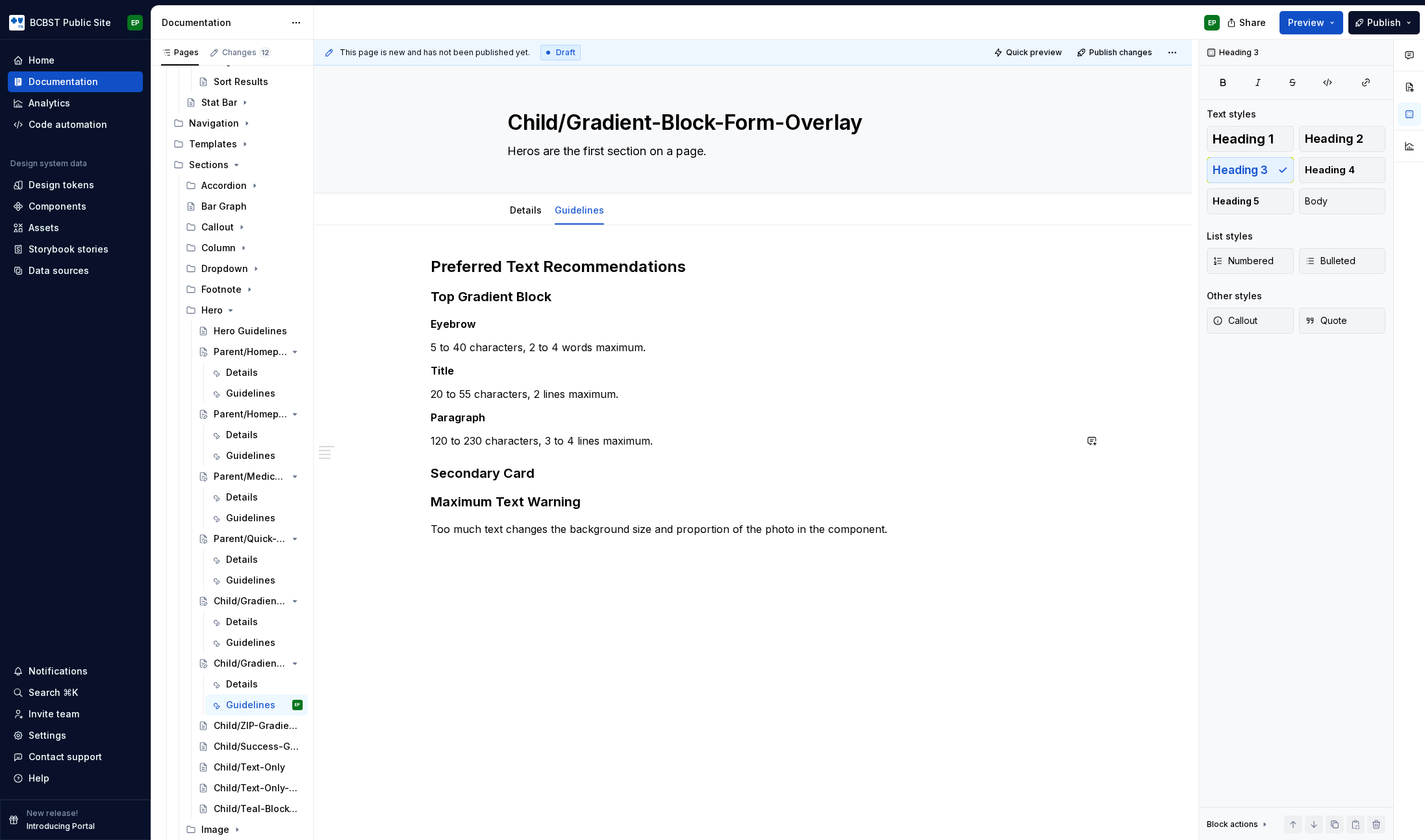
click at [524, 465] on h3 "Secondary Card" at bounding box center [752, 474] width 644 height 18
click at [554, 471] on h3 "Secondary Card" at bounding box center [752, 474] width 644 height 18
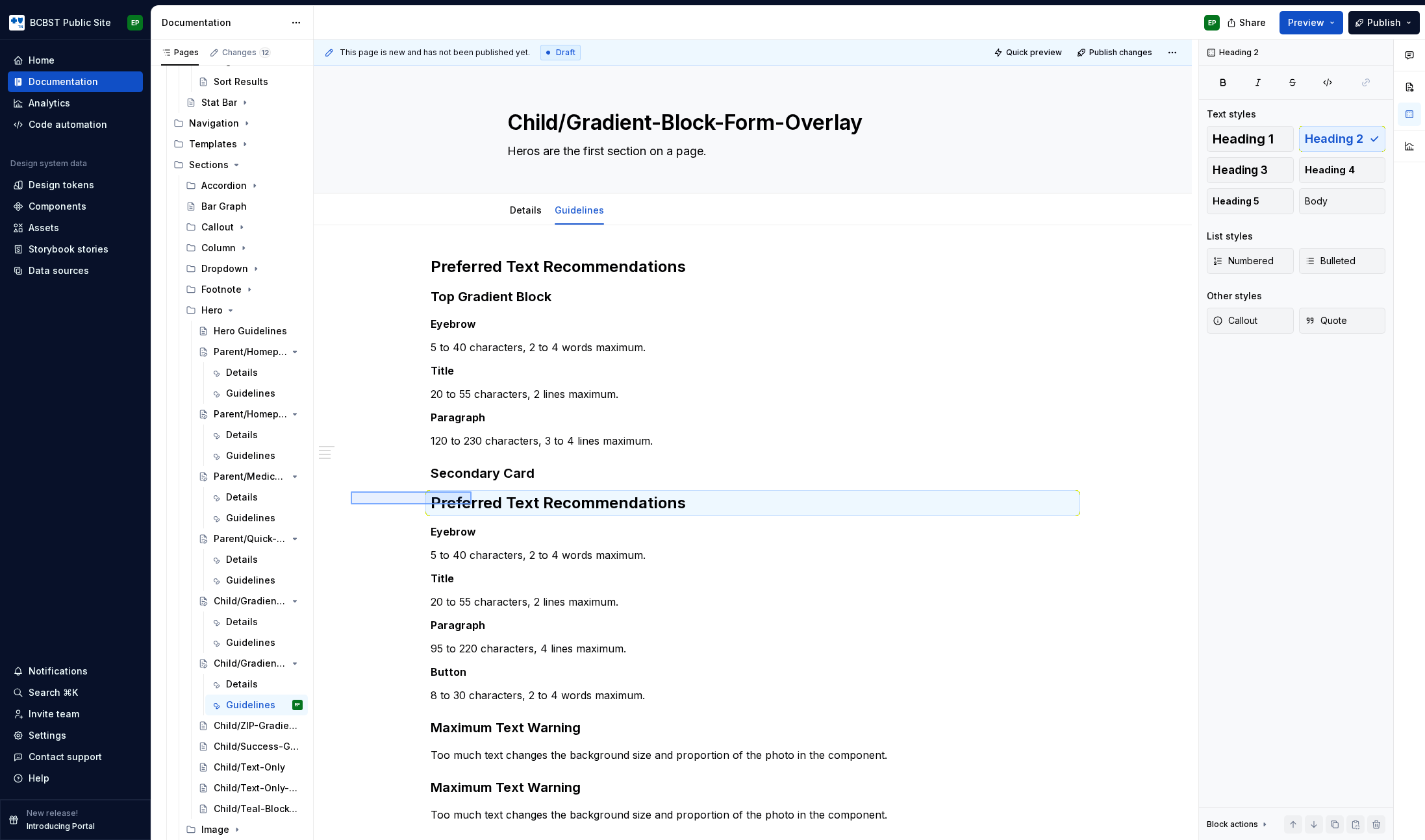
drag, startPoint x: 350, startPoint y: 492, endPoint x: 477, endPoint y: 505, distance: 127.7
click at [477, 505] on div "This page is new and has not been published yet. Draft Quick preview Publish ch…" at bounding box center [756, 440] width 884 height 801
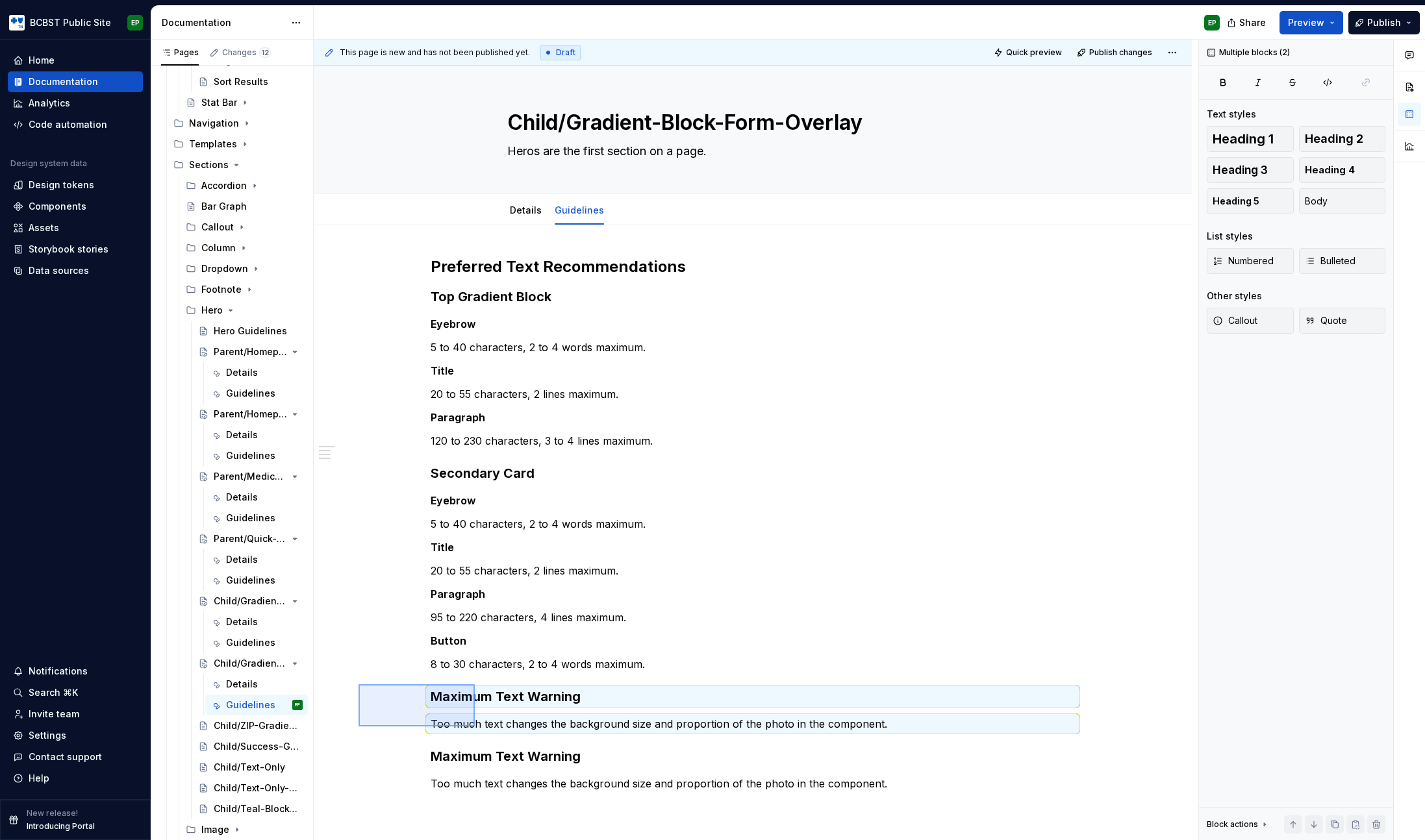
drag, startPoint x: 358, startPoint y: 684, endPoint x: 475, endPoint y: 727, distance: 124.7
click at [475, 727] on div "This page is new and has not been published yet. Draft Quick preview Publish ch…" at bounding box center [756, 440] width 884 height 801
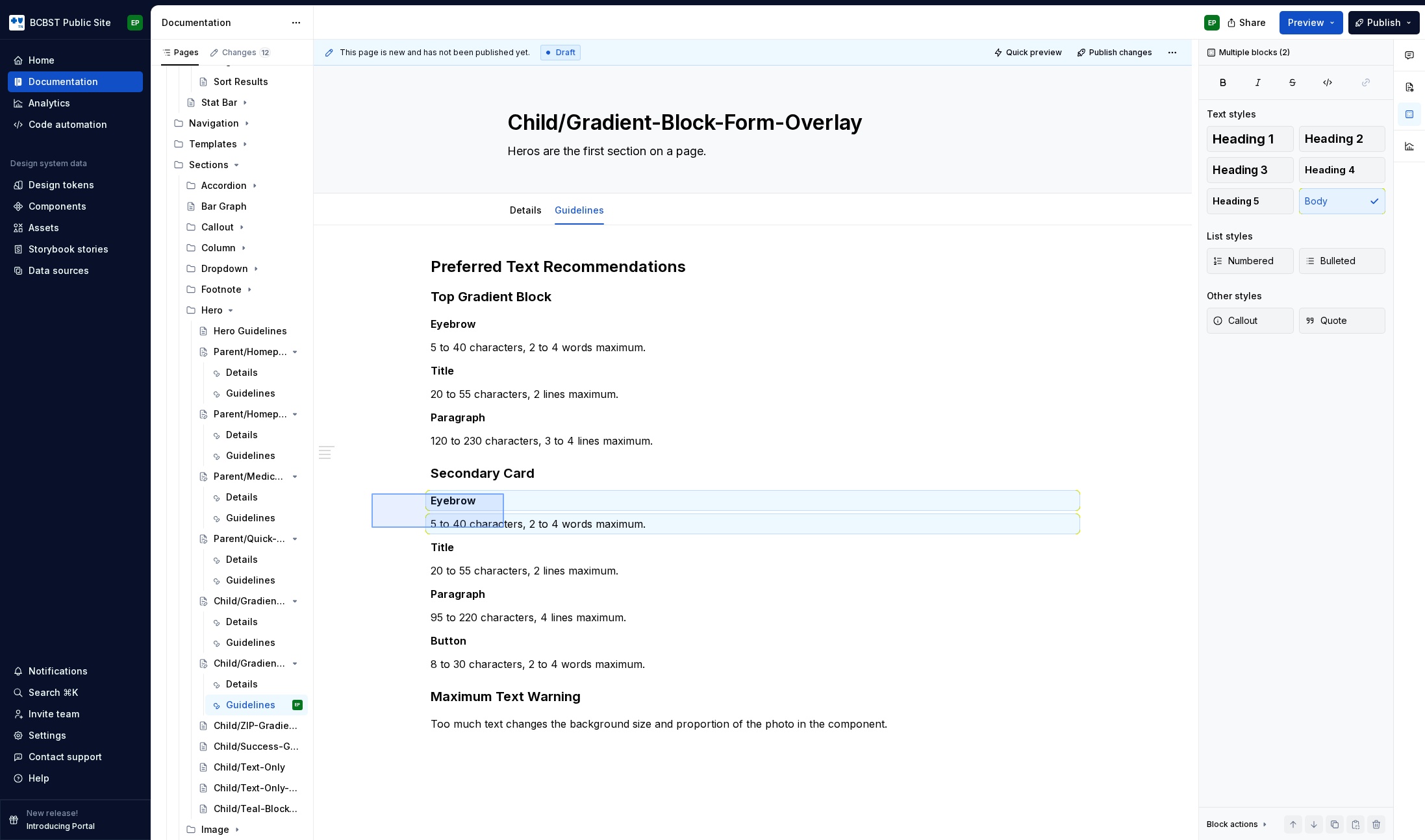
drag, startPoint x: 378, startPoint y: 496, endPoint x: 504, endPoint y: 528, distance: 130.0
click at [504, 528] on div "This page is new and has not been published yet. Draft Quick preview Publish ch…" at bounding box center [756, 440] width 884 height 801
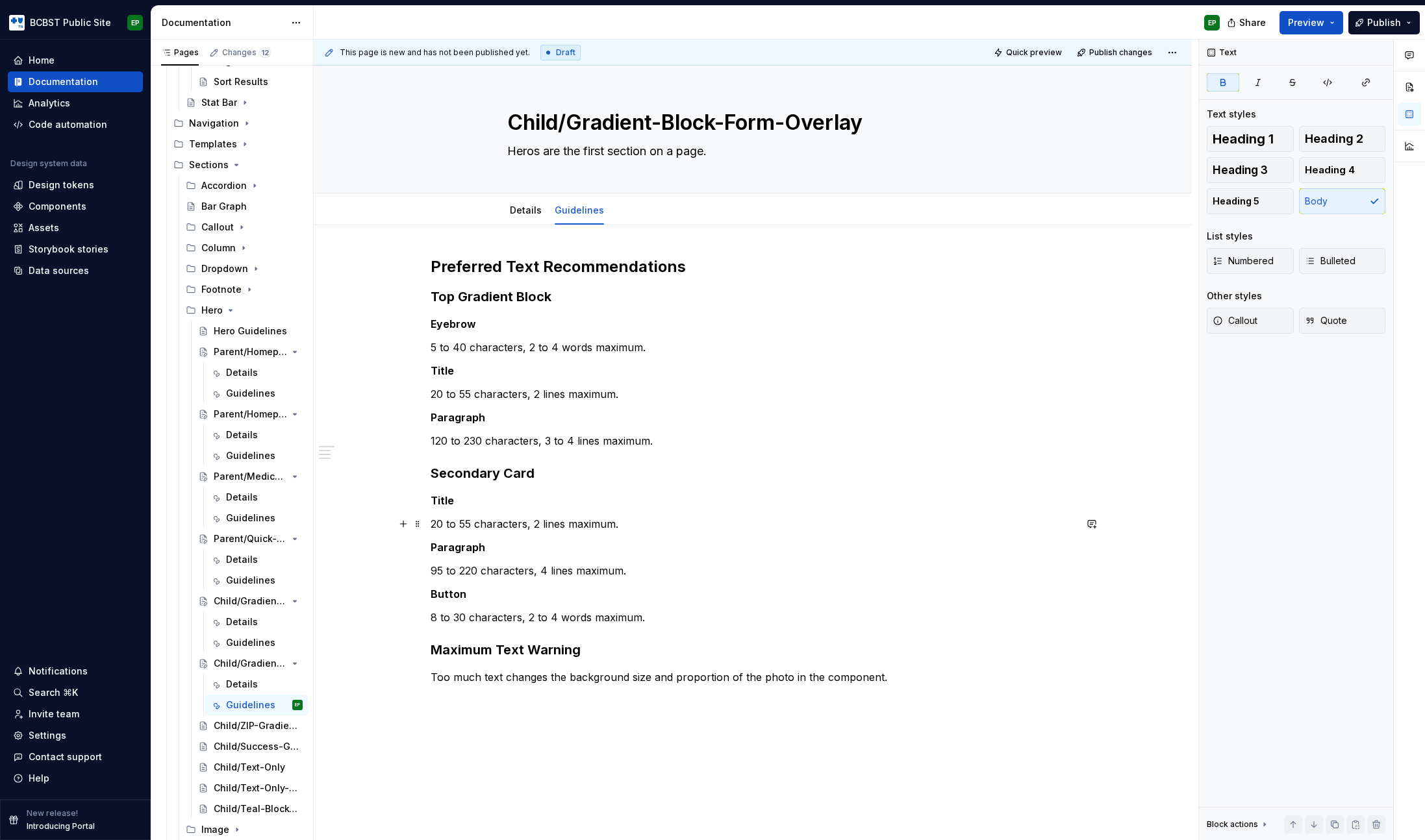
click at [463, 521] on p "20 to 55 characters, 2 lines maximum." at bounding box center [752, 524] width 644 height 16
click at [538, 521] on p "20 to 60 characters, 2 lines maximum." at bounding box center [752, 524] width 644 height 16
click at [562, 527] on p "20 to 60 characters, 1 lines maximum." at bounding box center [752, 524] width 644 height 16
click at [438, 571] on p "95 to 220 characters, 4 lines maximum." at bounding box center [752, 571] width 644 height 16
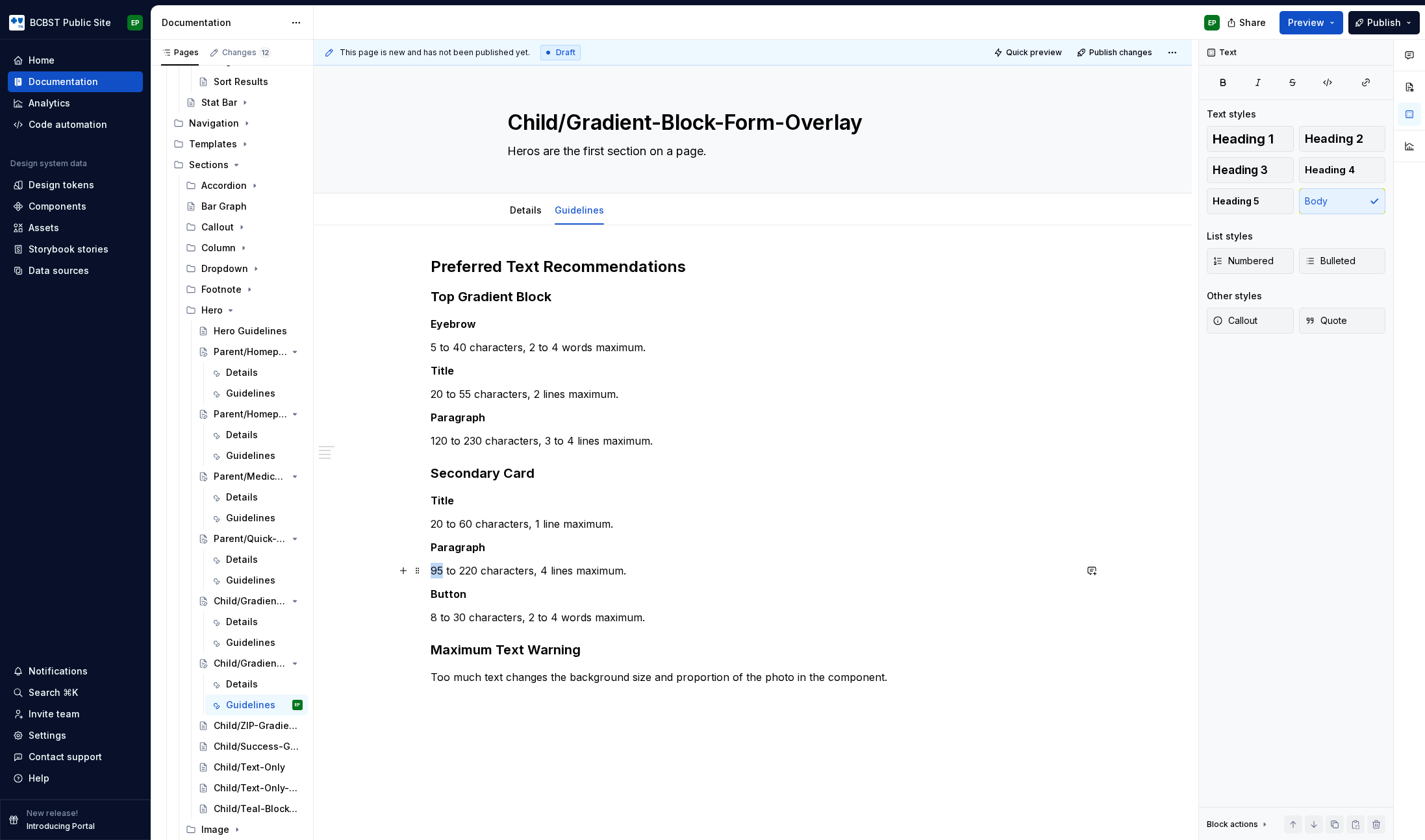
click at [438, 571] on p "95 to 220 characters, 4 lines maximum." at bounding box center [752, 571] width 644 height 16
click at [465, 570] on p "100 to 220 characters, 4 lines maximum." at bounding box center [752, 571] width 644 height 16
click at [548, 571] on p "100 to 200 characters, 4 lines maximum." at bounding box center [752, 571] width 644 height 16
click at [424, 589] on div "Preferred Text Recommendations Top Gradient Block Eyebrow 5 to 40 characters, 2…" at bounding box center [752, 589] width 878 height 727
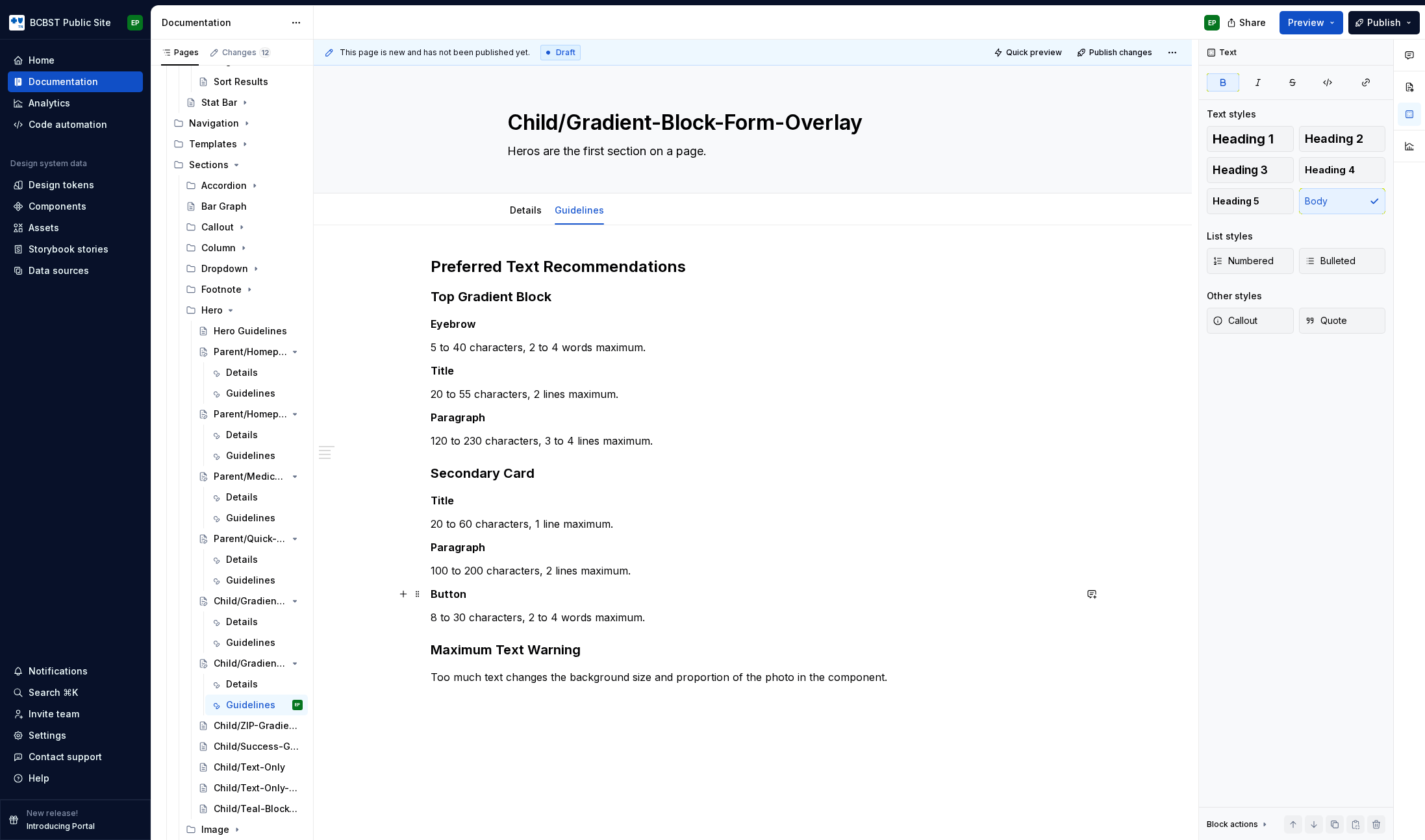
click at [439, 593] on strong "Button" at bounding box center [448, 594] width 36 height 13
drag, startPoint x: 439, startPoint y: 593, endPoint x: 430, endPoint y: 591, distance: 9.2
click at [440, 593] on strong "Button" at bounding box center [448, 594] width 36 height 13
click at [434, 620] on p "8 to 30 characters, 2 to 4 words maximum." at bounding box center [752, 618] width 644 height 16
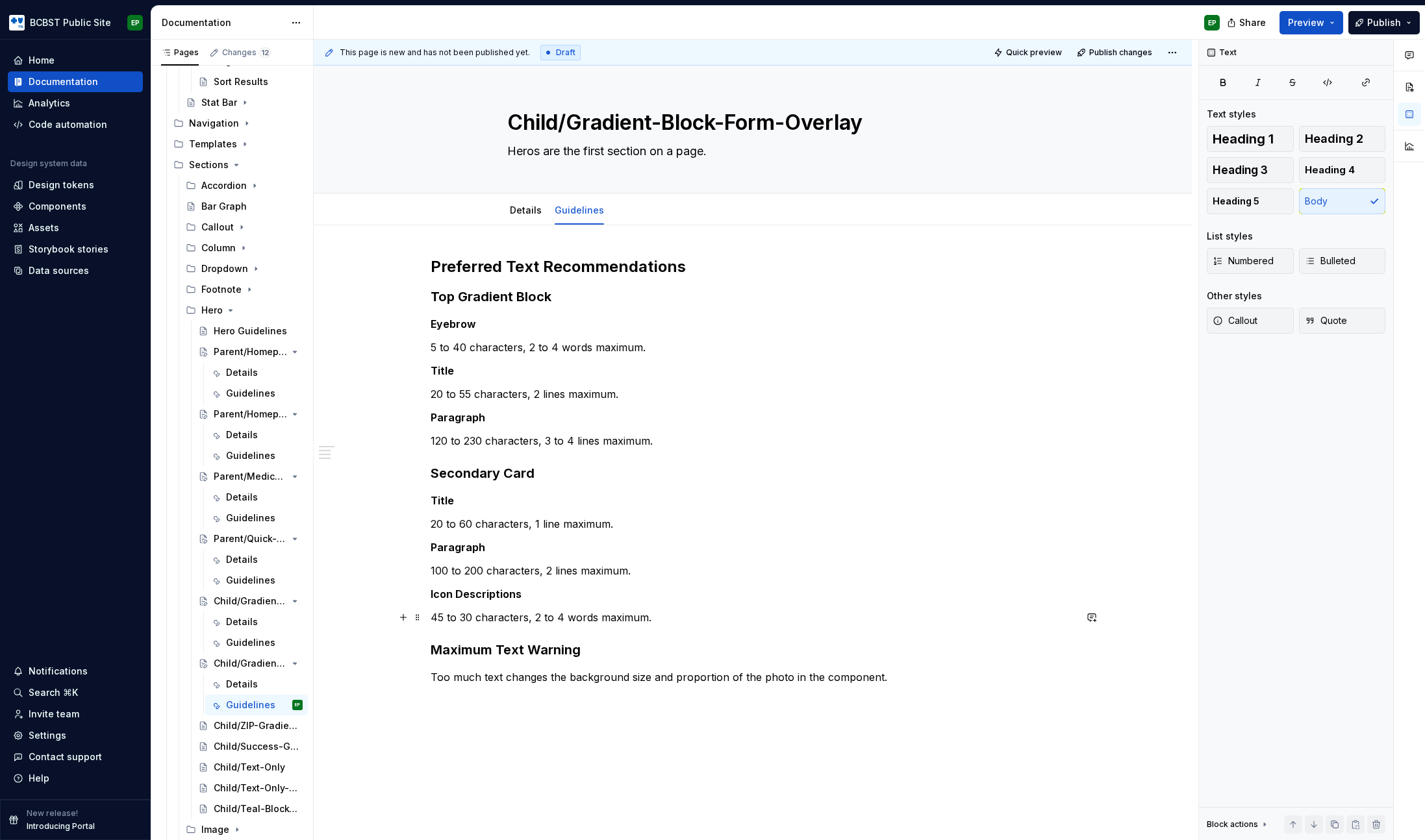
click at [465, 617] on p "45 to 30 characters, 2 to 4 words maximum." at bounding box center [752, 618] width 644 height 16
click at [560, 616] on p "45 to 90 characters, 2 to 4 words maximum." at bounding box center [752, 618] width 644 height 16
click at [582, 617] on p "45 to 90 characters, 2 to 3 words maximum." at bounding box center [752, 618] width 644 height 16
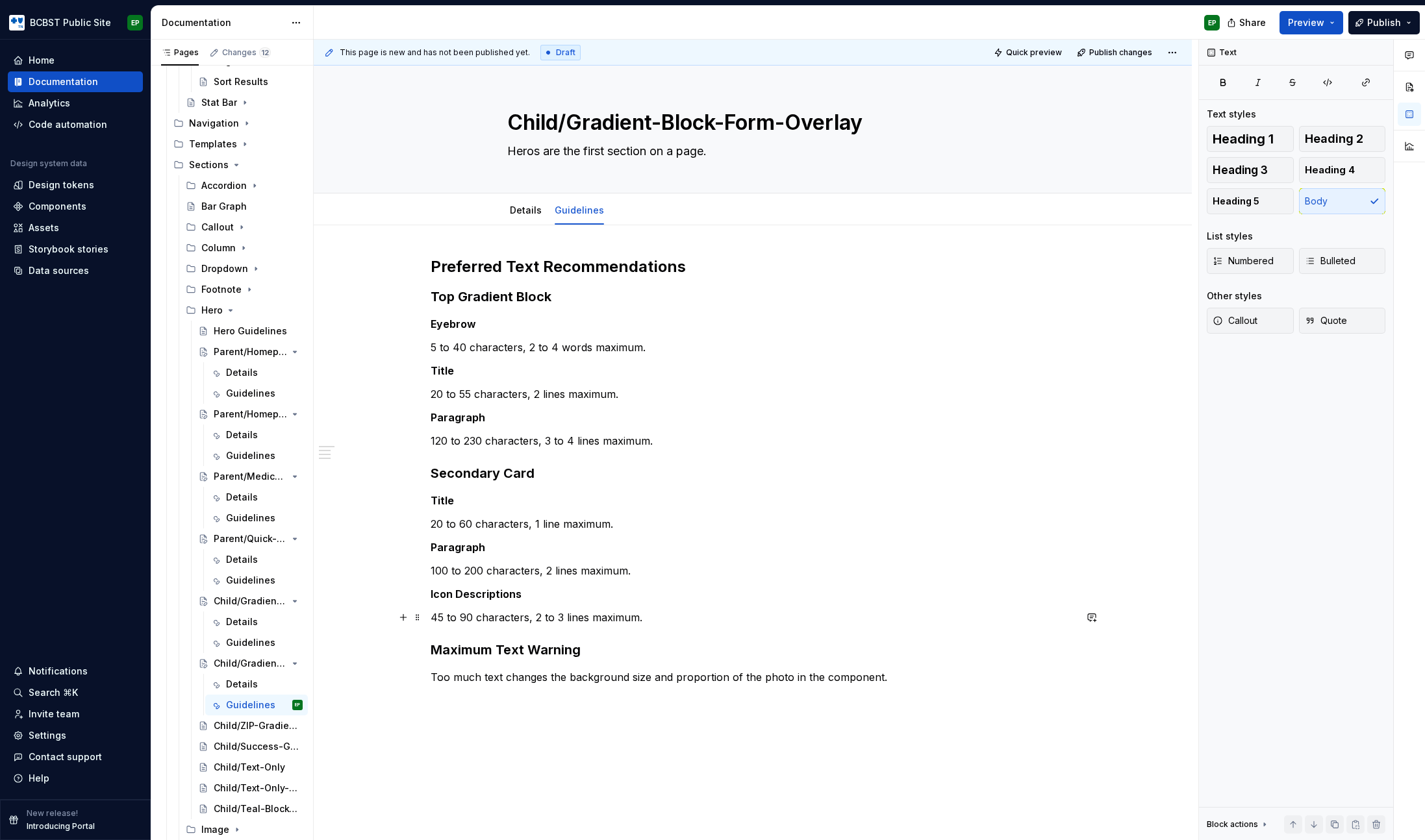
click at [655, 618] on p "45 to 90 characters, 2 to 3 lines maximum." at bounding box center [752, 618] width 644 height 16
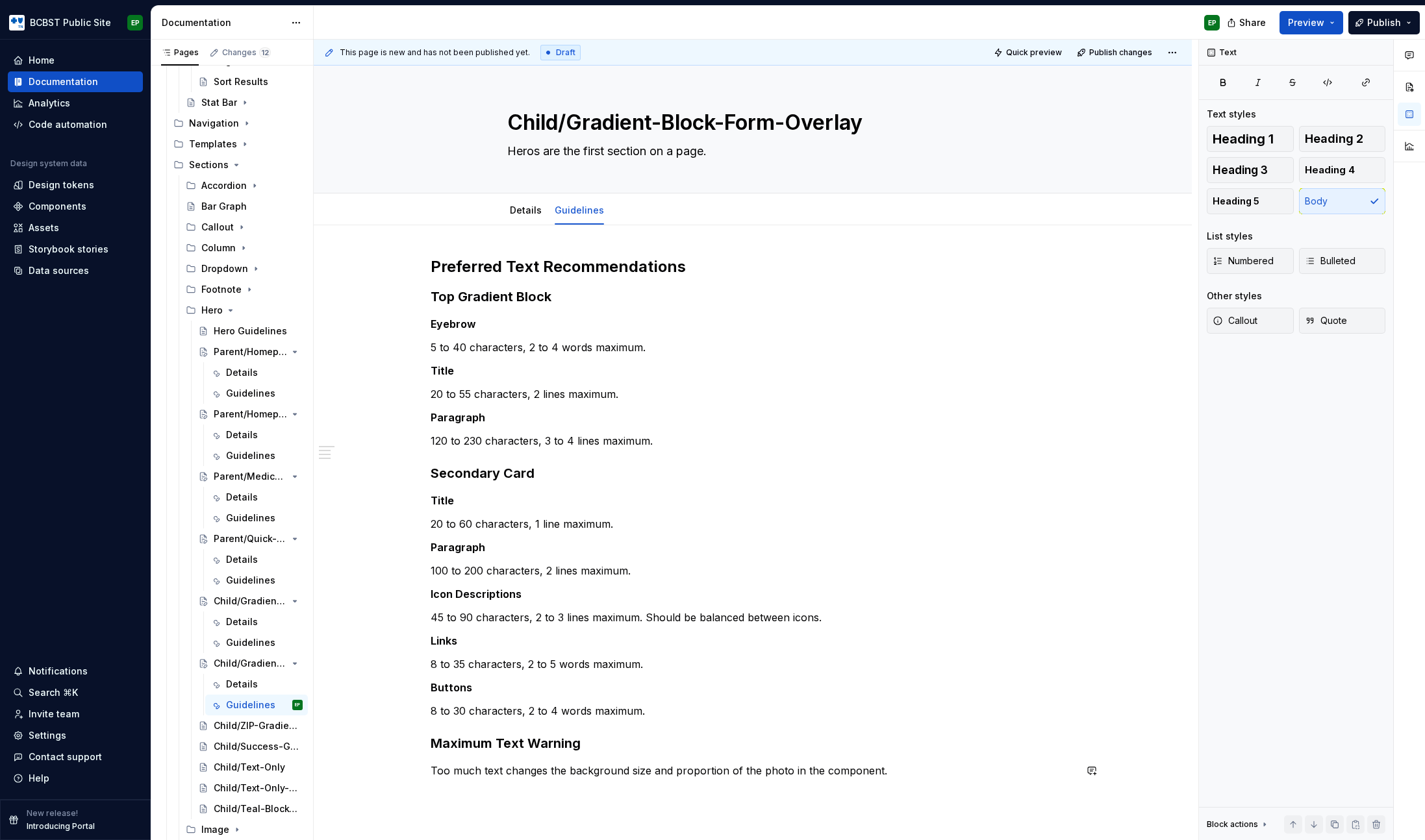
scroll to position [205, 0]
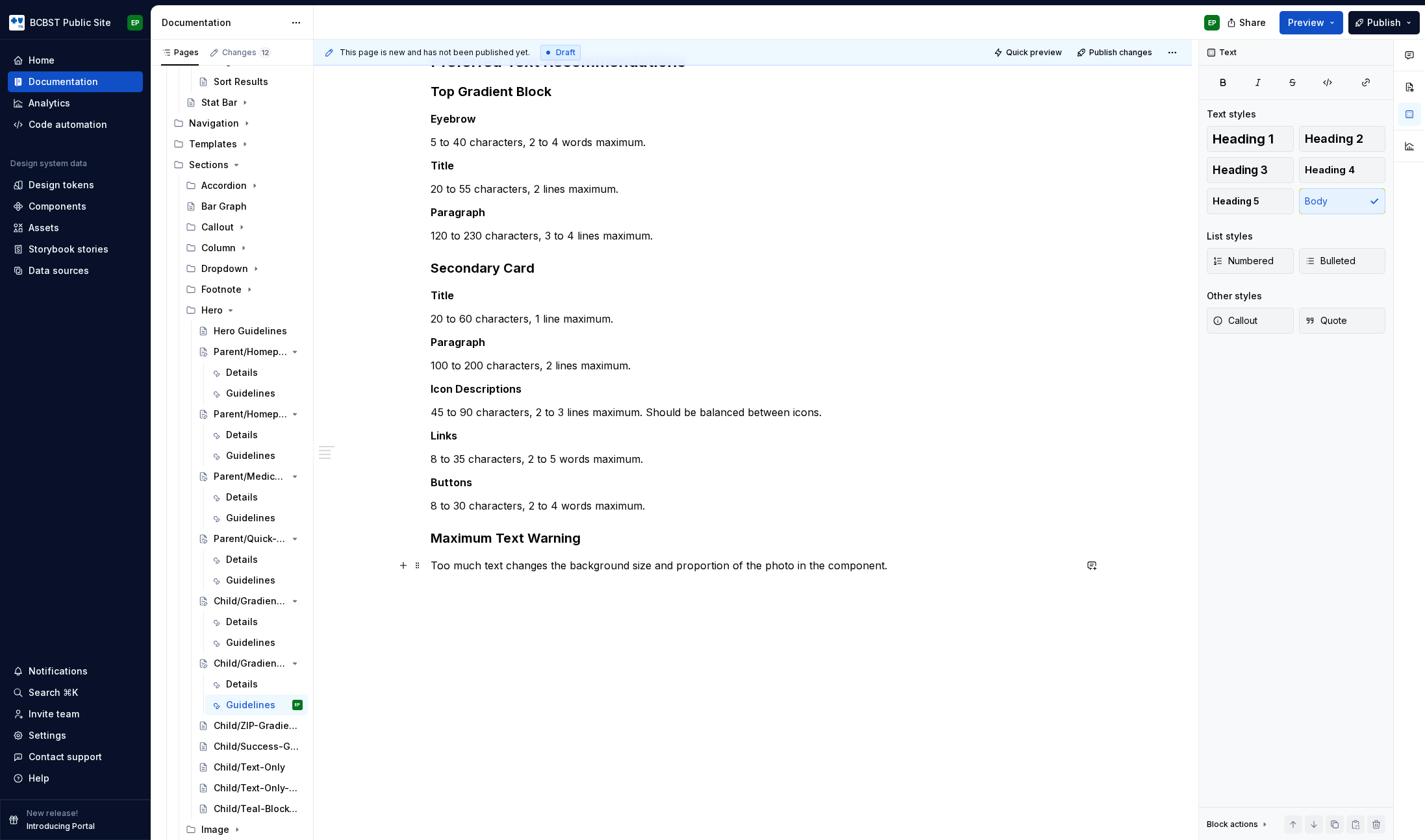
click at [784, 569] on p "Too much text changes the background size and proportion of the photo in the co…" at bounding box center [752, 565] width 644 height 16
click at [222, 765] on div "Child/Text-Only" at bounding box center [239, 767] width 50 height 13
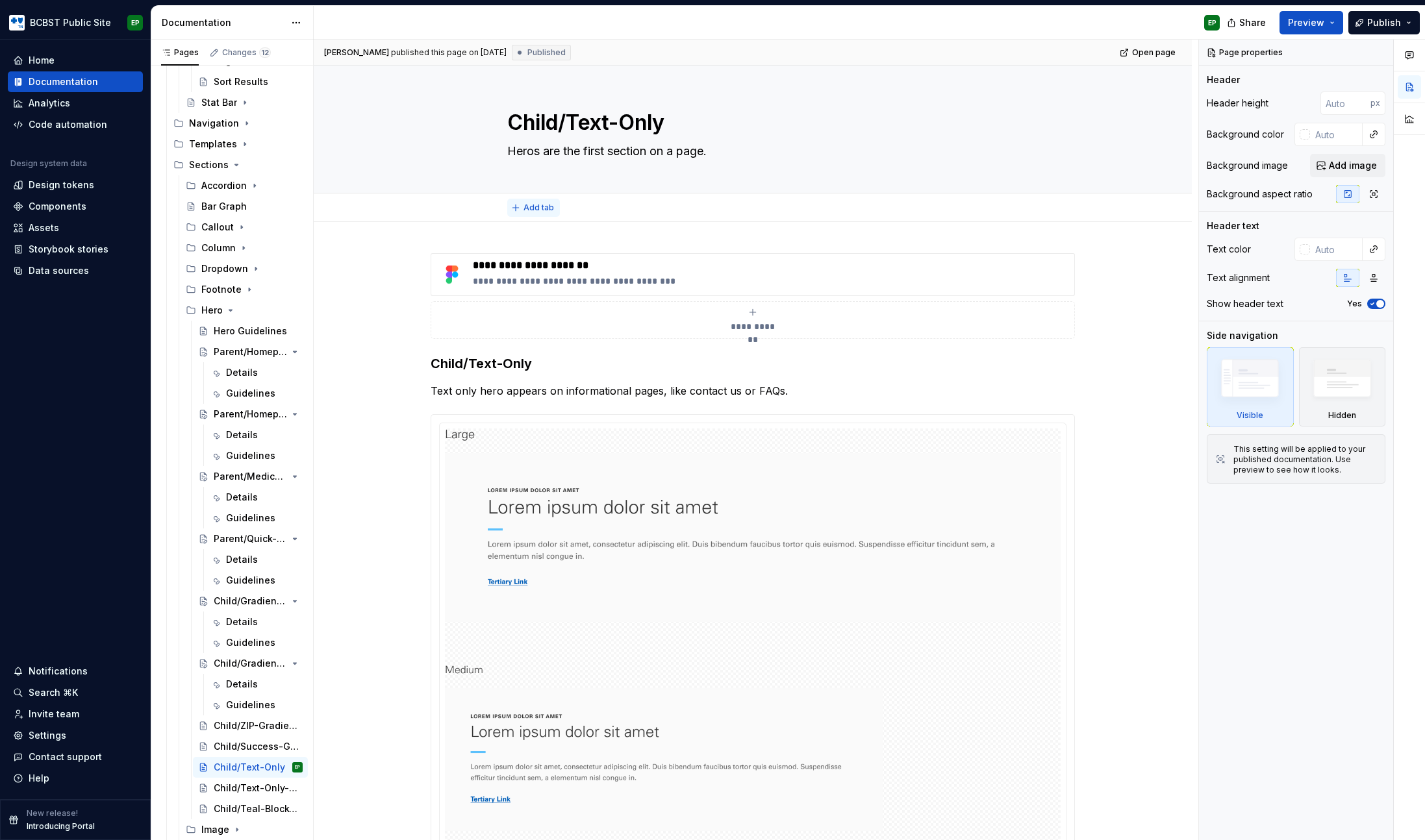
type textarea "*"
click at [539, 204] on span "Add tab" at bounding box center [539, 208] width 30 height 11
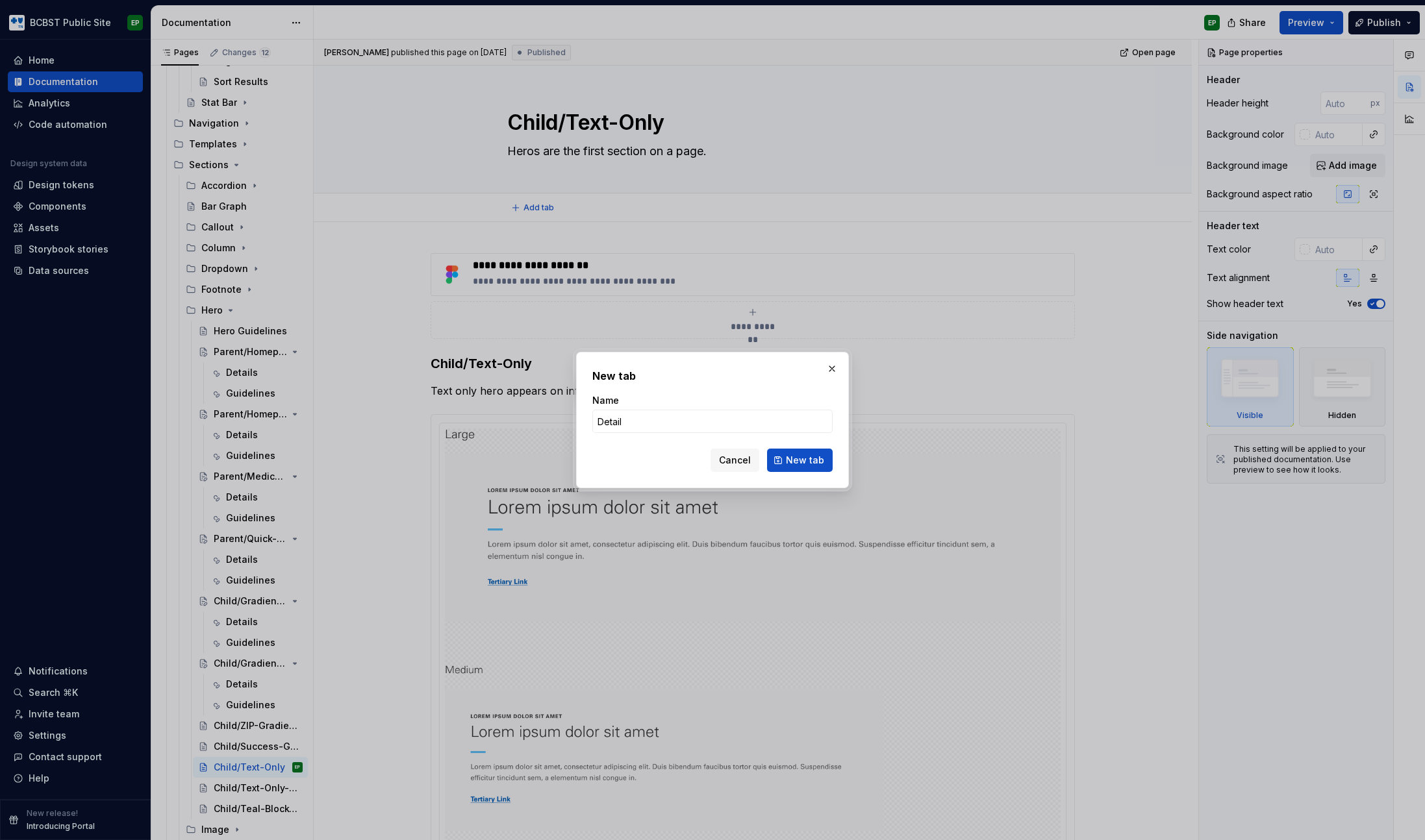
type input "Details"
click button "New tab" at bounding box center [799, 460] width 65 height 23
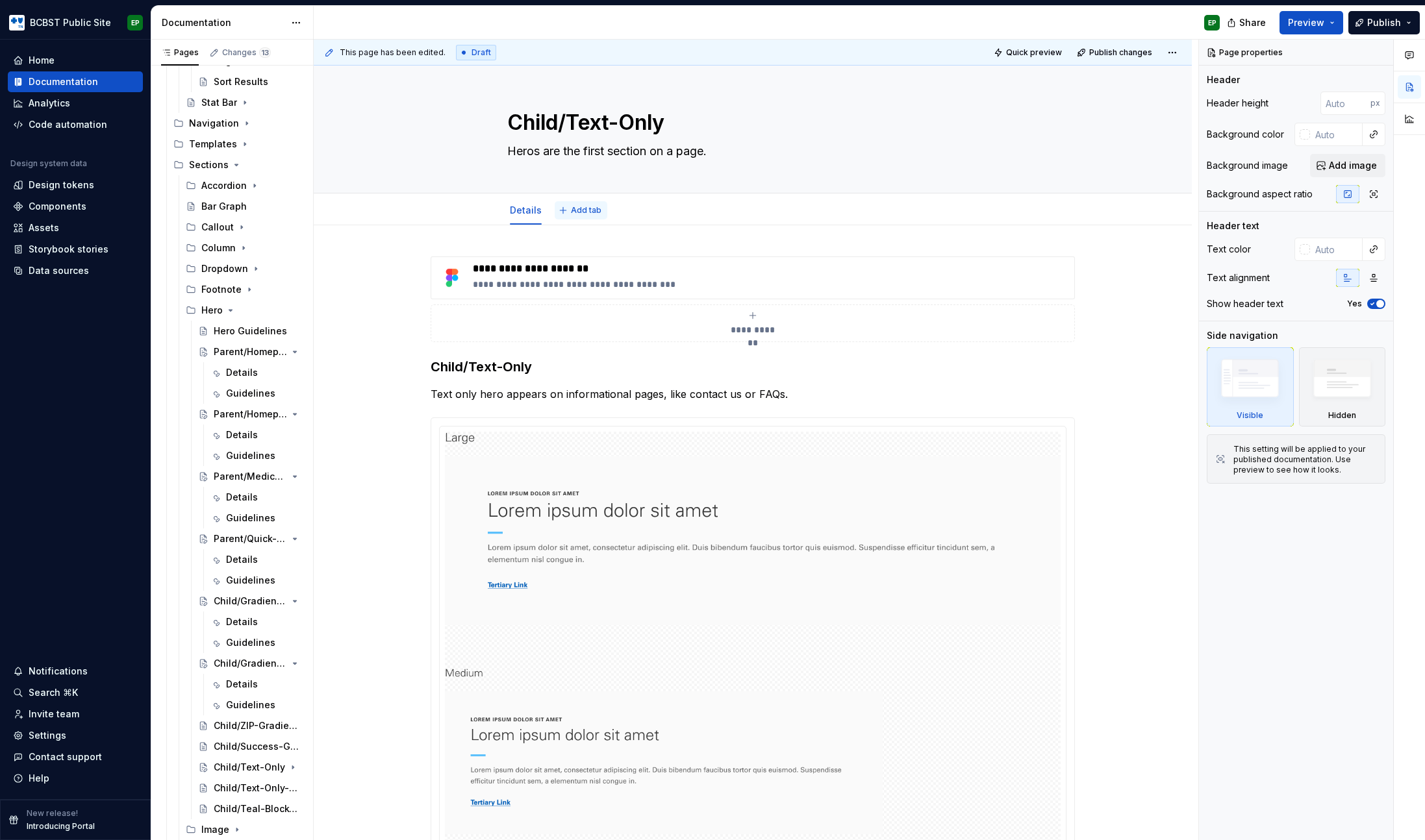
click at [564, 209] on button "Add tab" at bounding box center [581, 210] width 53 height 18
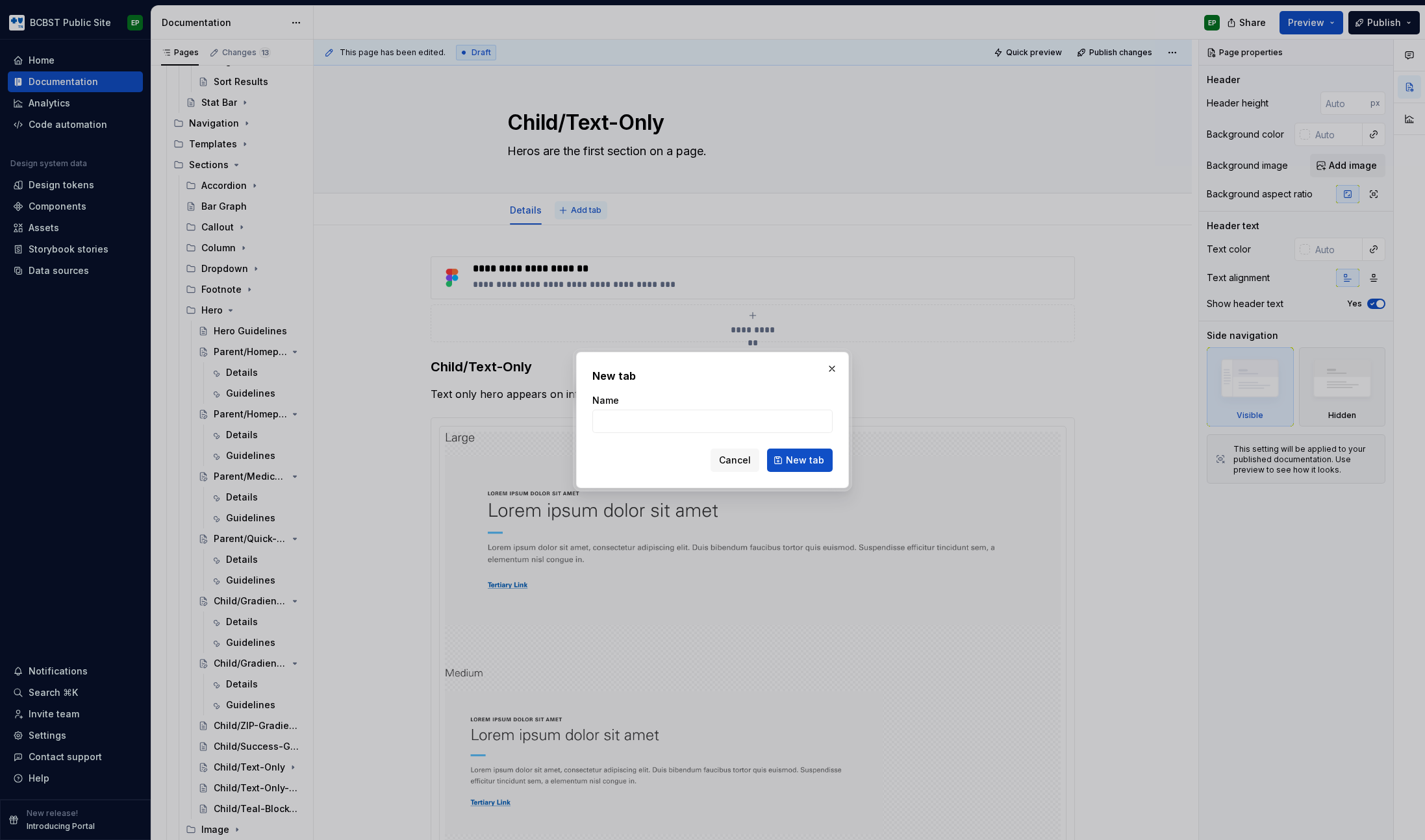
type textarea "*"
type input "Guidelines"
click button "New tab" at bounding box center [799, 460] width 65 height 23
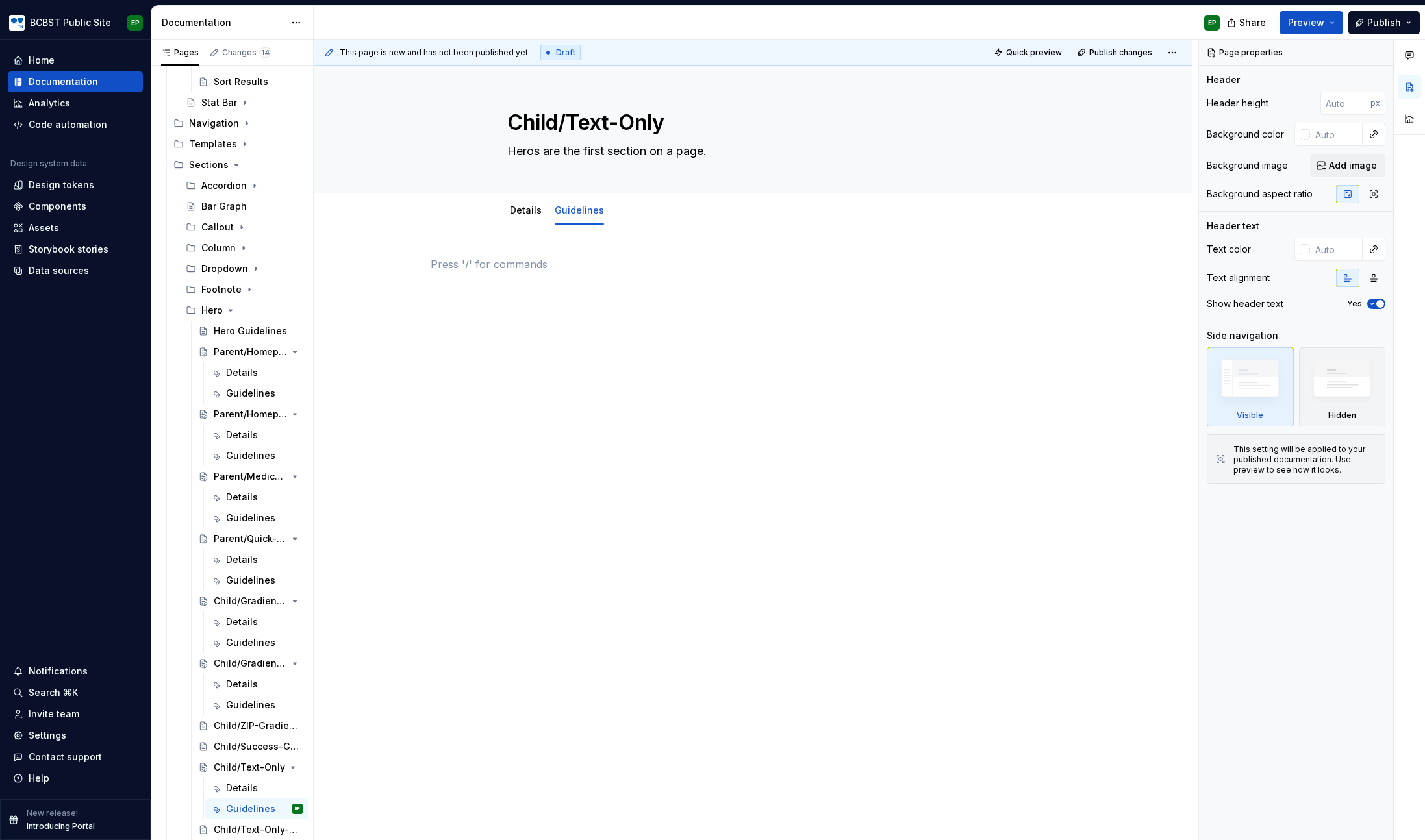
click at [656, 275] on div at bounding box center [752, 281] width 644 height 49
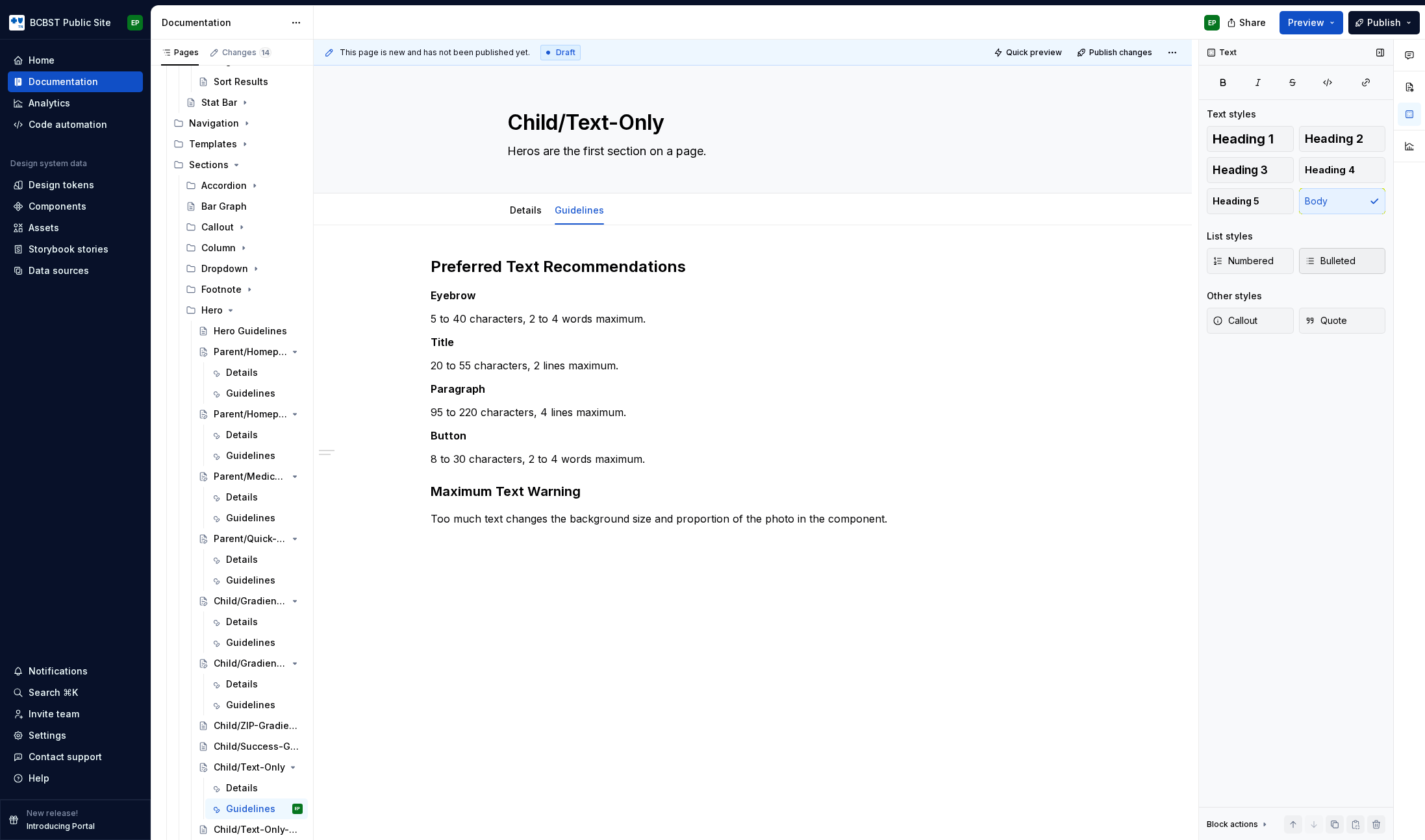
type textarea "*"
